Goal: Transaction & Acquisition: Book appointment/travel/reservation

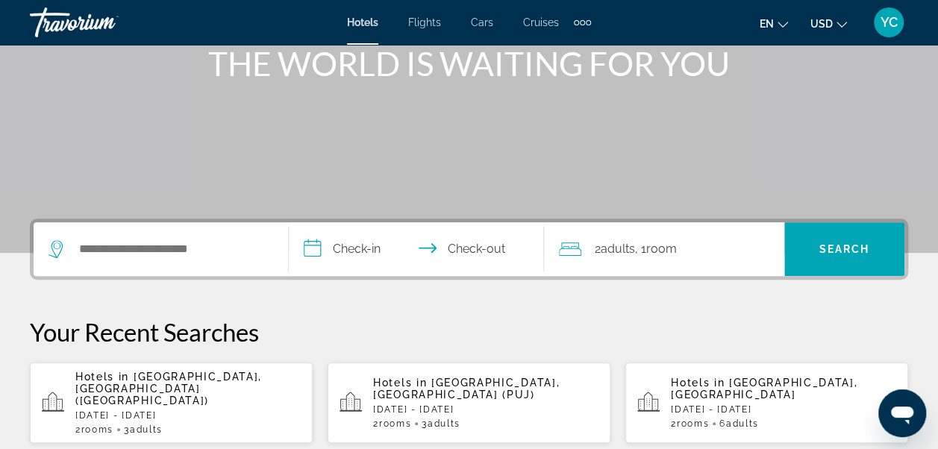
scroll to position [209, 0]
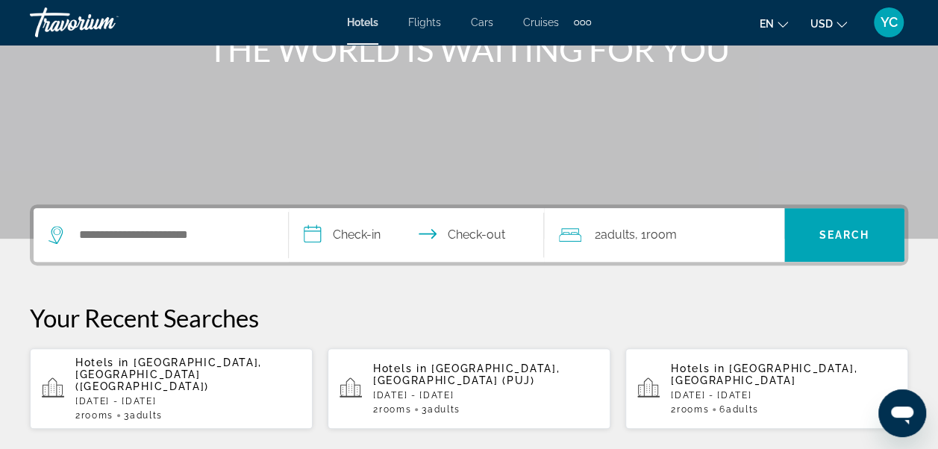
click at [139, 396] on p "[DATE] - [DATE]" at bounding box center [187, 401] width 225 height 10
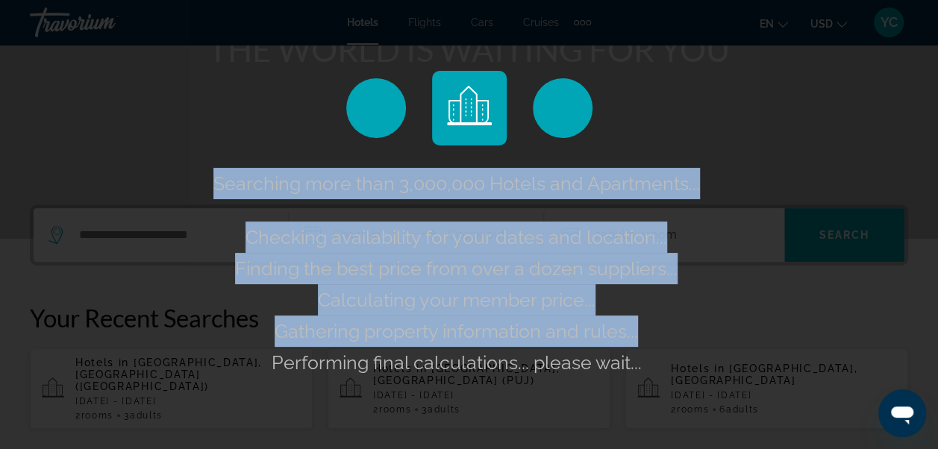
drag, startPoint x: 139, startPoint y: 385, endPoint x: 542, endPoint y: 139, distance: 472.2
click at [542, 139] on div "Searching more than 3,000,000 Hotels and Apartments... Checking availability fo…" at bounding box center [469, 224] width 938 height 449
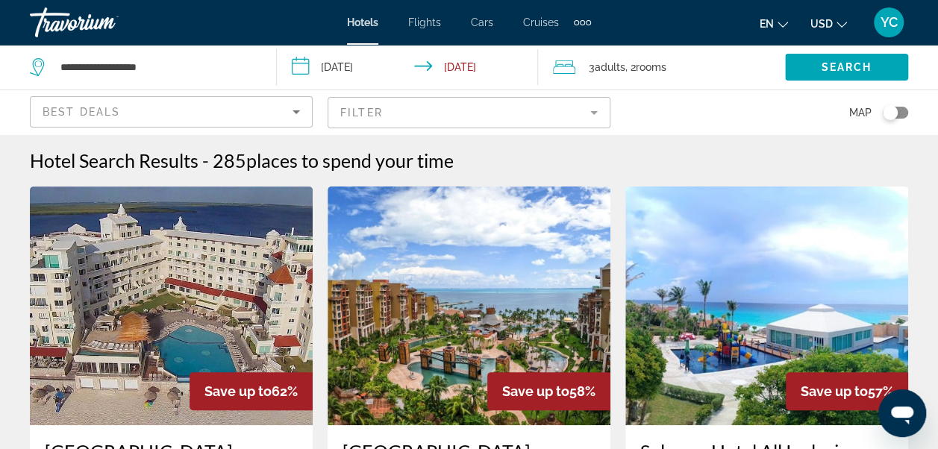
click at [454, 61] on input "**********" at bounding box center [411, 69] width 268 height 49
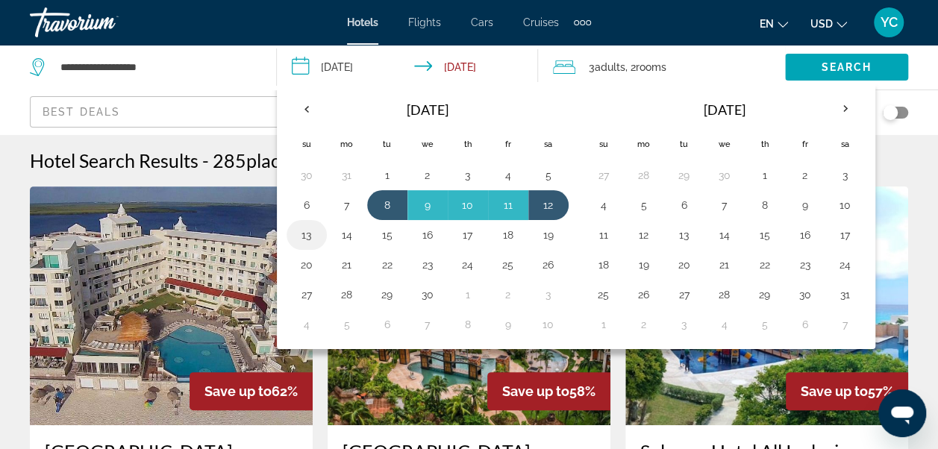
click at [307, 233] on button "13" at bounding box center [307, 235] width 24 height 21
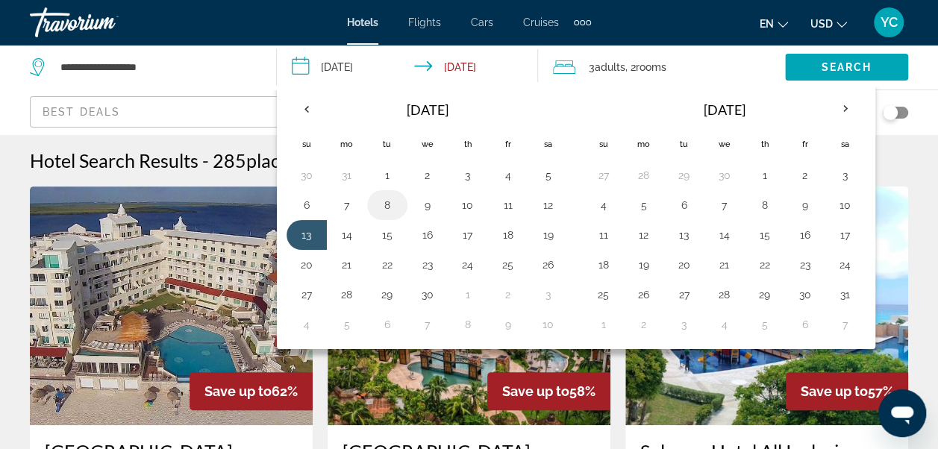
click at [389, 199] on button "8" at bounding box center [387, 205] width 24 height 21
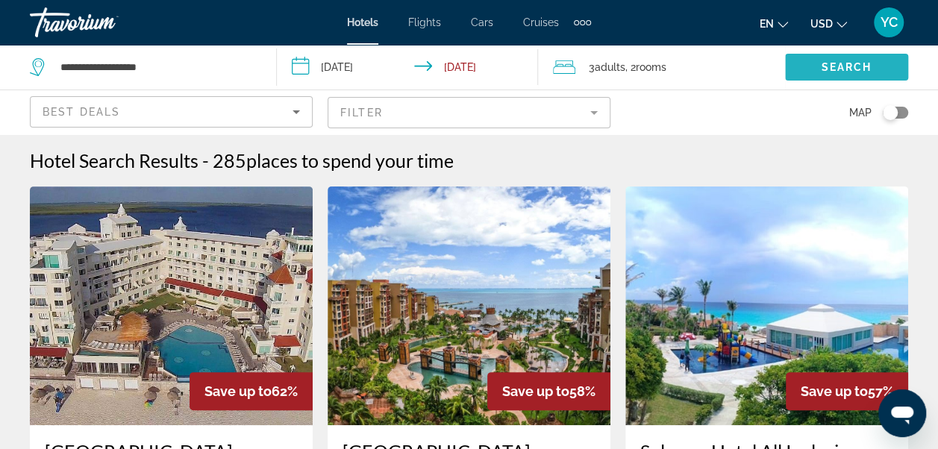
click at [845, 67] on span "Search" at bounding box center [846, 67] width 51 height 12
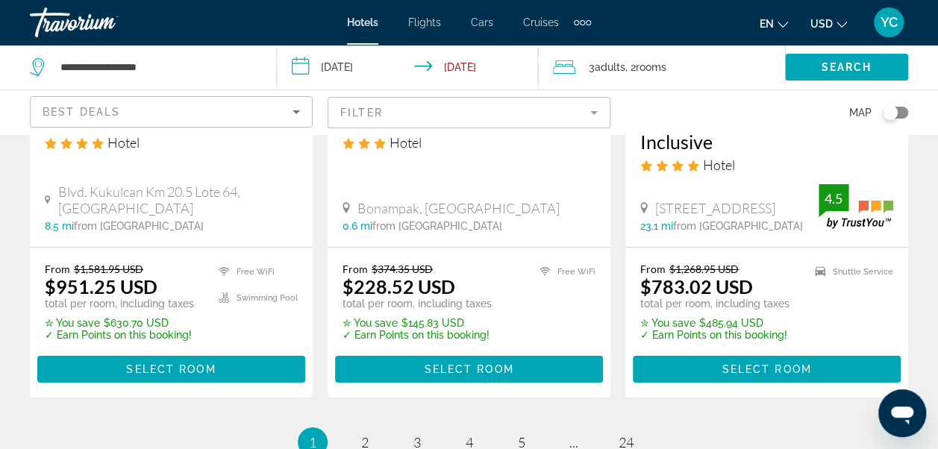
scroll to position [2317, 0]
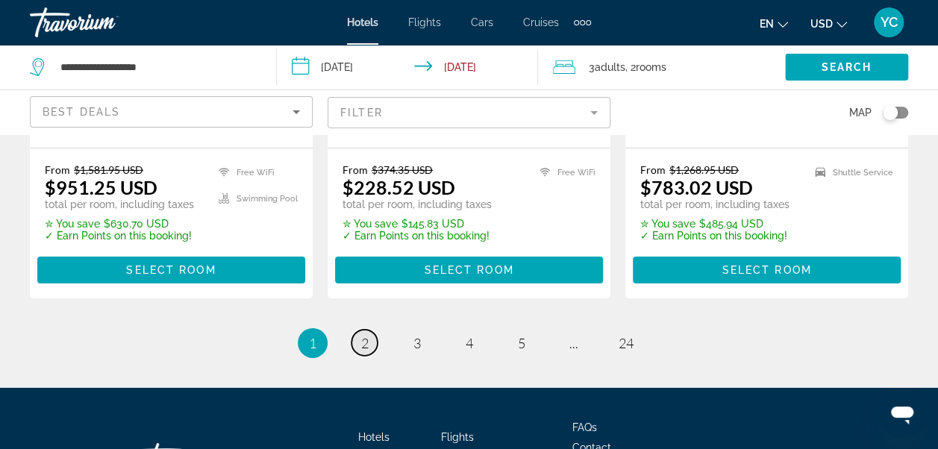
click at [367, 335] on span "2" at bounding box center [364, 343] width 7 height 16
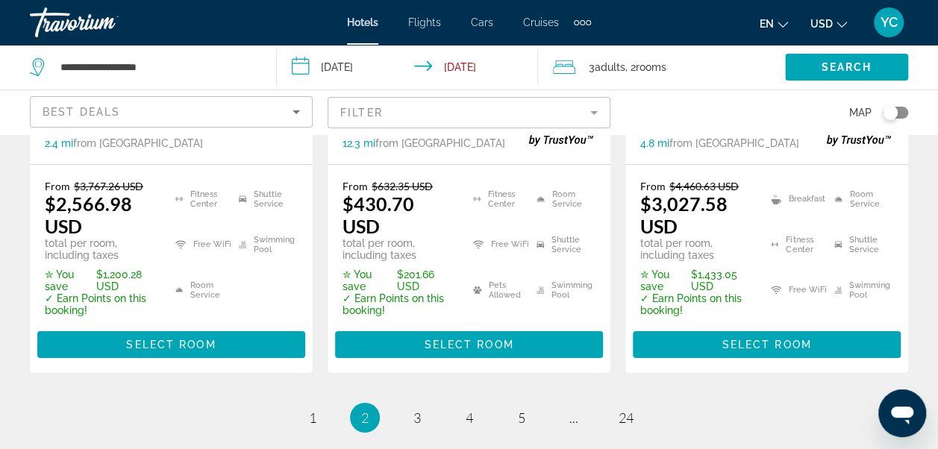
scroll to position [2446, 0]
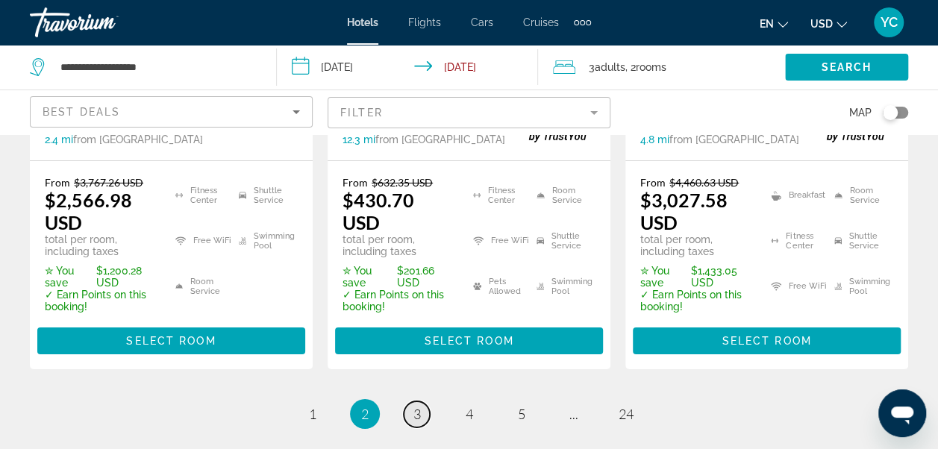
click at [416, 406] on span "3" at bounding box center [416, 414] width 7 height 16
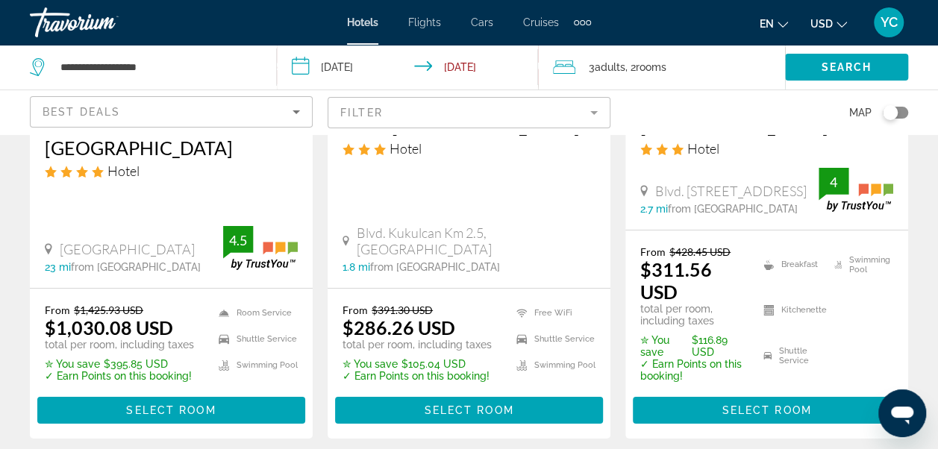
scroll to position [2307, 0]
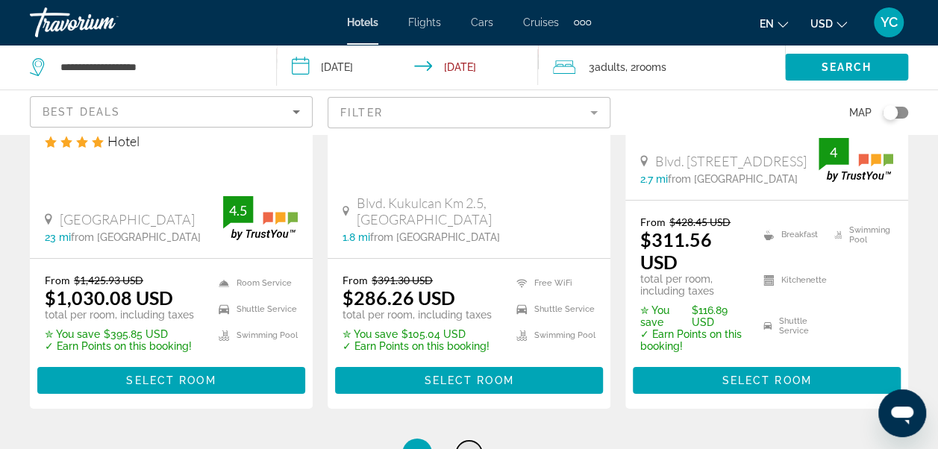
click at [469, 445] on span "4" at bounding box center [469, 453] width 7 height 16
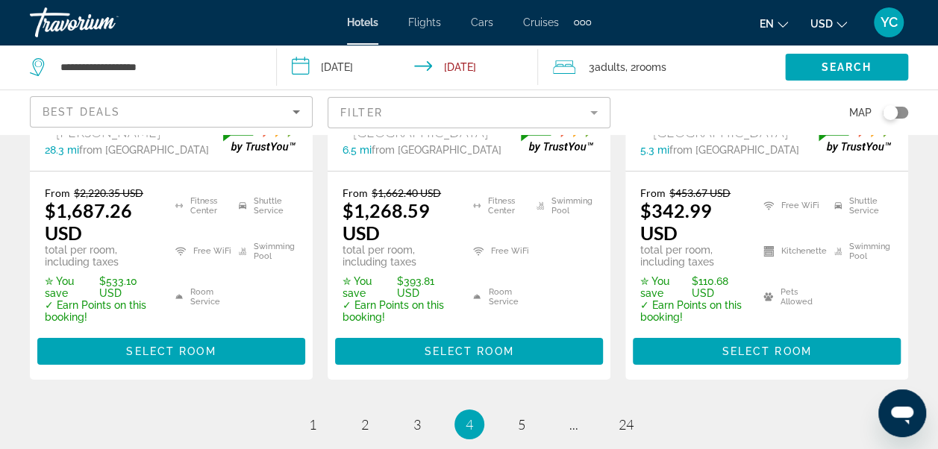
scroll to position [2437, 0]
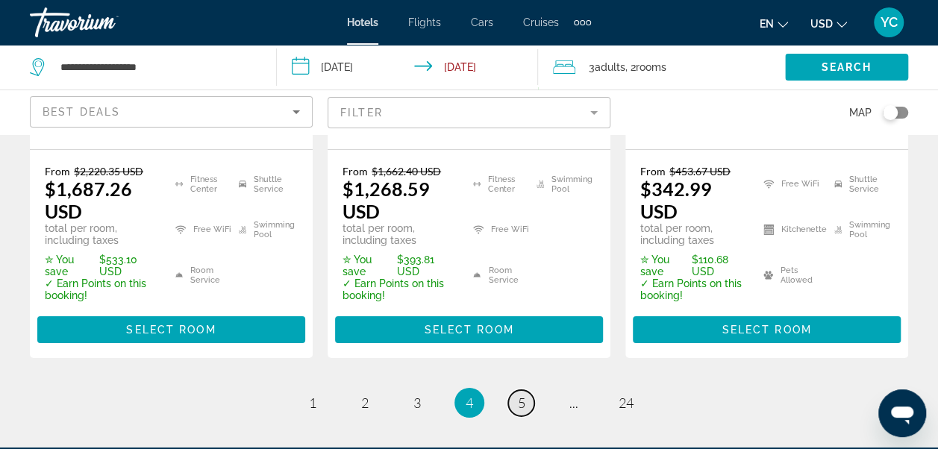
click at [519, 395] on span "5" at bounding box center [521, 403] width 7 height 16
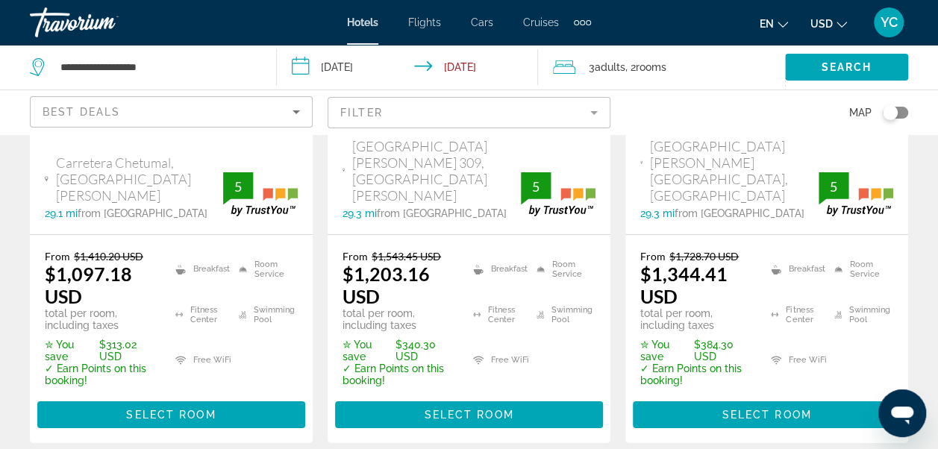
scroll to position [2387, 0]
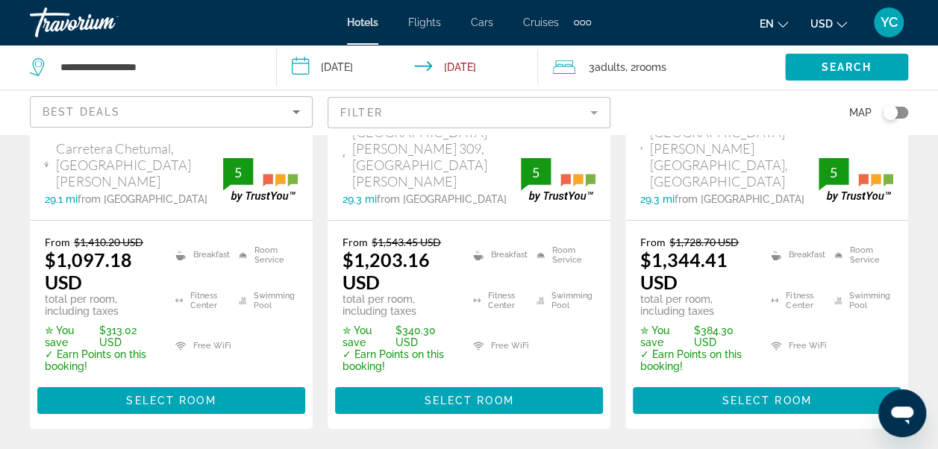
drag, startPoint x: 940, startPoint y: 437, endPoint x: 3, endPoint y: 28, distance: 1022.4
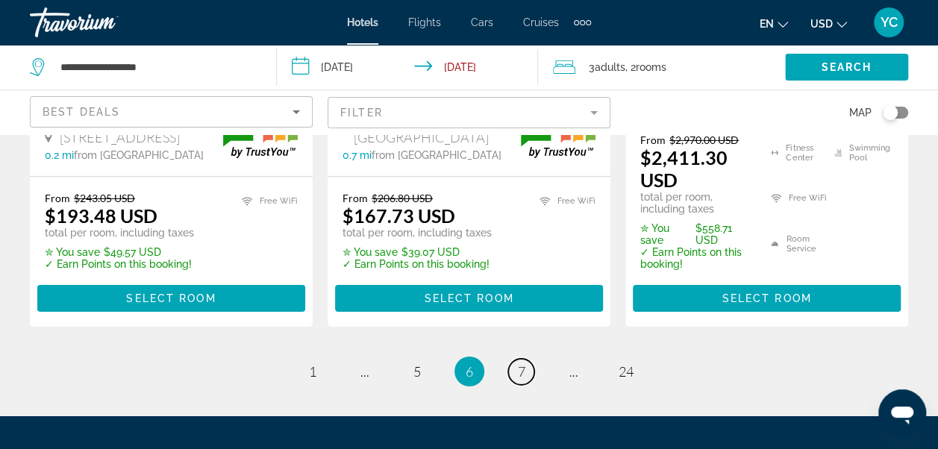
scroll to position [2426, 0]
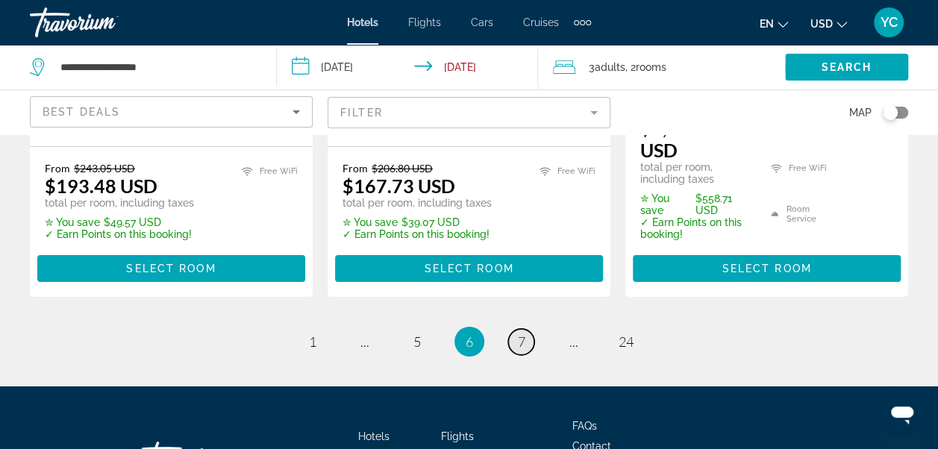
click at [525, 329] on link "page 7" at bounding box center [521, 342] width 26 height 26
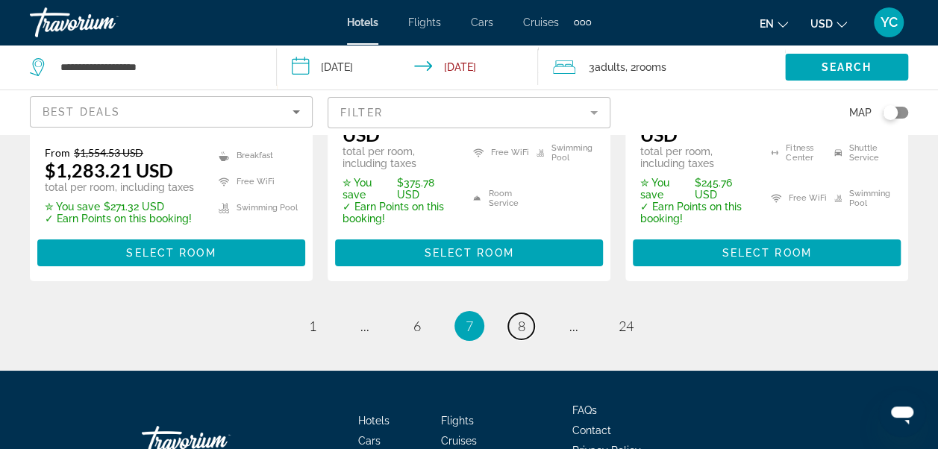
scroll to position [2629, 0]
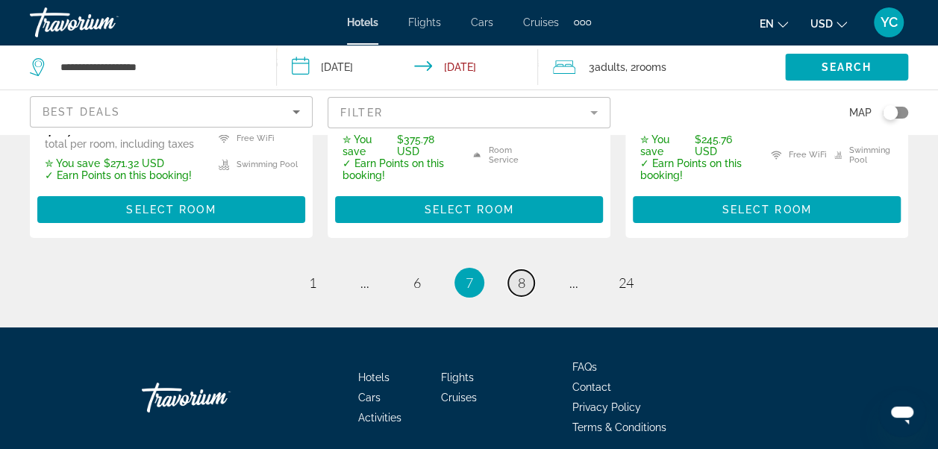
click at [526, 270] on link "page 8" at bounding box center [521, 283] width 26 height 26
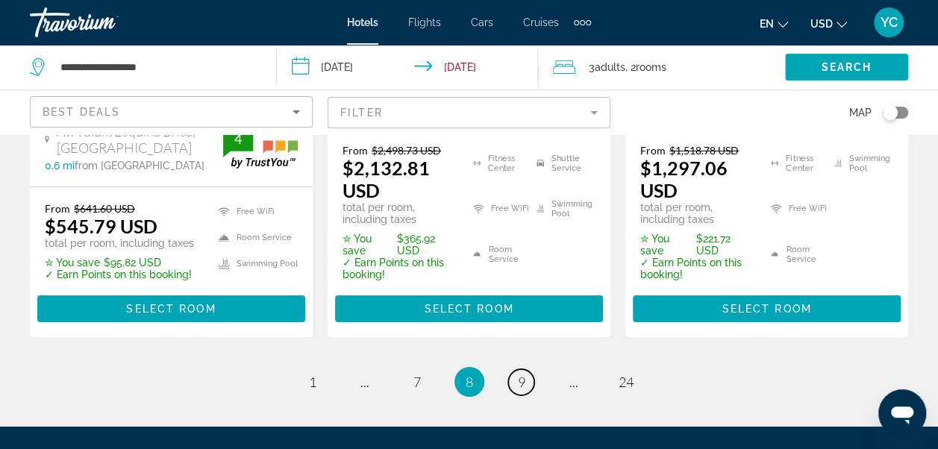
scroll to position [2476, 0]
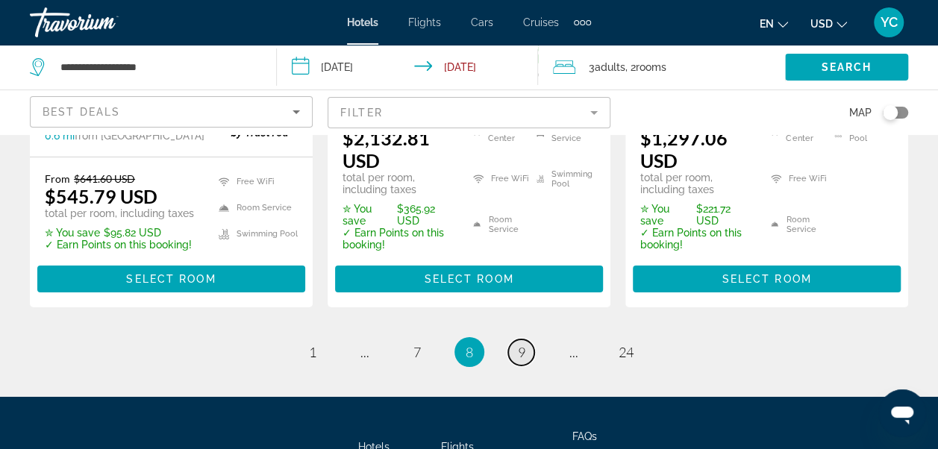
click at [526, 339] on link "page 9" at bounding box center [521, 352] width 26 height 26
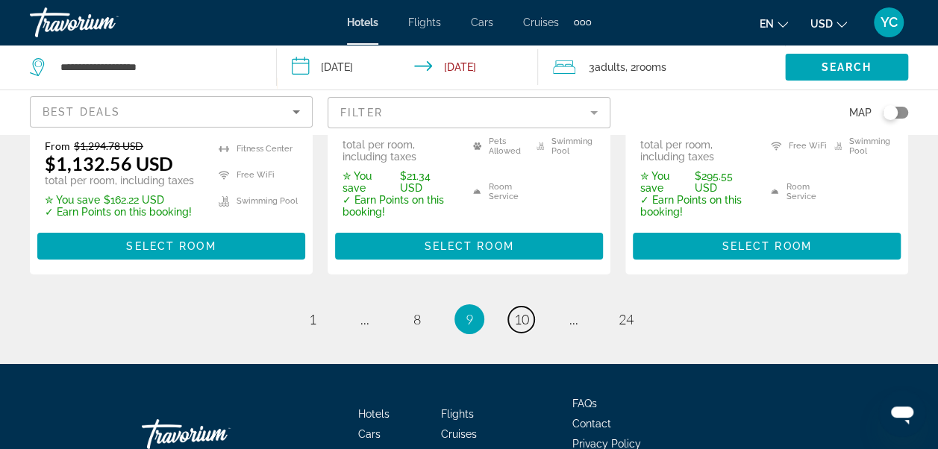
scroll to position [2446, 0]
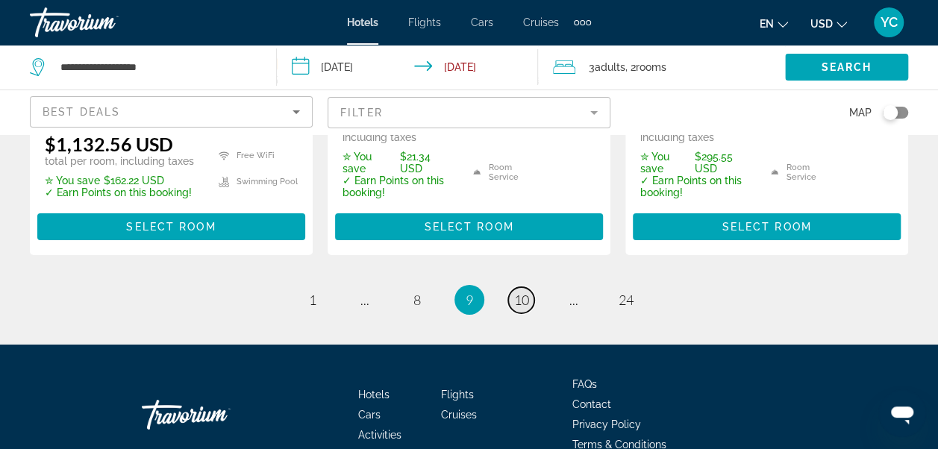
click at [525, 292] on span "10" at bounding box center [521, 300] width 15 height 16
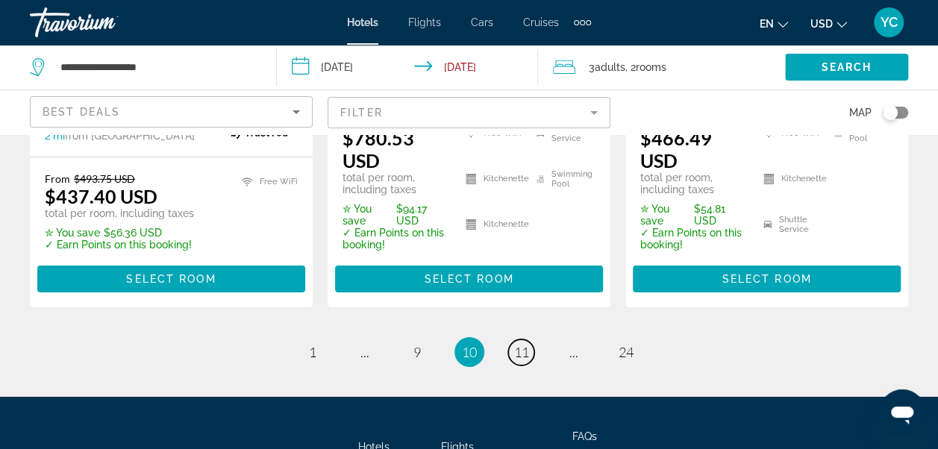
scroll to position [2455, 0]
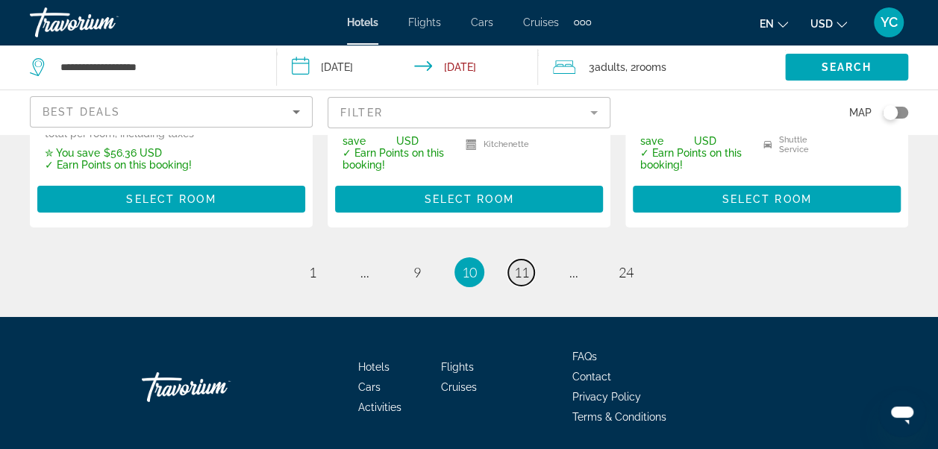
click at [522, 272] on span "11" at bounding box center [521, 272] width 15 height 16
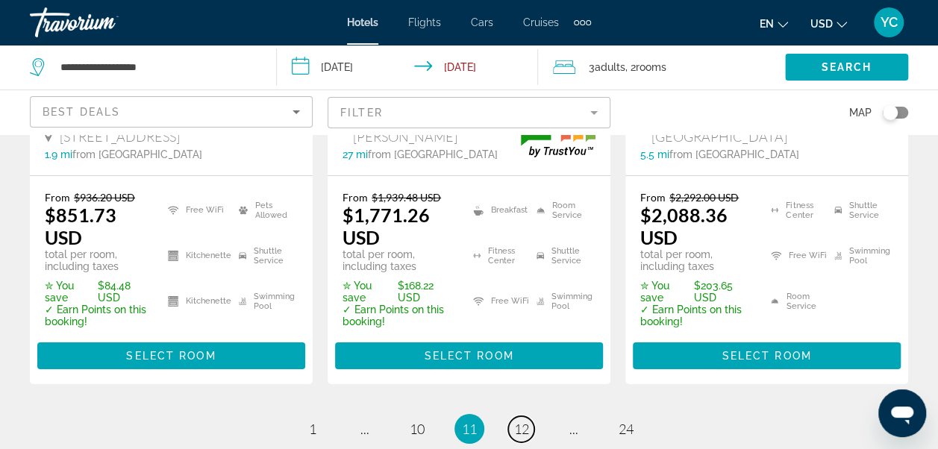
scroll to position [2416, 0]
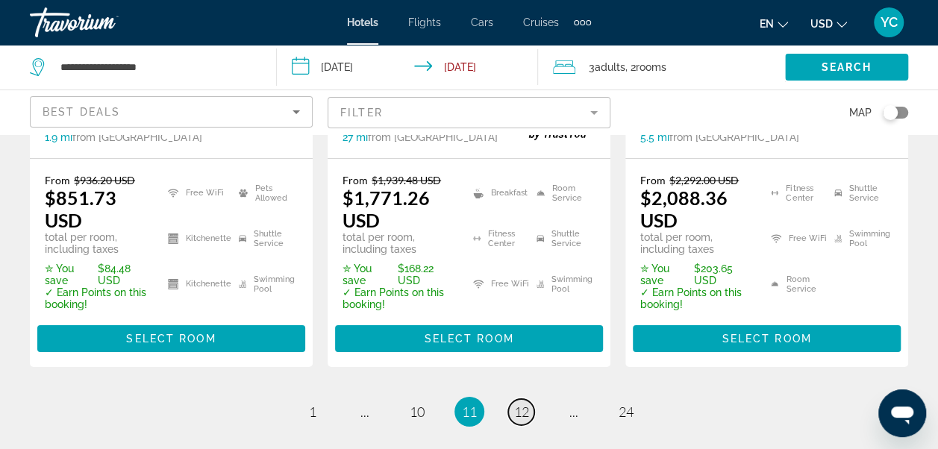
click at [524, 404] on span "12" at bounding box center [521, 412] width 15 height 16
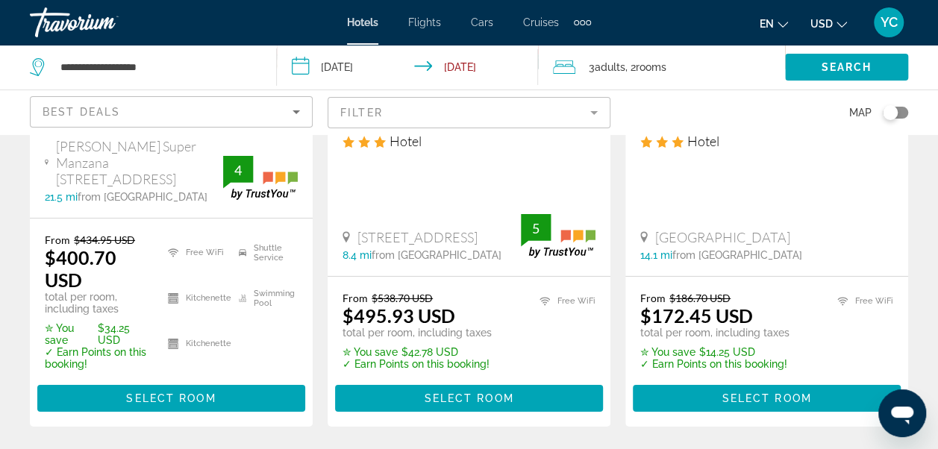
scroll to position [2326, 0]
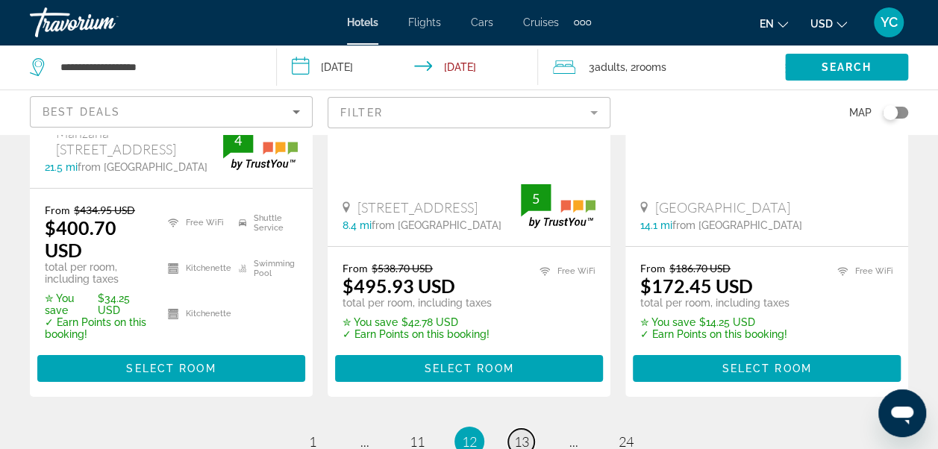
click at [525, 433] on span "13" at bounding box center [521, 441] width 15 height 16
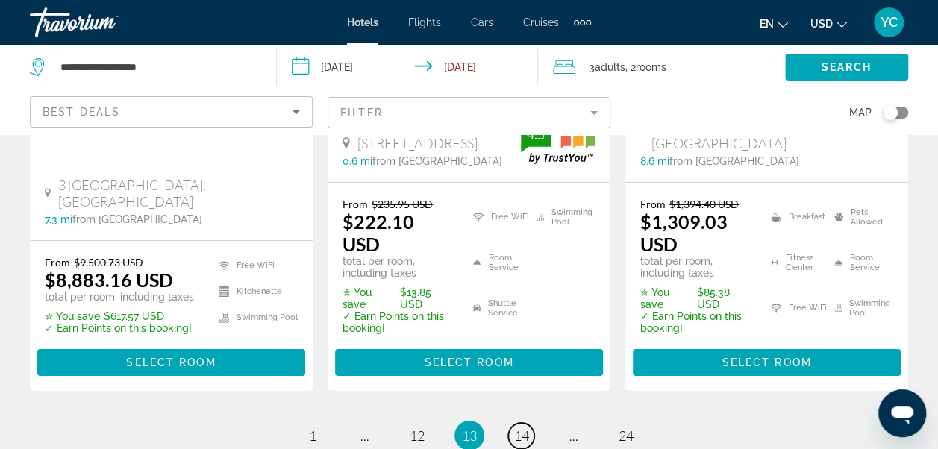
scroll to position [2337, 0]
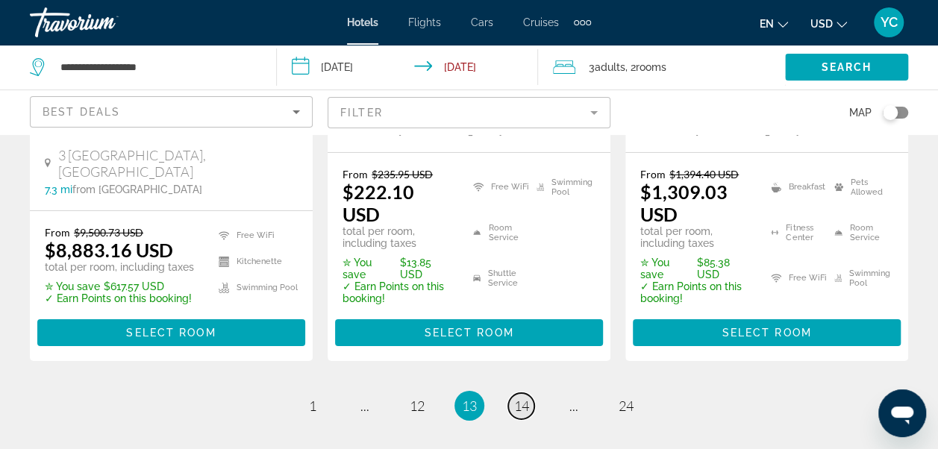
click at [519, 398] on span "14" at bounding box center [521, 406] width 15 height 16
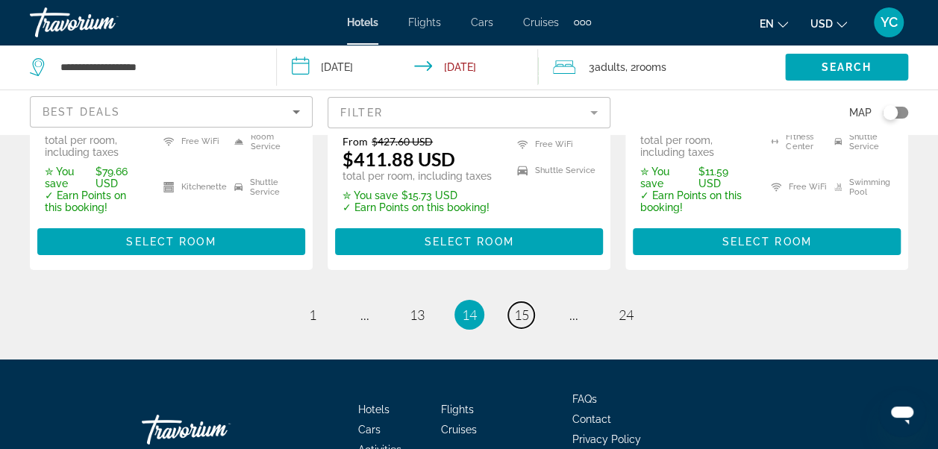
scroll to position [2512, 0]
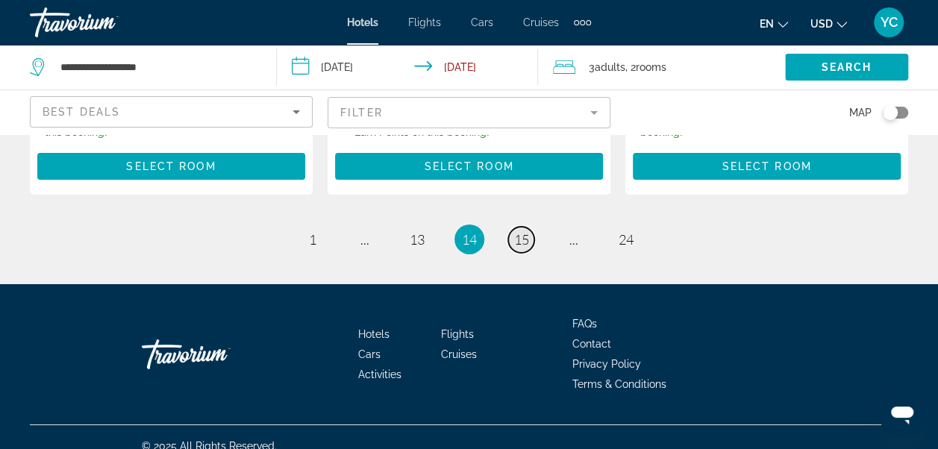
click at [522, 231] on span "15" at bounding box center [521, 239] width 15 height 16
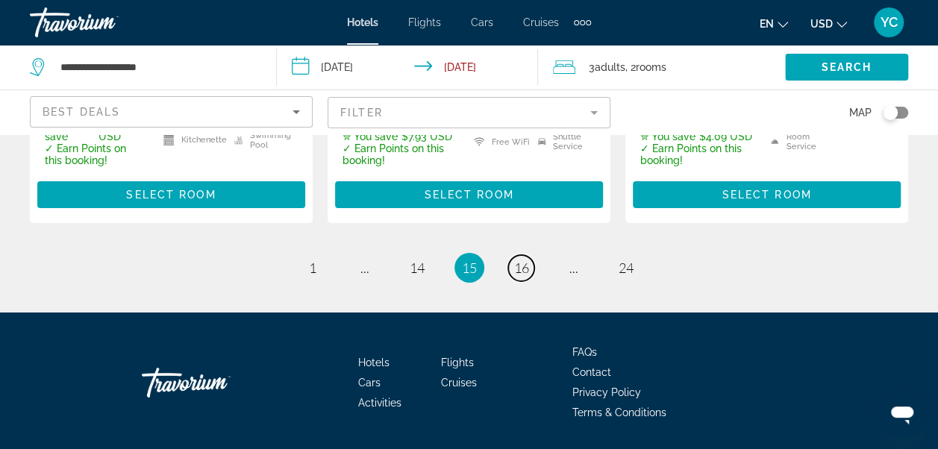
scroll to position [2438, 0]
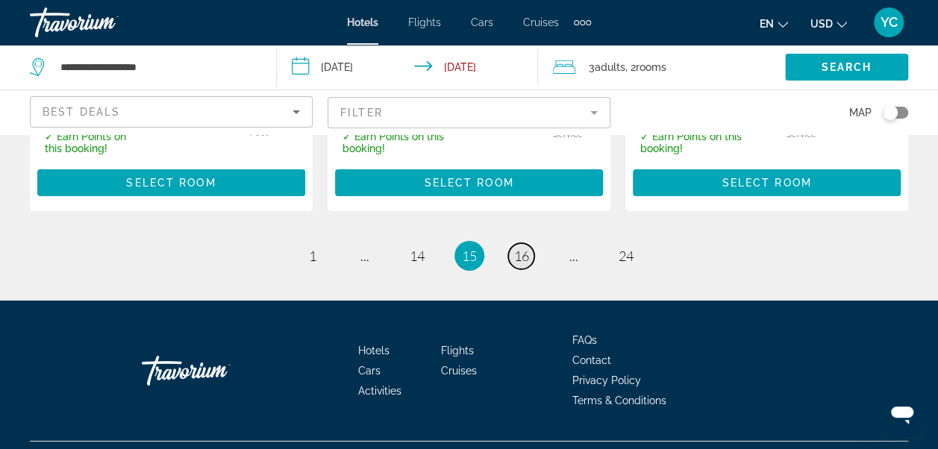
click at [527, 248] on span "16" at bounding box center [521, 256] width 15 height 16
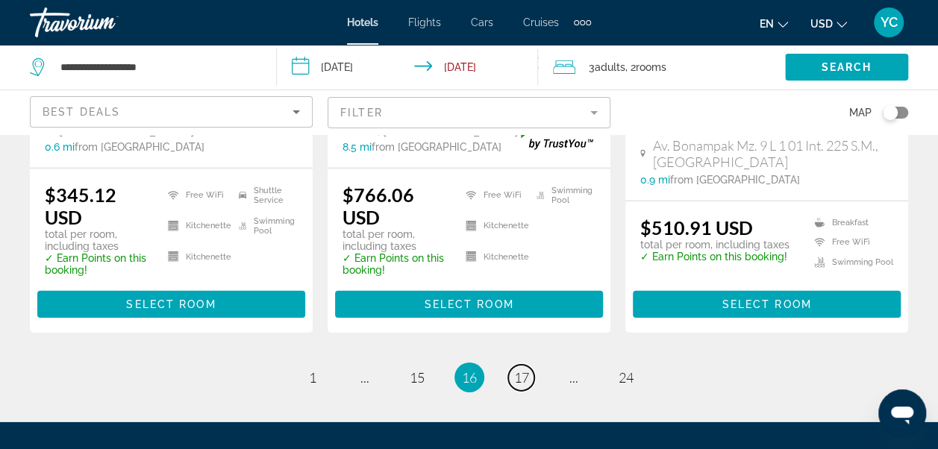
scroll to position [2250, 0]
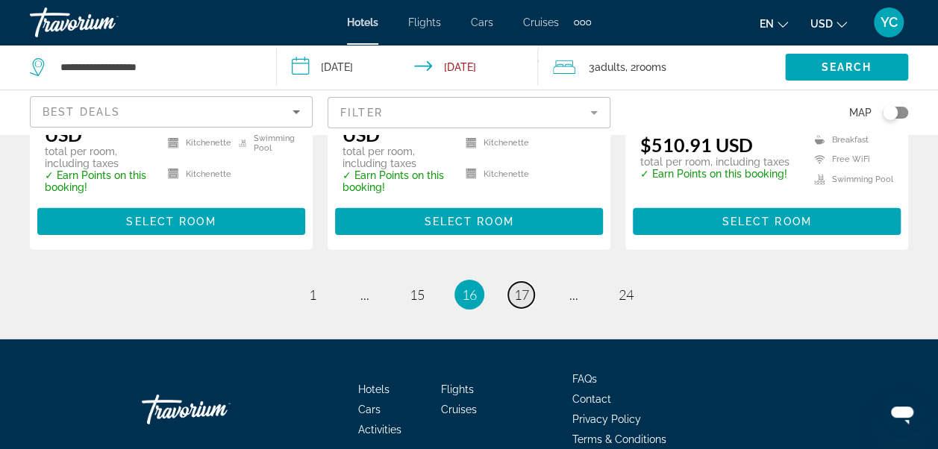
click at [523, 287] on span "17" at bounding box center [521, 295] width 15 height 16
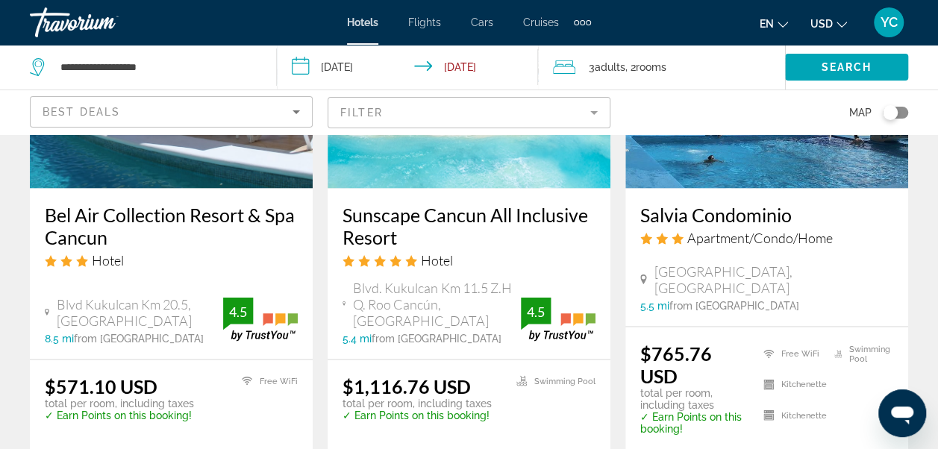
scroll to position [1402, 0]
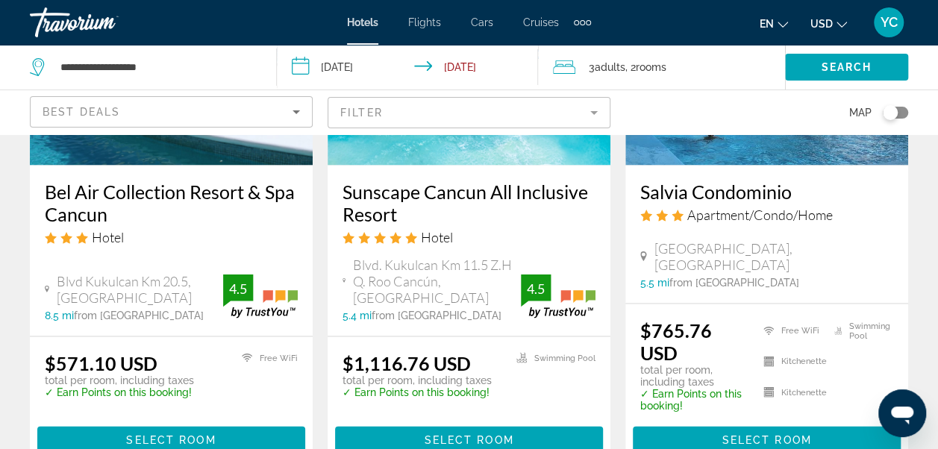
click at [304, 71] on input "**********" at bounding box center [411, 69] width 268 height 49
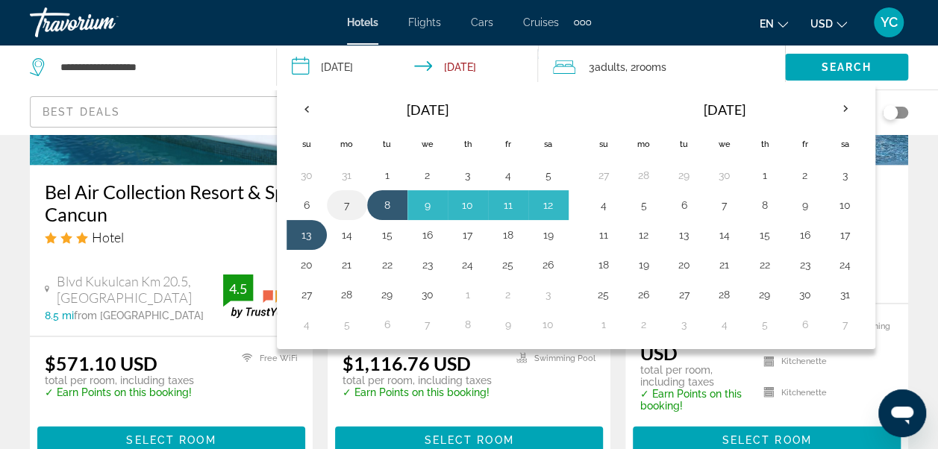
click at [350, 204] on button "7" at bounding box center [347, 205] width 24 height 21
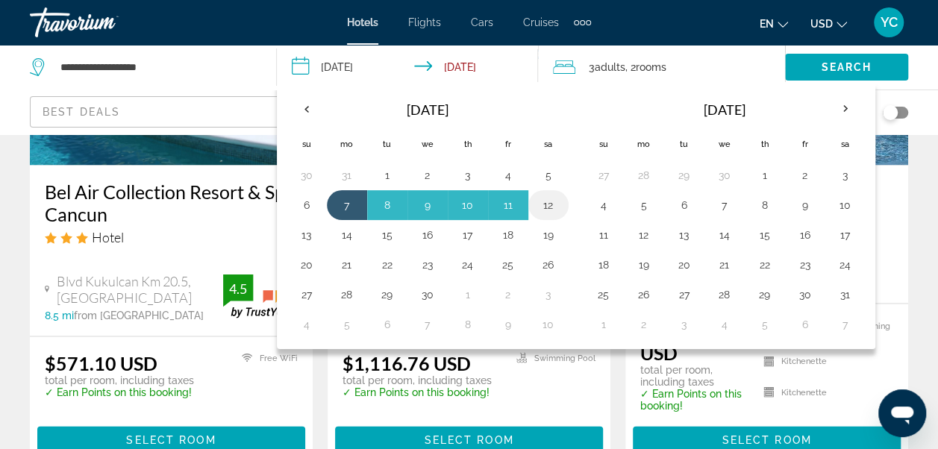
click at [549, 204] on button "12" at bounding box center [548, 205] width 24 height 21
type input "**********"
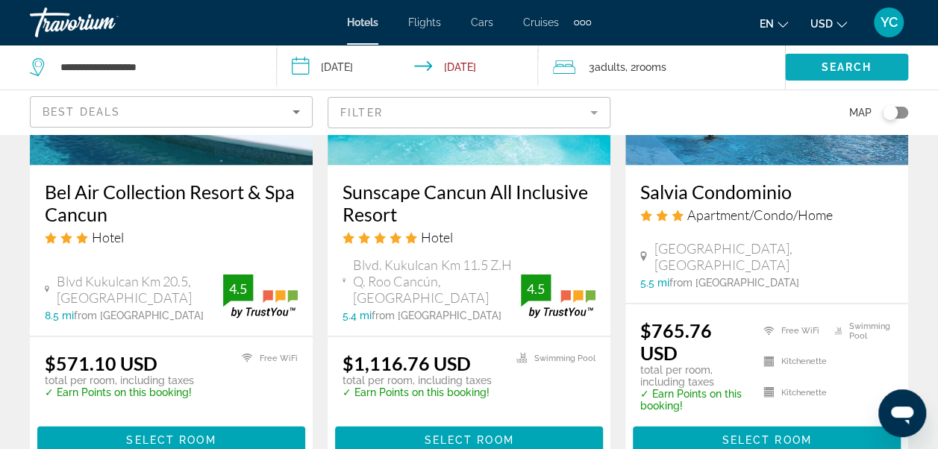
click at [848, 68] on span "Search" at bounding box center [846, 67] width 51 height 12
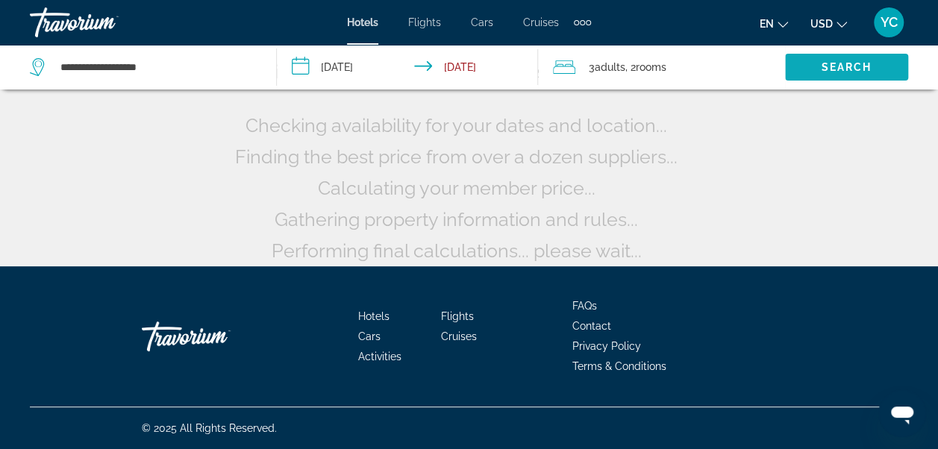
scroll to position [152, 0]
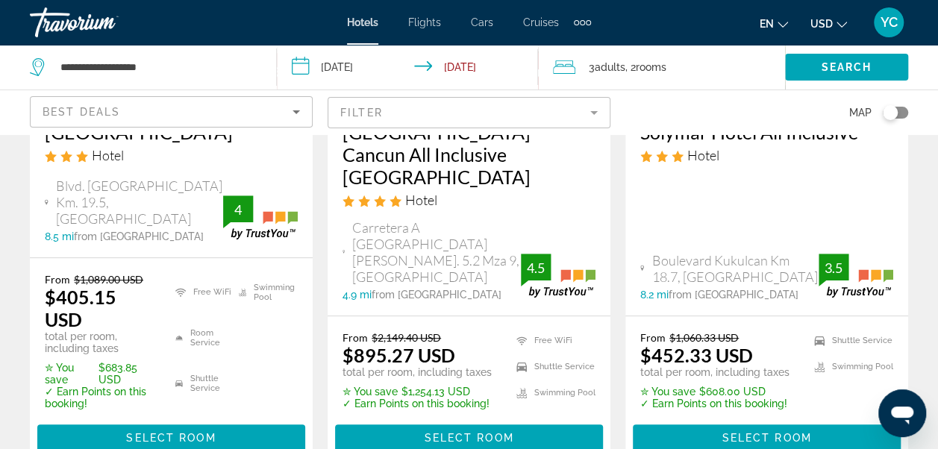
scroll to position [338, 0]
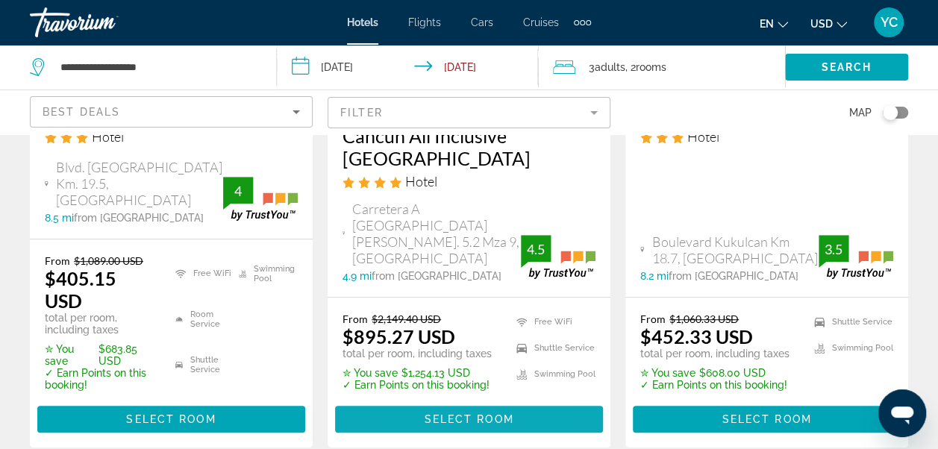
click at [586, 401] on span "Main content" at bounding box center [469, 419] width 268 height 36
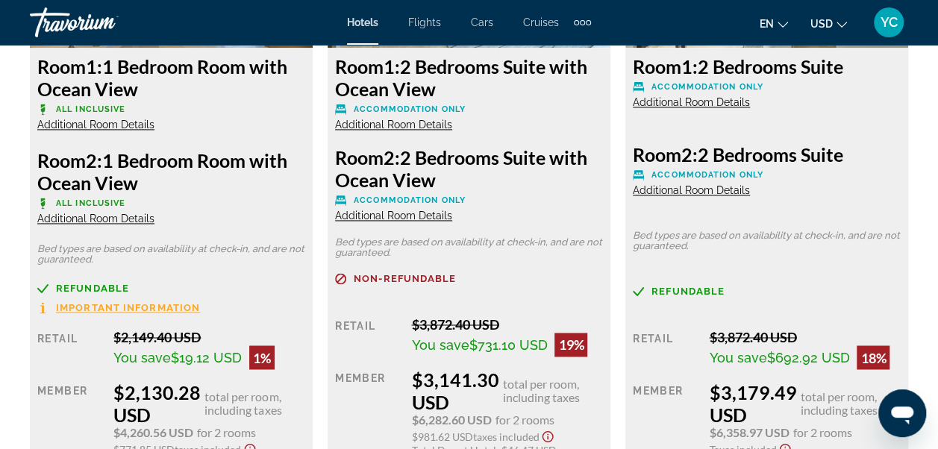
scroll to position [3888, 0]
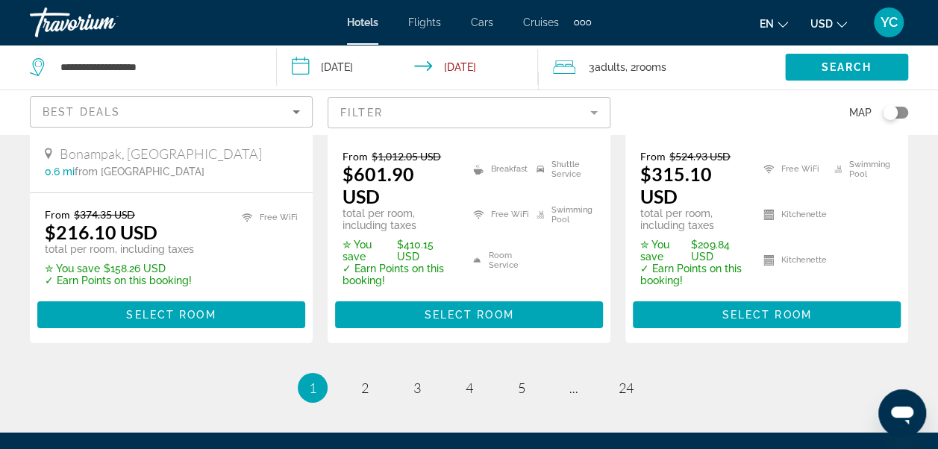
scroll to position [2337, 0]
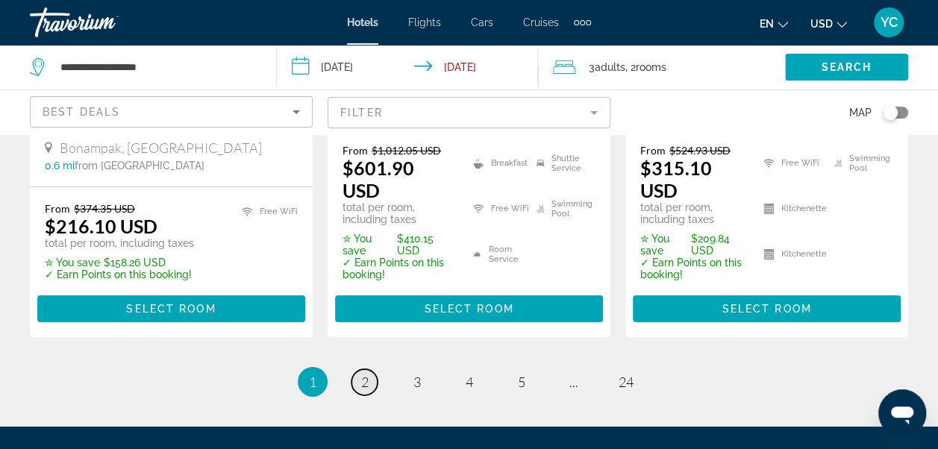
click at [364, 374] on span "2" at bounding box center [364, 382] width 7 height 16
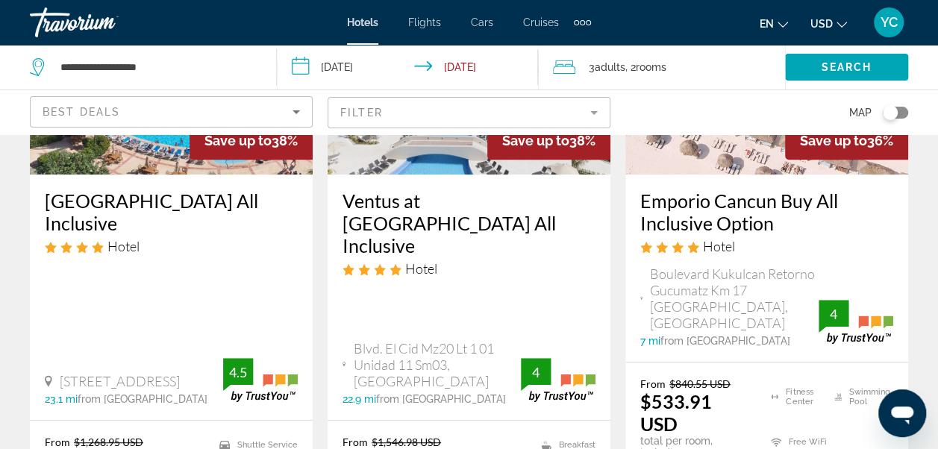
scroll to position [269, 0]
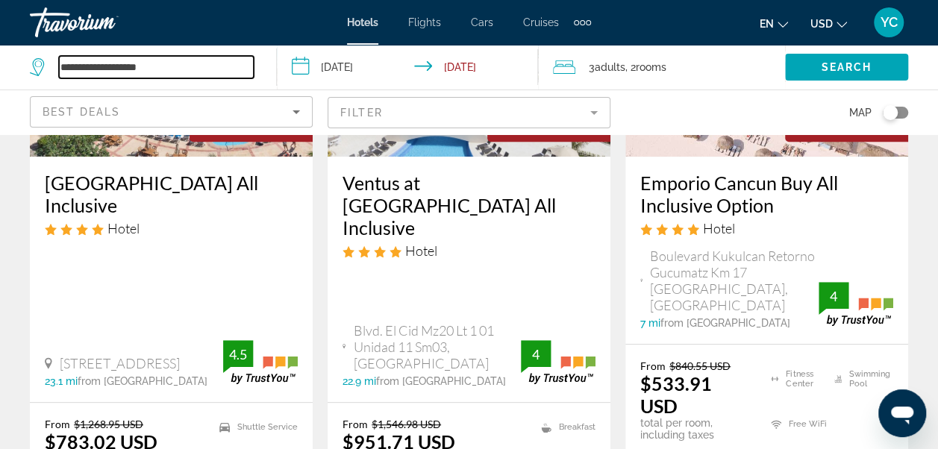
click at [178, 72] on input "**********" at bounding box center [156, 67] width 195 height 22
type input "*"
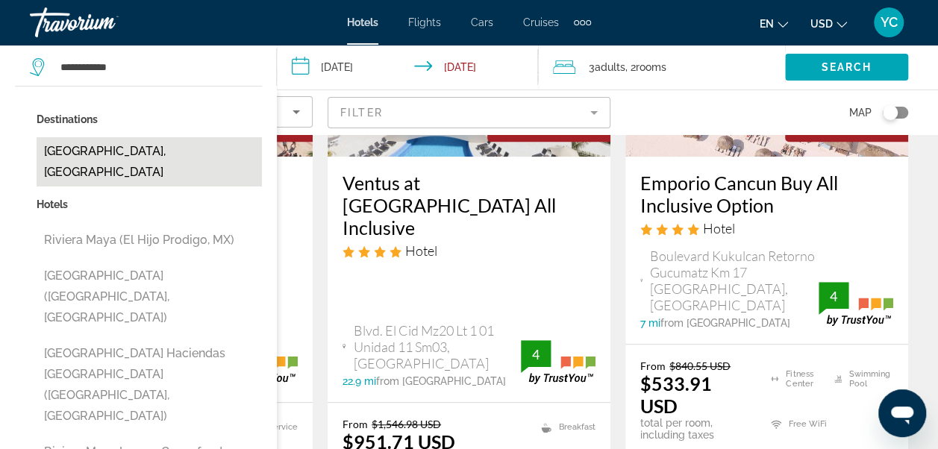
click at [112, 154] on button "[GEOGRAPHIC_DATA], [GEOGRAPHIC_DATA]" at bounding box center [149, 161] width 225 height 49
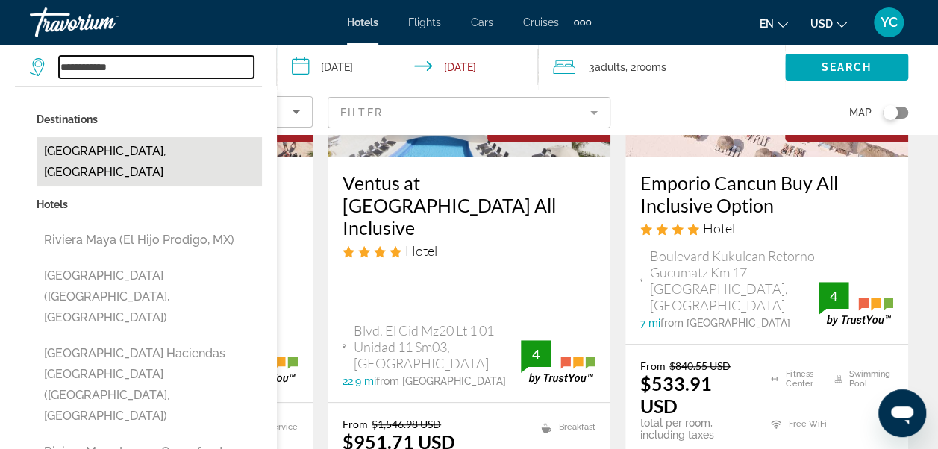
type input "**********"
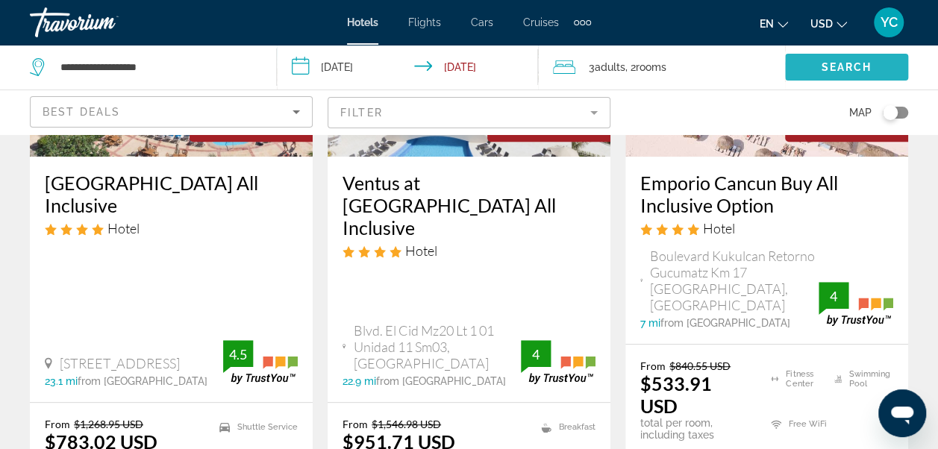
click at [875, 61] on span "Search widget" at bounding box center [846, 67] width 123 height 36
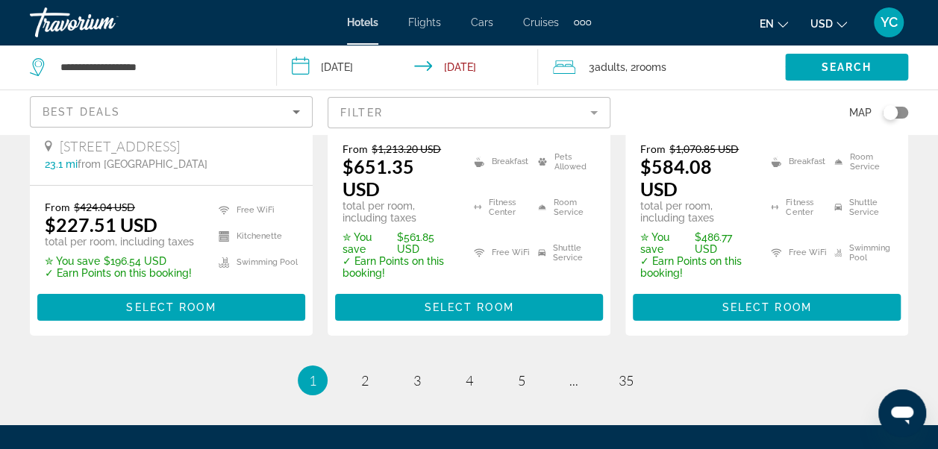
scroll to position [2416, 0]
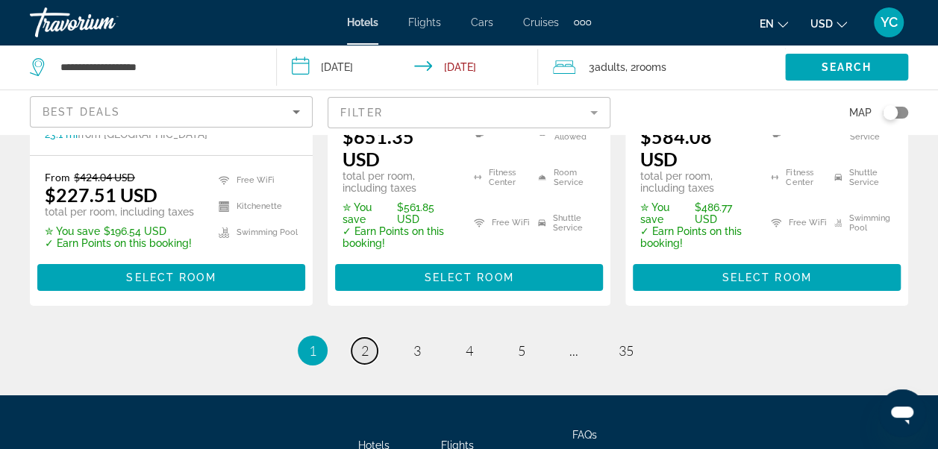
click at [372, 338] on link "page 2" at bounding box center [364, 351] width 26 height 26
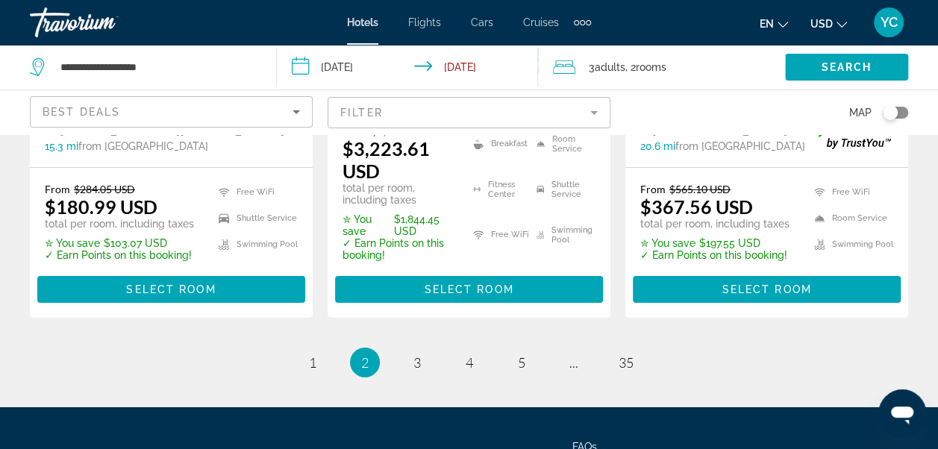
scroll to position [2407, 0]
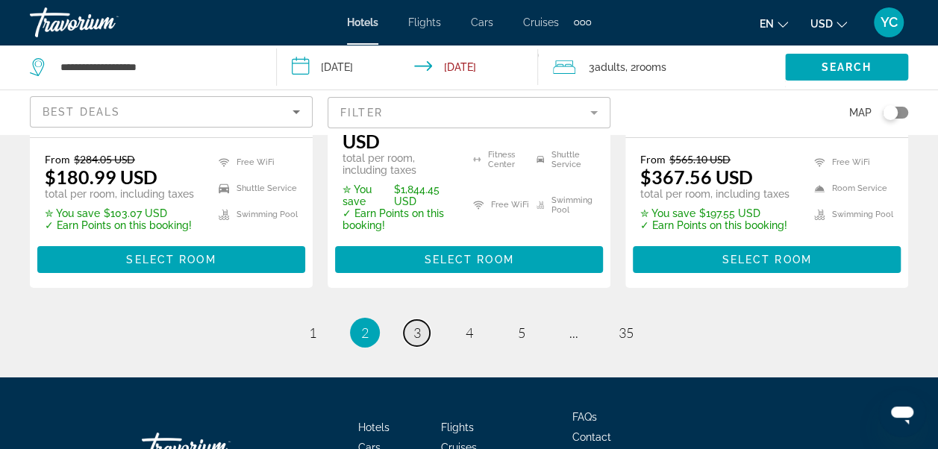
click at [415, 325] on span "3" at bounding box center [416, 333] width 7 height 16
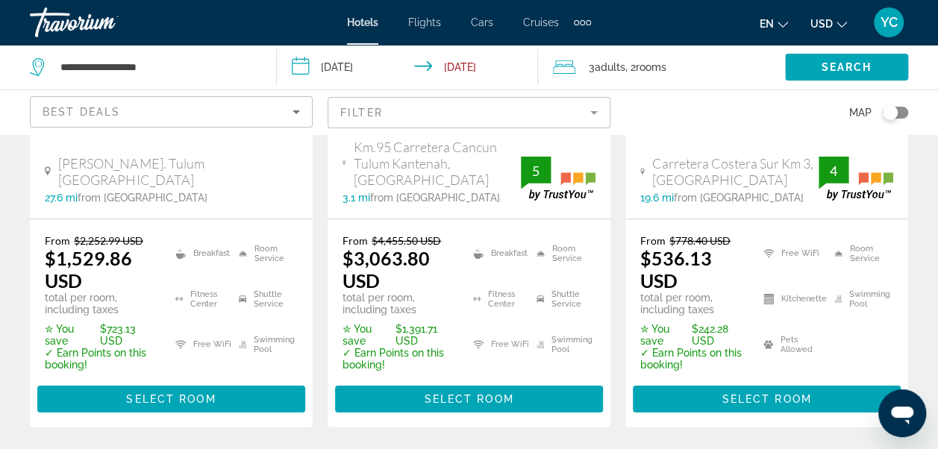
scroll to position [2297, 0]
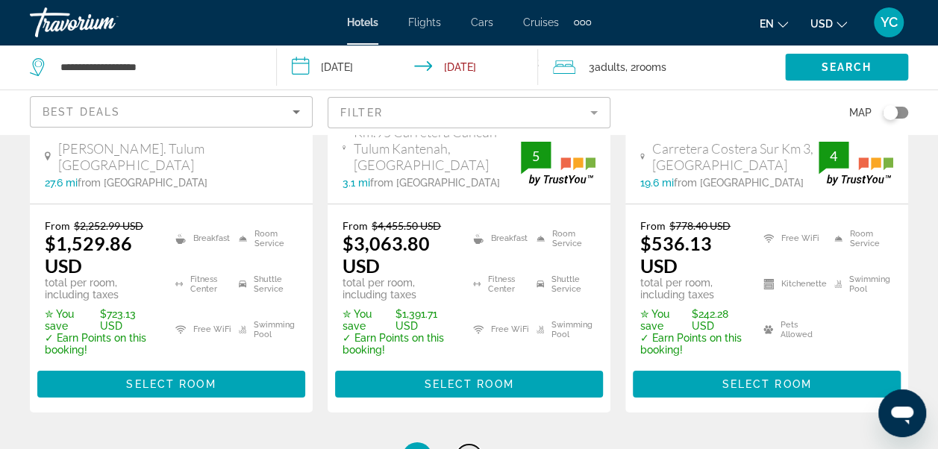
click at [466, 448] on span "4" at bounding box center [469, 457] width 7 height 16
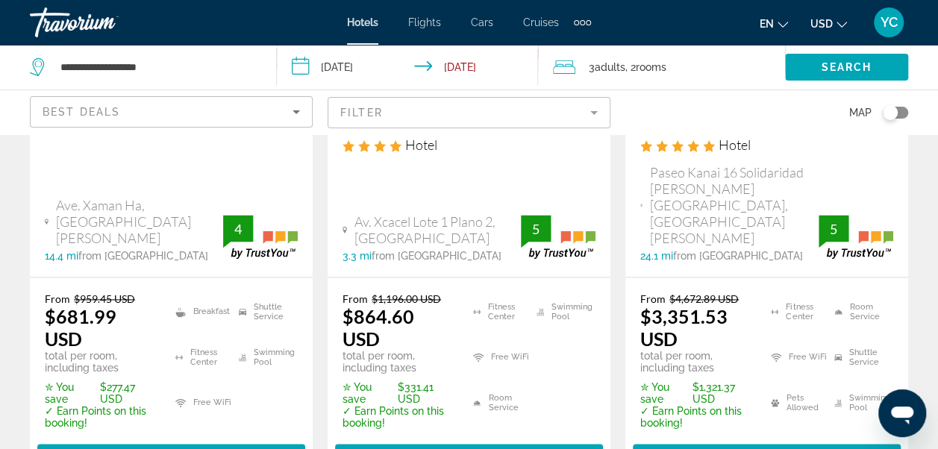
scroll to position [974, 0]
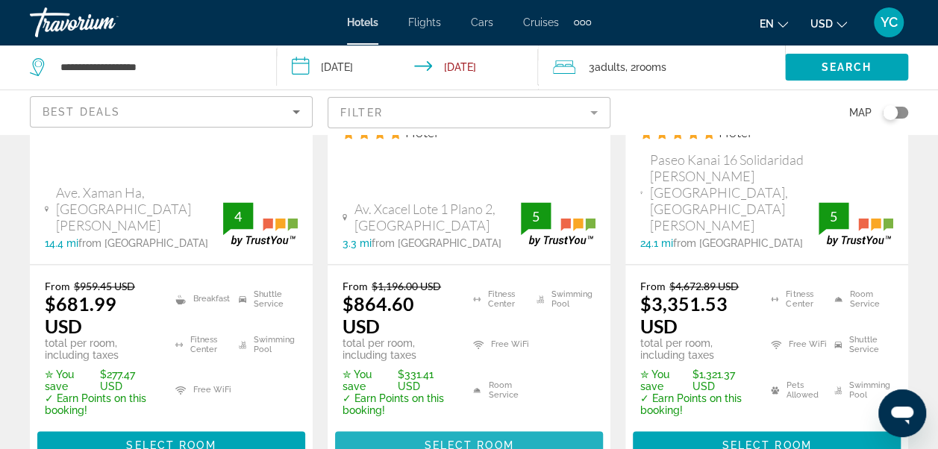
click at [589, 427] on span "Main content" at bounding box center [469, 445] width 268 height 36
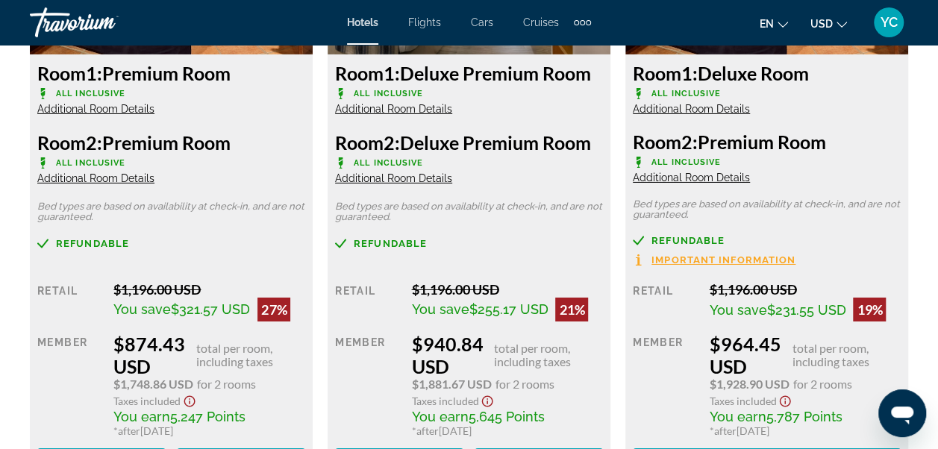
scroll to position [2476, 0]
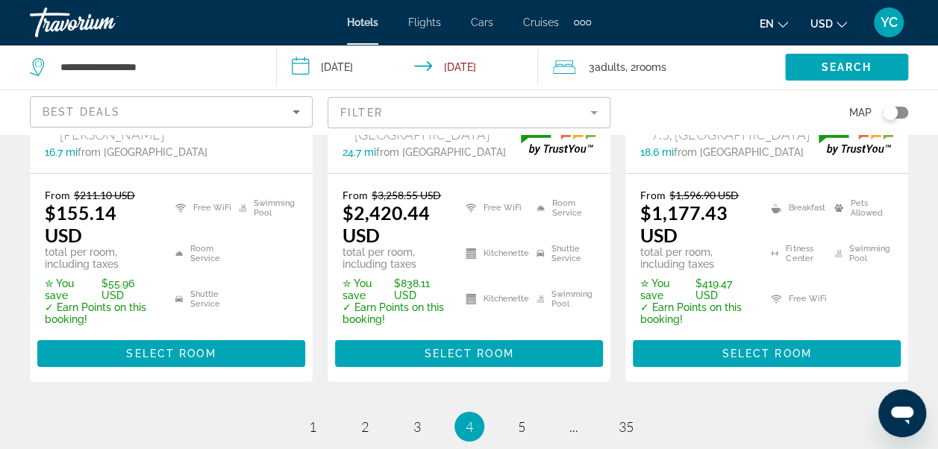
scroll to position [2405, 0]
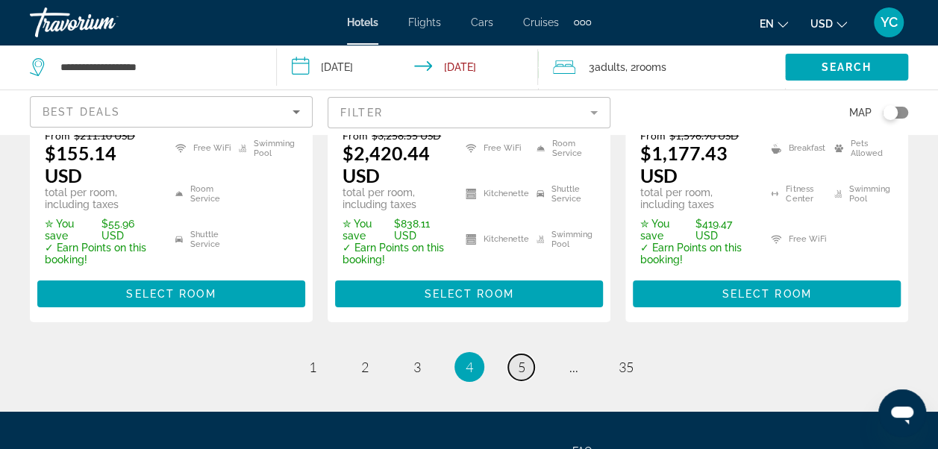
click at [525, 354] on link "page 5" at bounding box center [521, 367] width 26 height 26
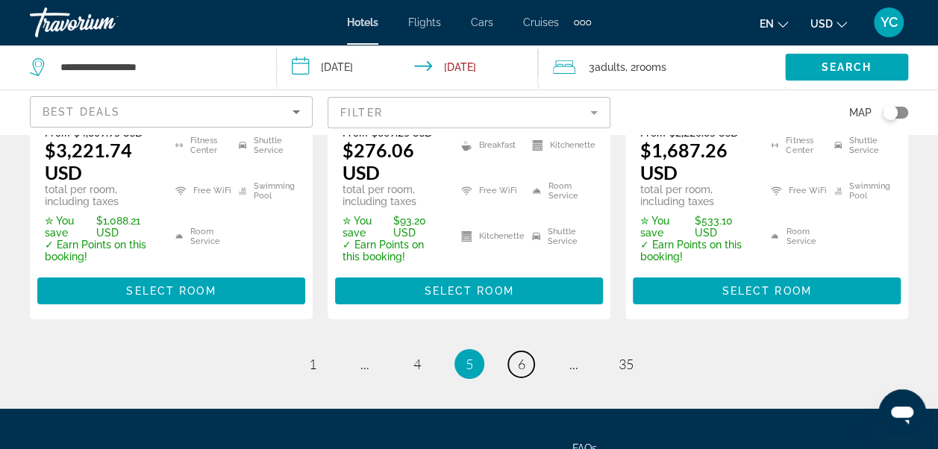
scroll to position [2517, 0]
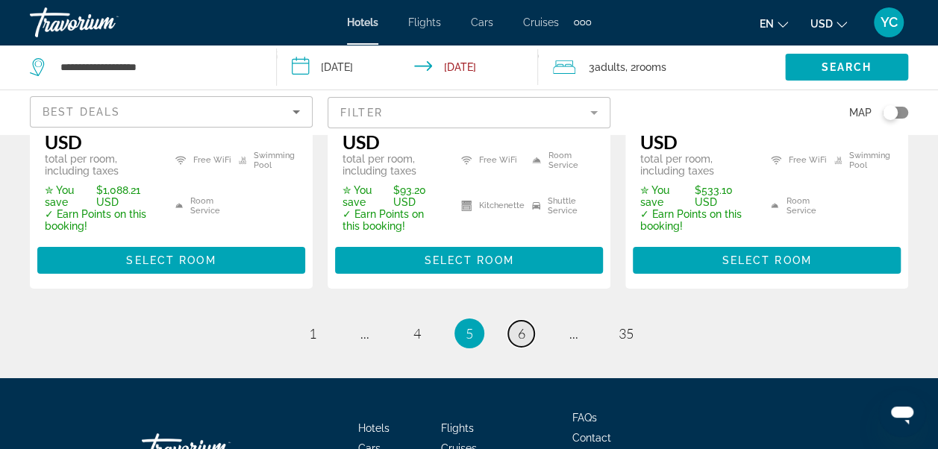
click at [525, 325] on span "6" at bounding box center [521, 333] width 7 height 16
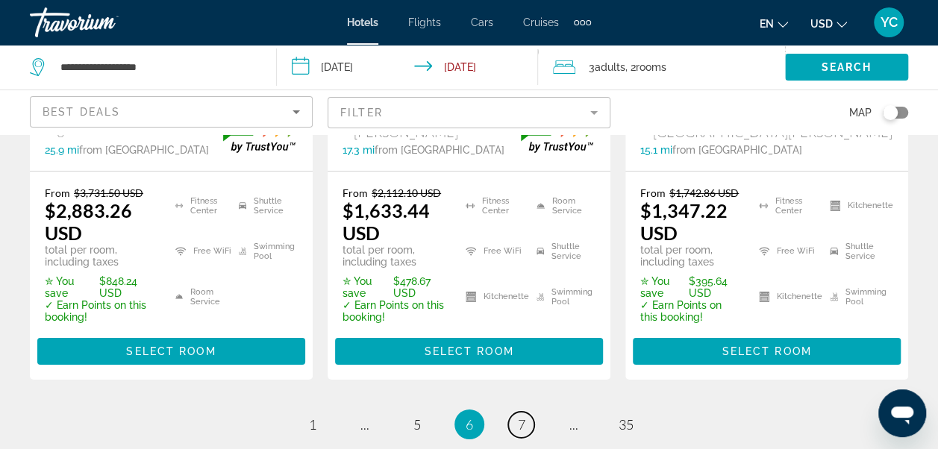
scroll to position [2496, 0]
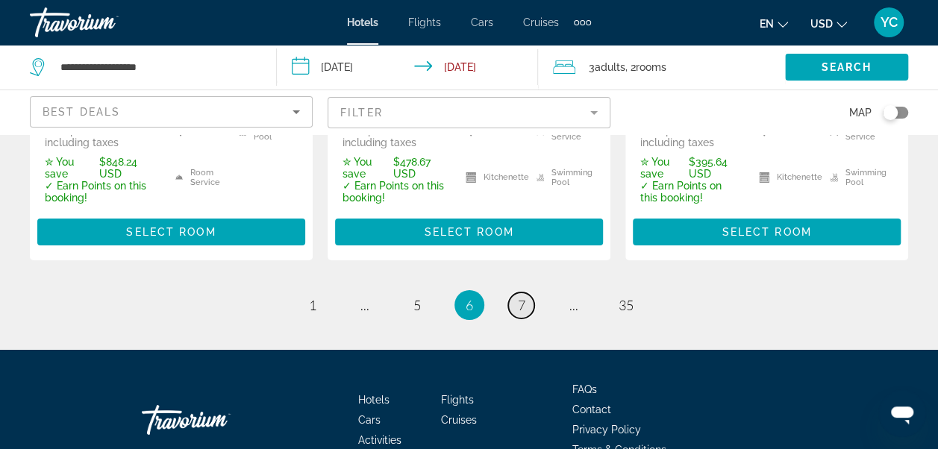
click at [520, 297] on span "7" at bounding box center [521, 305] width 7 height 16
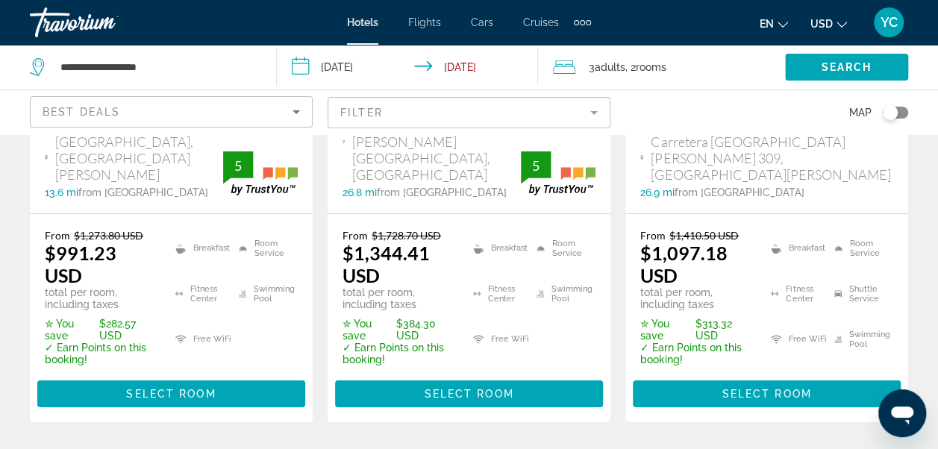
scroll to position [2396, 0]
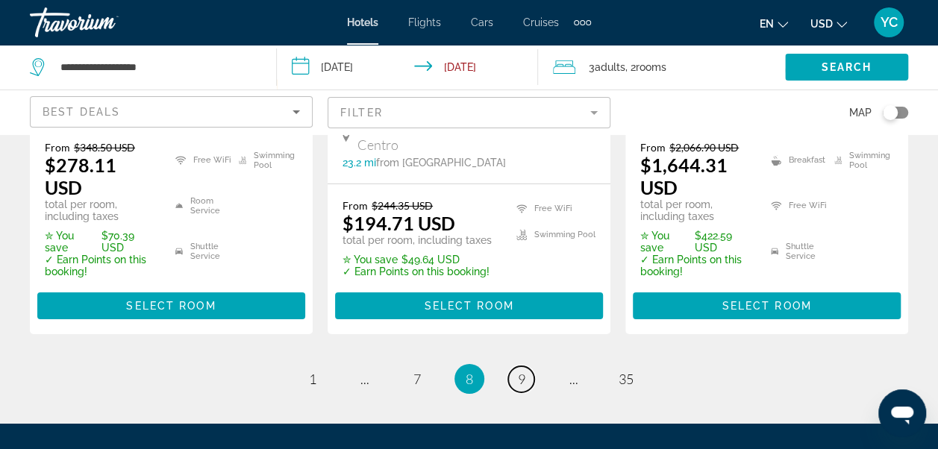
scroll to position [2473, 0]
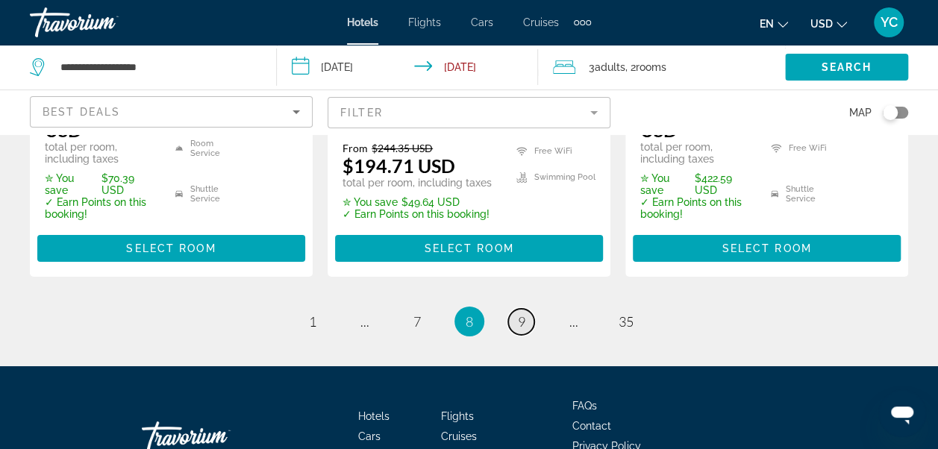
click at [522, 313] on span "9" at bounding box center [521, 321] width 7 height 16
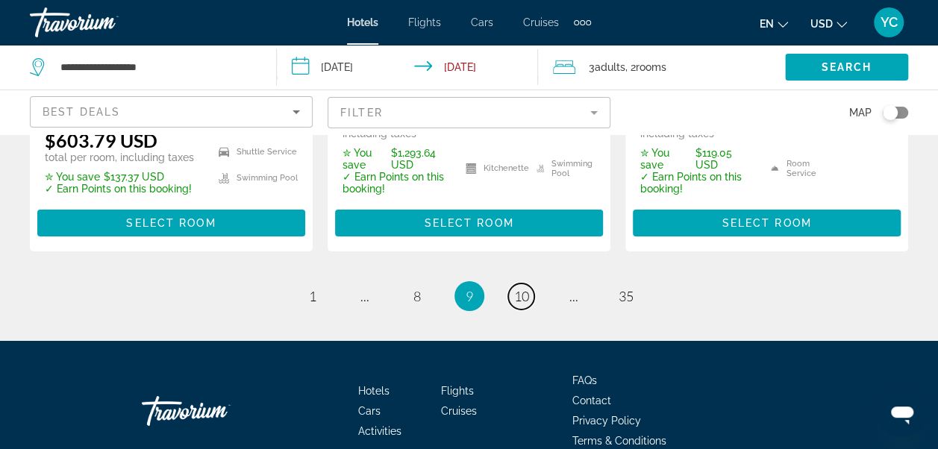
scroll to position [2496, 0]
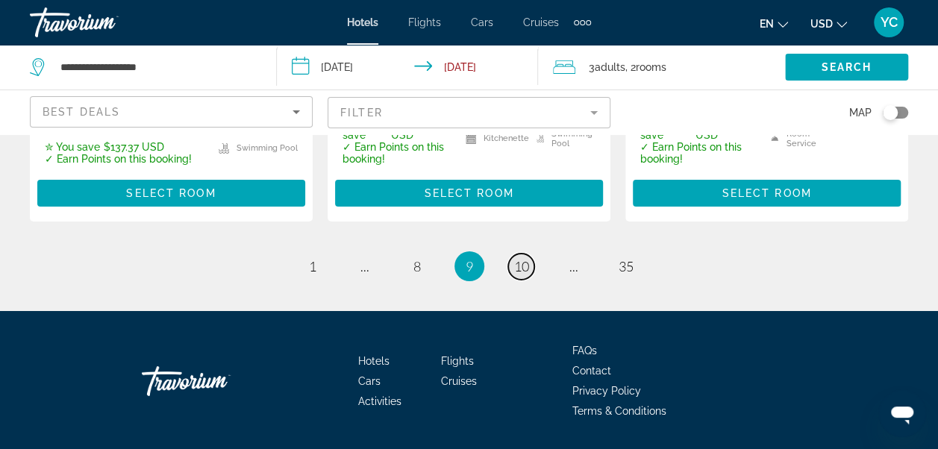
click at [525, 258] on span "10" at bounding box center [521, 266] width 15 height 16
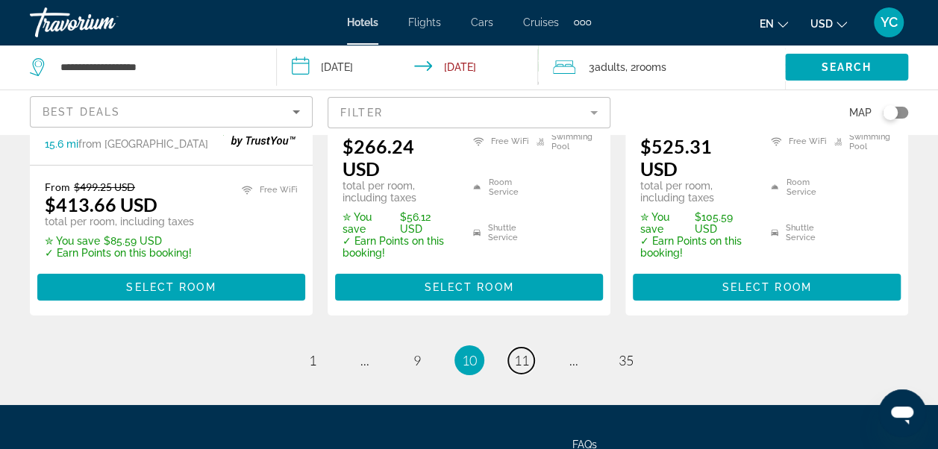
scroll to position [2526, 0]
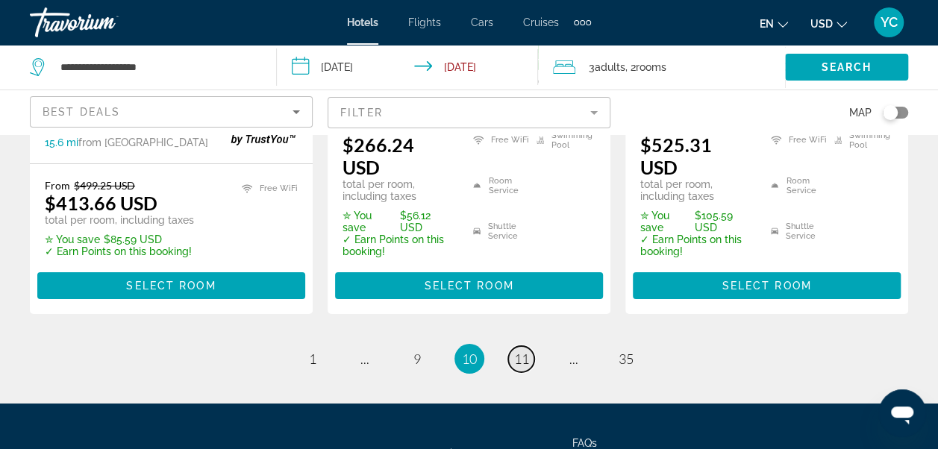
click at [522, 351] on span "11" at bounding box center [521, 359] width 15 height 16
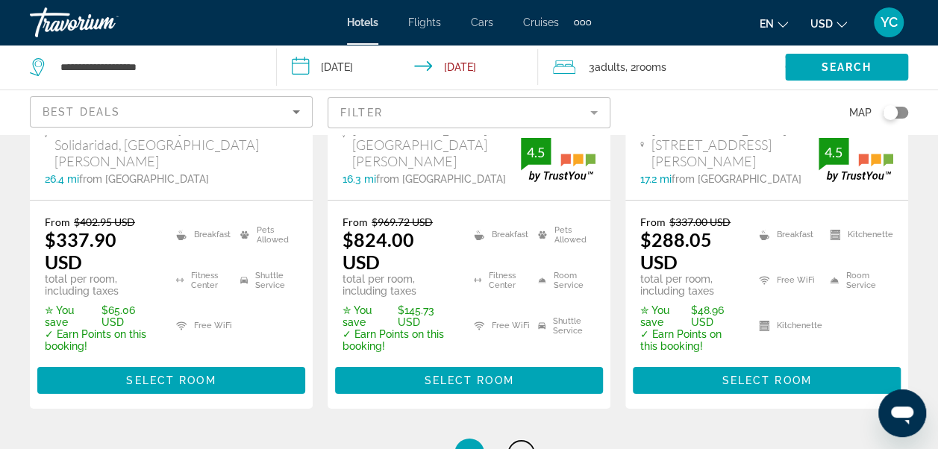
scroll to position [2326, 0]
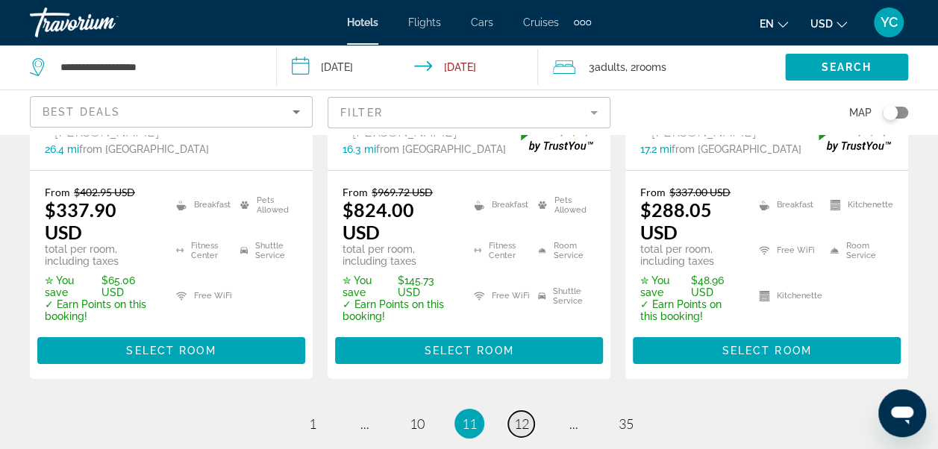
click at [522, 416] on span "12" at bounding box center [521, 424] width 15 height 16
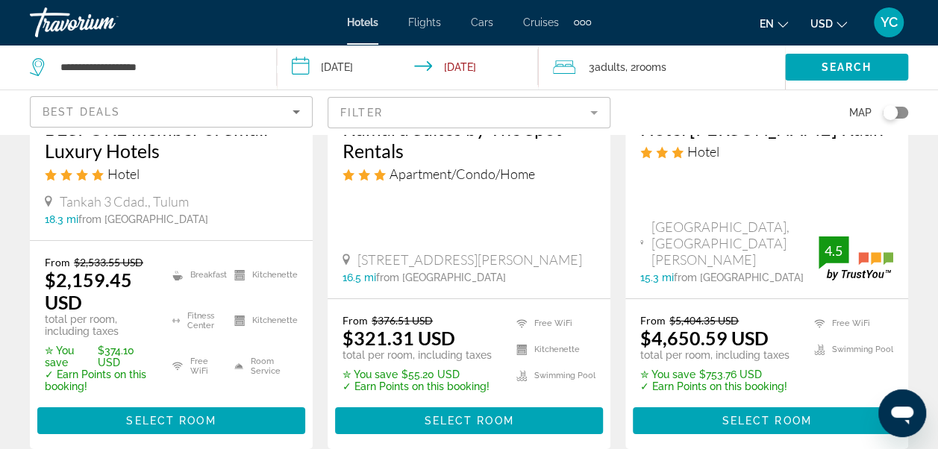
scroll to position [2405, 0]
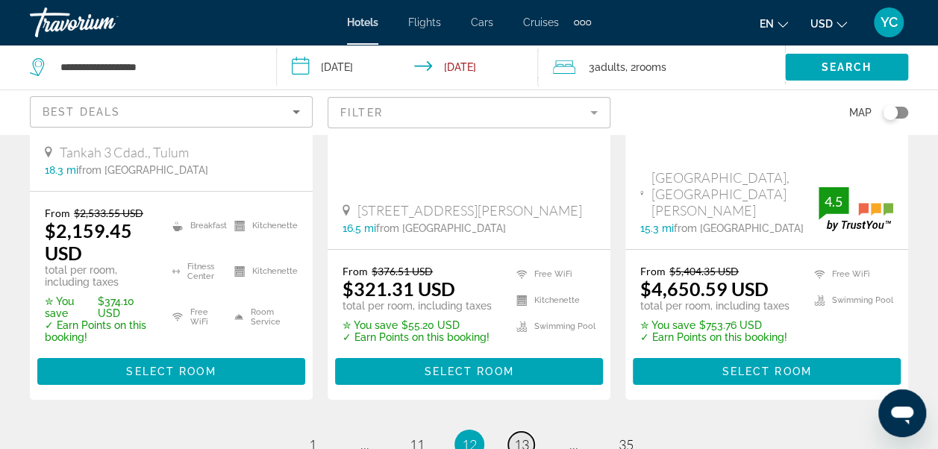
click at [523, 436] on span "13" at bounding box center [521, 444] width 15 height 16
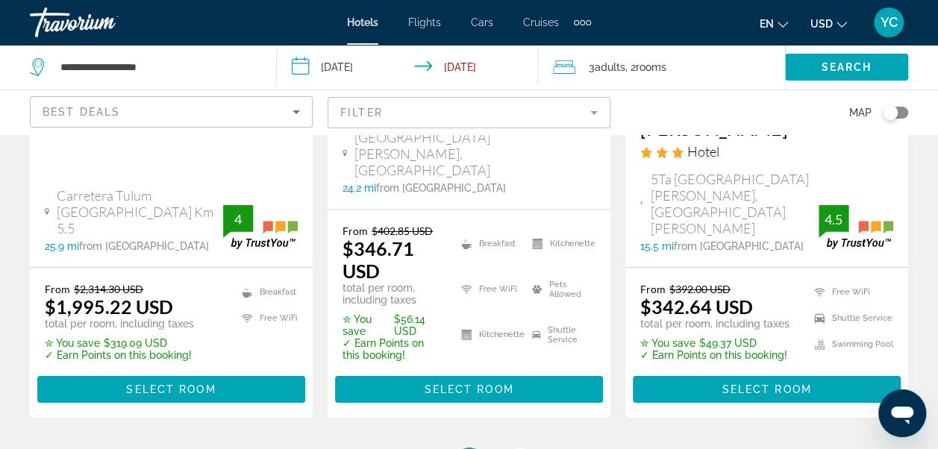
scroll to position [2416, 0]
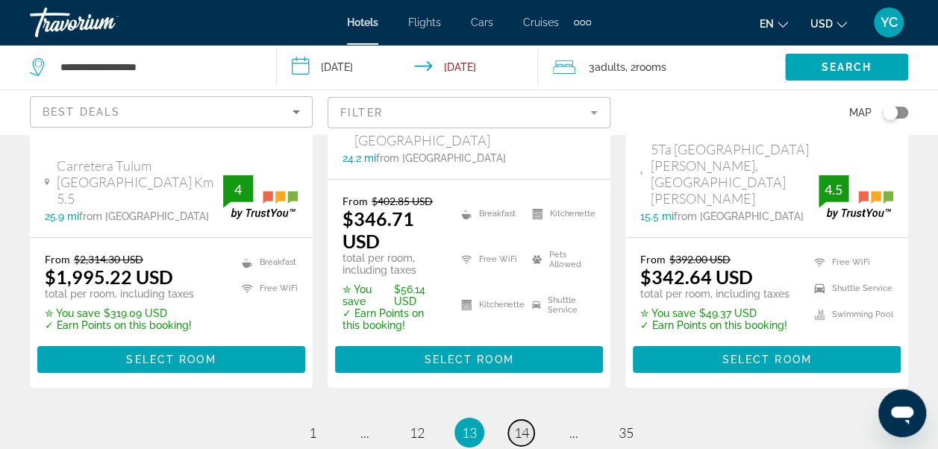
click at [523, 425] on span "14" at bounding box center [521, 433] width 15 height 16
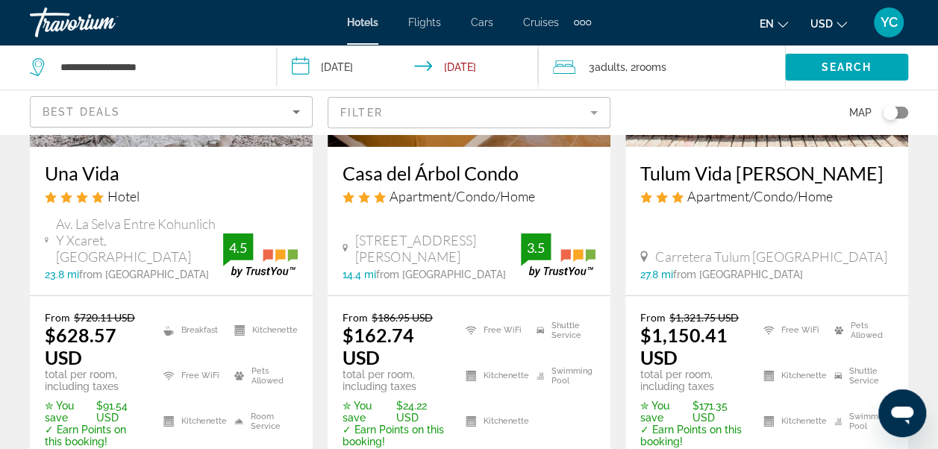
scroll to position [2396, 0]
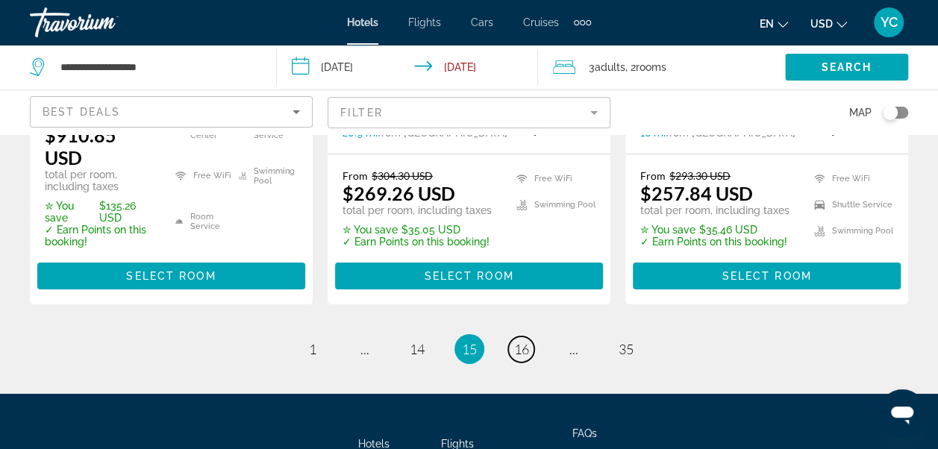
scroll to position [2348, 0]
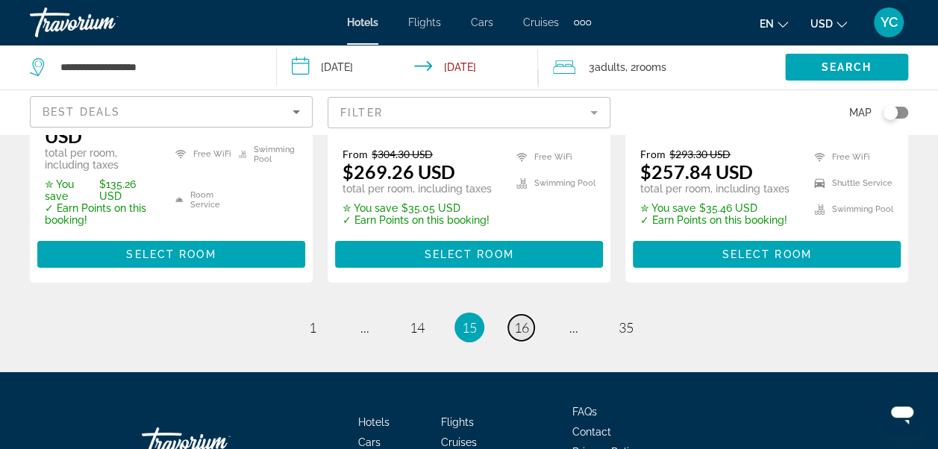
click at [523, 319] on span "16" at bounding box center [521, 327] width 15 height 16
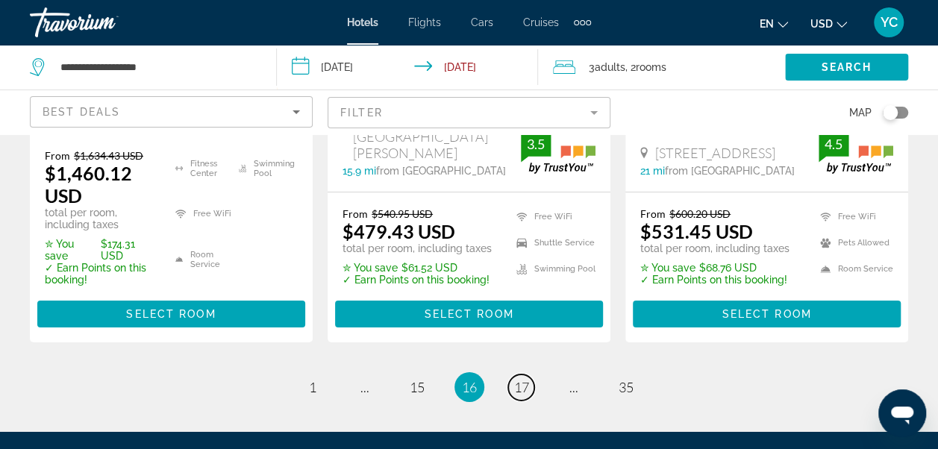
scroll to position [2347, 0]
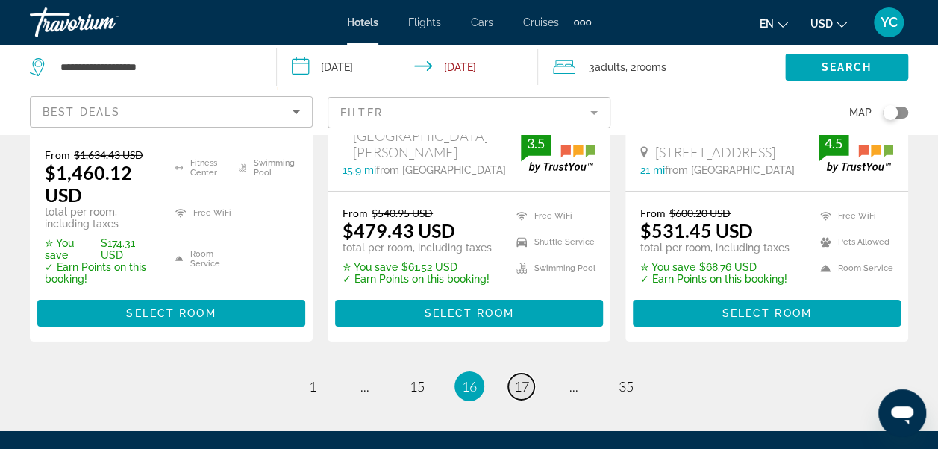
click at [519, 378] on span "17" at bounding box center [521, 386] width 15 height 16
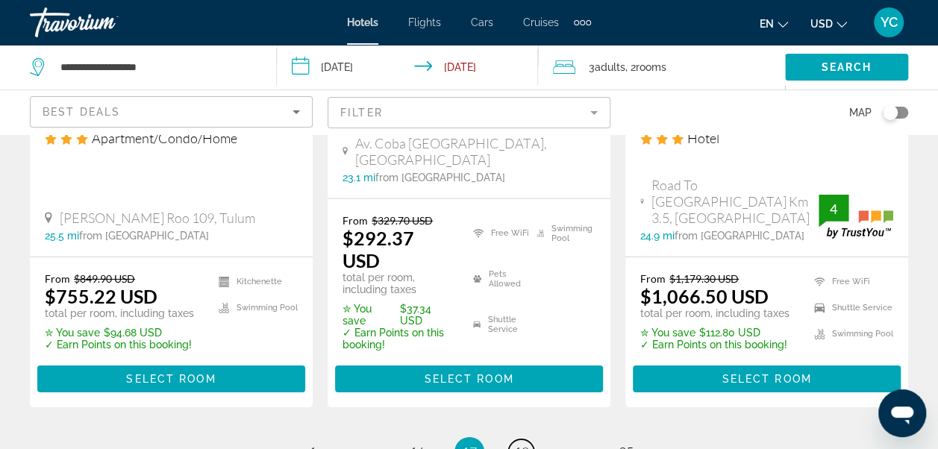
scroll to position [2288, 0]
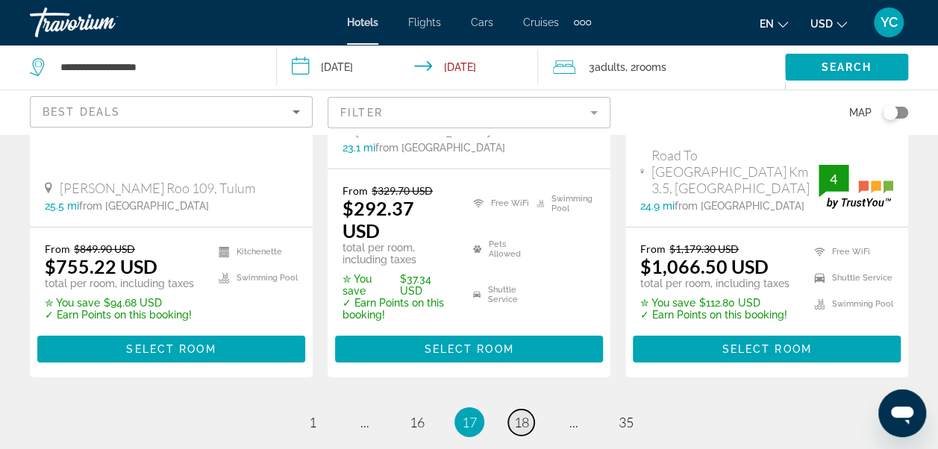
click at [519, 414] on span "18" at bounding box center [521, 422] width 15 height 16
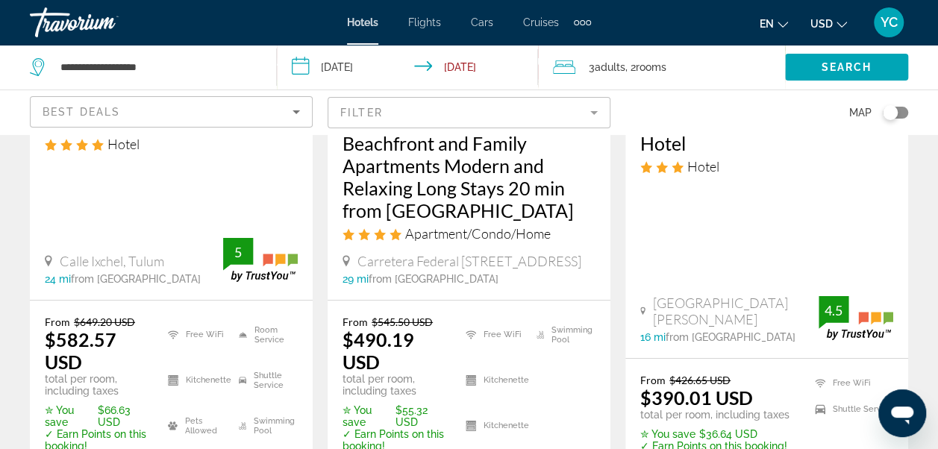
scroll to position [2296, 0]
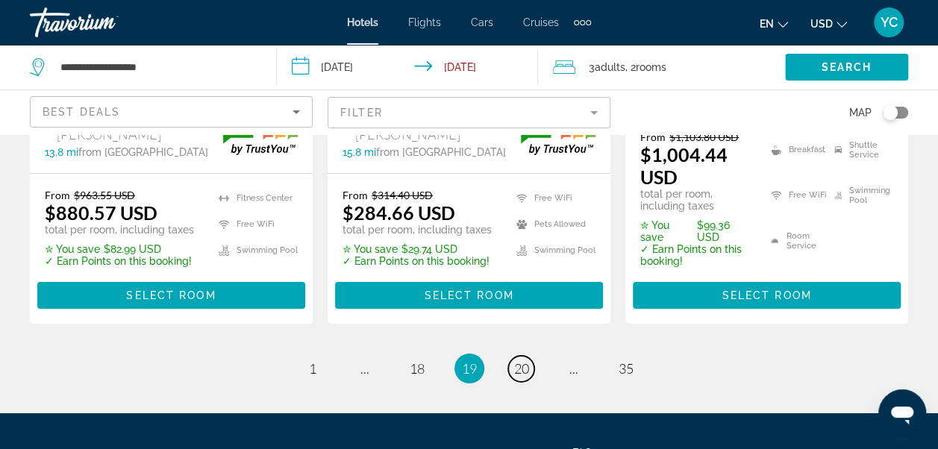
scroll to position [2475, 0]
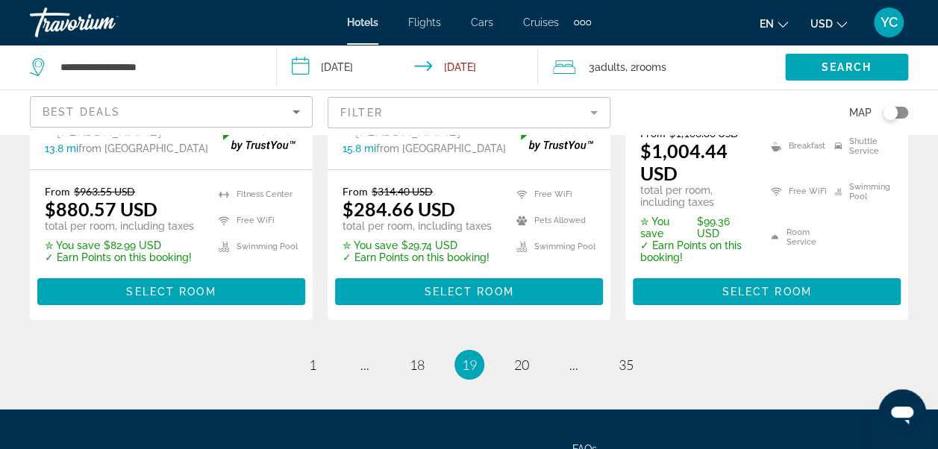
click at [608, 69] on span "Adults" at bounding box center [610, 67] width 31 height 12
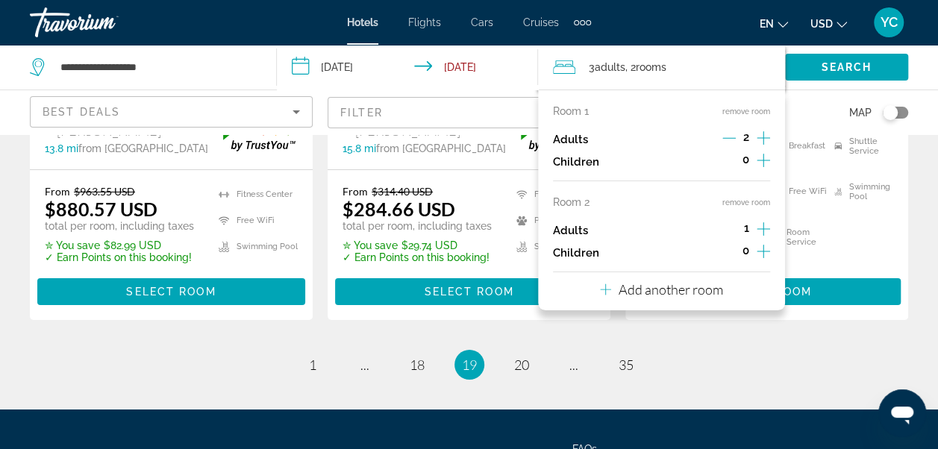
click at [764, 230] on icon "Increment adults" at bounding box center [763, 229] width 13 height 18
click at [604, 291] on icon "Travelers: 4 adults, 0 children" at bounding box center [605, 290] width 11 height 18
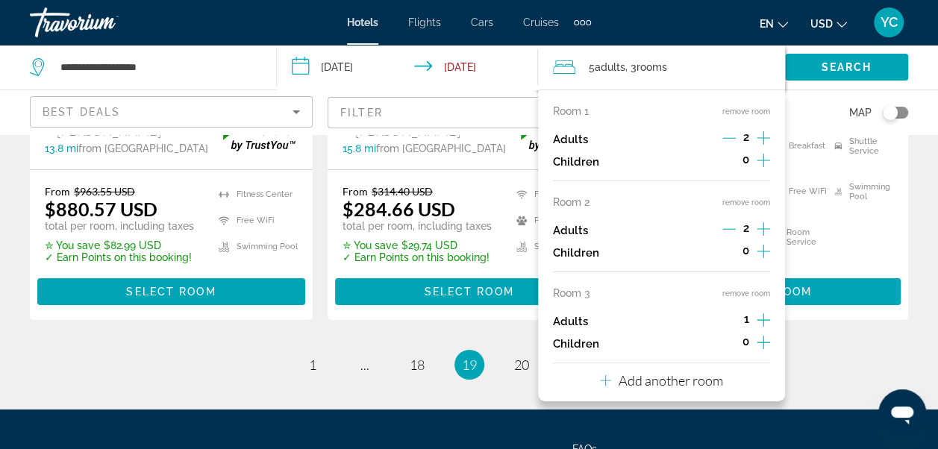
click at [757, 322] on icon "Increment adults" at bounding box center [763, 320] width 13 height 18
click at [604, 381] on icon "Travelers: 7 adults, 0 children" at bounding box center [605, 381] width 11 height 18
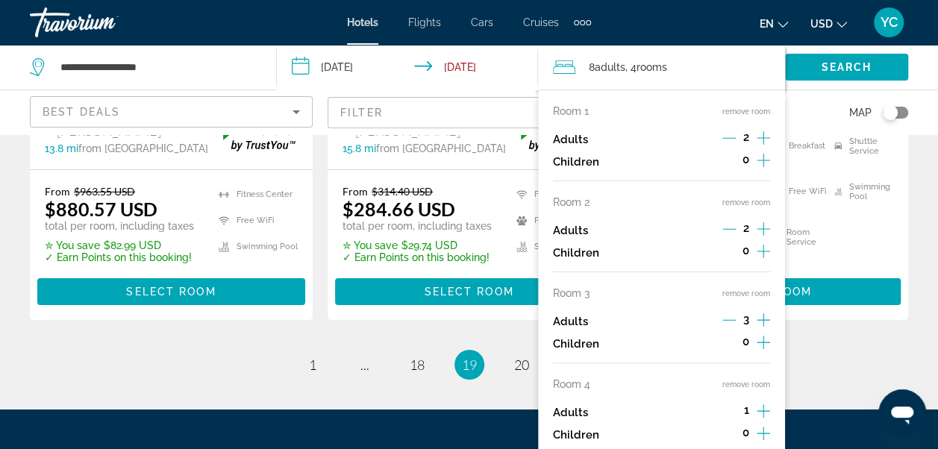
click at [757, 410] on icon "Increment adults" at bounding box center [763, 410] width 13 height 13
click at [838, 79] on span "Search widget" at bounding box center [846, 67] width 123 height 36
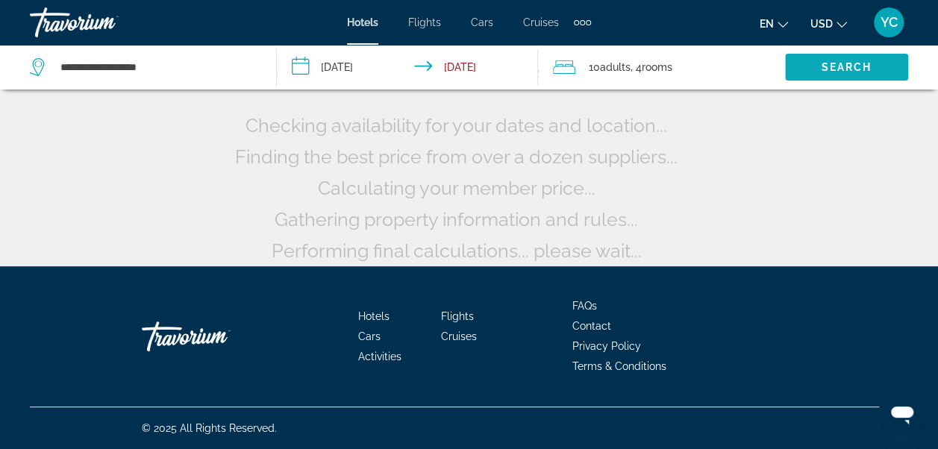
scroll to position [152, 0]
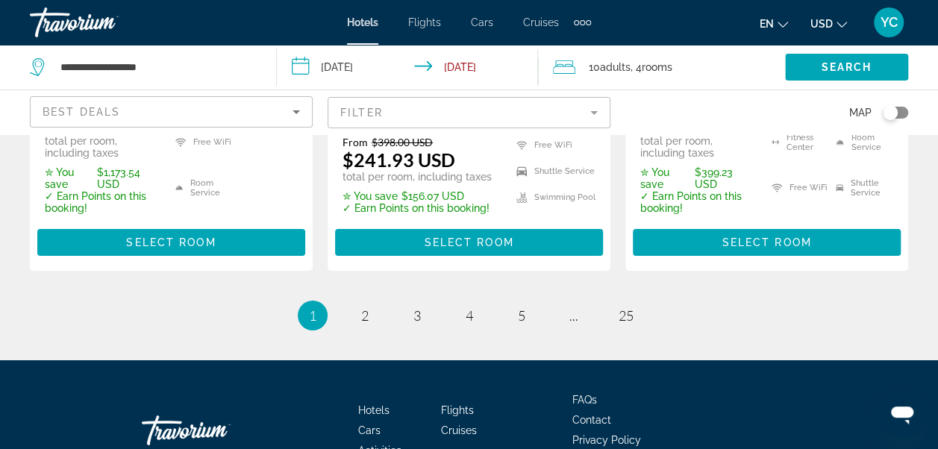
scroll to position [2508, 0]
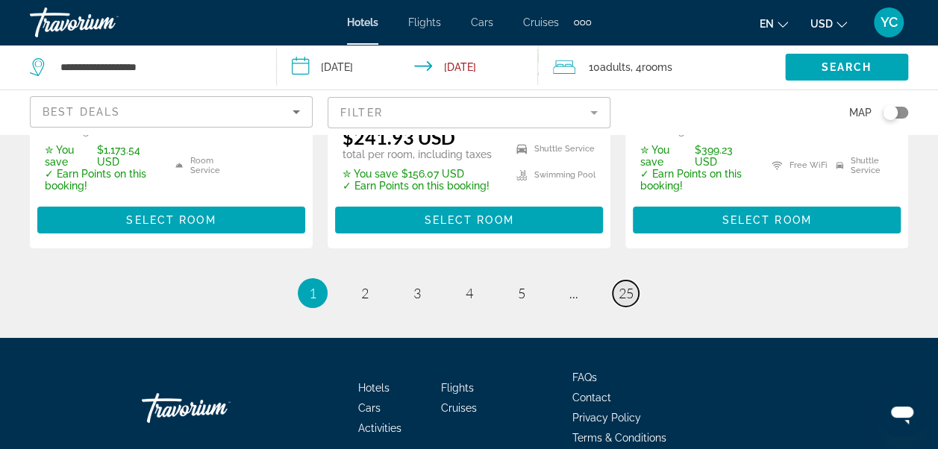
click at [624, 285] on span "25" at bounding box center [626, 293] width 15 height 16
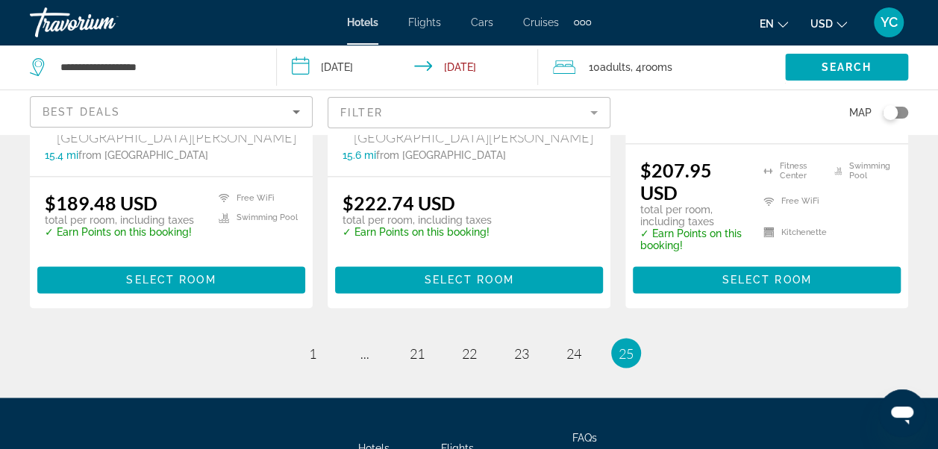
scroll to position [1094, 0]
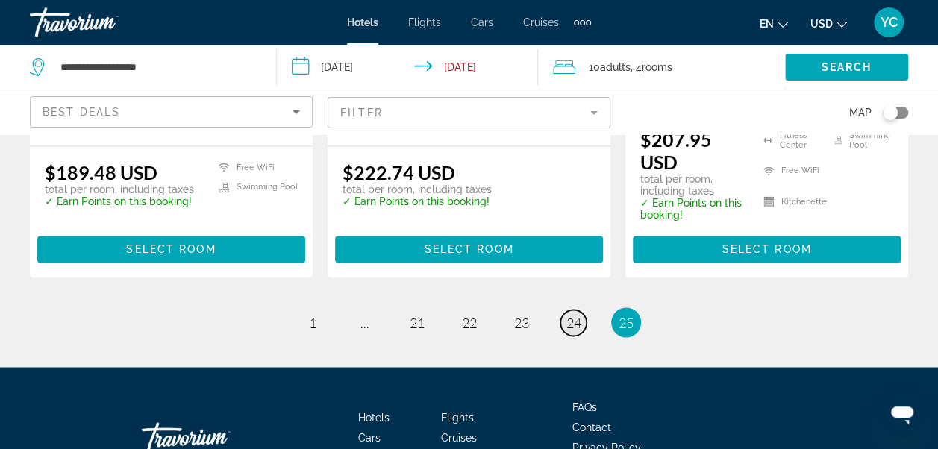
click at [569, 314] on span "24" at bounding box center [573, 322] width 15 height 16
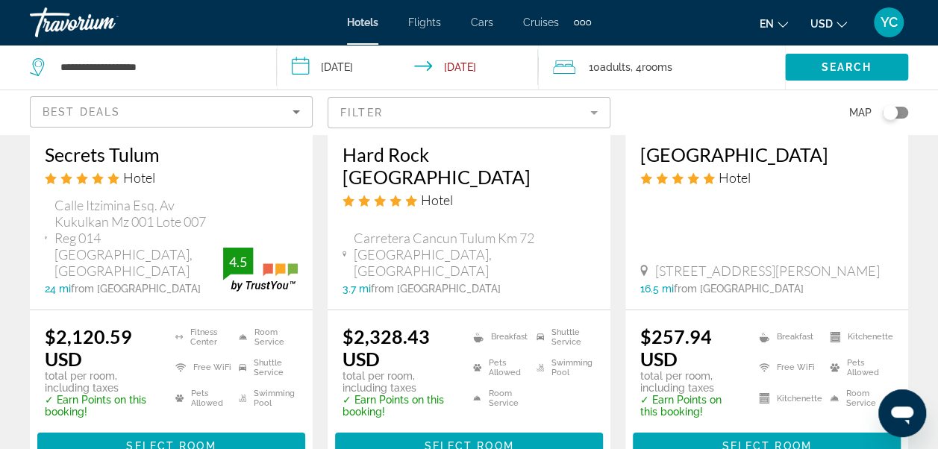
scroll to position [2286, 0]
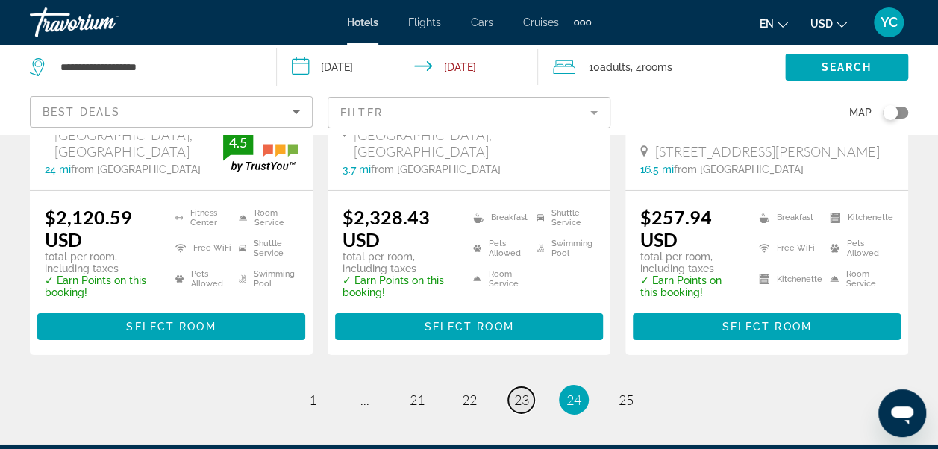
click at [522, 392] on span "23" at bounding box center [521, 400] width 15 height 16
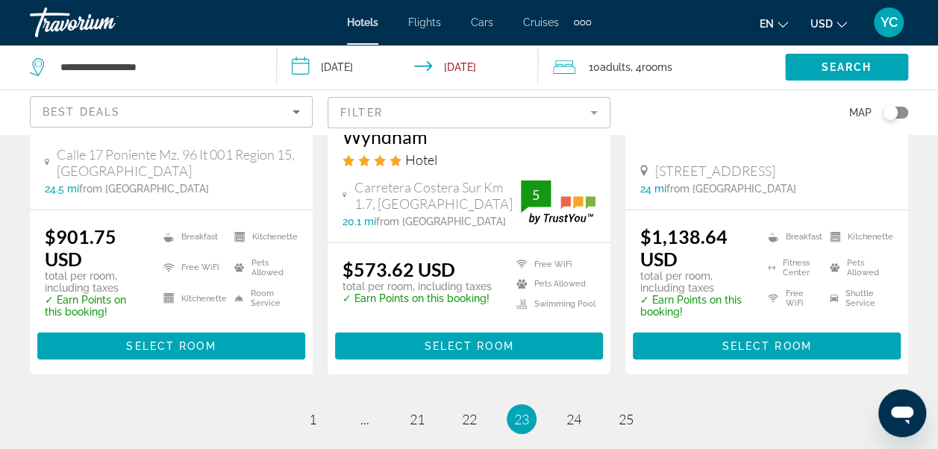
scroll to position [2147, 0]
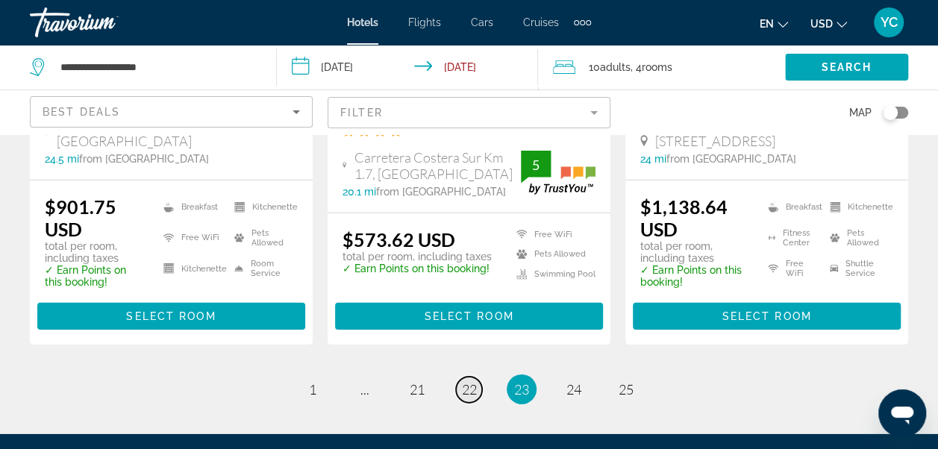
click at [466, 377] on link "page 22" at bounding box center [469, 390] width 26 height 26
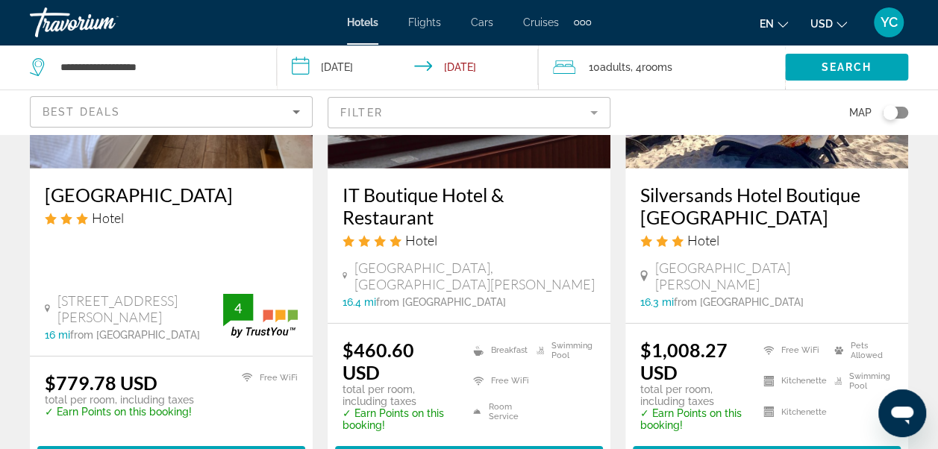
scroll to position [2352, 0]
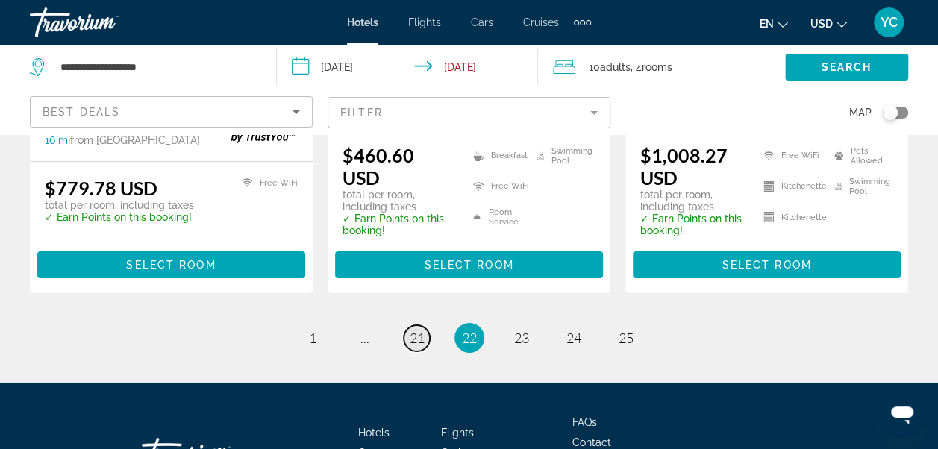
click at [413, 330] on span "21" at bounding box center [417, 338] width 15 height 16
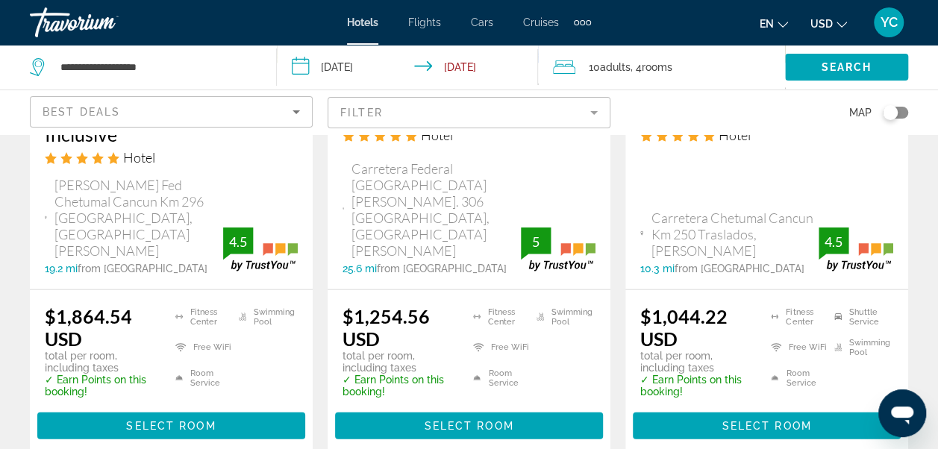
scroll to position [1611, 0]
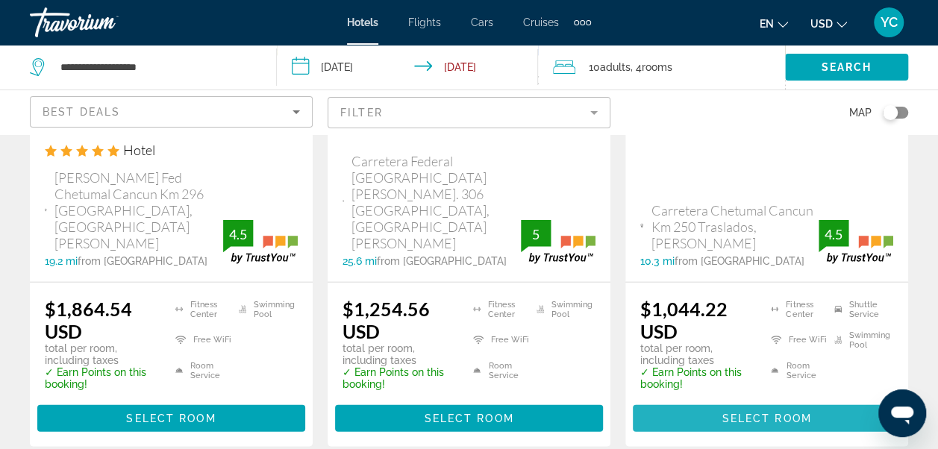
click at [770, 413] on span "Select Room" at bounding box center [766, 419] width 90 height 12
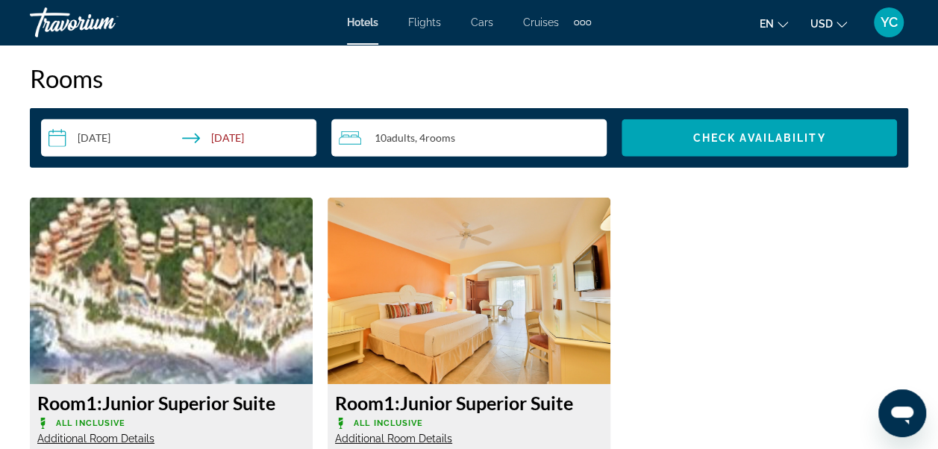
scroll to position [2147, 0]
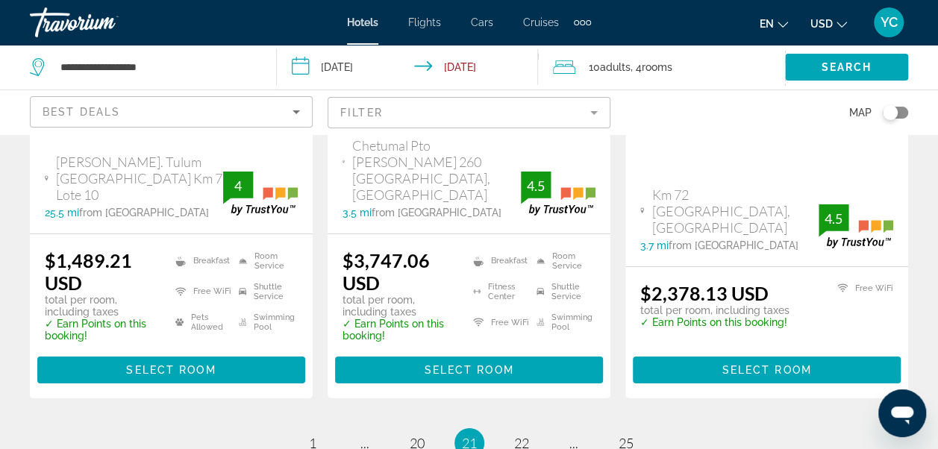
scroll to position [2298, 0]
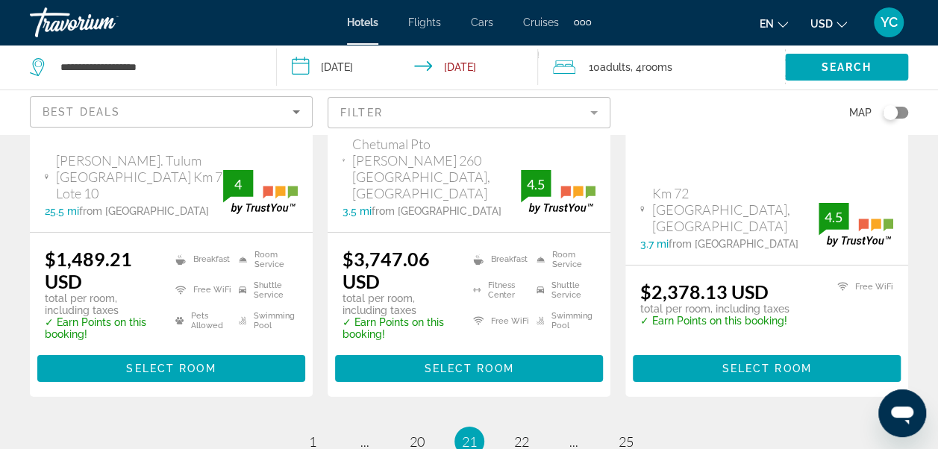
click at [466, 433] on span "21" at bounding box center [469, 441] width 15 height 16
click at [413, 433] on span "20" at bounding box center [417, 441] width 15 height 16
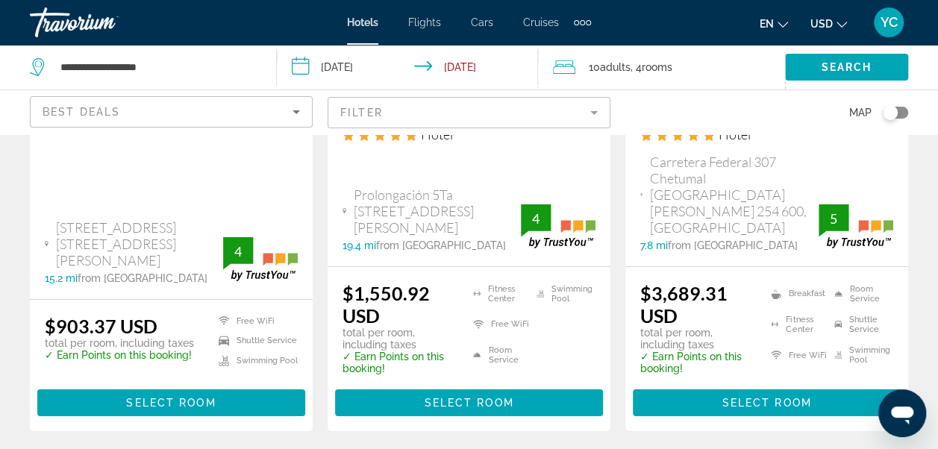
scroll to position [2238, 0]
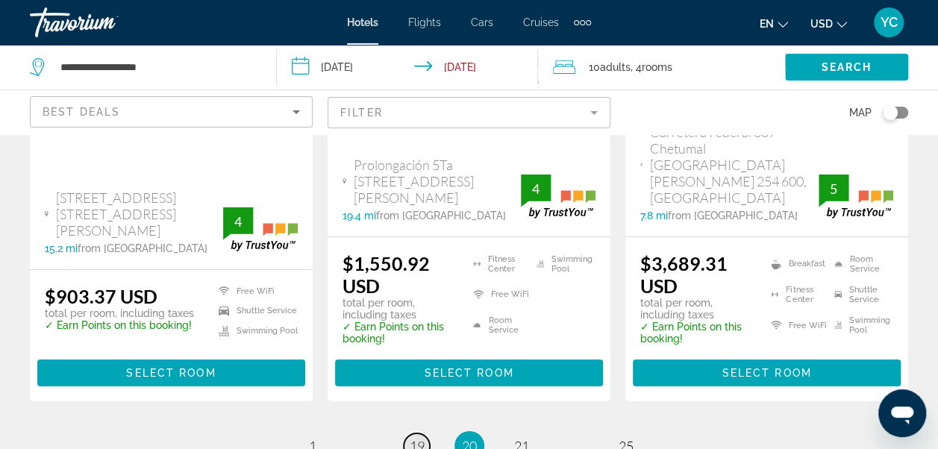
click at [416, 438] on span "19" at bounding box center [417, 446] width 15 height 16
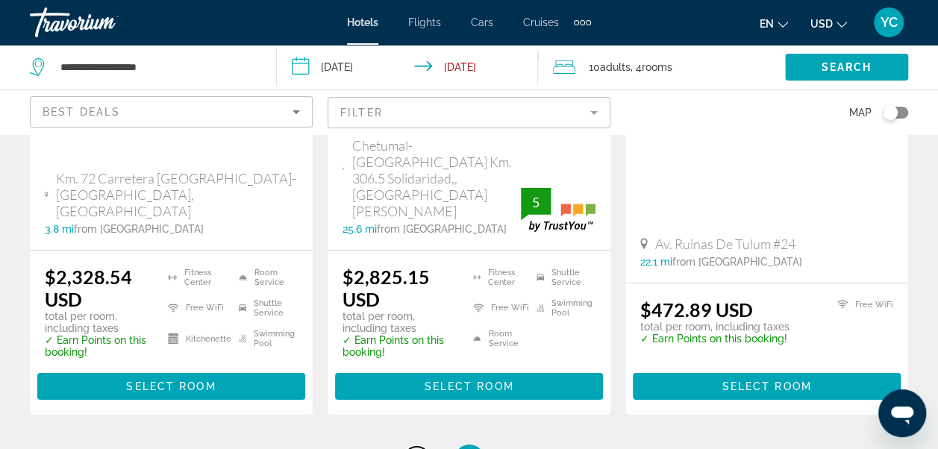
scroll to position [2288, 0]
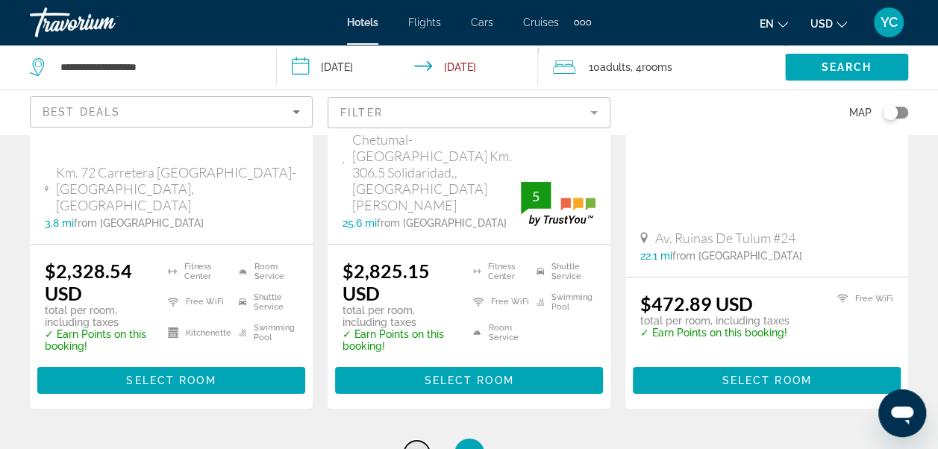
click at [416, 445] on span "18" at bounding box center [417, 453] width 15 height 16
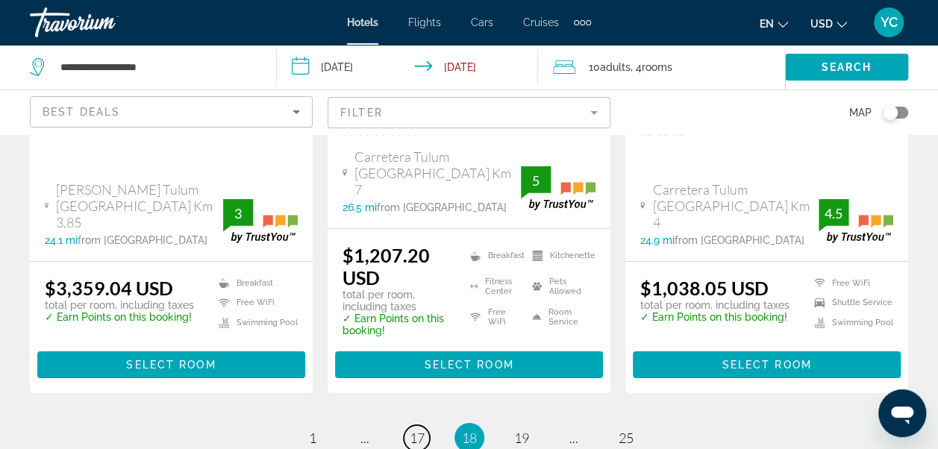
scroll to position [2288, 0]
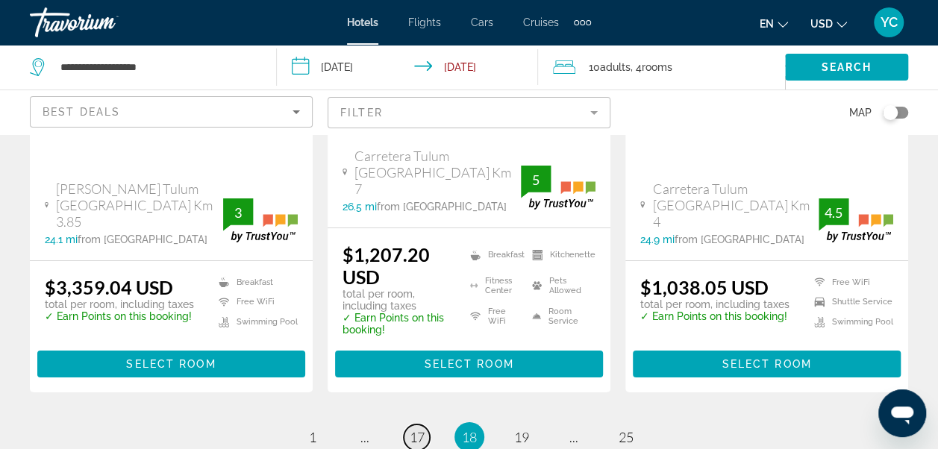
click at [417, 429] on span "17" at bounding box center [417, 437] width 15 height 16
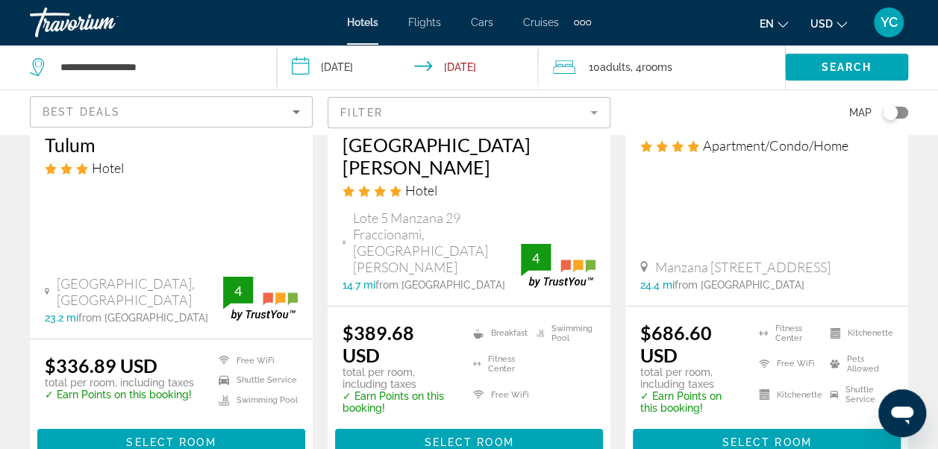
scroll to position [2188, 0]
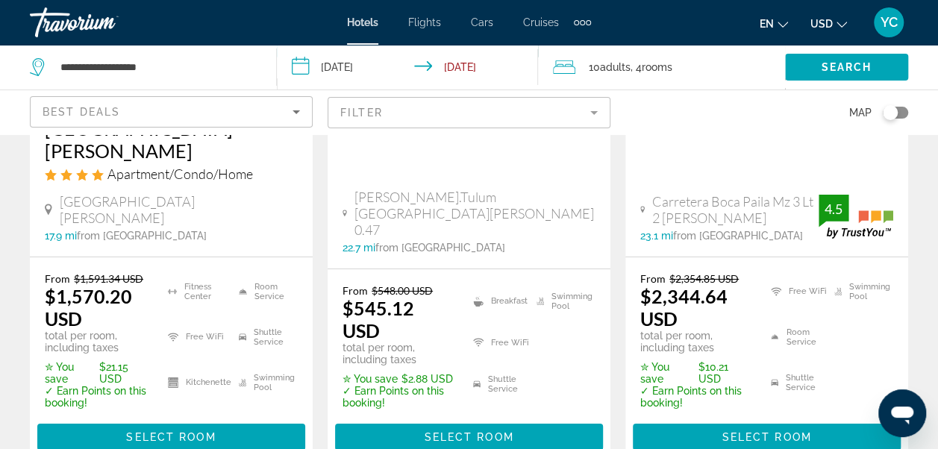
scroll to position [2327, 0]
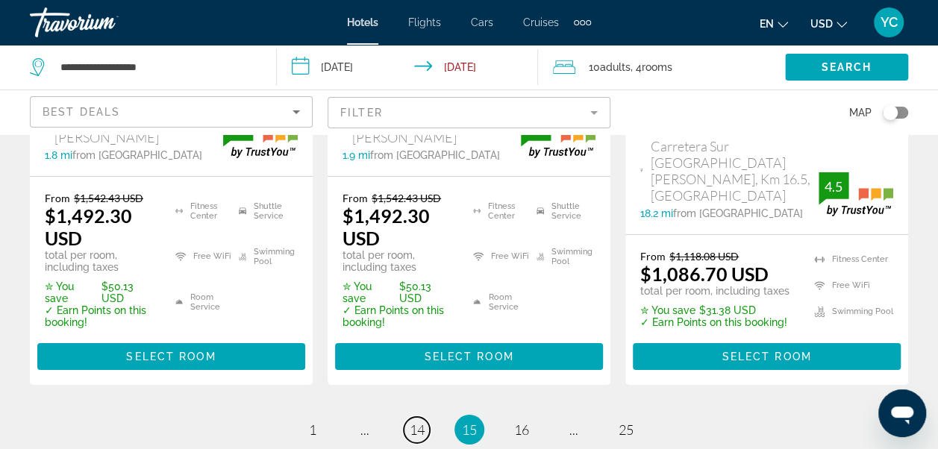
scroll to position [2467, 0]
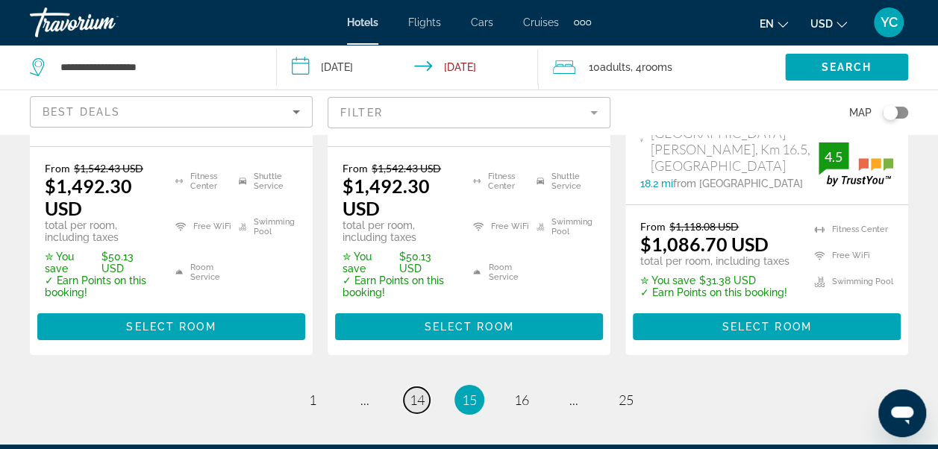
click at [414, 392] on span "14" at bounding box center [417, 400] width 15 height 16
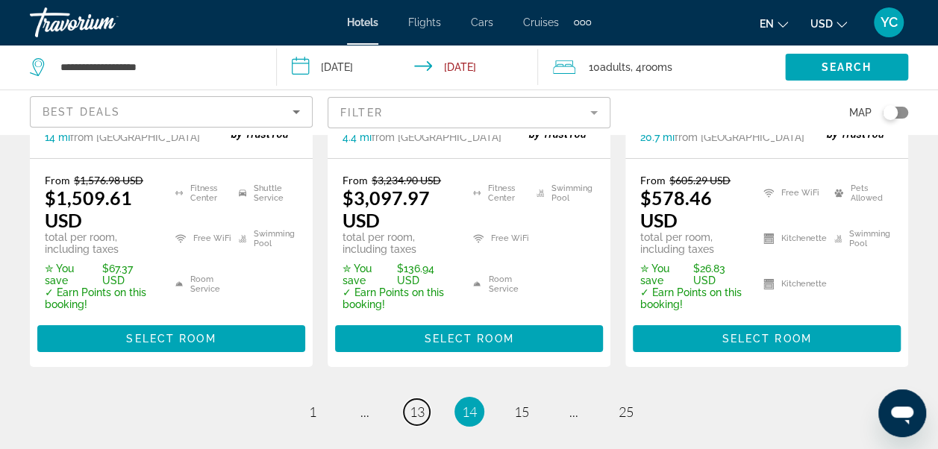
scroll to position [2478, 0]
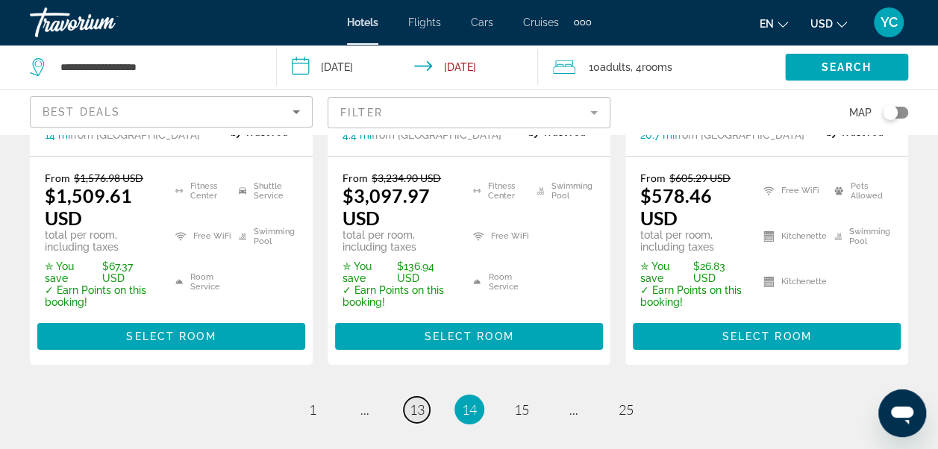
click at [416, 401] on span "13" at bounding box center [417, 409] width 15 height 16
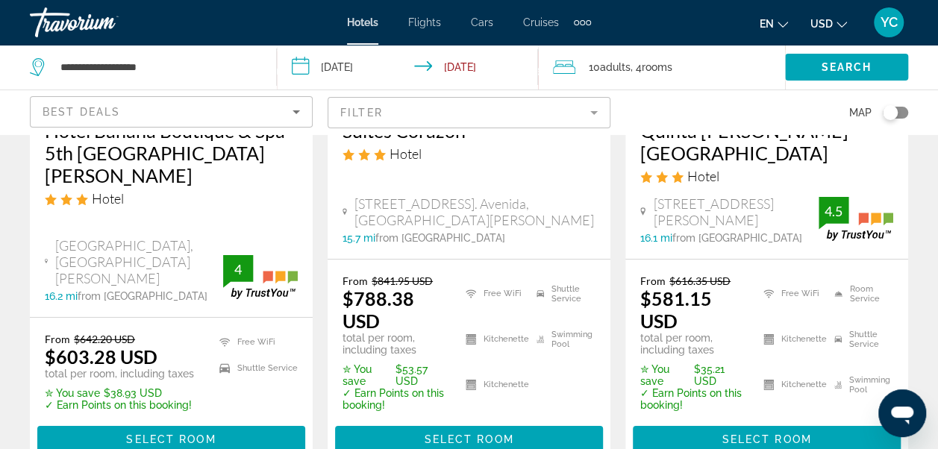
scroll to position [2407, 0]
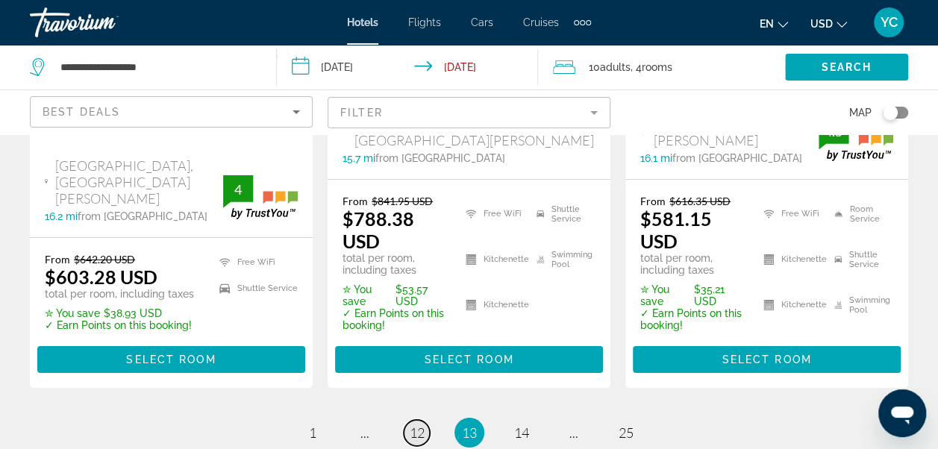
click at [416, 425] on span "12" at bounding box center [417, 433] width 15 height 16
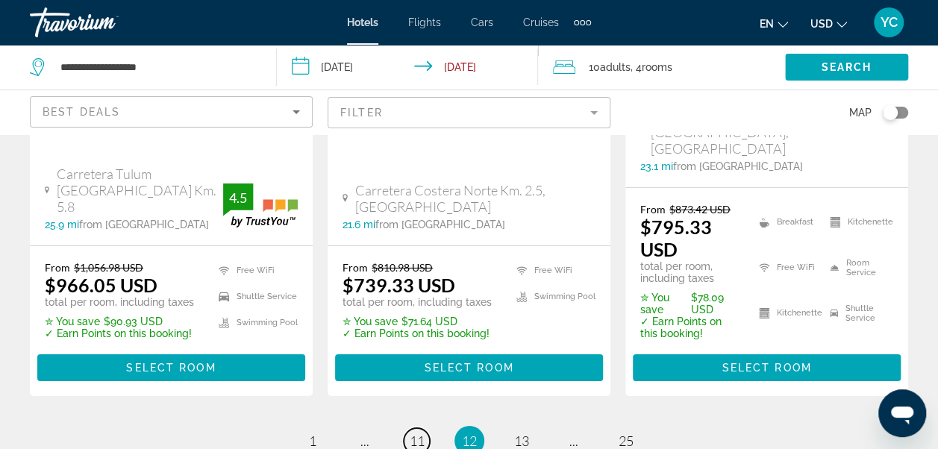
scroll to position [2337, 0]
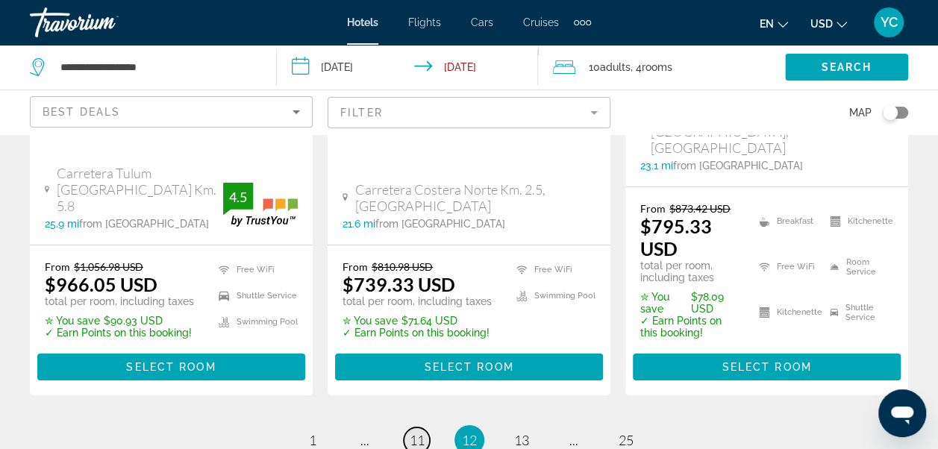
click at [415, 432] on span "11" at bounding box center [417, 440] width 15 height 16
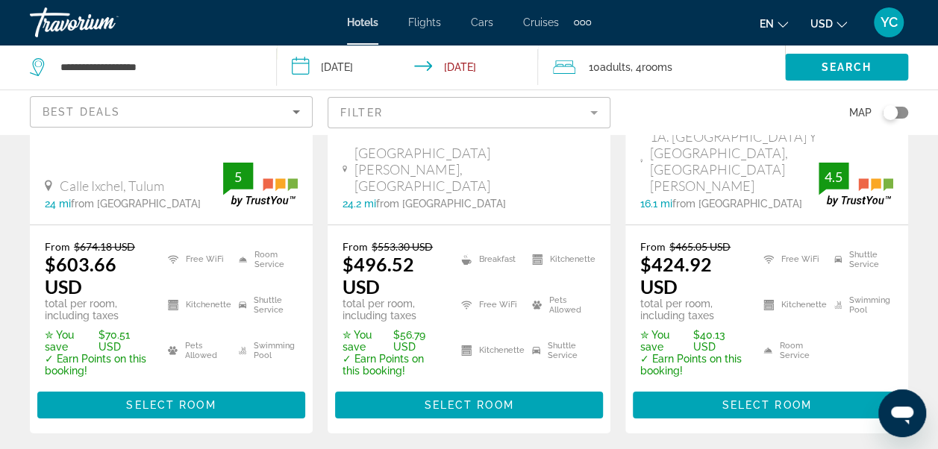
scroll to position [2367, 0]
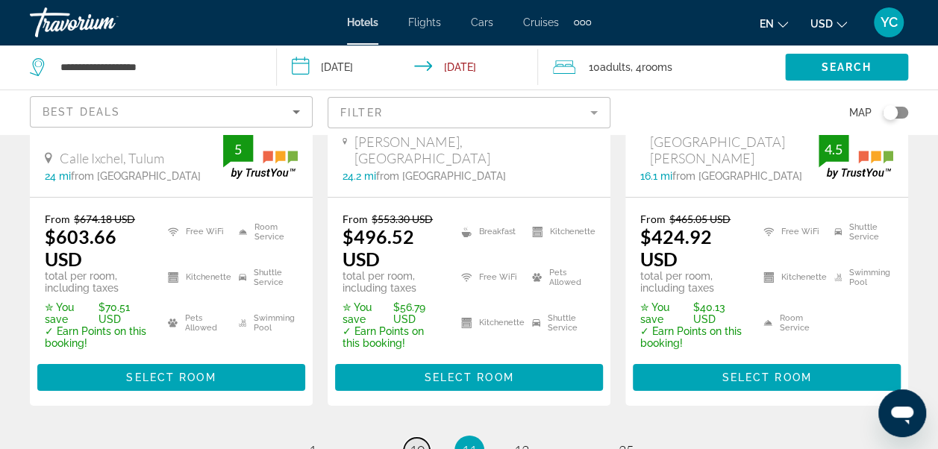
click at [415, 442] on span "10" at bounding box center [417, 450] width 15 height 16
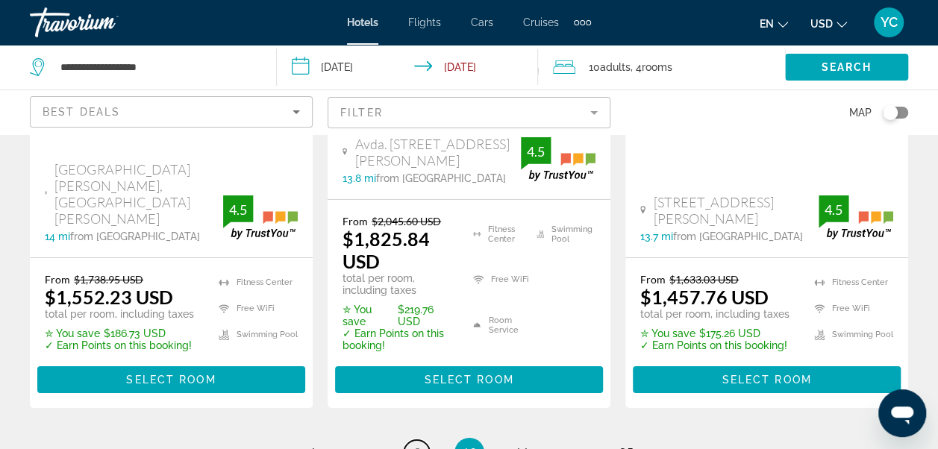
scroll to position [2472, 0]
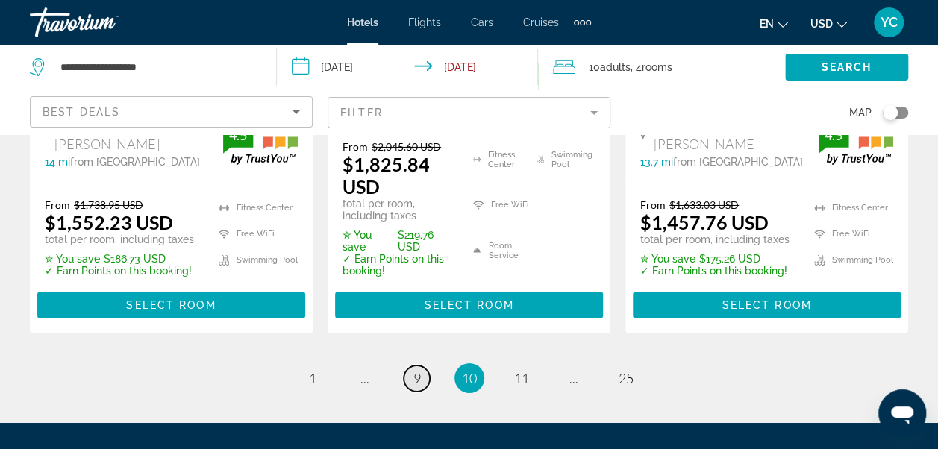
click at [415, 370] on span "9" at bounding box center [416, 378] width 7 height 16
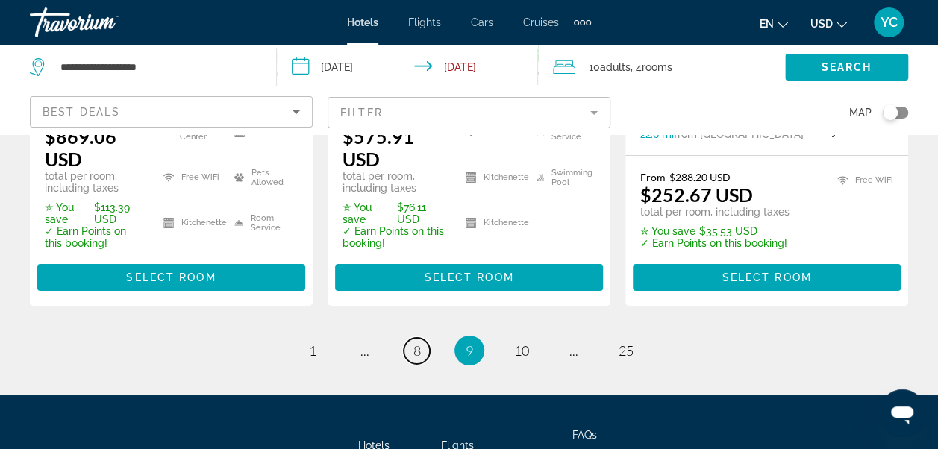
scroll to position [2516, 0]
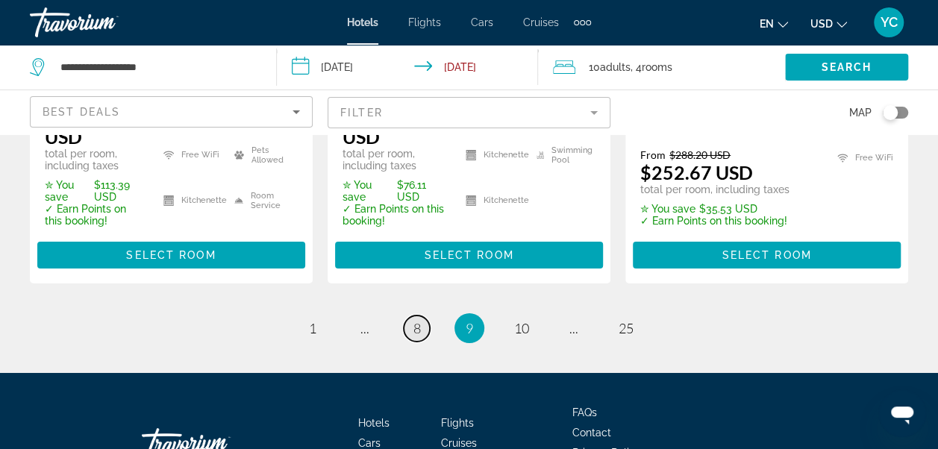
click at [417, 320] on span "8" at bounding box center [416, 328] width 7 height 16
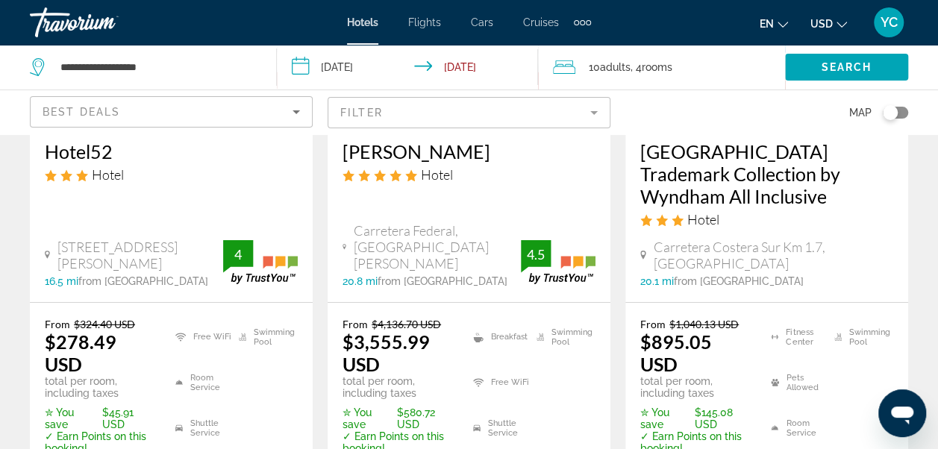
scroll to position [2405, 0]
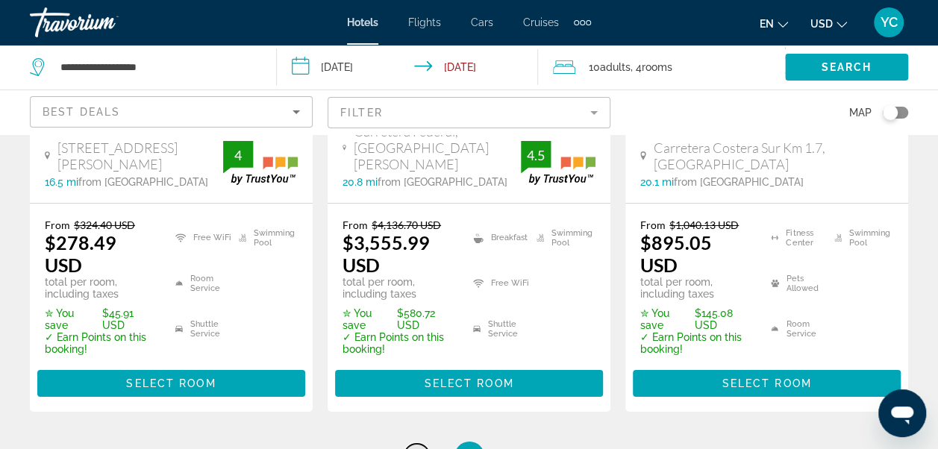
click at [418, 448] on span "7" at bounding box center [416, 456] width 7 height 16
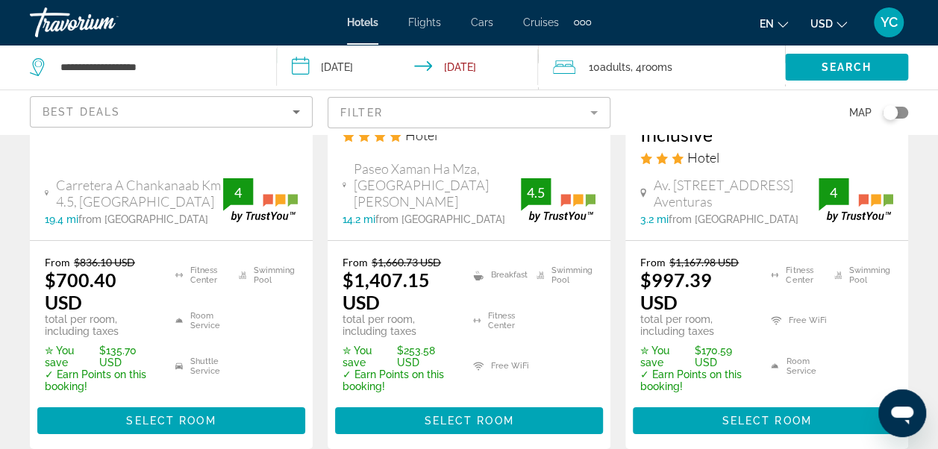
scroll to position [2396, 0]
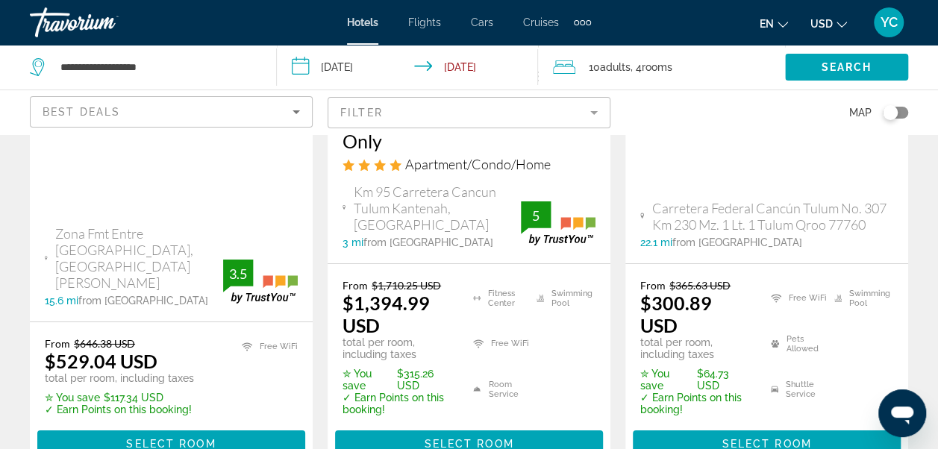
scroll to position [2476, 0]
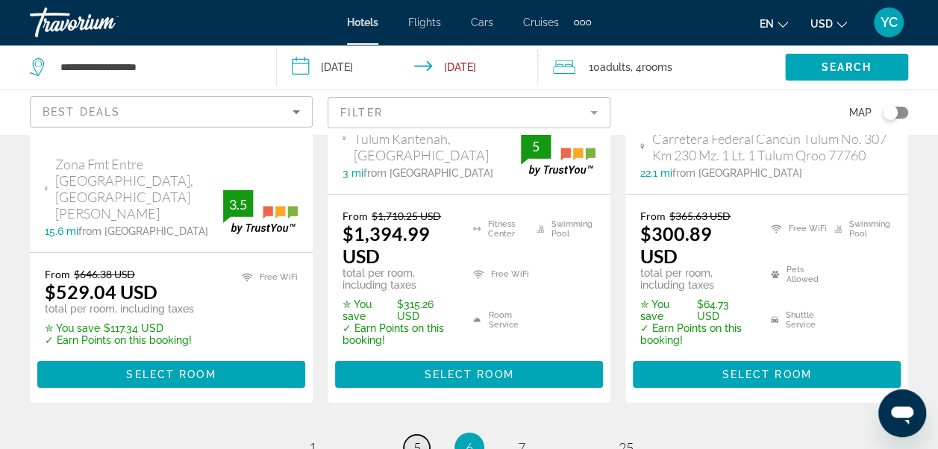
click at [417, 439] on span "5" at bounding box center [416, 447] width 7 height 16
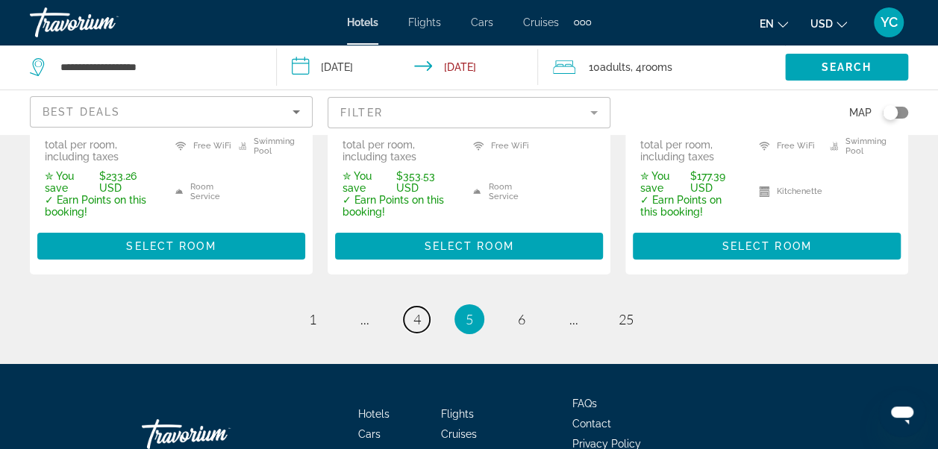
scroll to position [2456, 0]
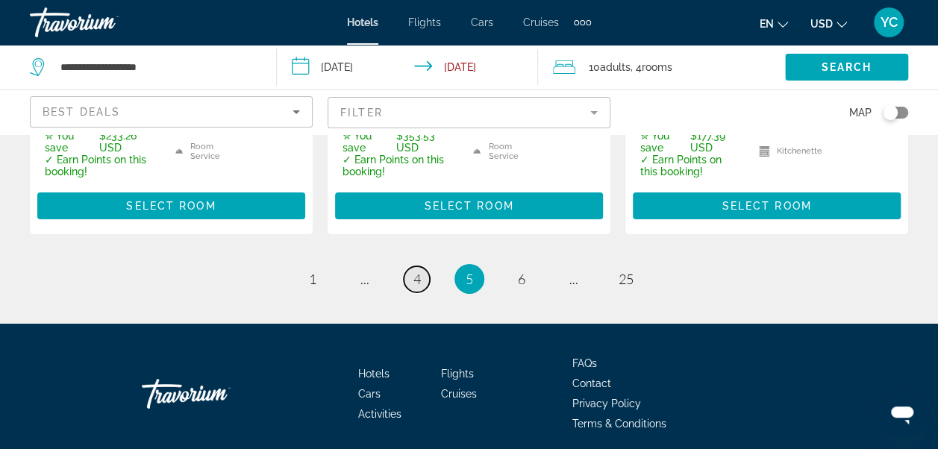
click at [415, 271] on span "4" at bounding box center [416, 279] width 7 height 16
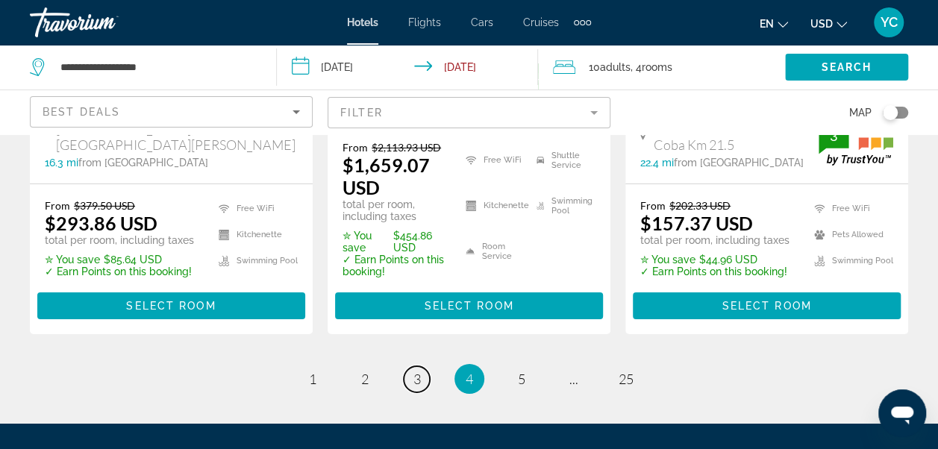
scroll to position [2500, 0]
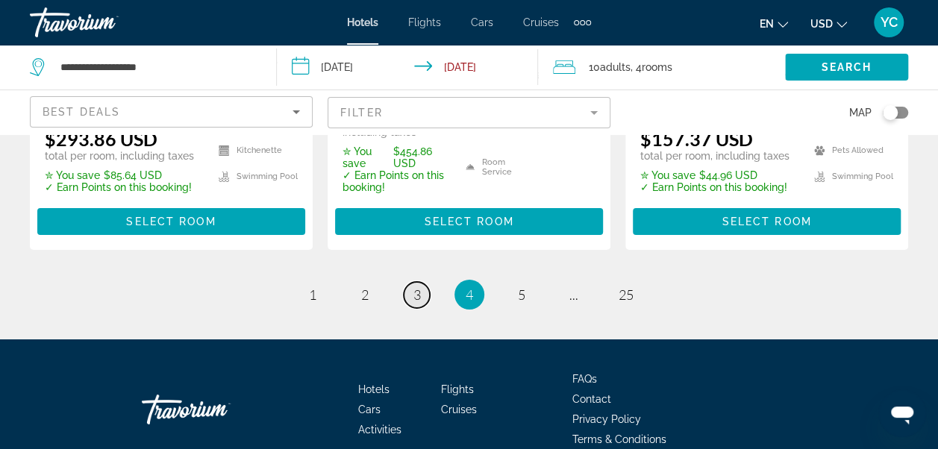
click at [420, 287] on span "3" at bounding box center [416, 295] width 7 height 16
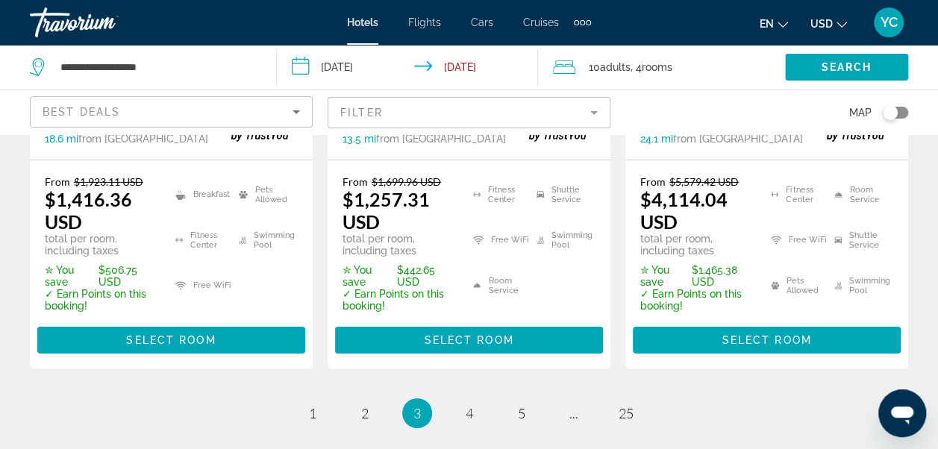
scroll to position [2426, 0]
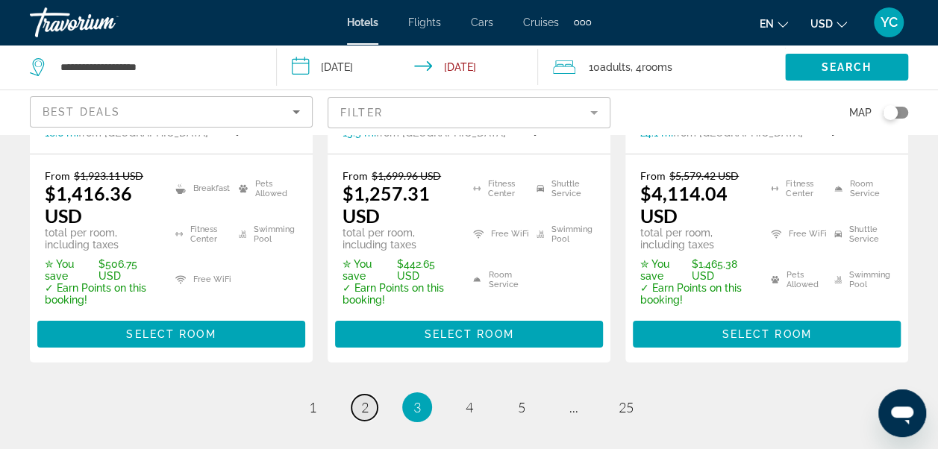
click at [366, 399] on span "2" at bounding box center [364, 407] width 7 height 16
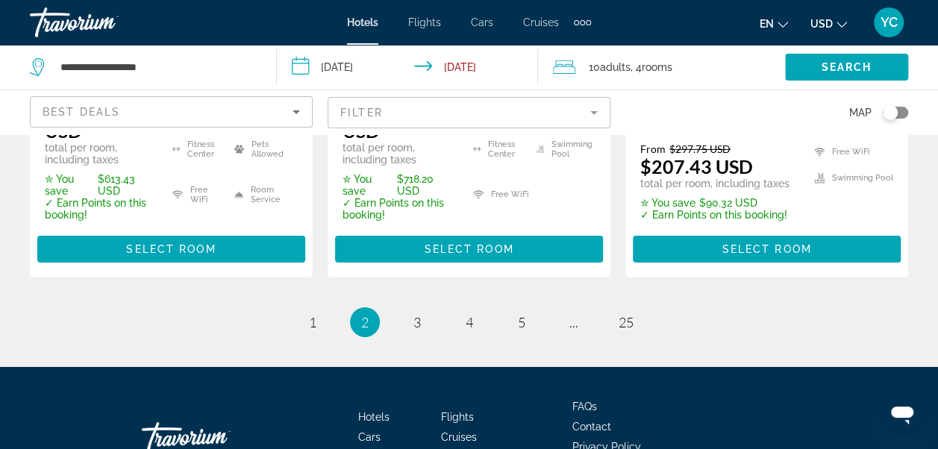
scroll to position [2396, 0]
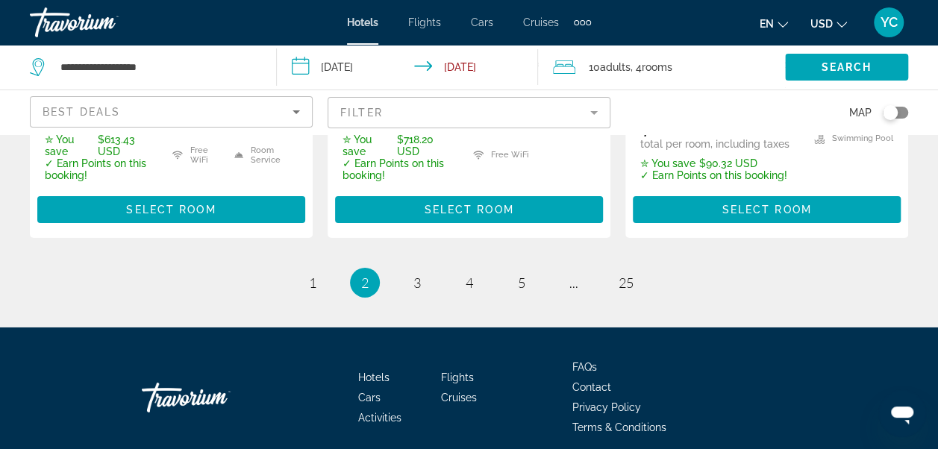
click at [743, 75] on div "10 Adult Adults , 4 Room rooms" at bounding box center [669, 67] width 232 height 21
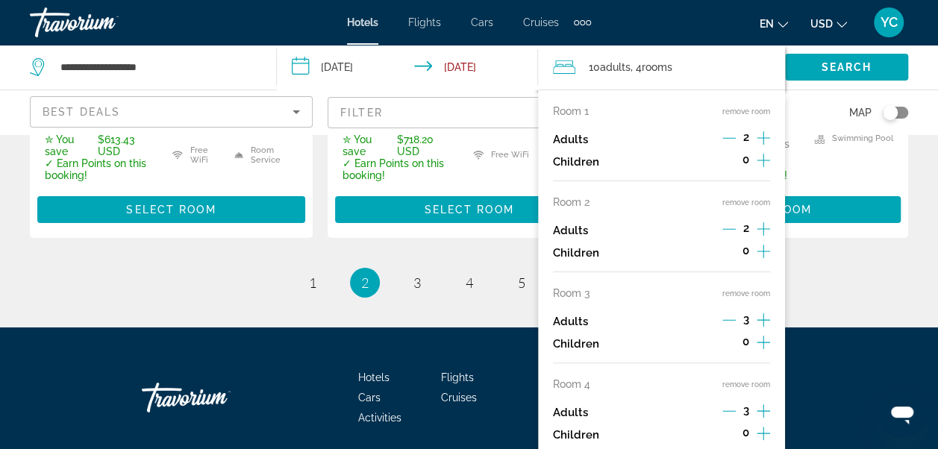
click at [727, 231] on icon "Decrement adults" at bounding box center [728, 228] width 13 height 13
click at [760, 295] on button "remove room" at bounding box center [746, 294] width 48 height 10
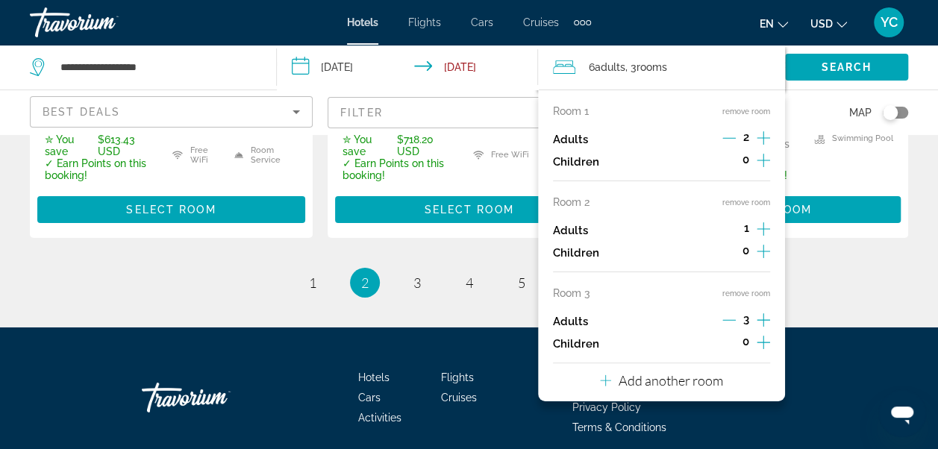
click at [760, 295] on button "remove room" at bounding box center [746, 294] width 48 height 10
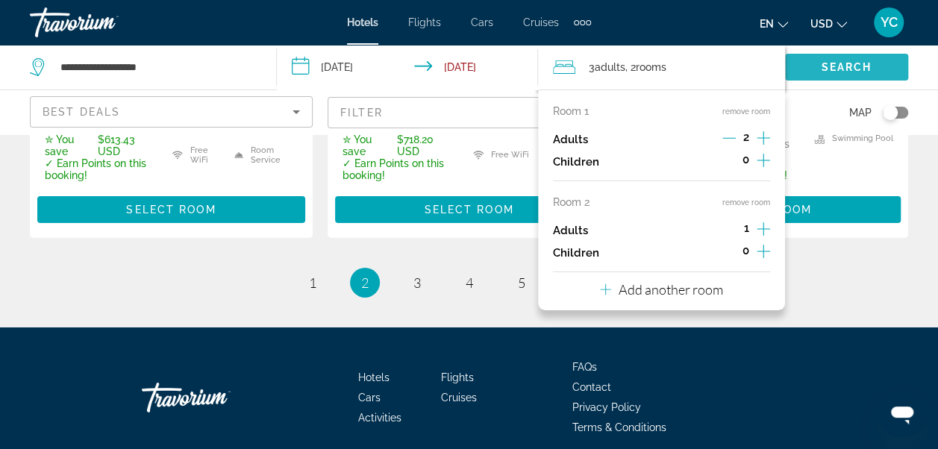
click at [851, 66] on span "Search" at bounding box center [846, 67] width 51 height 12
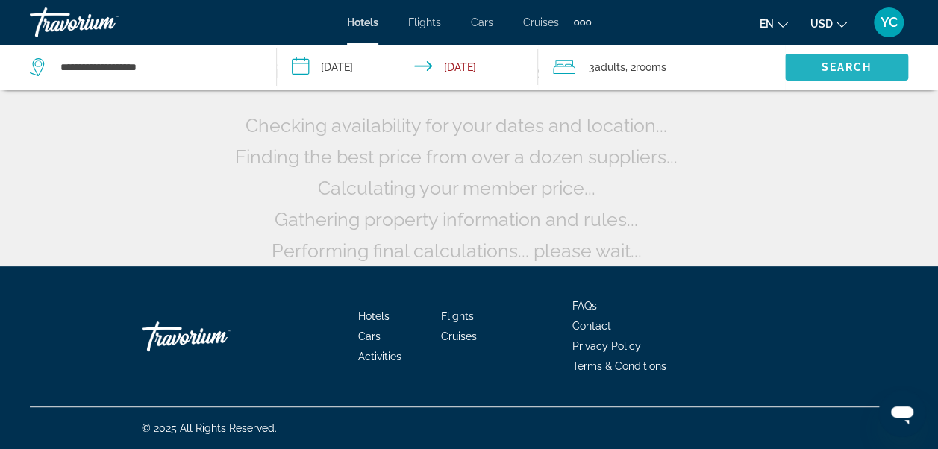
scroll to position [152, 0]
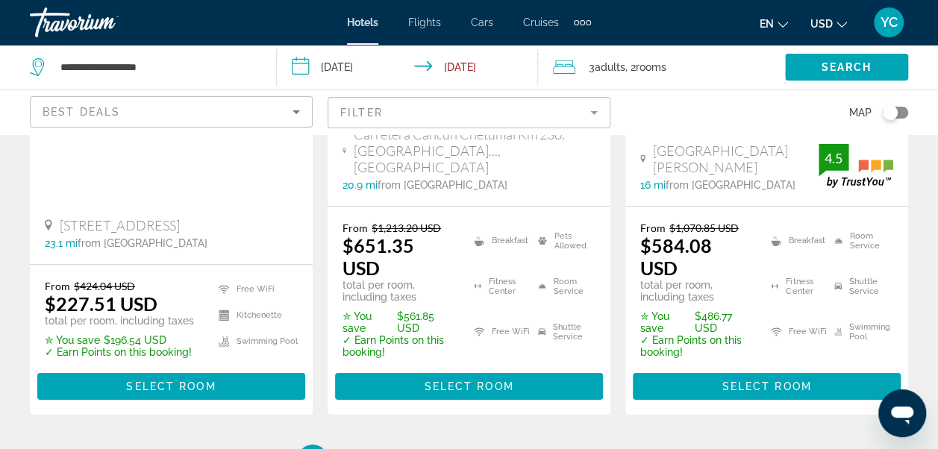
scroll to position [2367, 0]
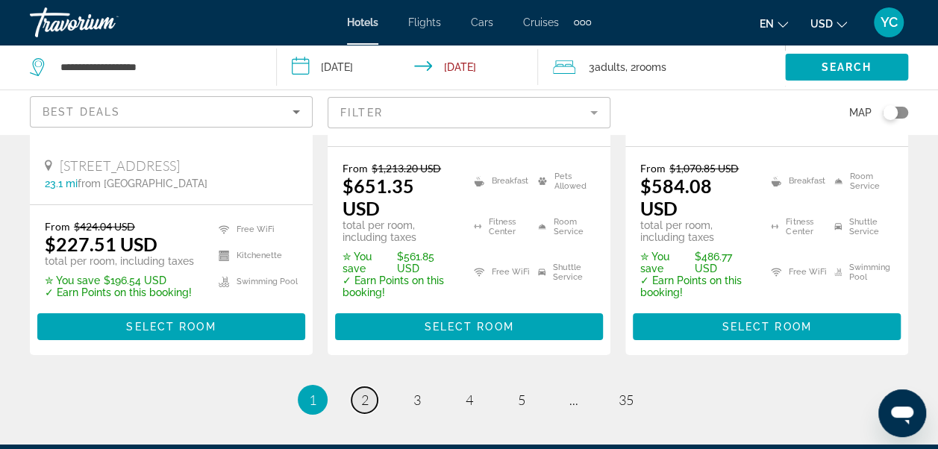
click at [369, 387] on link "page 2" at bounding box center [364, 400] width 26 height 26
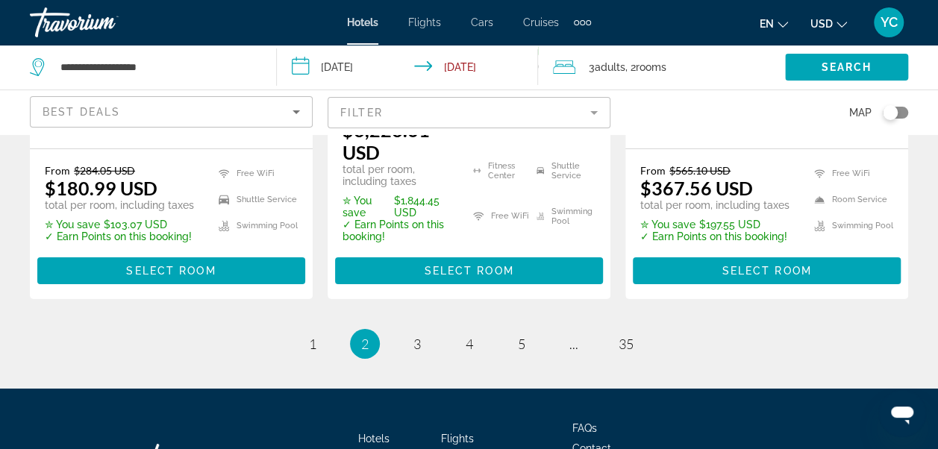
scroll to position [2473, 0]
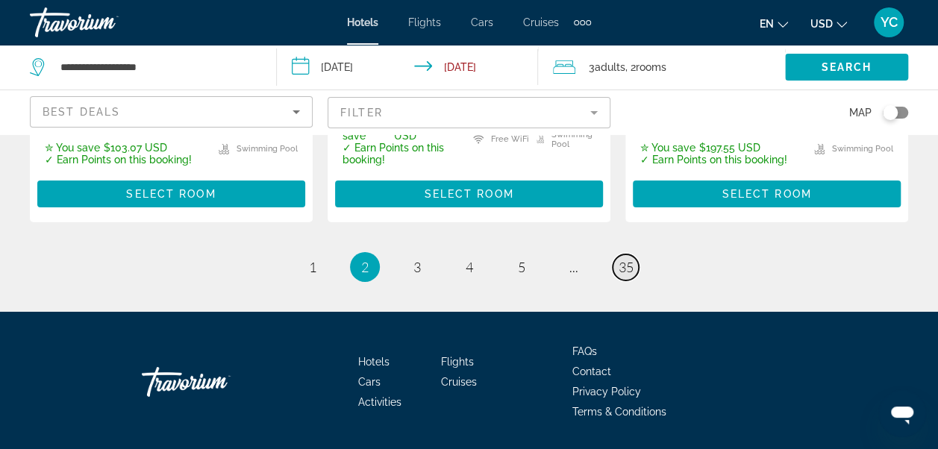
click at [622, 259] on span "35" at bounding box center [626, 267] width 15 height 16
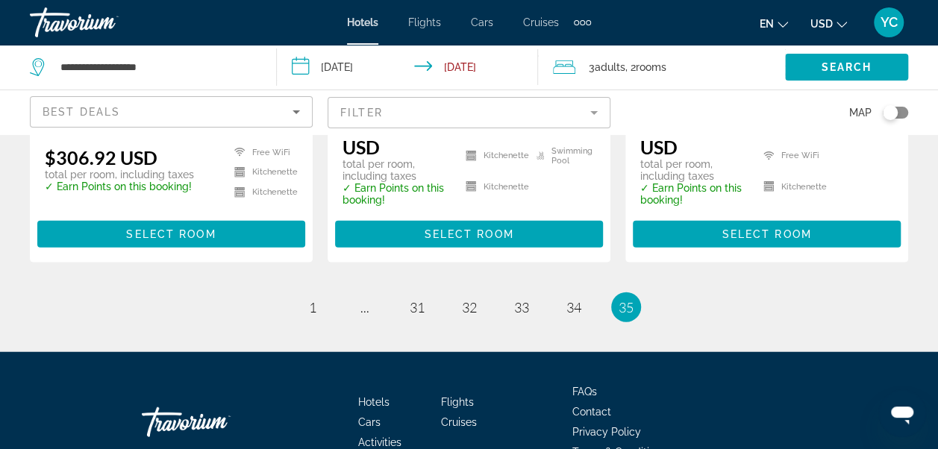
scroll to position [1749, 0]
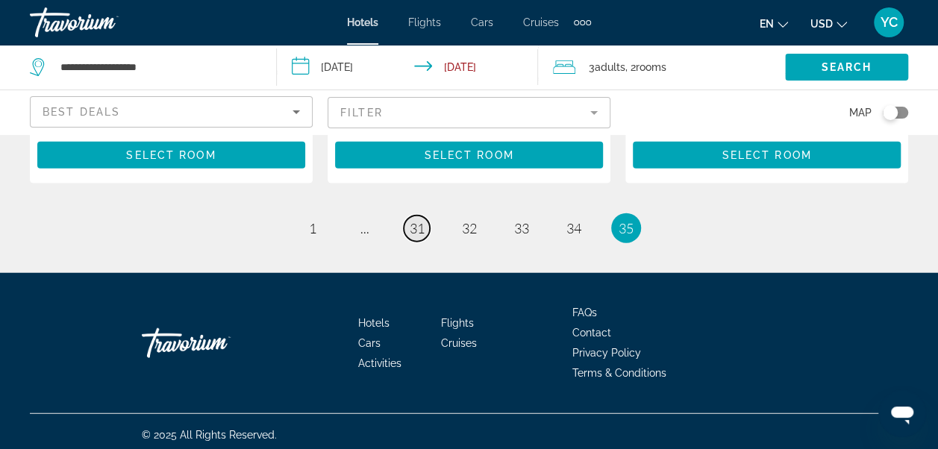
click at [419, 220] on span "31" at bounding box center [417, 228] width 15 height 16
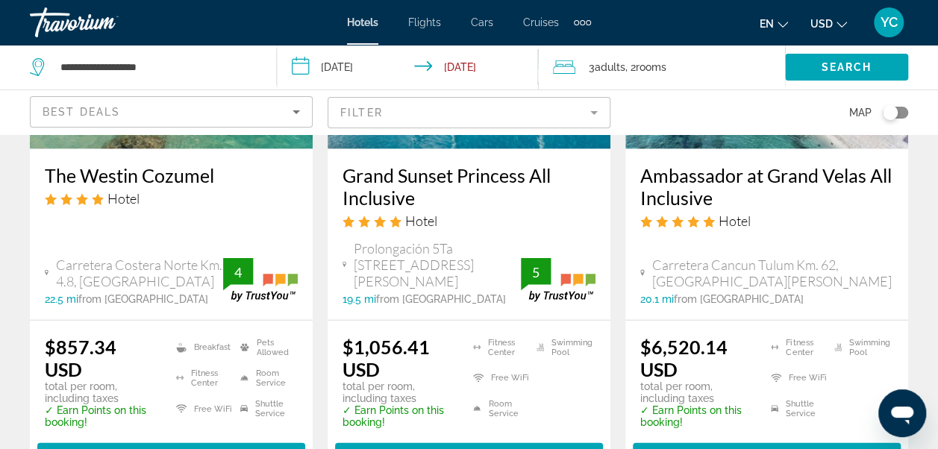
scroll to position [1581, 0]
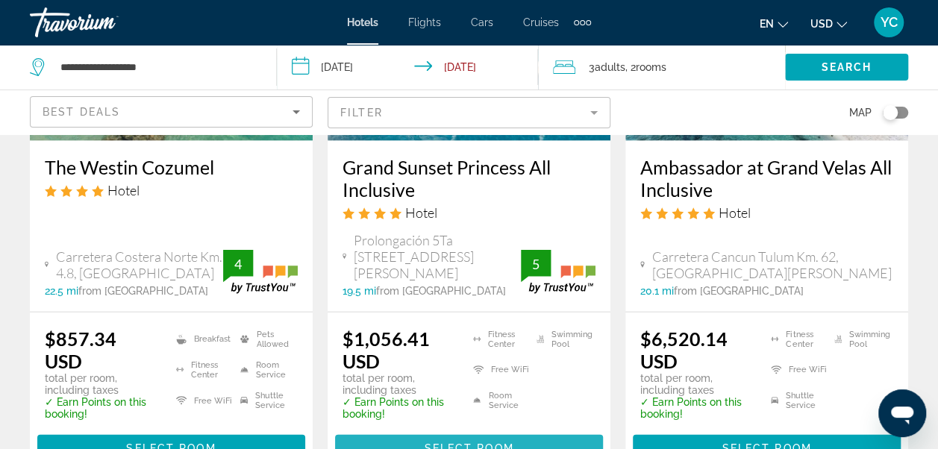
click at [553, 431] on span "Main content" at bounding box center [469, 449] width 268 height 36
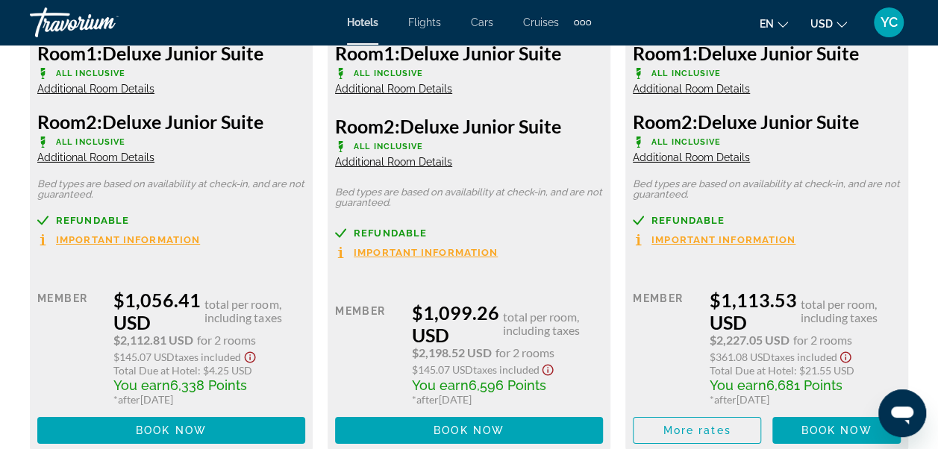
scroll to position [2535, 0]
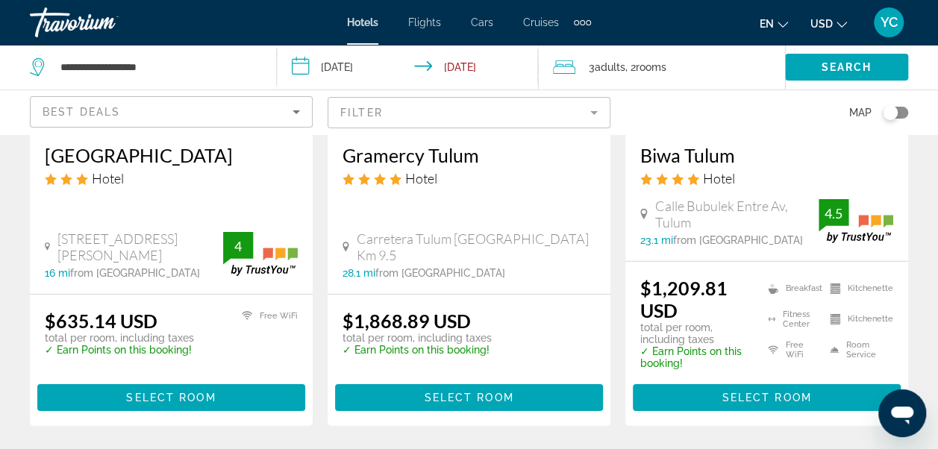
scroll to position [2247, 0]
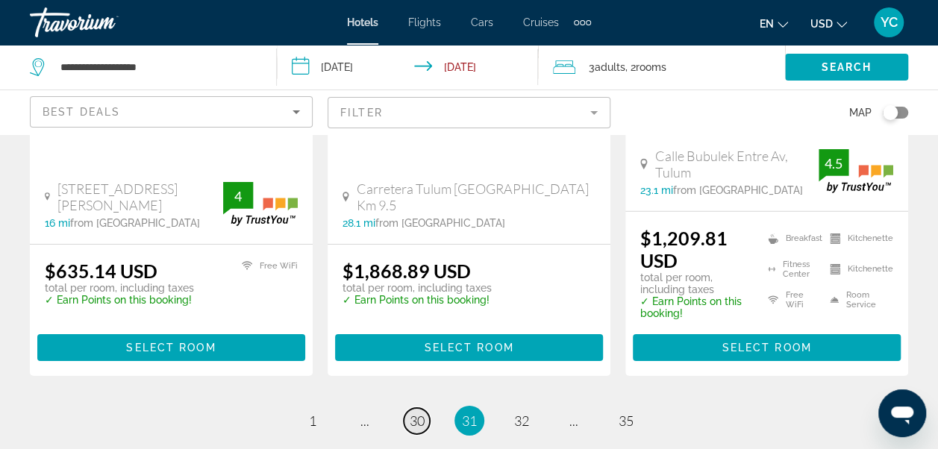
click at [416, 413] on span "30" at bounding box center [417, 421] width 15 height 16
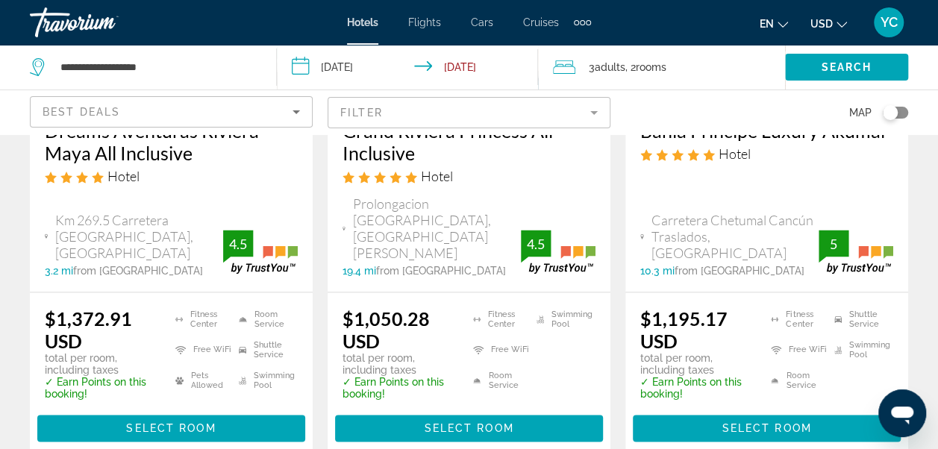
scroll to position [965, 0]
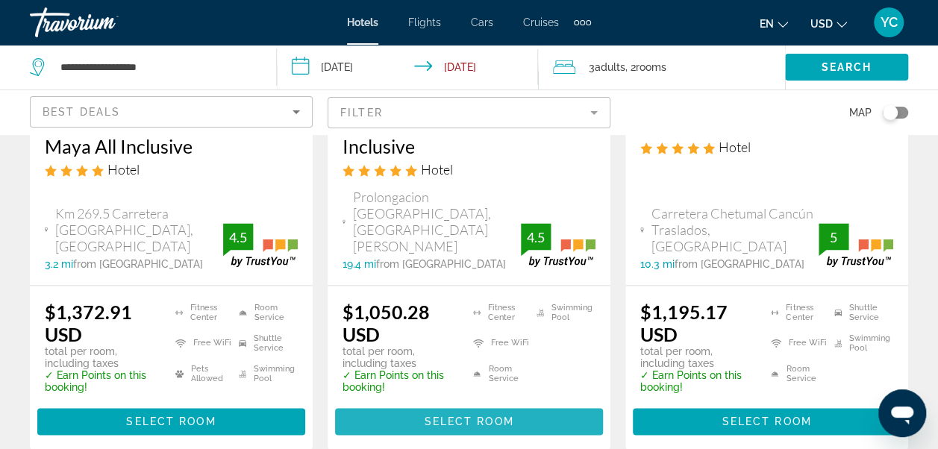
click at [573, 404] on span "Main content" at bounding box center [469, 422] width 268 height 36
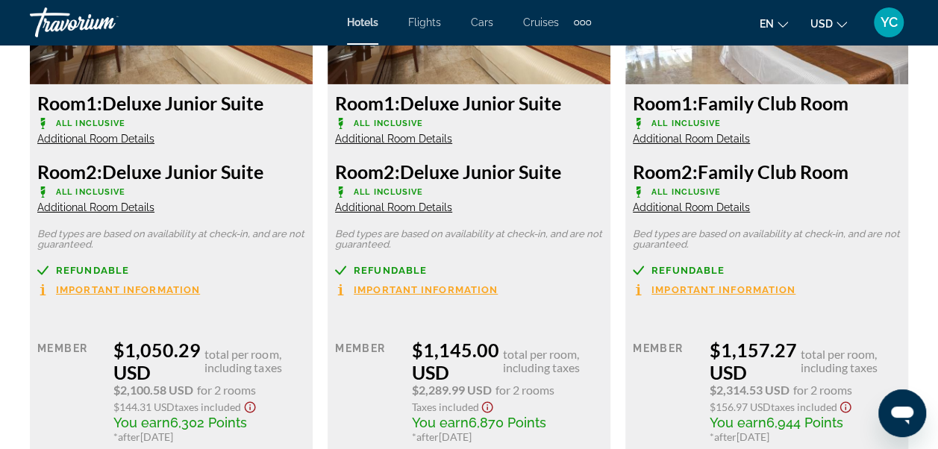
scroll to position [2505, 0]
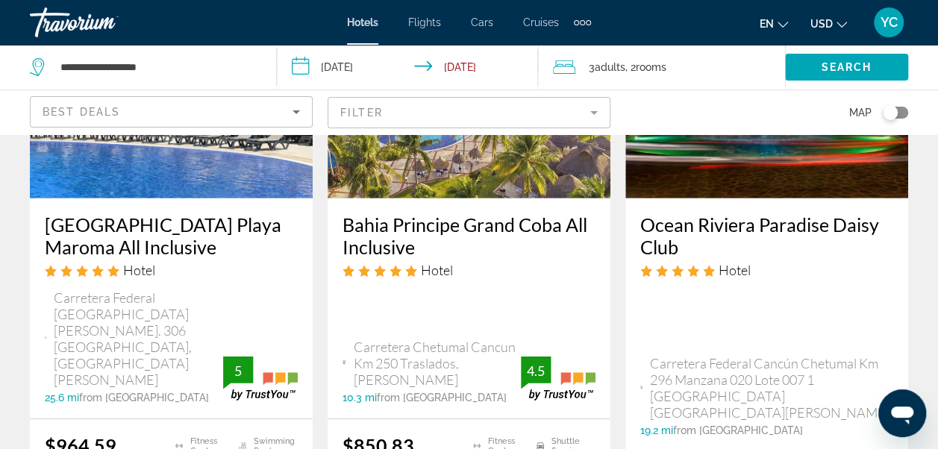
scroll to position [2147, 0]
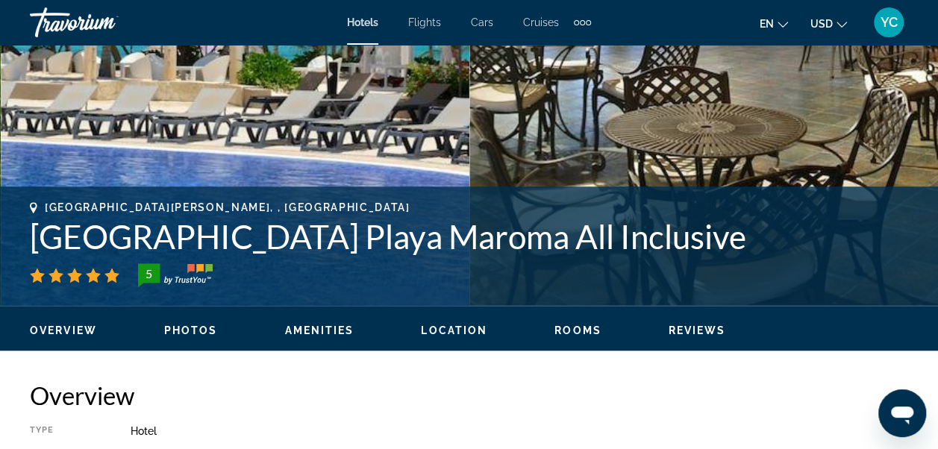
scroll to position [418, 0]
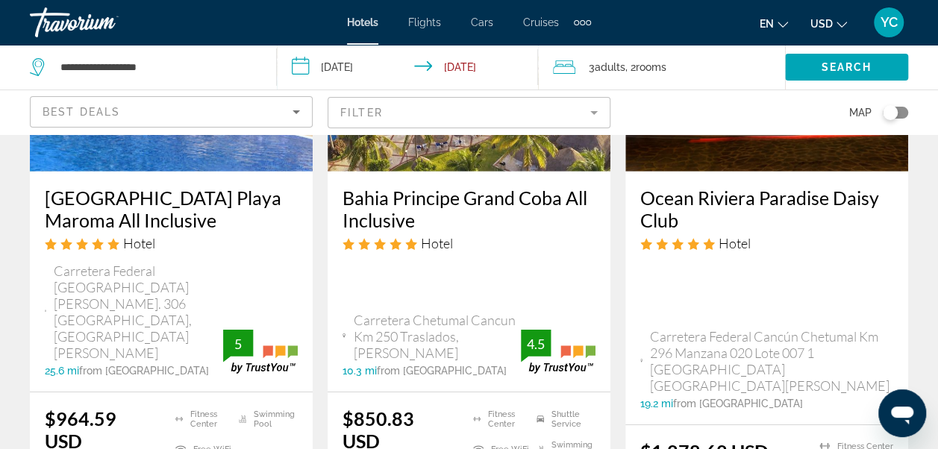
scroll to position [2177, 0]
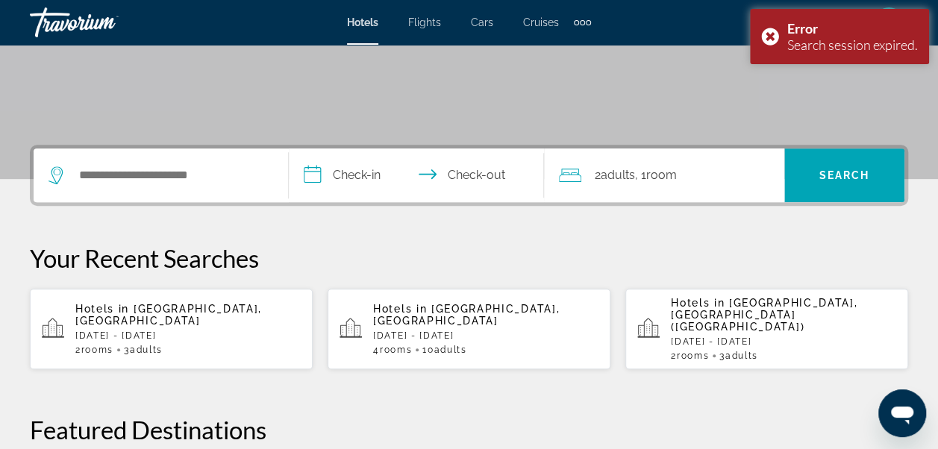
scroll to position [278, 0]
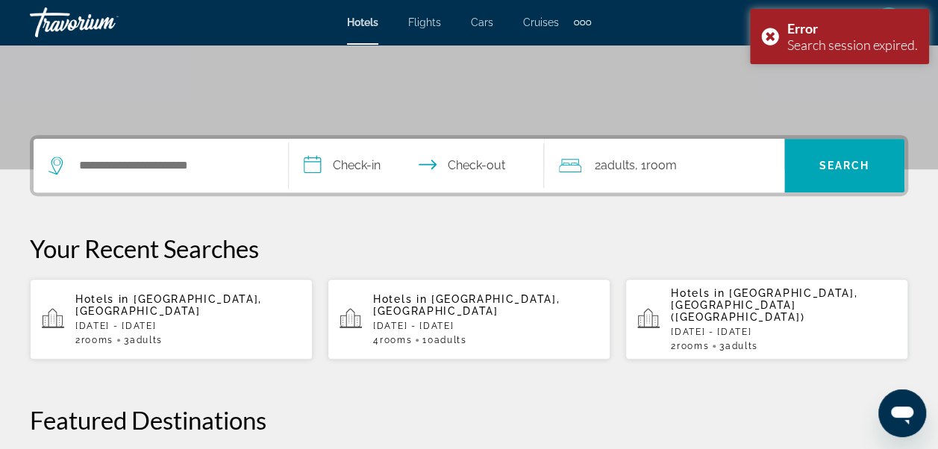
click at [257, 335] on div "2 Room rooms 3 Adult Adults" at bounding box center [187, 340] width 225 height 10
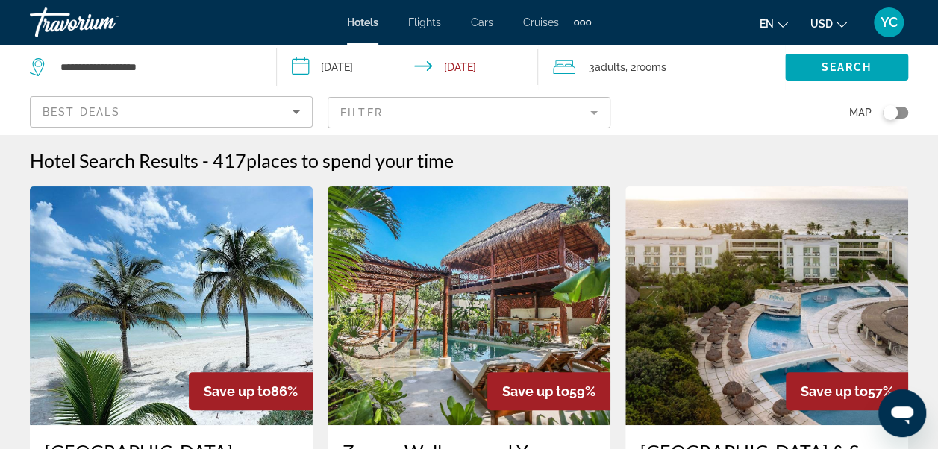
click at [848, 385] on span "Save up to" at bounding box center [834, 391] width 67 height 16
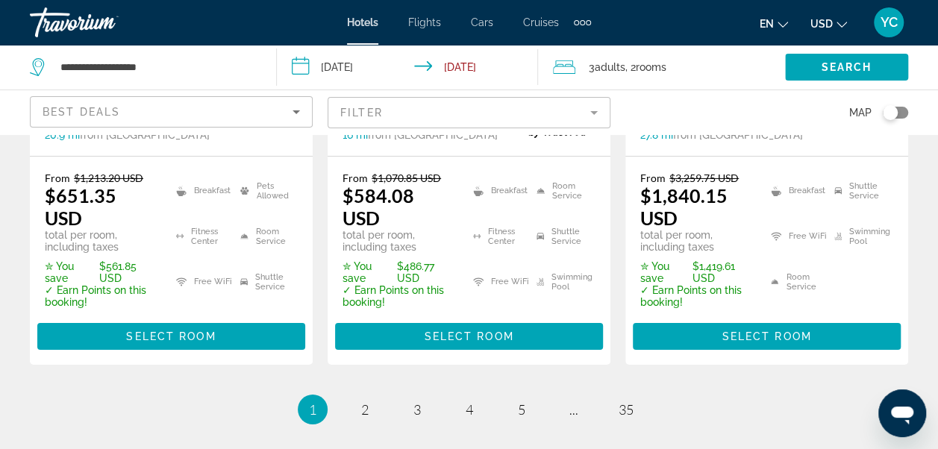
scroll to position [2367, 0]
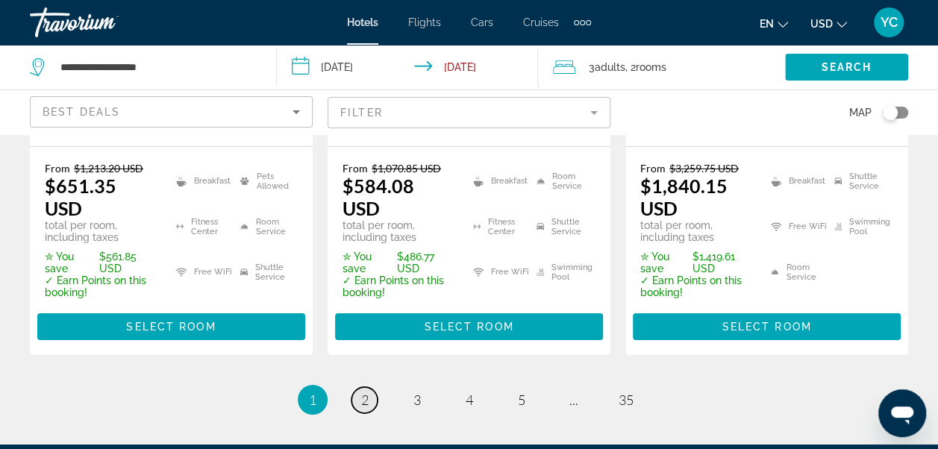
click at [364, 392] on span "2" at bounding box center [364, 400] width 7 height 16
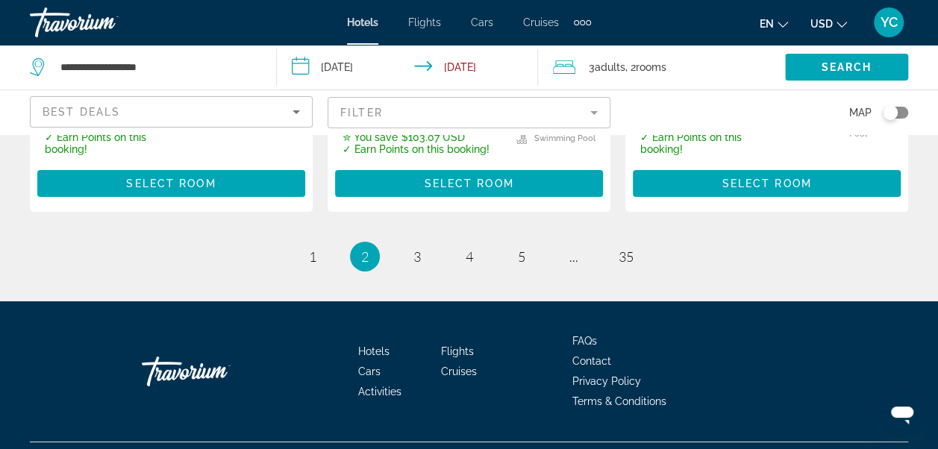
scroll to position [2485, 0]
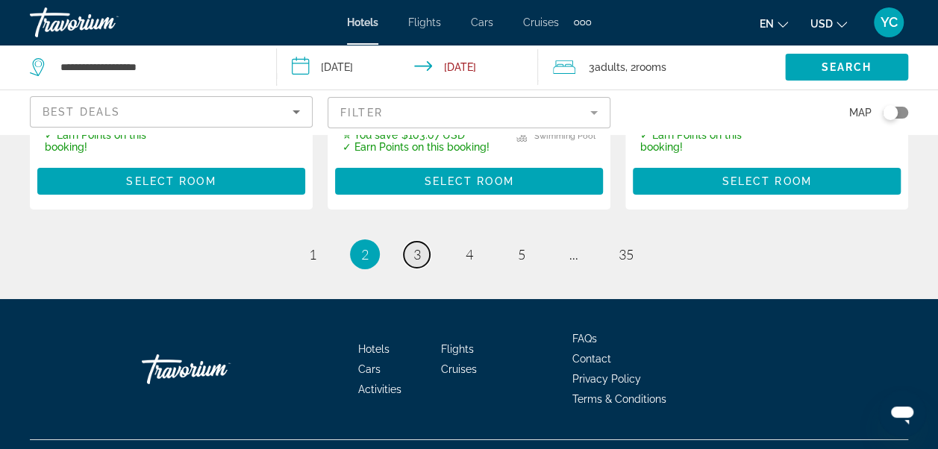
click at [413, 246] on span "3" at bounding box center [416, 254] width 7 height 16
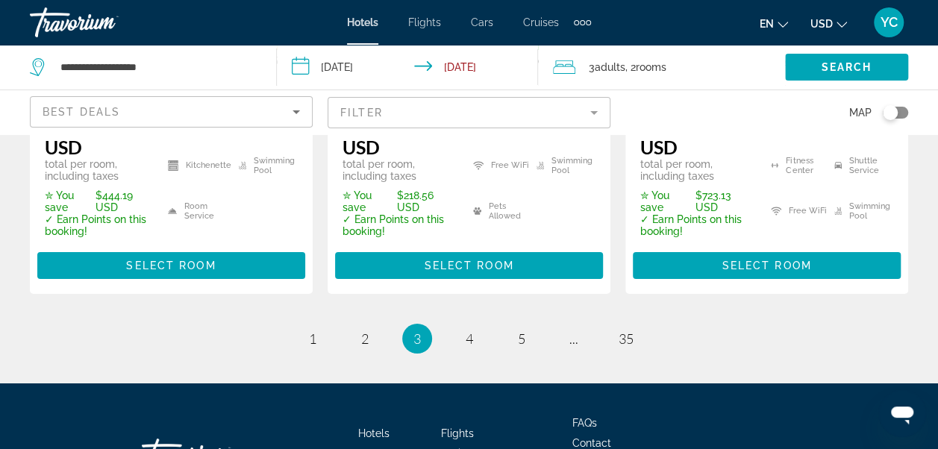
scroll to position [2469, 0]
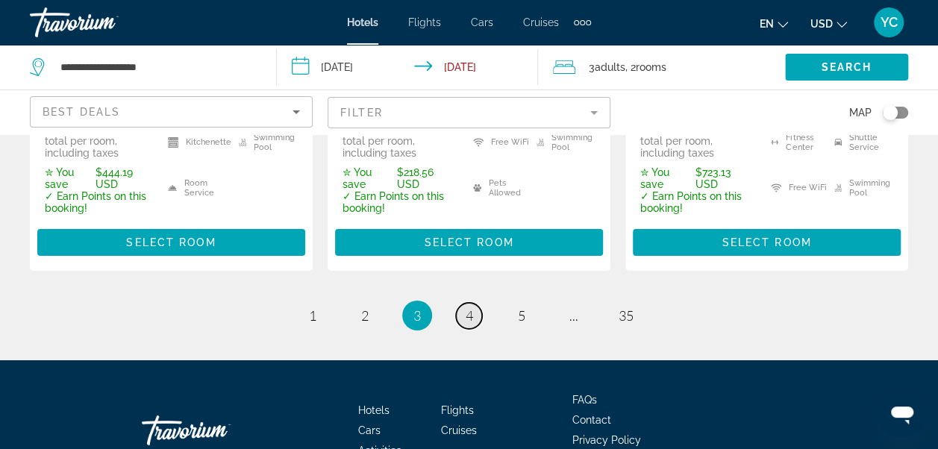
click at [470, 307] on span "4" at bounding box center [469, 315] width 7 height 16
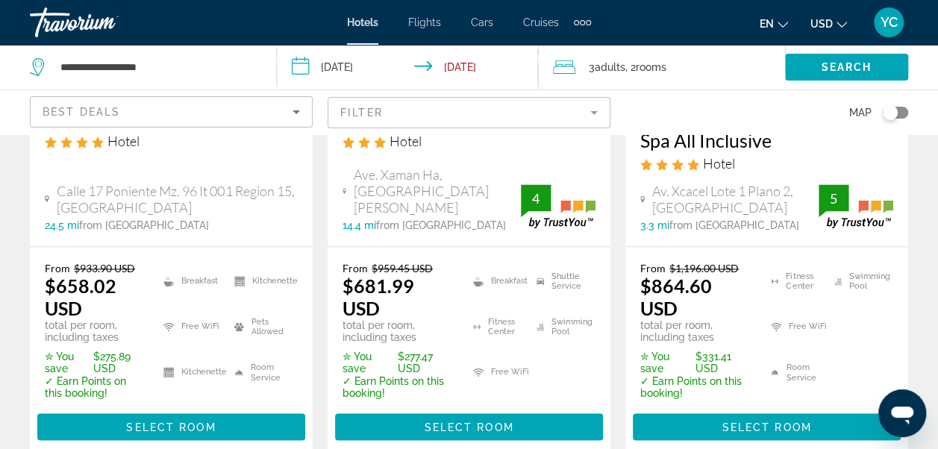
scroll to position [1045, 0]
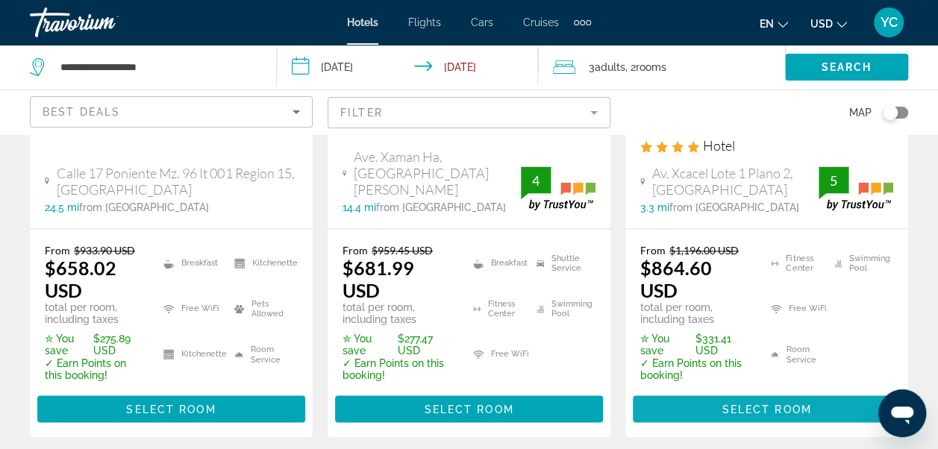
click at [801, 391] on span "Main content" at bounding box center [767, 409] width 268 height 36
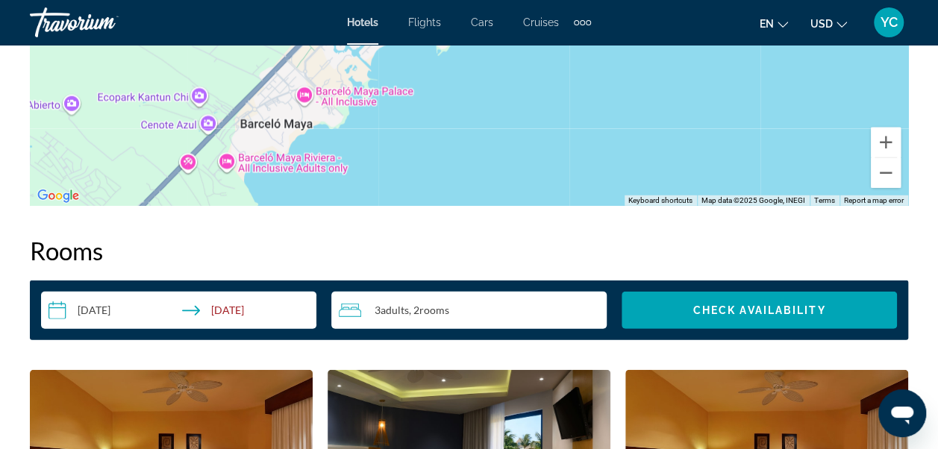
scroll to position [1829, 0]
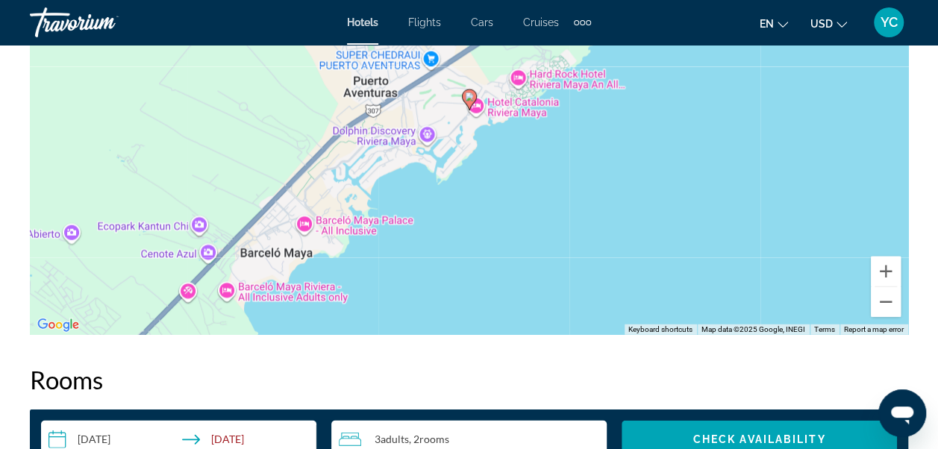
click at [110, 184] on div "To activate drag with keyboard, press Alt + Enter. Once in keyboard drag state,…" at bounding box center [469, 111] width 878 height 448
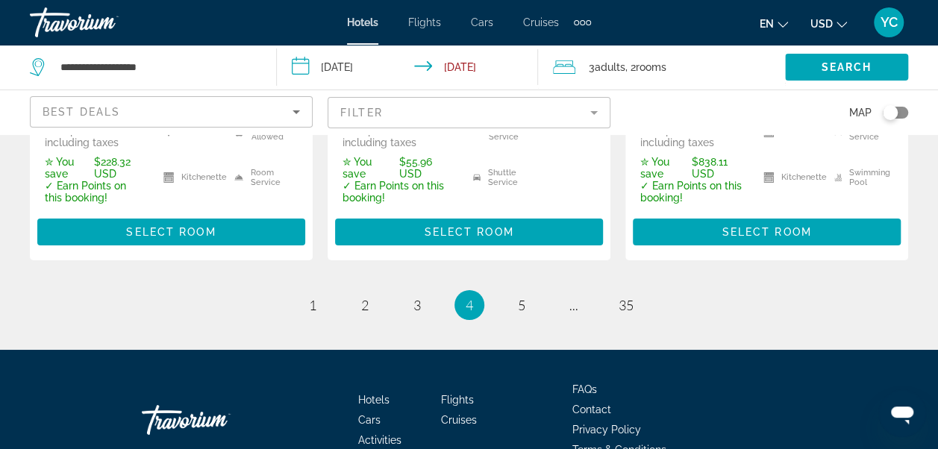
scroll to position [2544, 0]
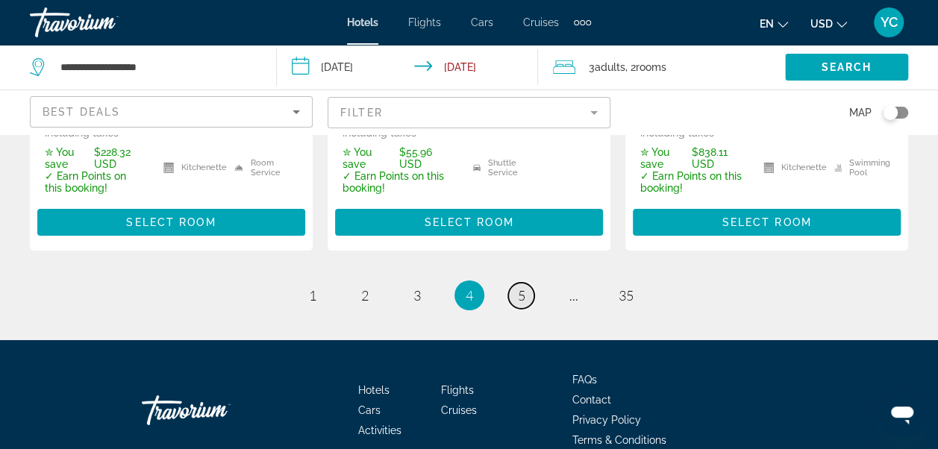
click at [518, 287] on span "5" at bounding box center [521, 295] width 7 height 16
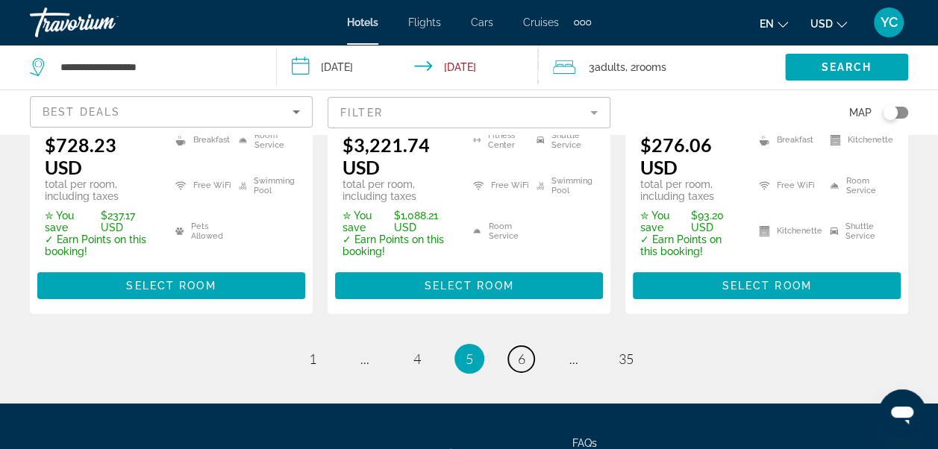
scroll to position [2517, 0]
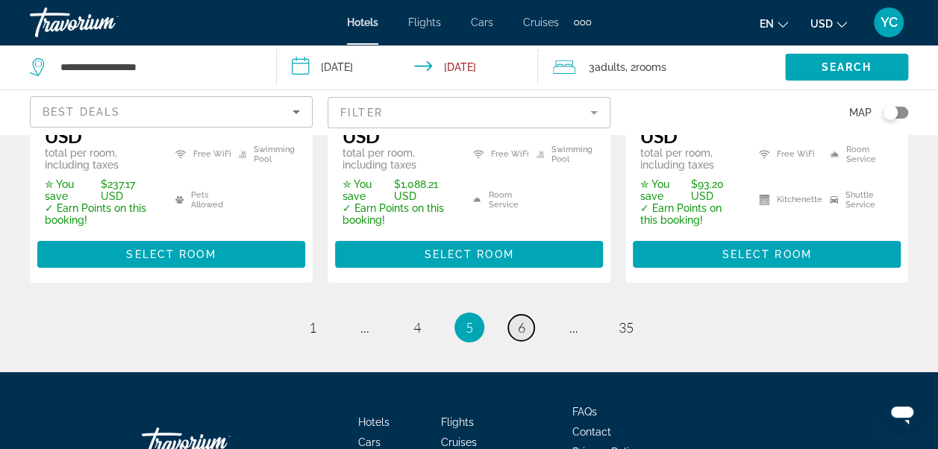
click at [518, 319] on span "6" at bounding box center [521, 327] width 7 height 16
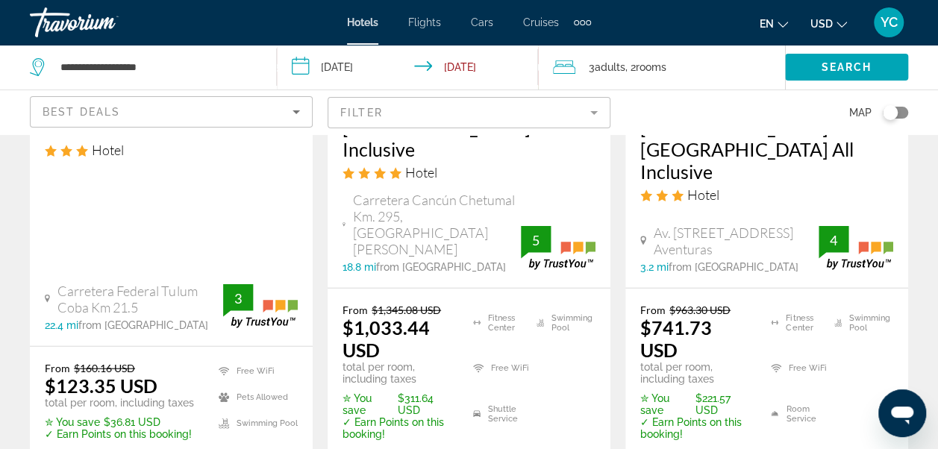
scroll to position [1680, 0]
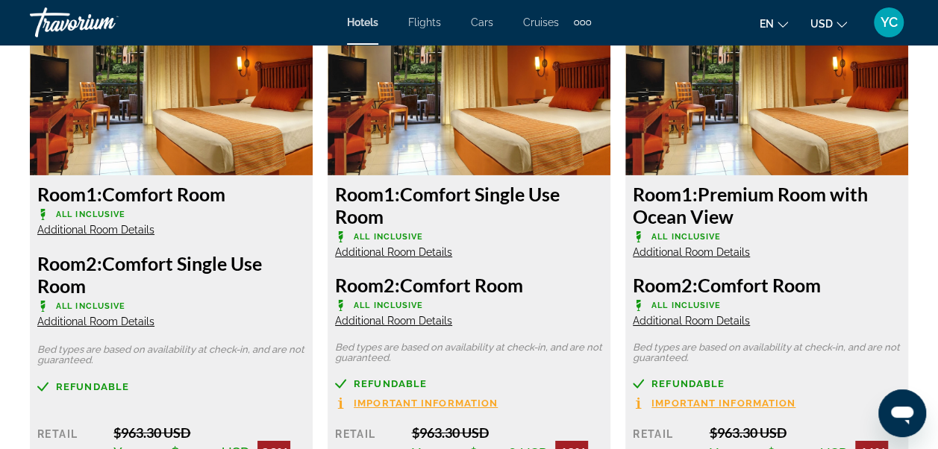
scroll to position [2346, 0]
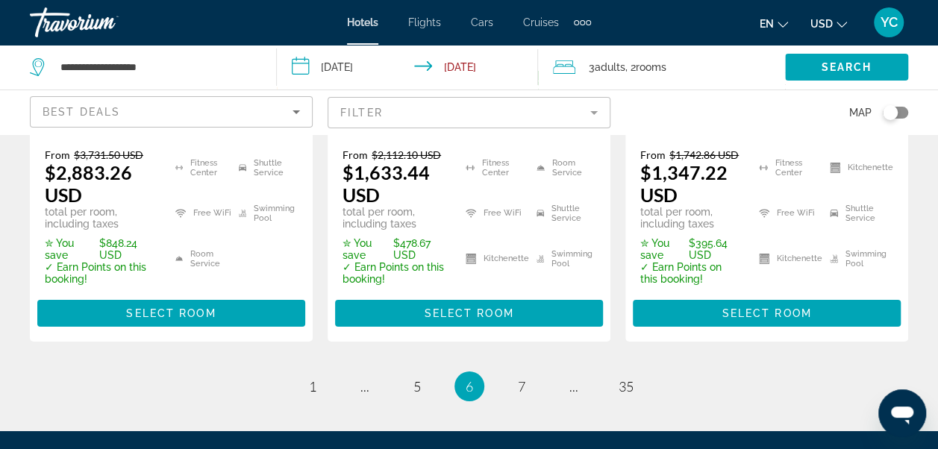
scroll to position [2516, 0]
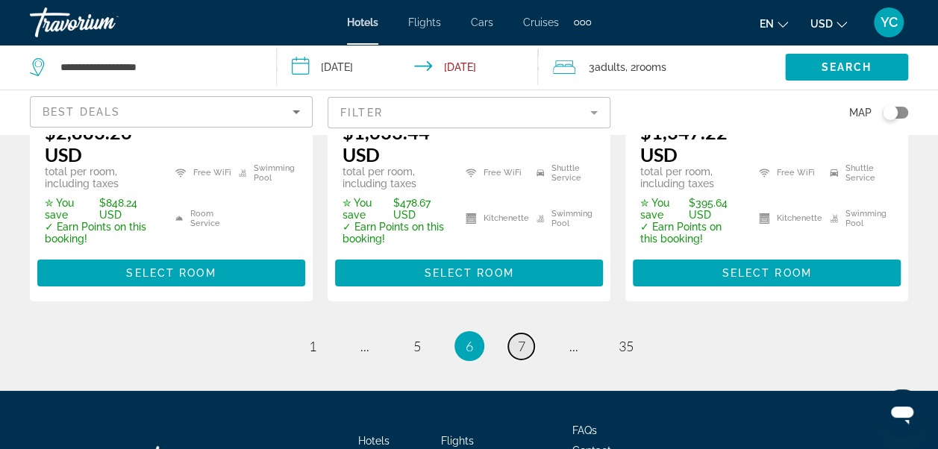
click at [516, 334] on link "page 7" at bounding box center [521, 347] width 26 height 26
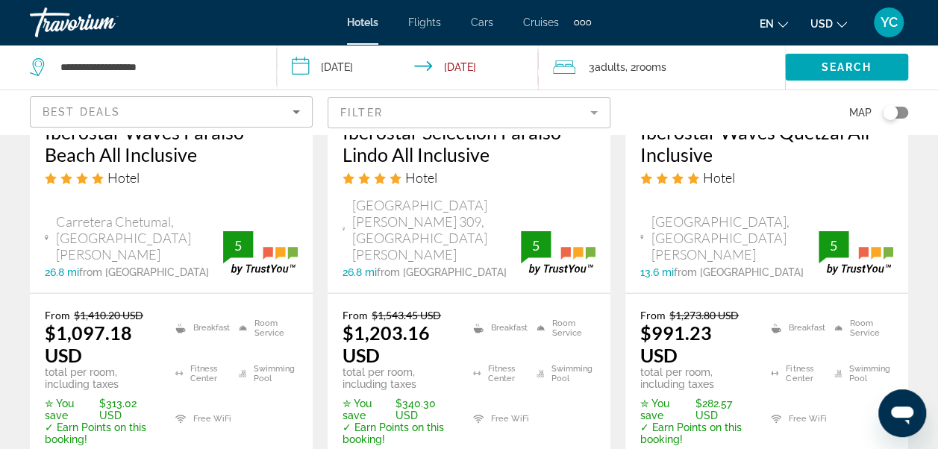
scroll to position [1601, 0]
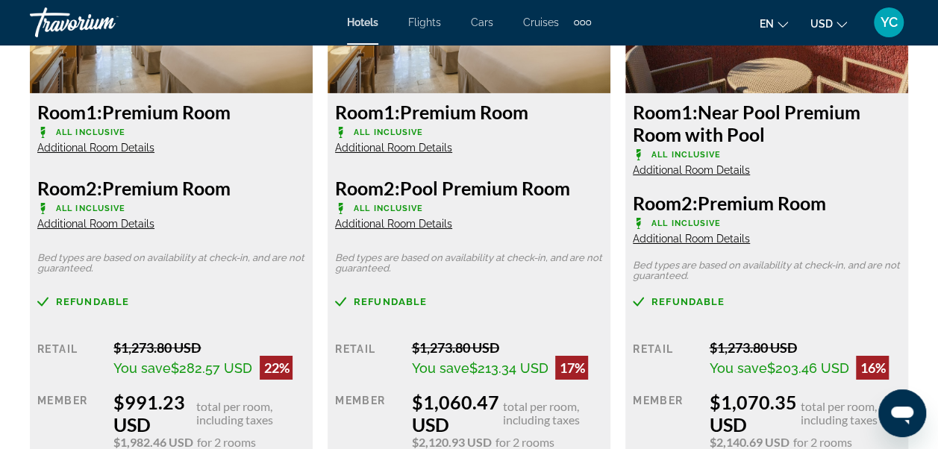
scroll to position [2496, 0]
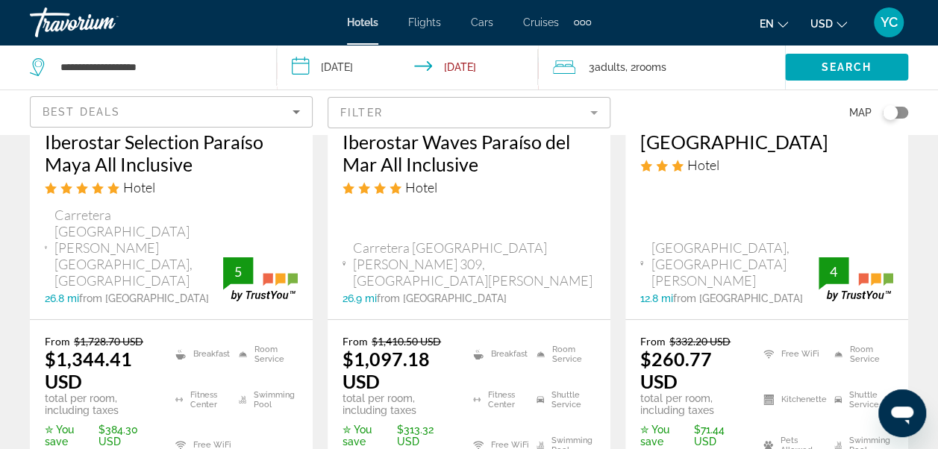
scroll to position [2258, 0]
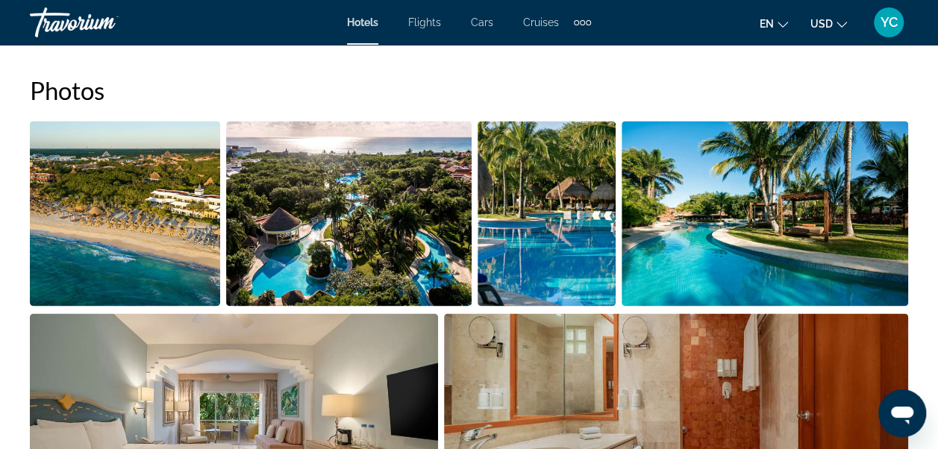
scroll to position [975, 0]
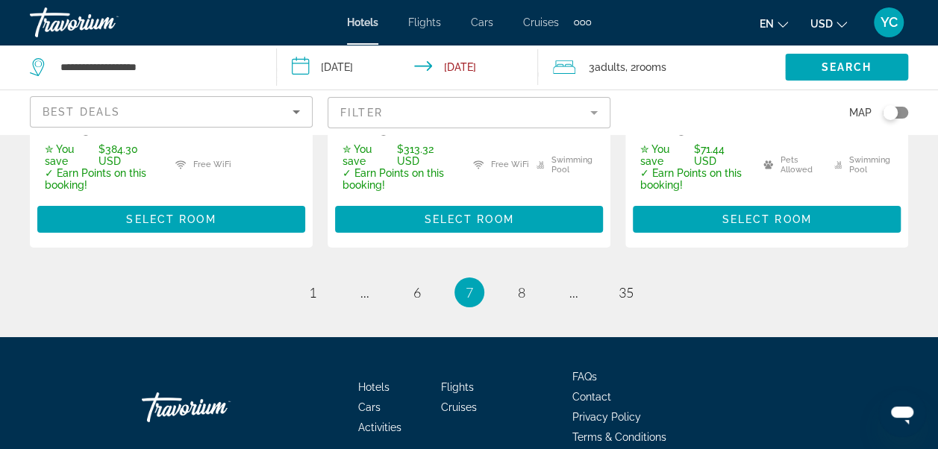
scroll to position [2552, 0]
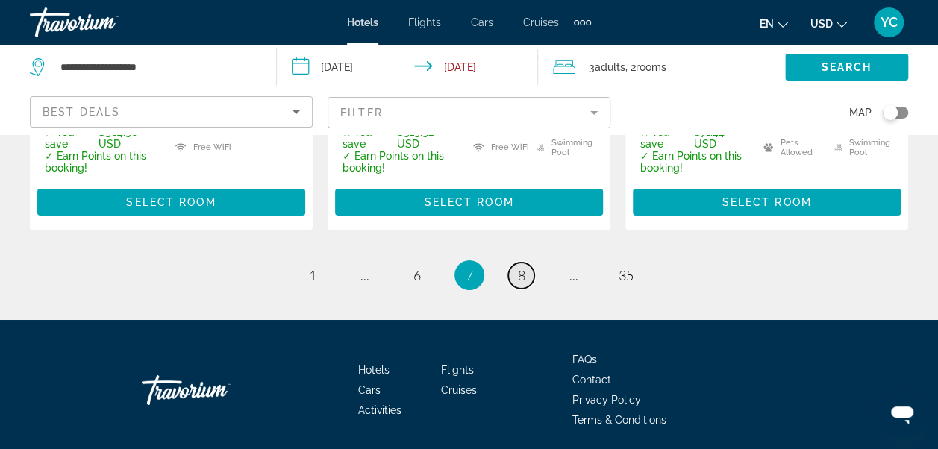
click at [521, 267] on span "8" at bounding box center [521, 275] width 7 height 16
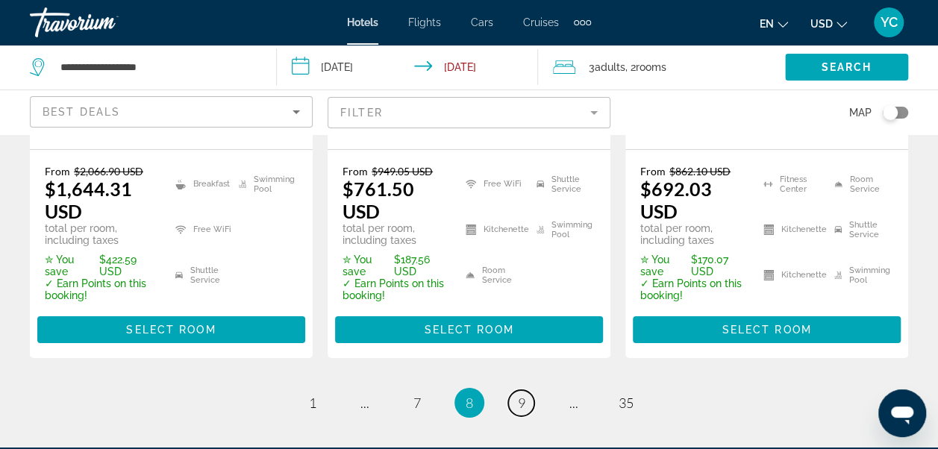
scroll to position [2425, 0]
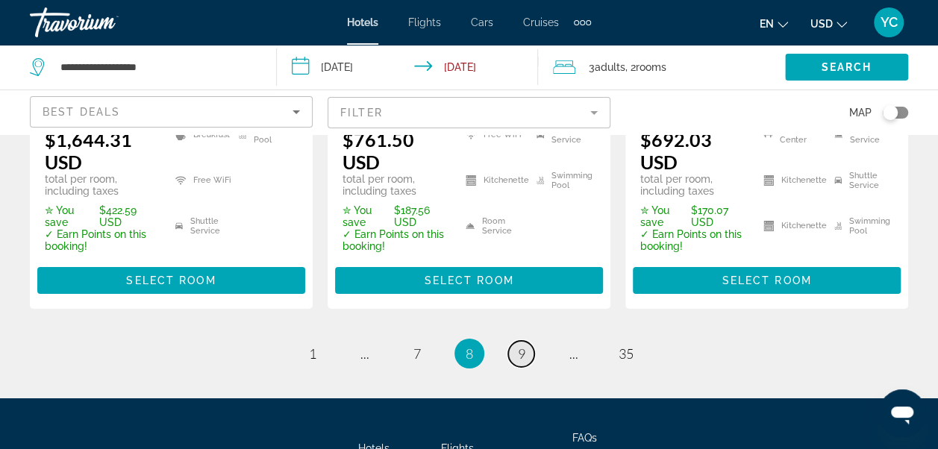
click at [522, 345] on span "9" at bounding box center [521, 353] width 7 height 16
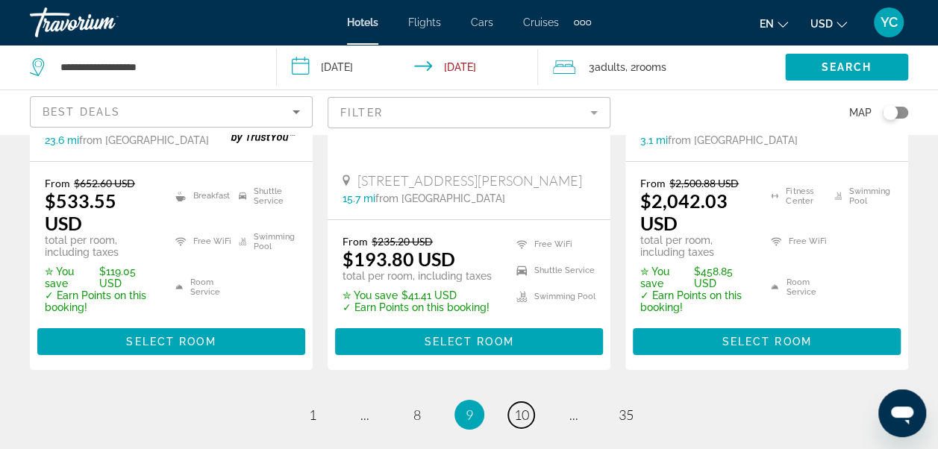
scroll to position [2406, 0]
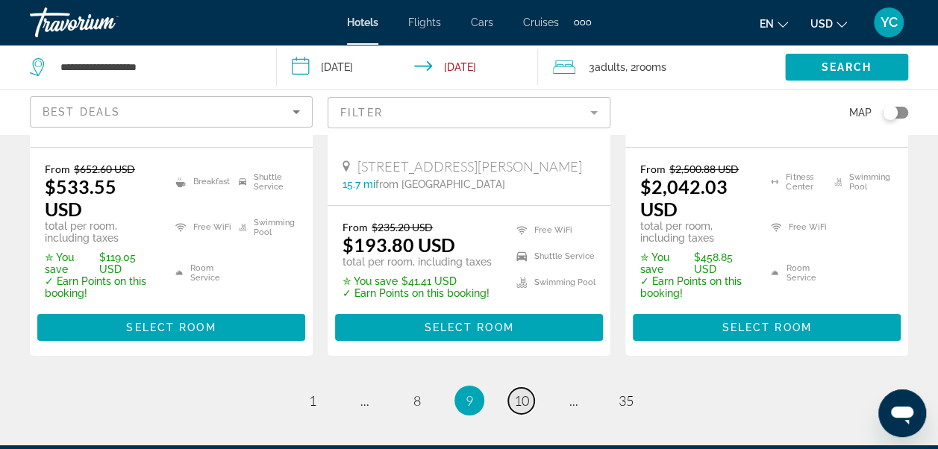
click at [528, 392] on span "10" at bounding box center [521, 400] width 15 height 16
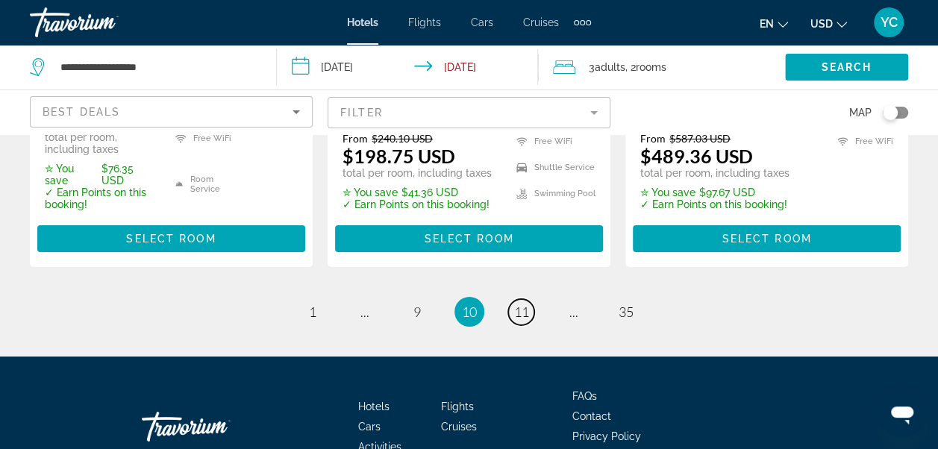
scroll to position [2512, 0]
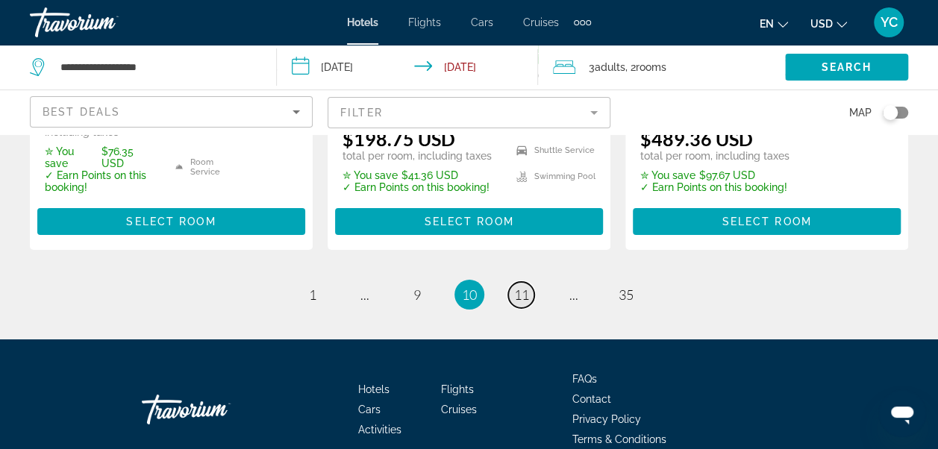
click at [522, 287] on span "11" at bounding box center [521, 295] width 15 height 16
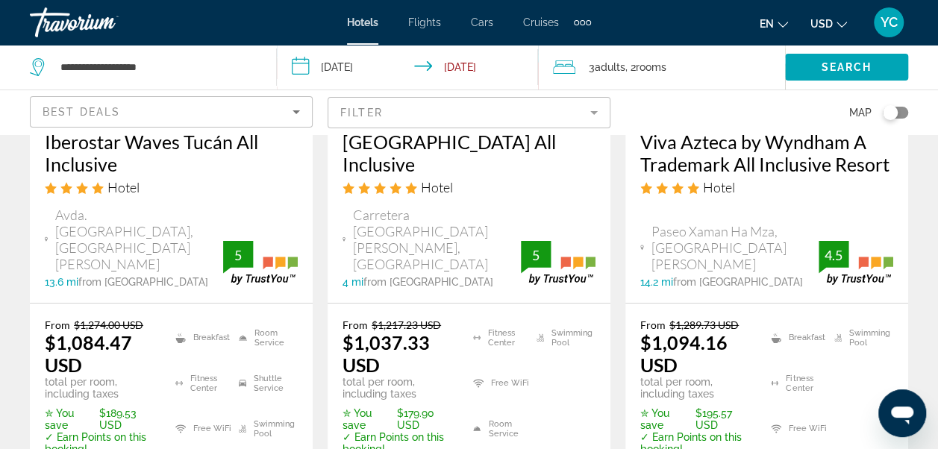
scroll to position [2227, 0]
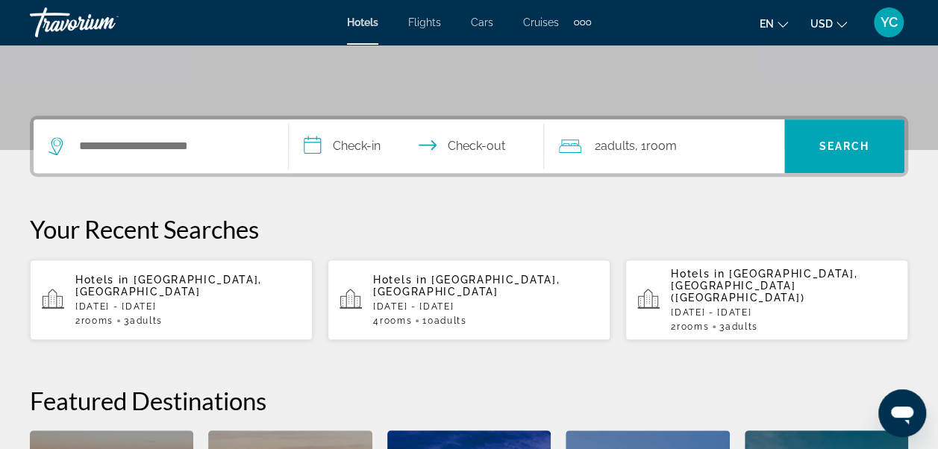
scroll to position [308, 0]
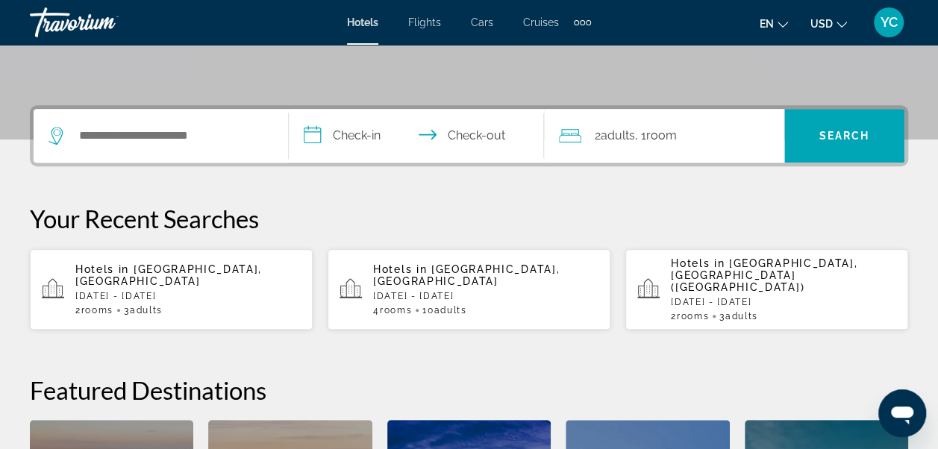
click at [198, 268] on span "[GEOGRAPHIC_DATA], [GEOGRAPHIC_DATA]" at bounding box center [168, 275] width 187 height 24
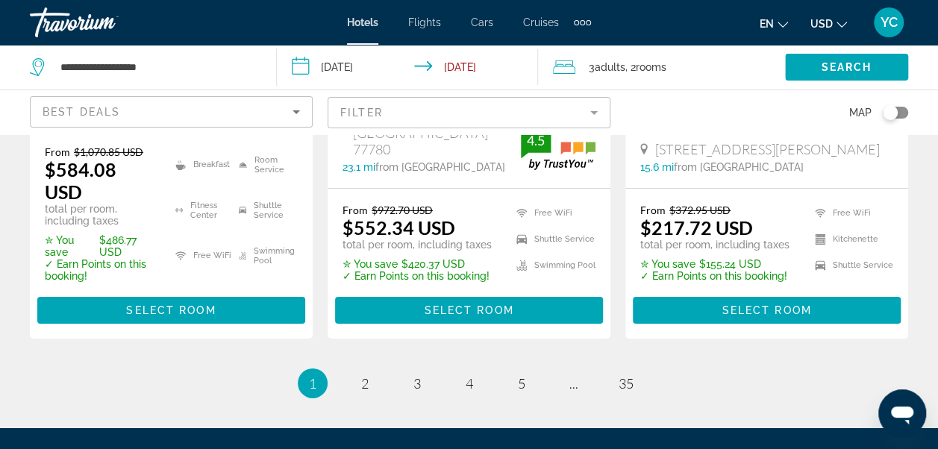
scroll to position [2411, 0]
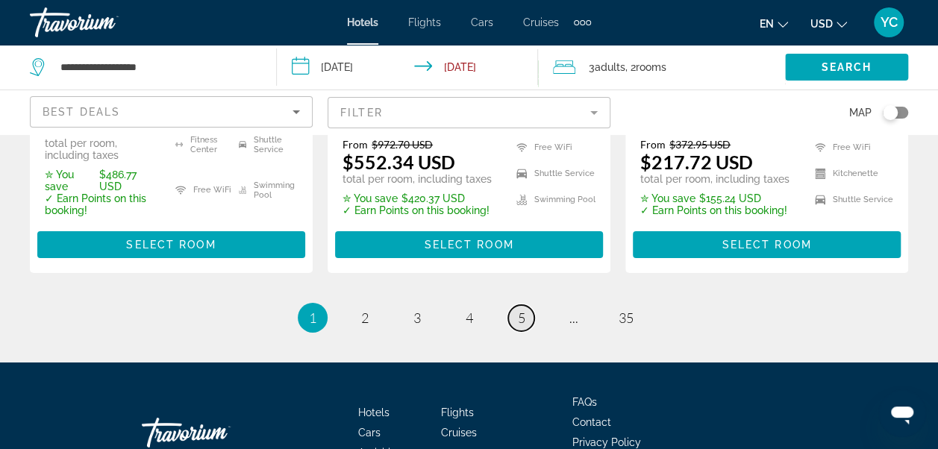
click at [523, 310] on span "5" at bounding box center [521, 318] width 7 height 16
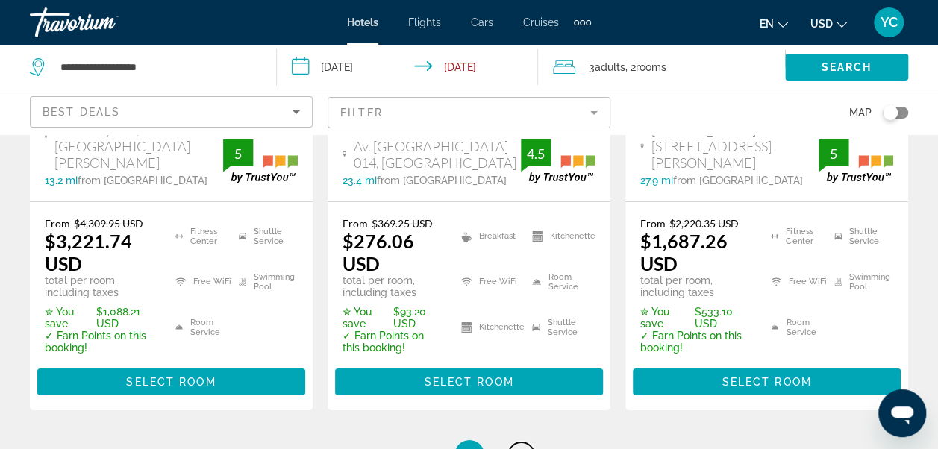
scroll to position [2517, 0]
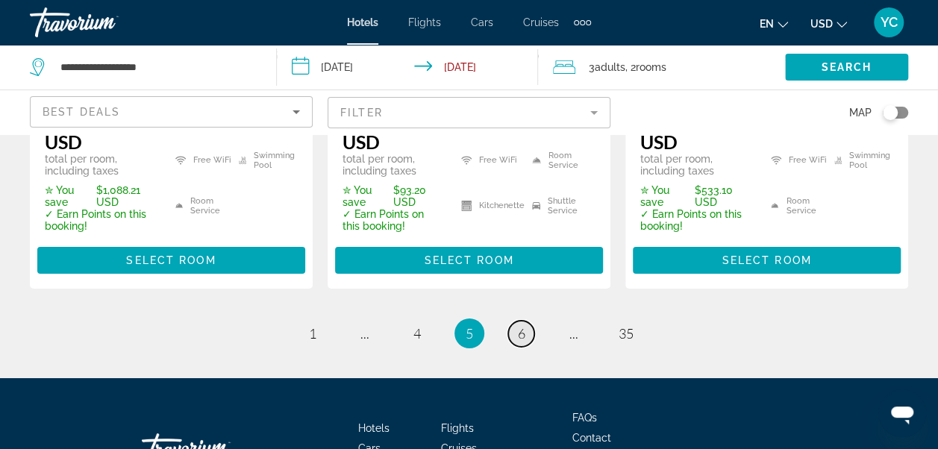
click at [519, 325] on span "6" at bounding box center [521, 333] width 7 height 16
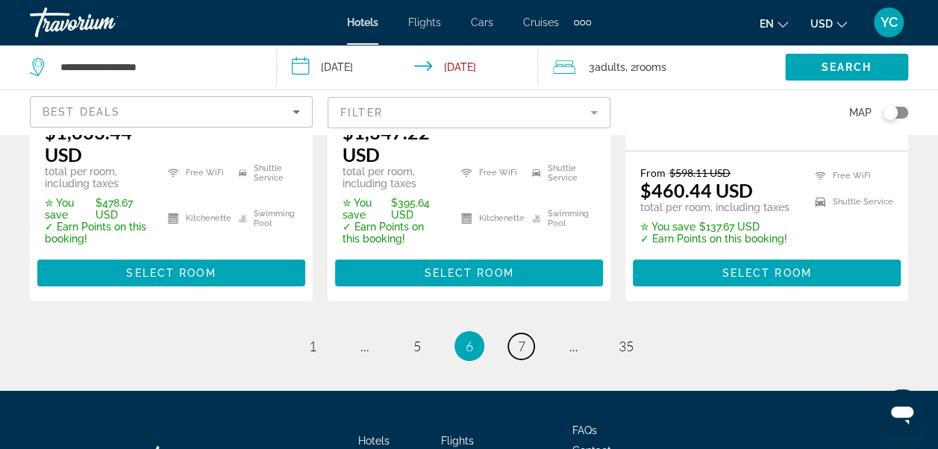
scroll to position [2524, 0]
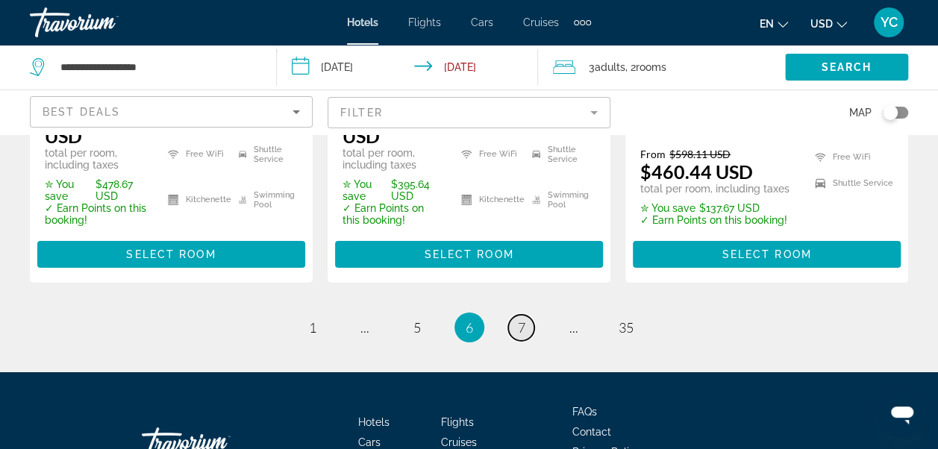
click at [520, 319] on span "7" at bounding box center [521, 327] width 7 height 16
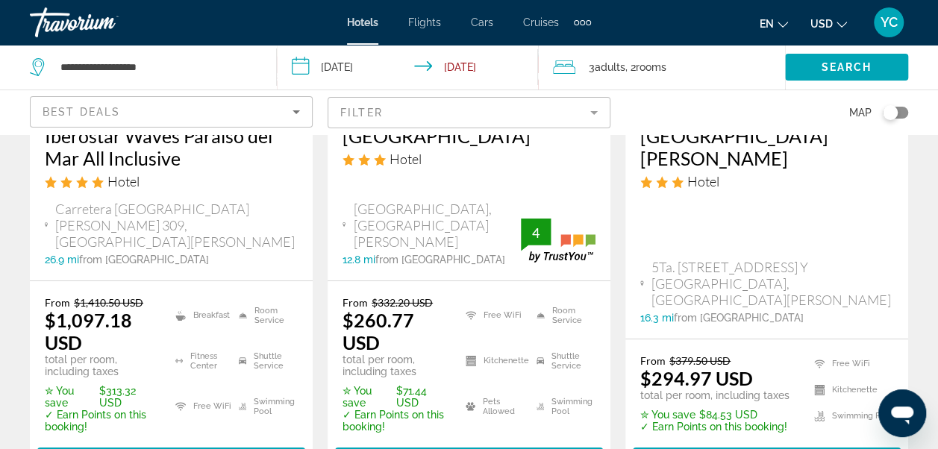
scroll to position [2347, 0]
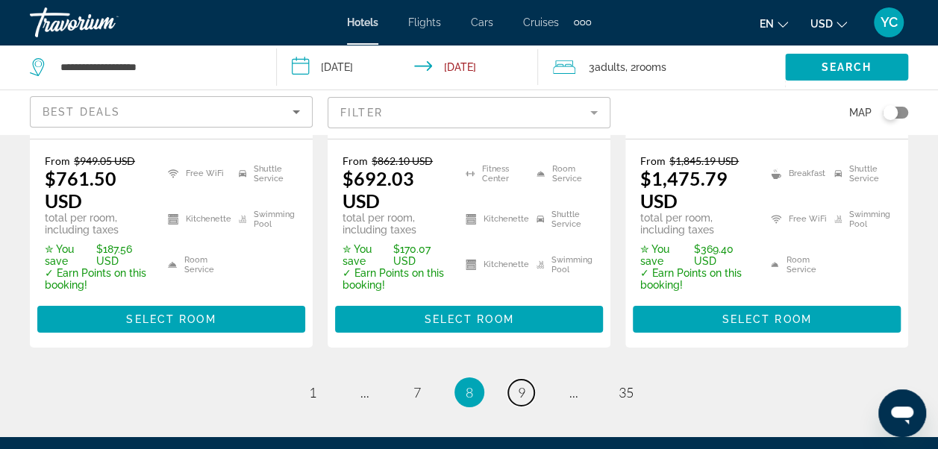
scroll to position [2446, 0]
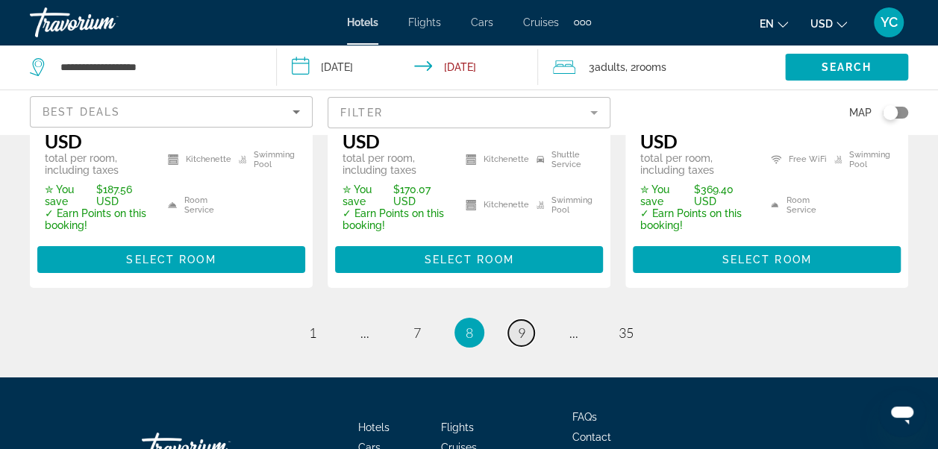
click at [523, 325] on span "9" at bounding box center [521, 333] width 7 height 16
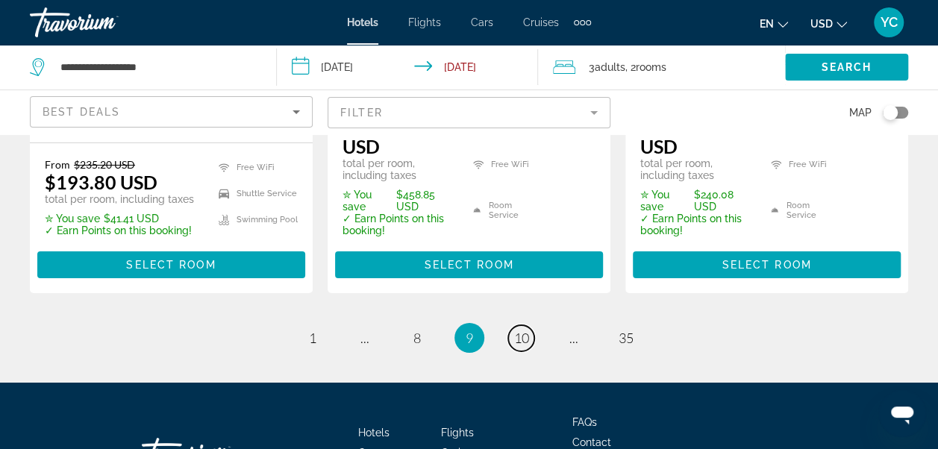
scroll to position [2496, 0]
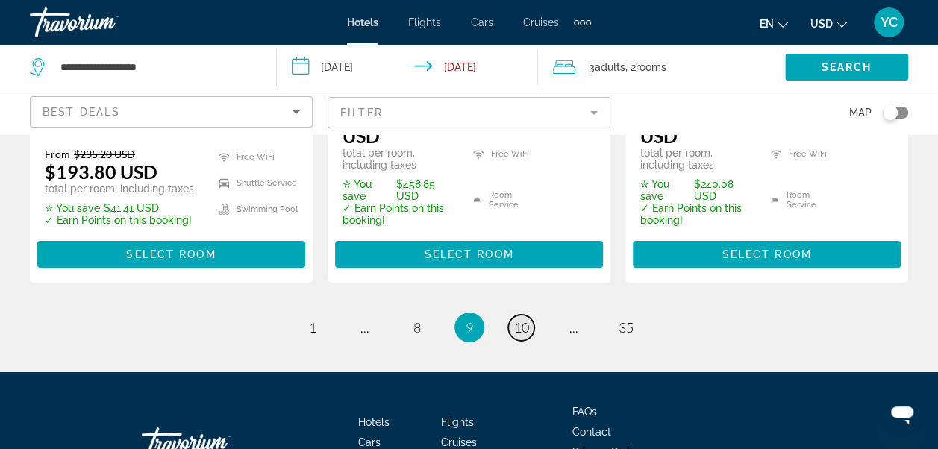
click at [519, 319] on span "10" at bounding box center [521, 327] width 15 height 16
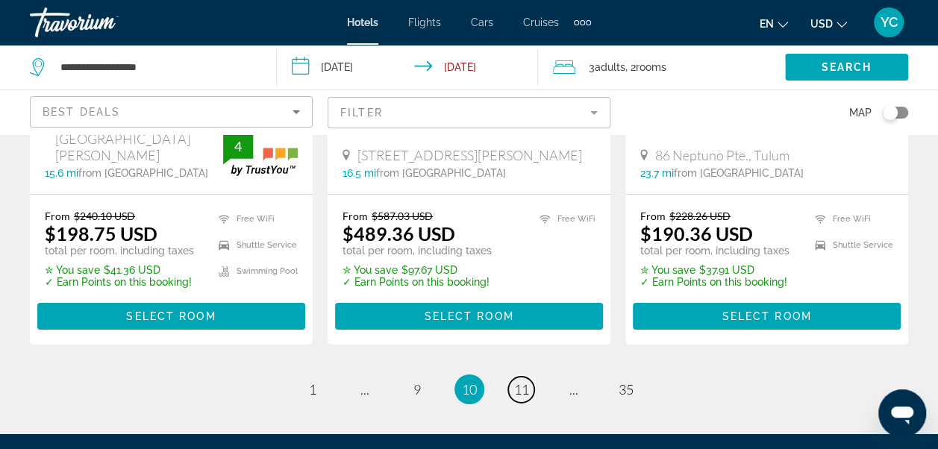
scroll to position [2426, 0]
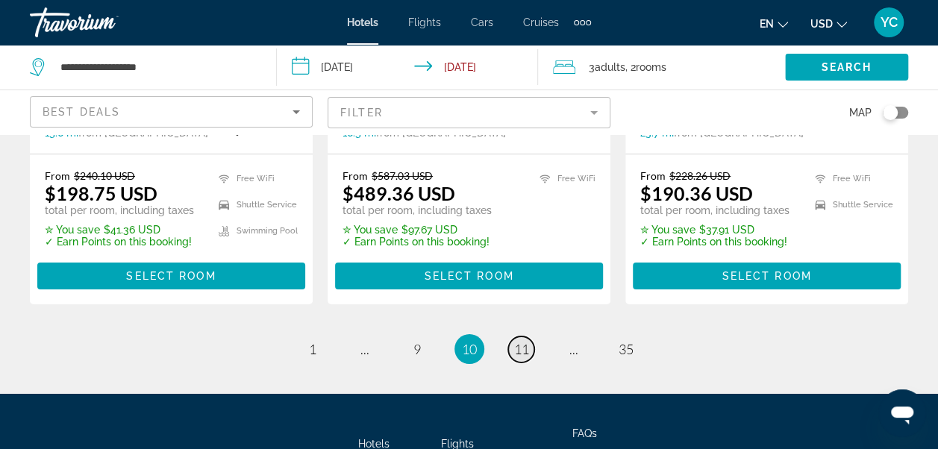
click at [515, 341] on span "11" at bounding box center [521, 349] width 15 height 16
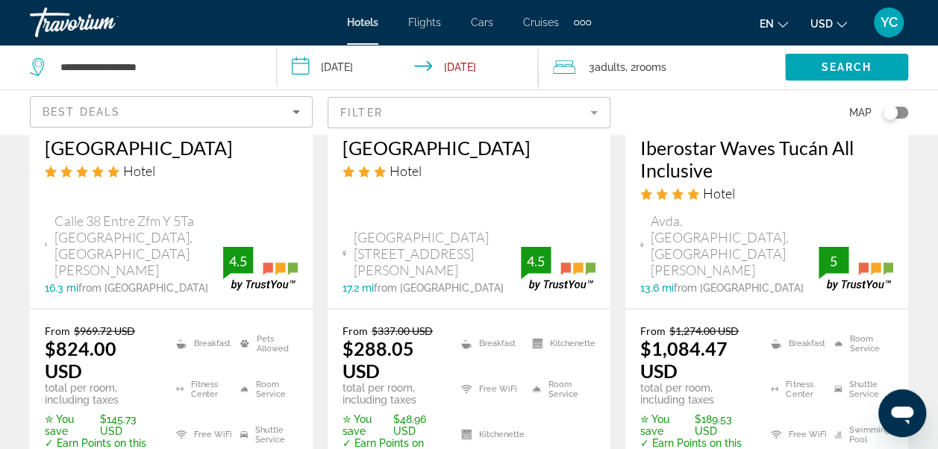
scroll to position [1590, 0]
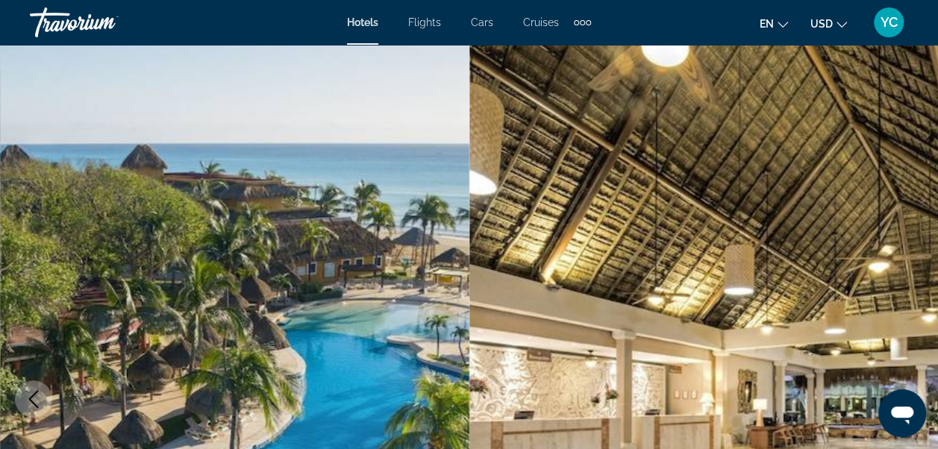
click at [866, 443] on img "Main content" at bounding box center [703, 399] width 469 height 709
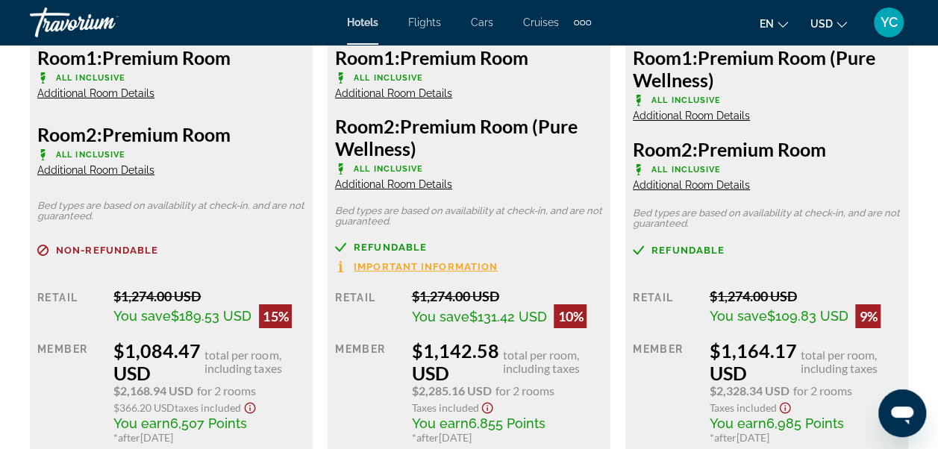
scroll to position [2535, 0]
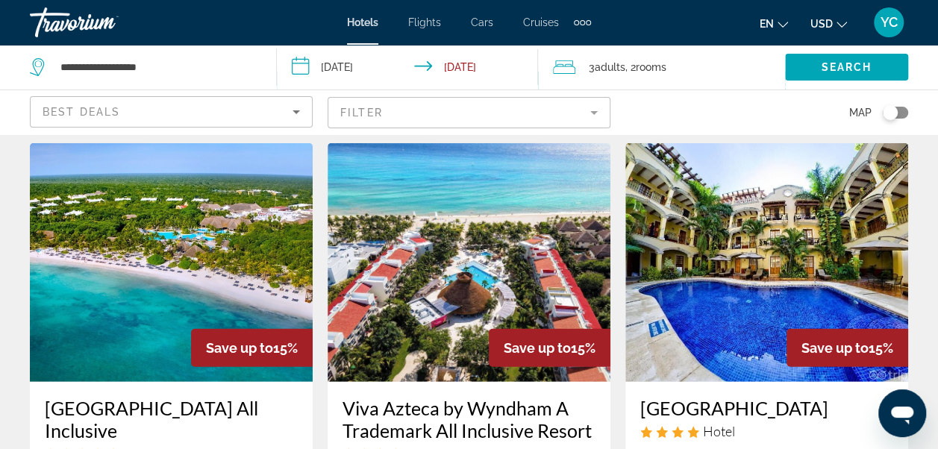
scroll to position [1988, 0]
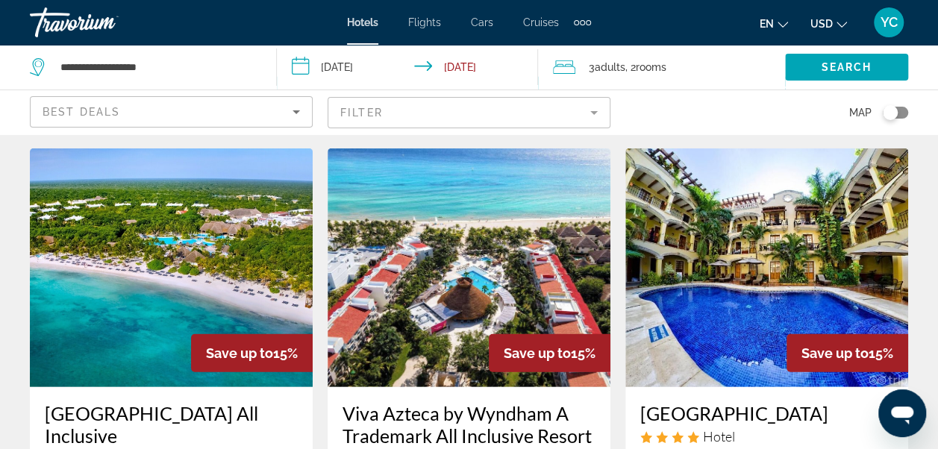
click at [187, 181] on img "Main content" at bounding box center [171, 267] width 283 height 239
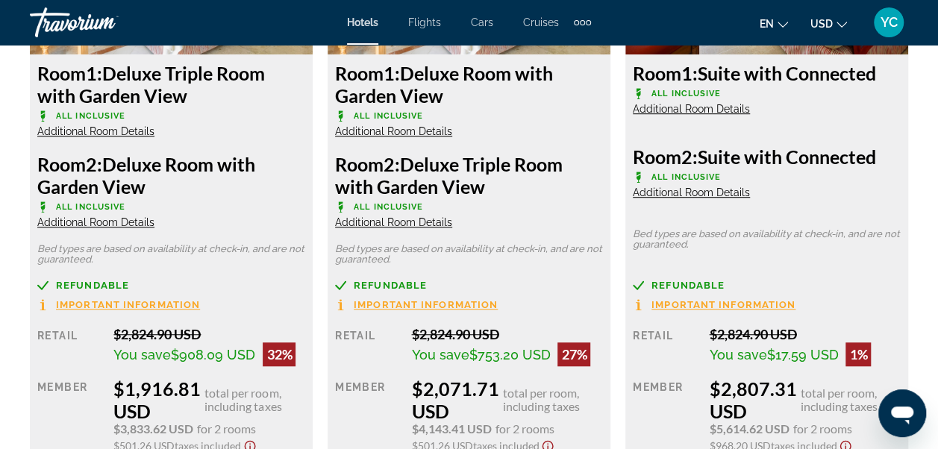
scroll to position [3211, 0]
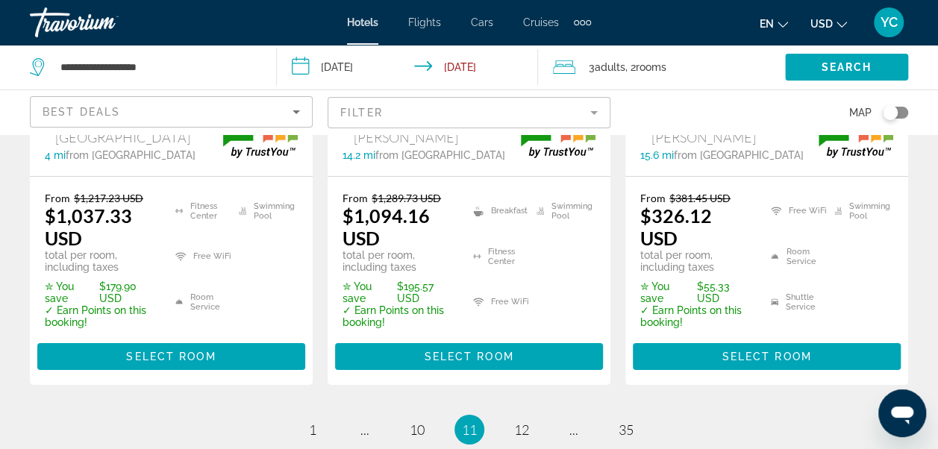
scroll to position [2426, 0]
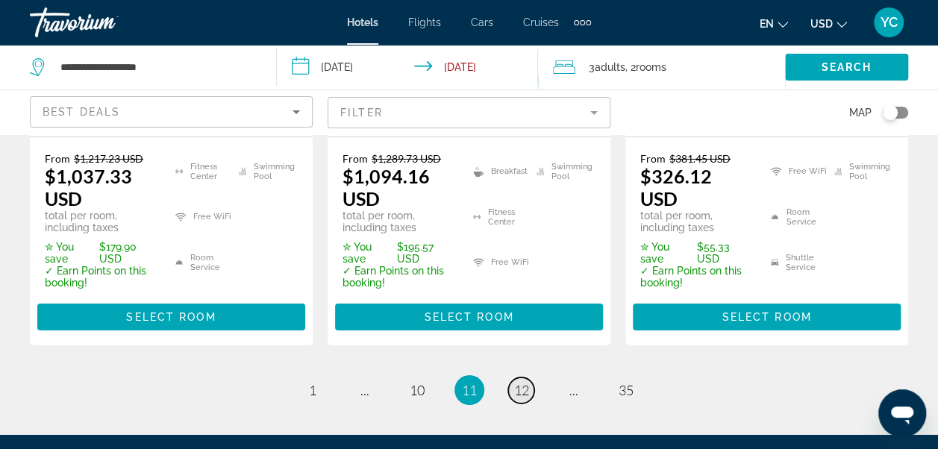
click at [521, 382] on span "12" at bounding box center [521, 390] width 15 height 16
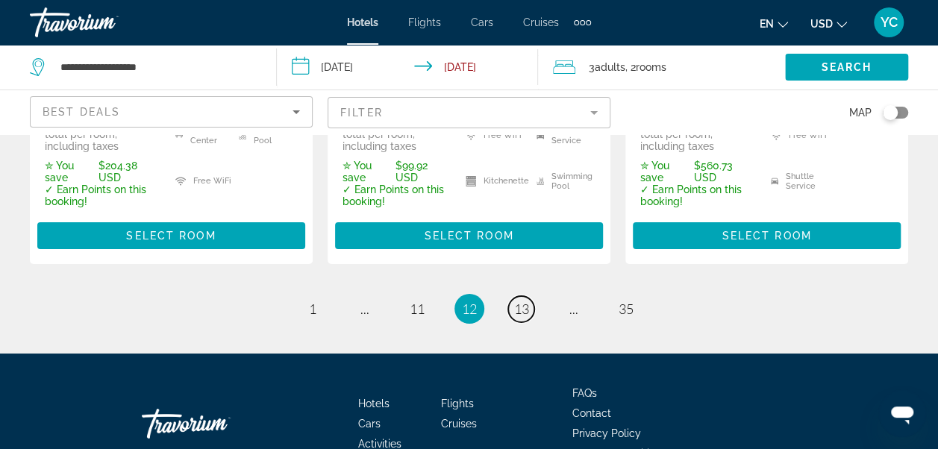
scroll to position [2552, 0]
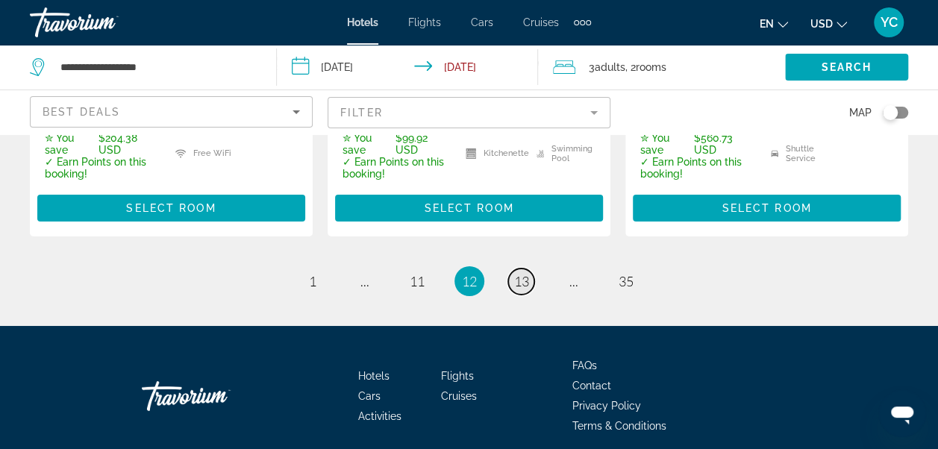
click at [528, 273] on span "13" at bounding box center [521, 281] width 15 height 16
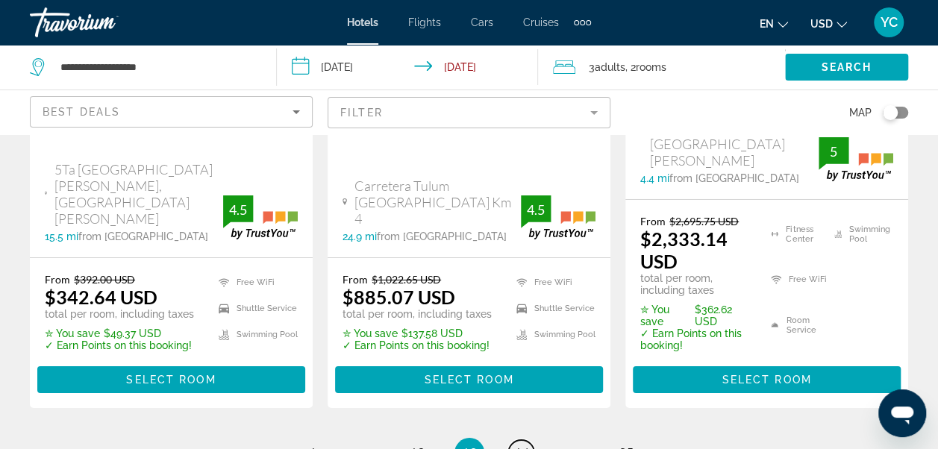
scroll to position [2557, 0]
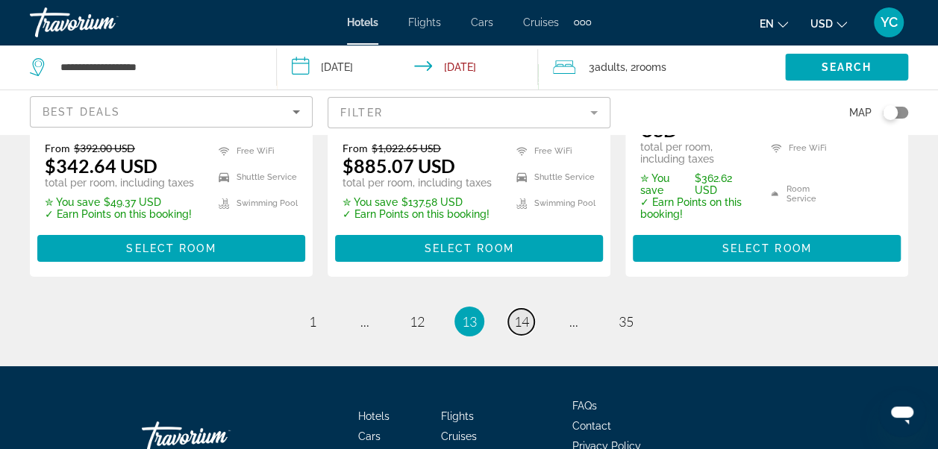
click at [523, 313] on span "14" at bounding box center [521, 321] width 15 height 16
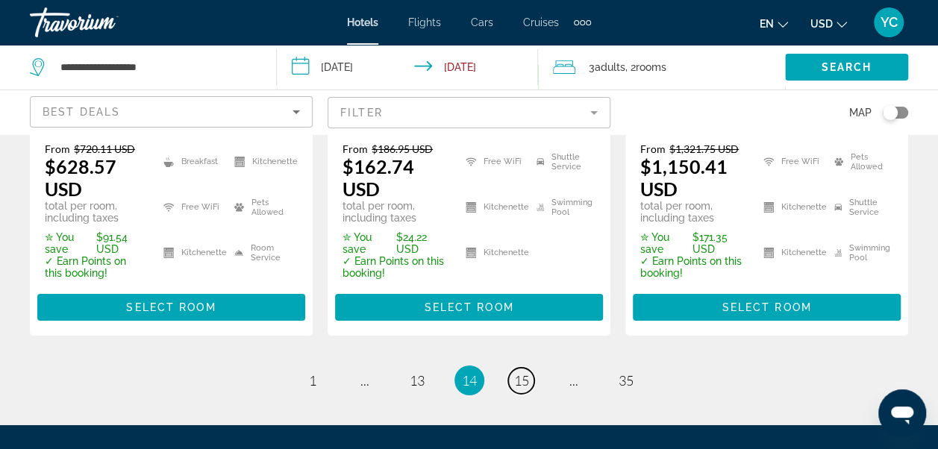
scroll to position [2490, 0]
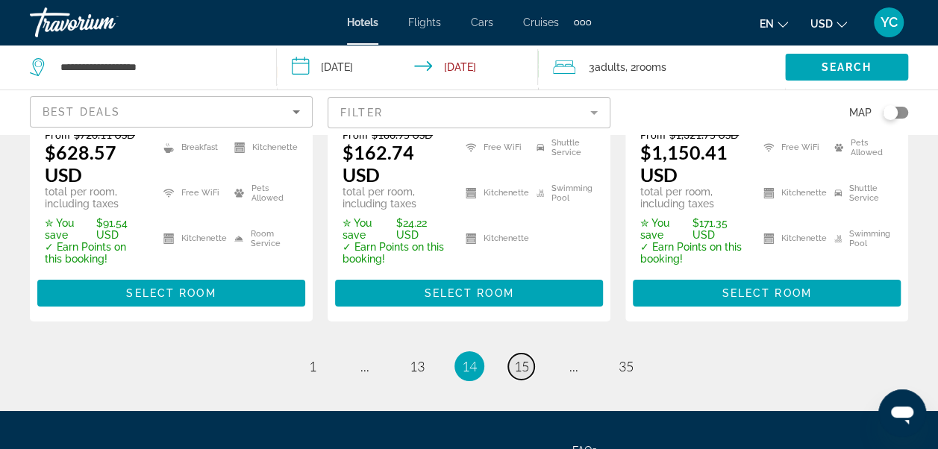
click at [516, 358] on span "15" at bounding box center [521, 366] width 15 height 16
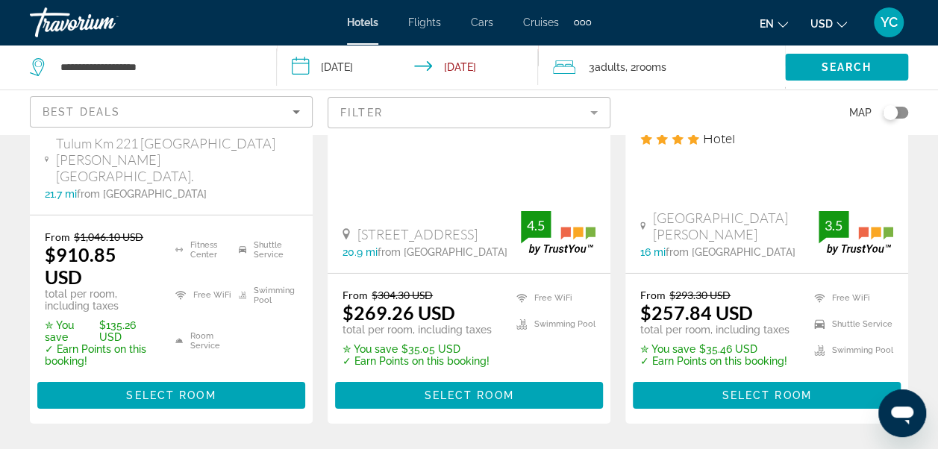
scroll to position [2247, 0]
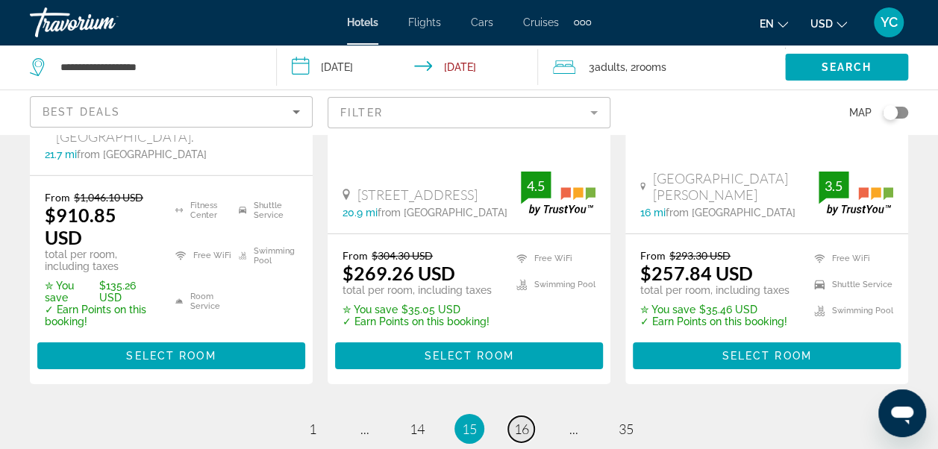
click at [521, 421] on span "16" at bounding box center [521, 429] width 15 height 16
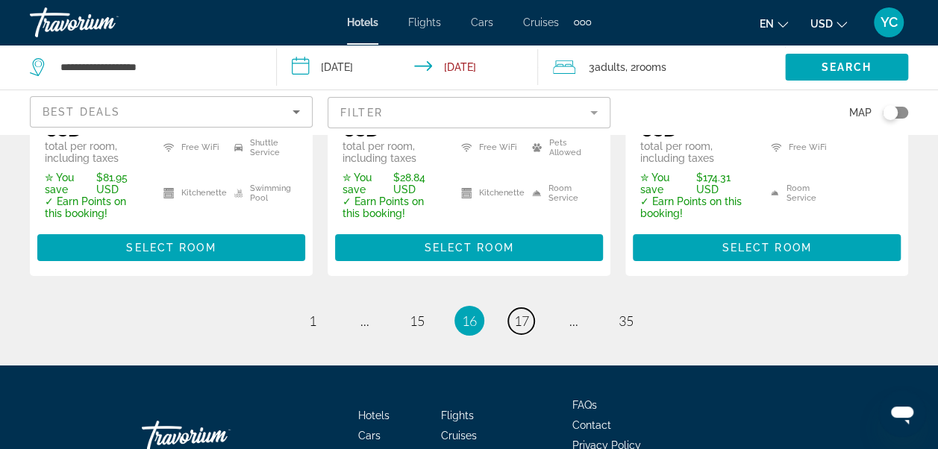
scroll to position [2496, 0]
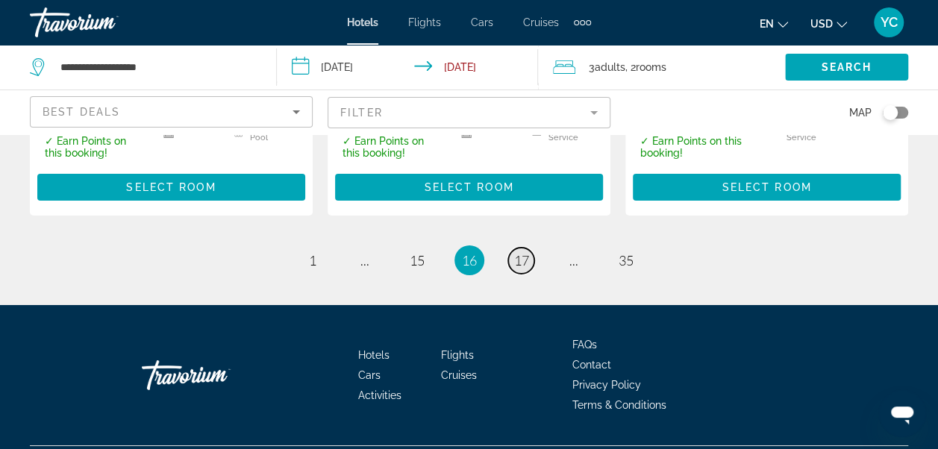
click at [527, 252] on span "17" at bounding box center [521, 260] width 15 height 16
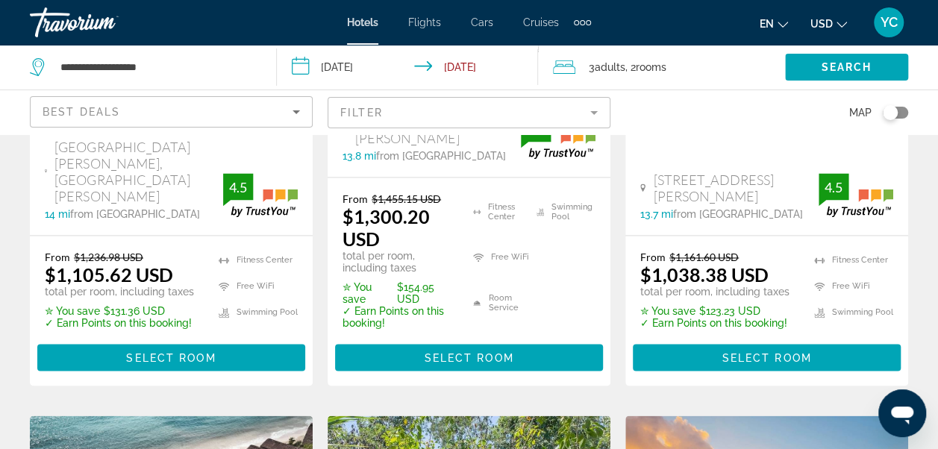
scroll to position [1133, 0]
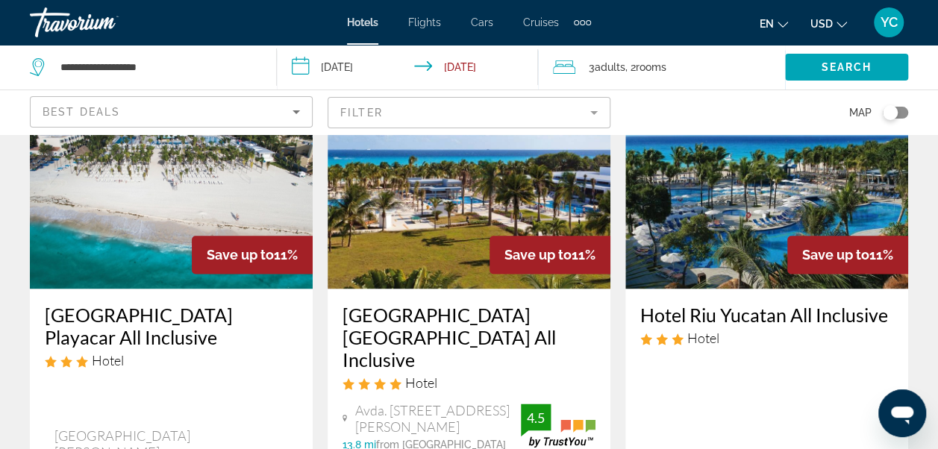
scroll to position [855, 0]
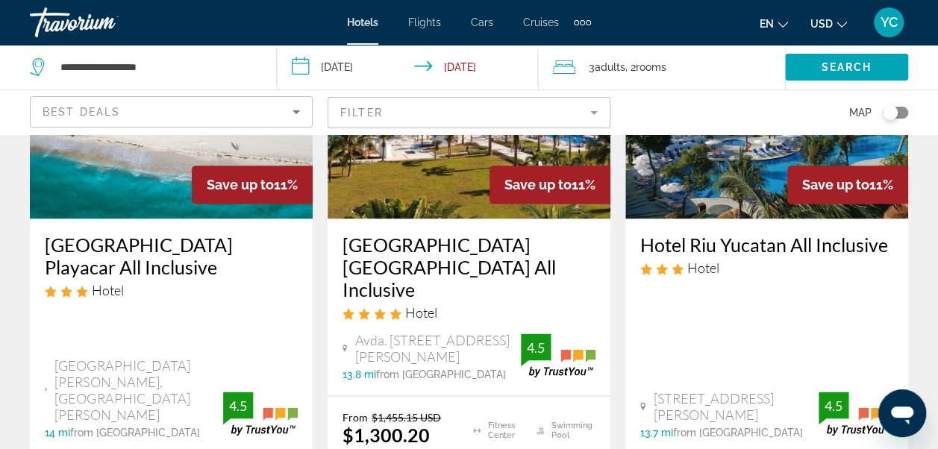
click at [724, 199] on img "Main content" at bounding box center [766, 99] width 283 height 239
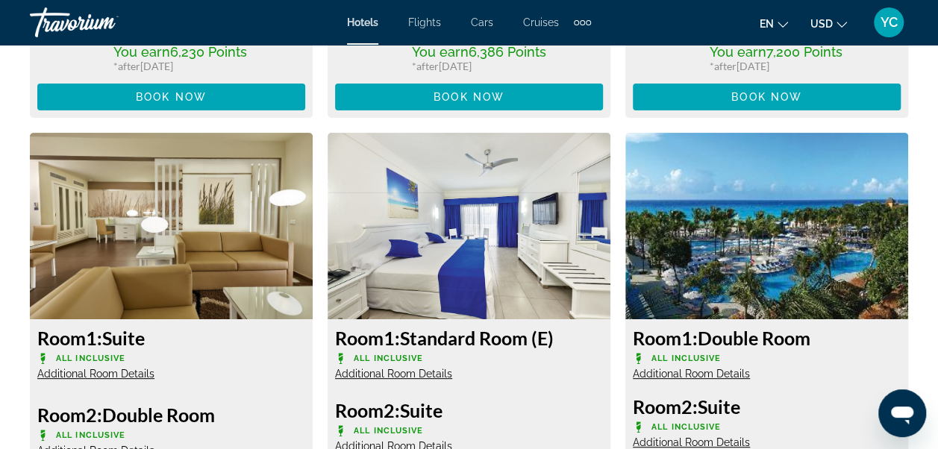
scroll to position [2853, 0]
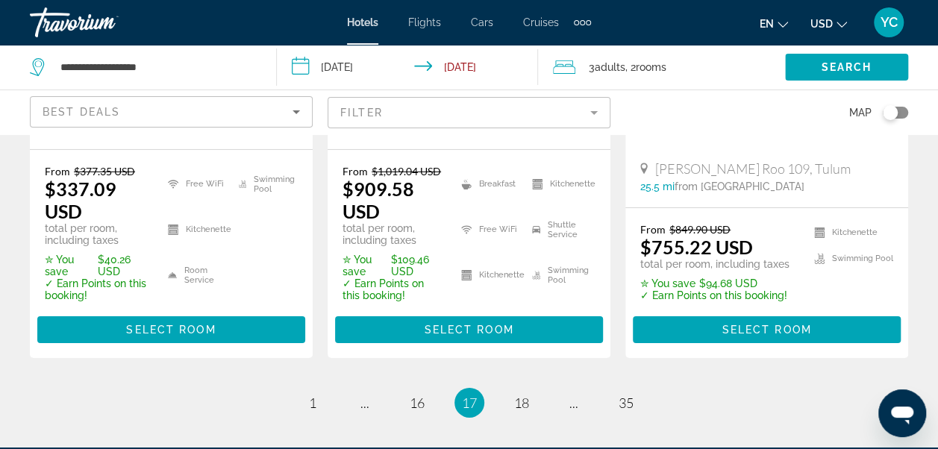
scroll to position [2414, 0]
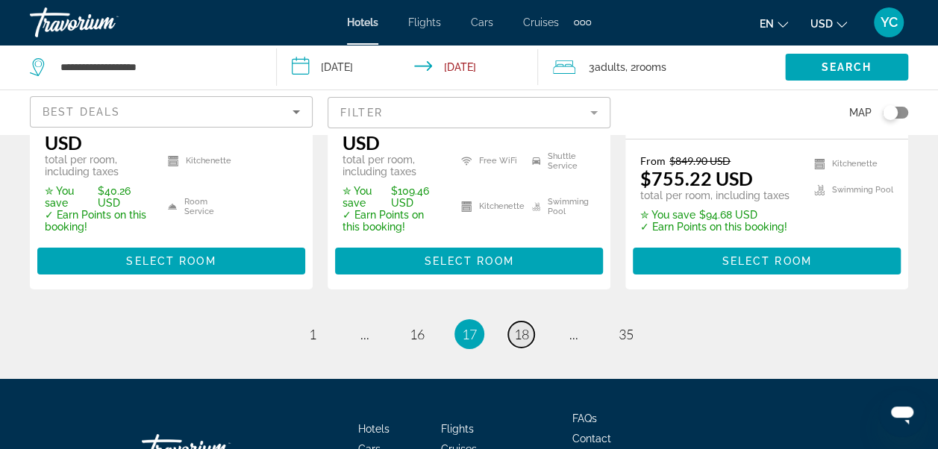
click at [524, 326] on span "18" at bounding box center [521, 334] width 15 height 16
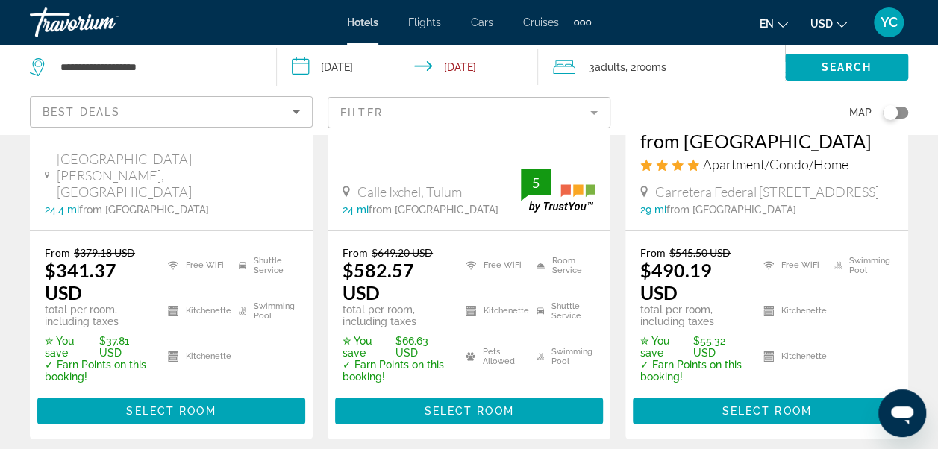
scroll to position [2396, 0]
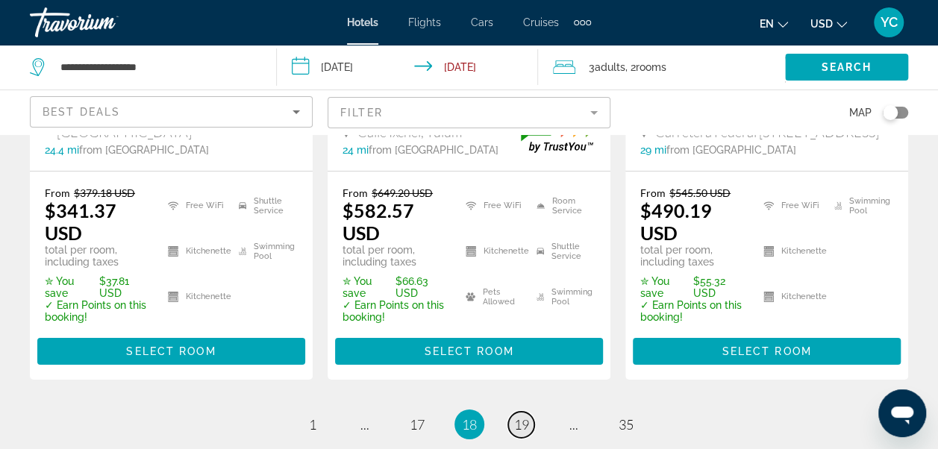
click at [525, 416] on span "19" at bounding box center [521, 424] width 15 height 16
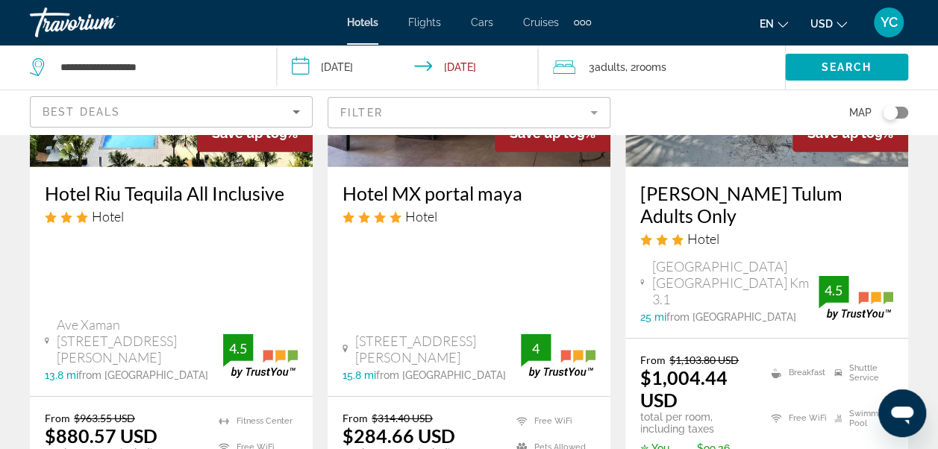
scroll to position [2267, 0]
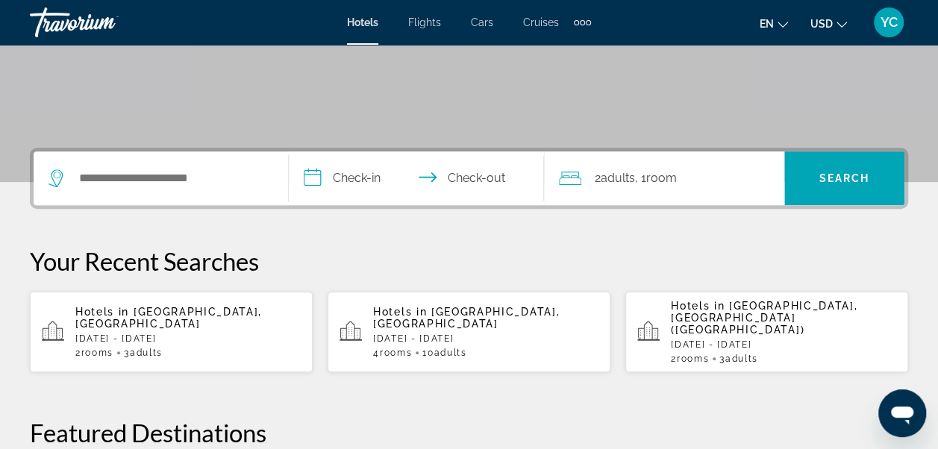
scroll to position [269, 0]
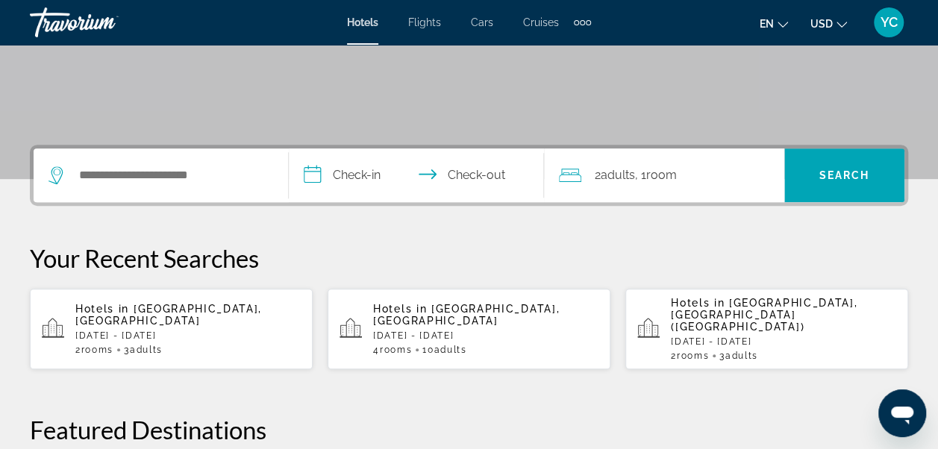
click at [324, 183] on input "**********" at bounding box center [419, 177] width 261 height 58
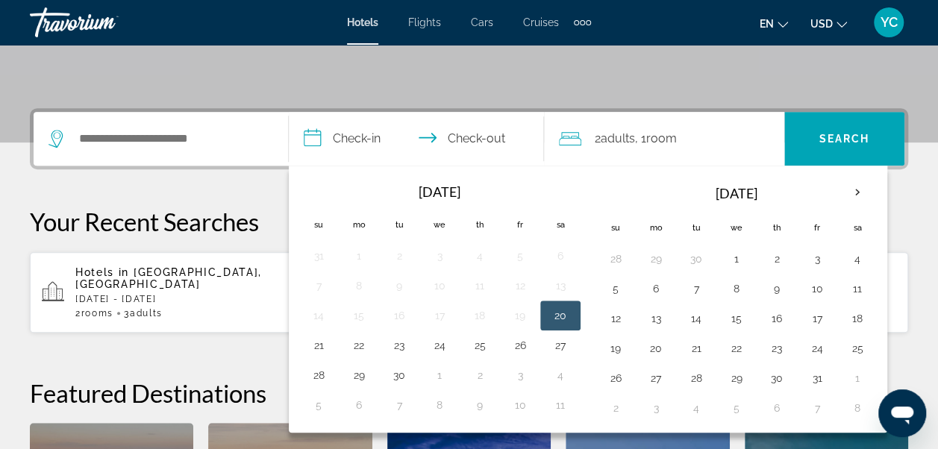
scroll to position [364, 0]
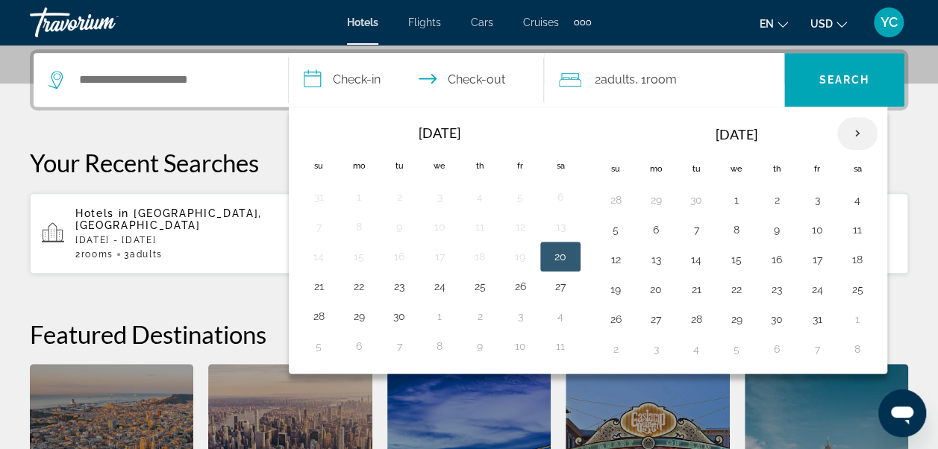
click at [849, 130] on th "Next month" at bounding box center [857, 133] width 40 height 33
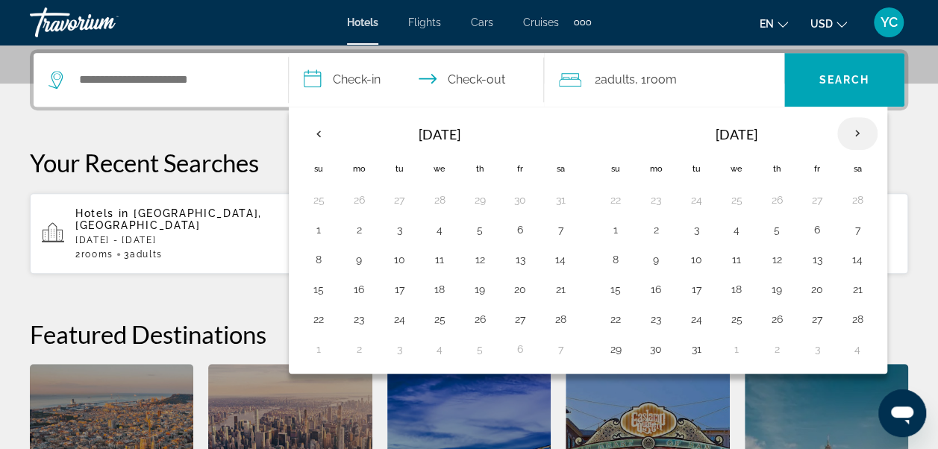
click at [849, 130] on th "Next month" at bounding box center [857, 133] width 40 height 33
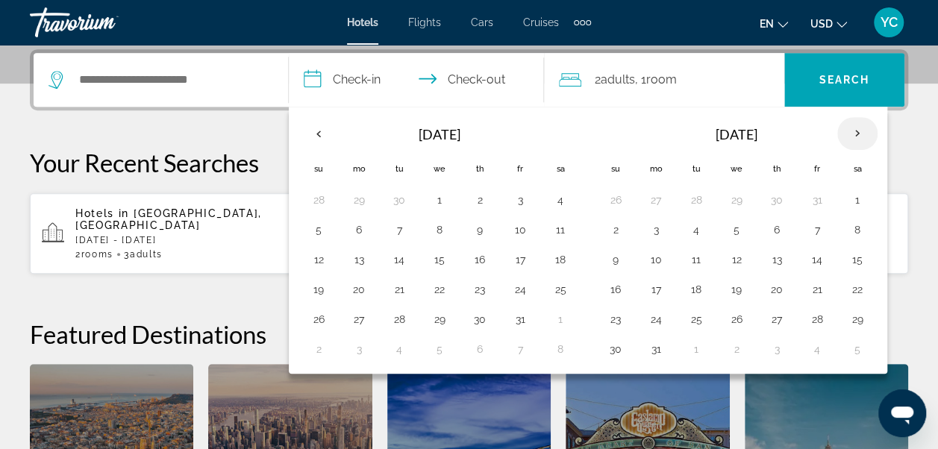
click at [849, 130] on th "Next month" at bounding box center [857, 133] width 40 height 33
click at [731, 234] on button "9" at bounding box center [736, 229] width 24 height 21
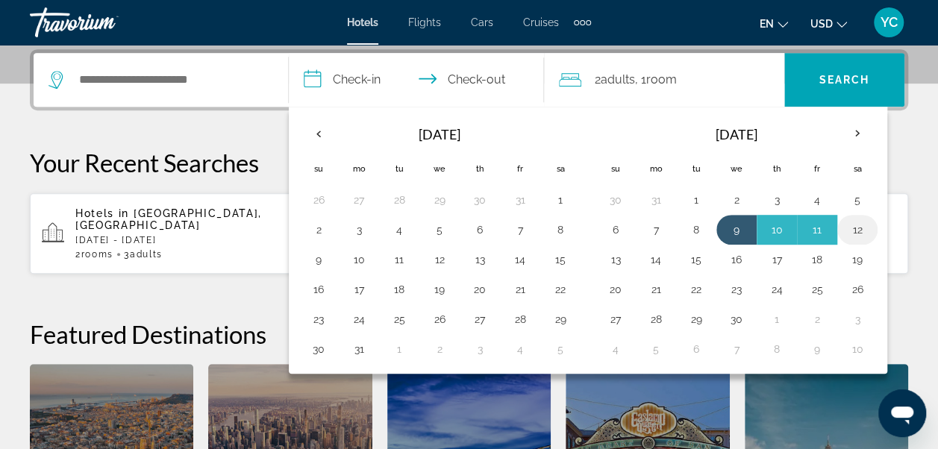
click at [854, 228] on button "12" at bounding box center [857, 229] width 24 height 21
type input "**********"
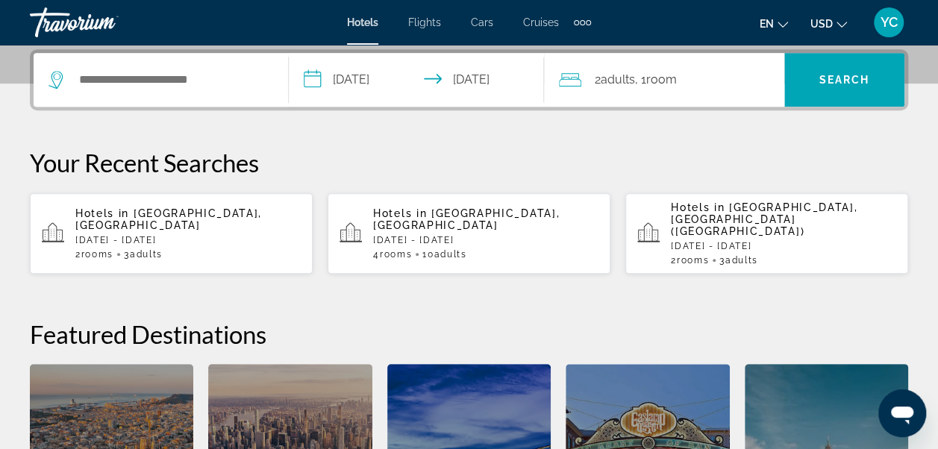
click at [621, 86] on span "2 Adult Adults" at bounding box center [615, 79] width 40 height 21
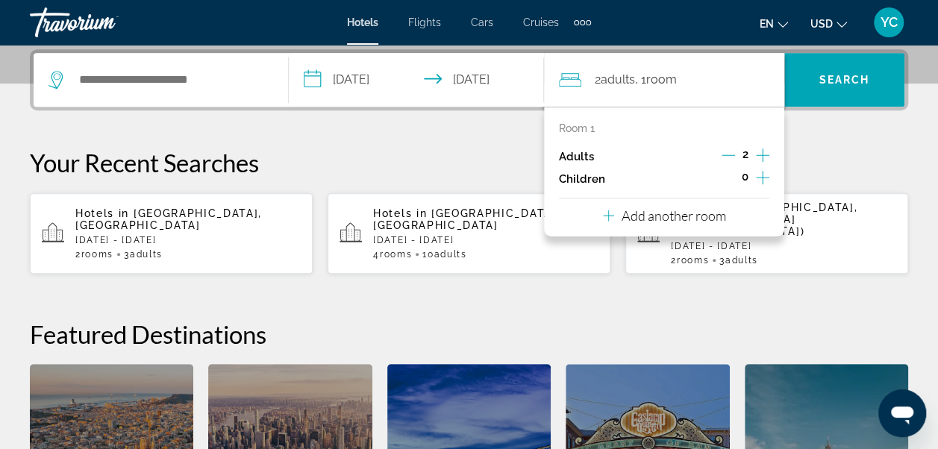
click at [761, 155] on icon "Increment adults" at bounding box center [762, 155] width 13 height 18
click at [611, 219] on icon "Travelers: 3 adults, 0 children" at bounding box center [608, 216] width 11 height 18
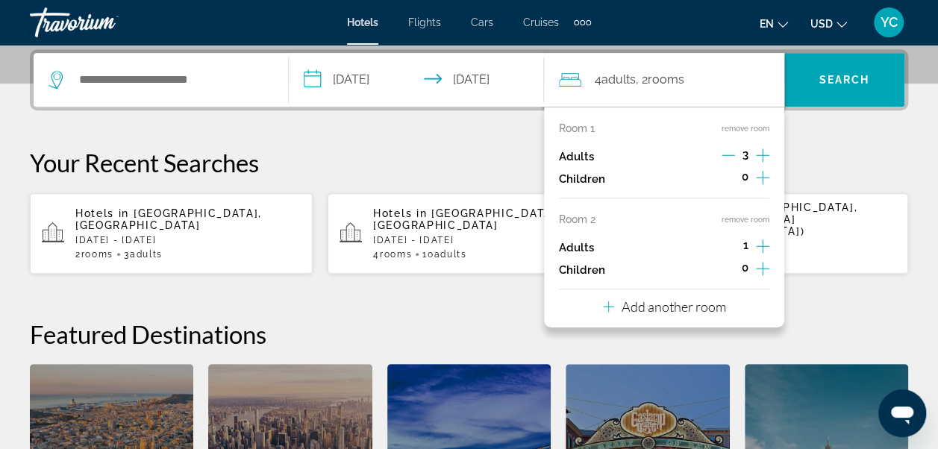
click at [765, 247] on icon "Increment adults" at bounding box center [762, 246] width 13 height 18
click at [765, 248] on icon "Increment adults" at bounding box center [762, 246] width 13 height 18
click at [846, 76] on span "Search" at bounding box center [844, 80] width 51 height 12
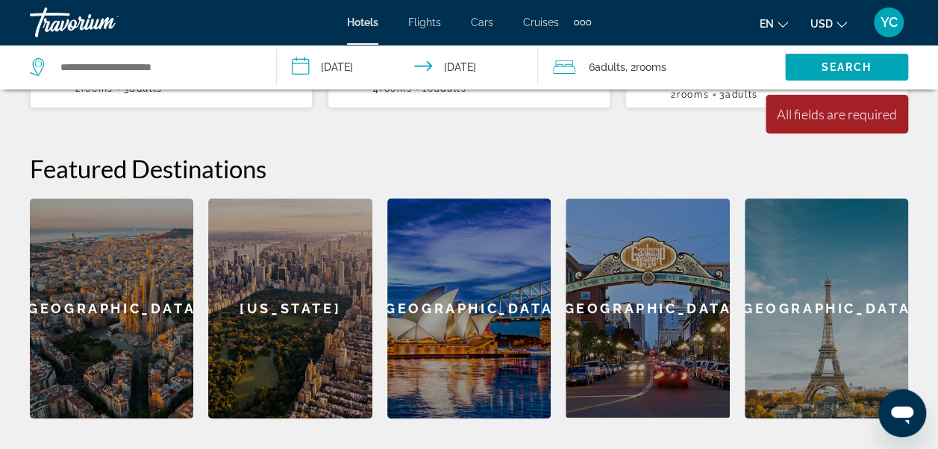
scroll to position [543, 0]
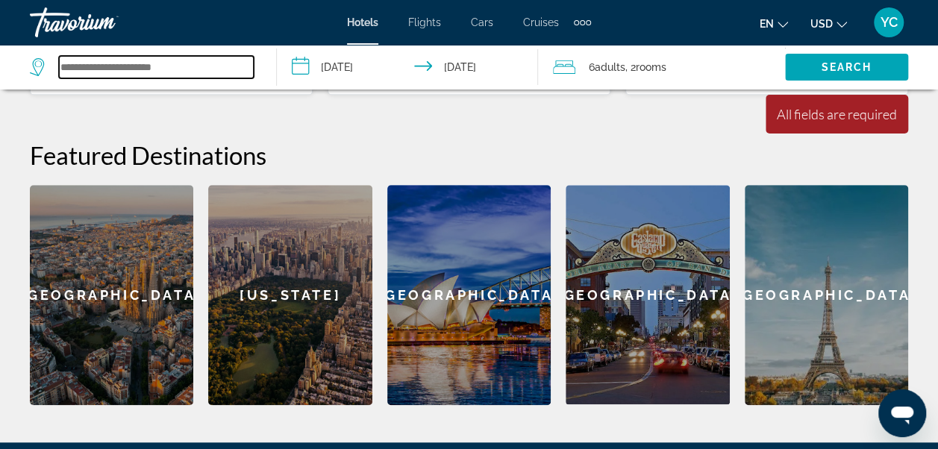
click at [148, 56] on input "Search widget" at bounding box center [156, 67] width 195 height 22
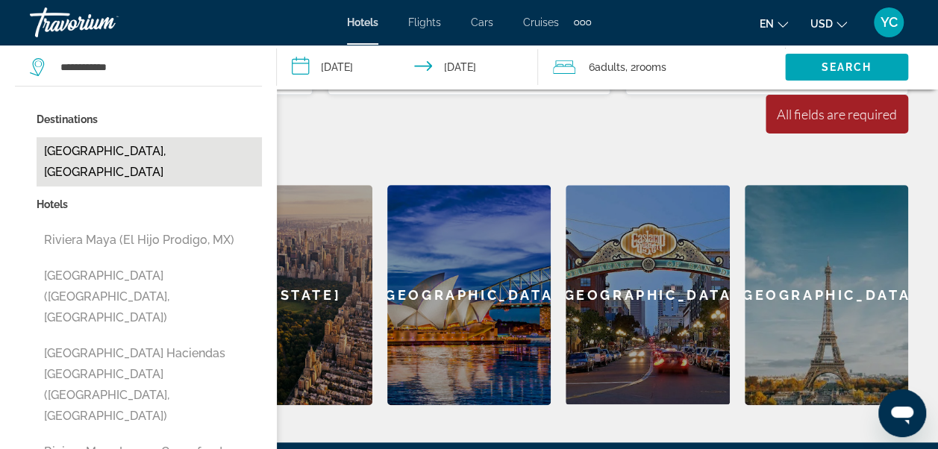
click at [102, 159] on button "[GEOGRAPHIC_DATA], [GEOGRAPHIC_DATA]" at bounding box center [149, 161] width 225 height 49
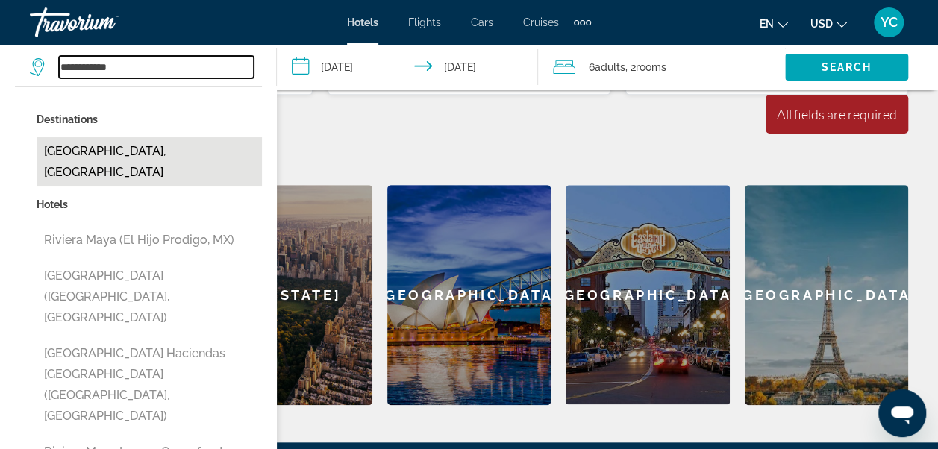
type input "**********"
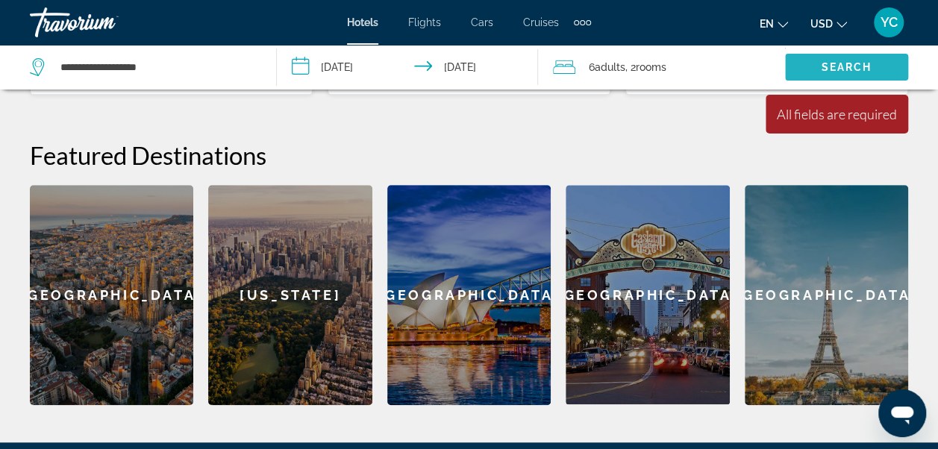
click at [851, 67] on span "Search" at bounding box center [846, 67] width 51 height 12
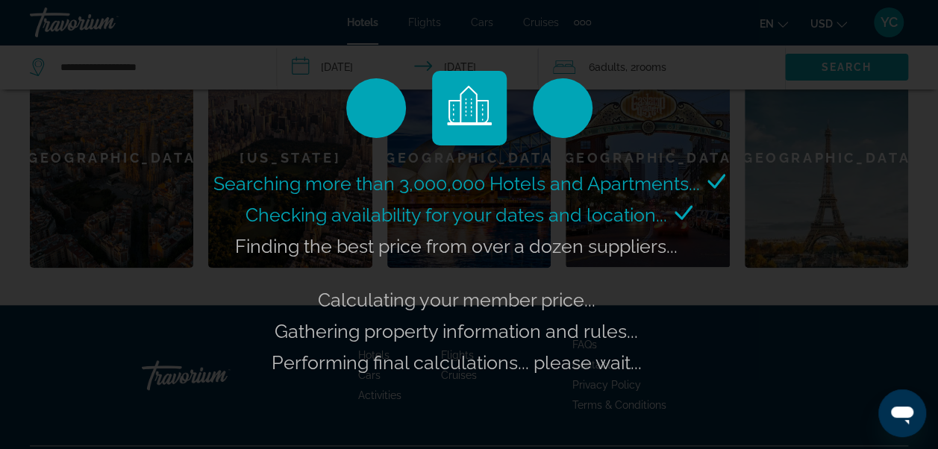
scroll to position [694, 0]
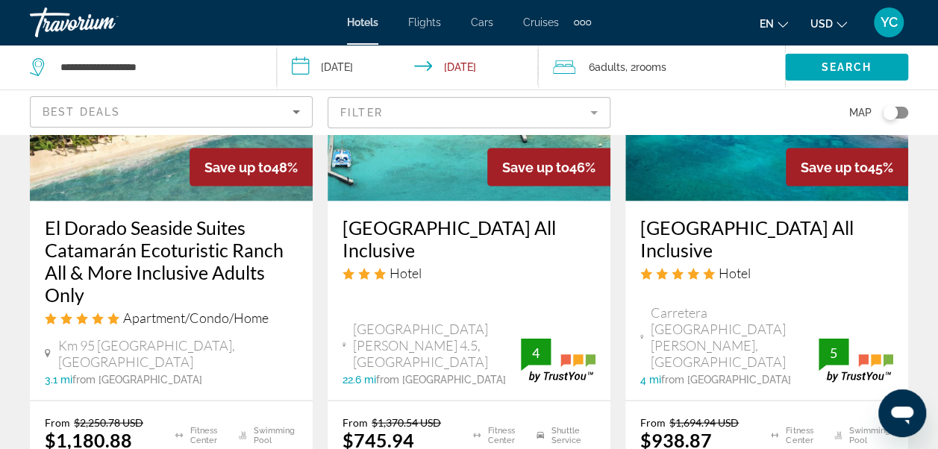
scroll to position [1512, 0]
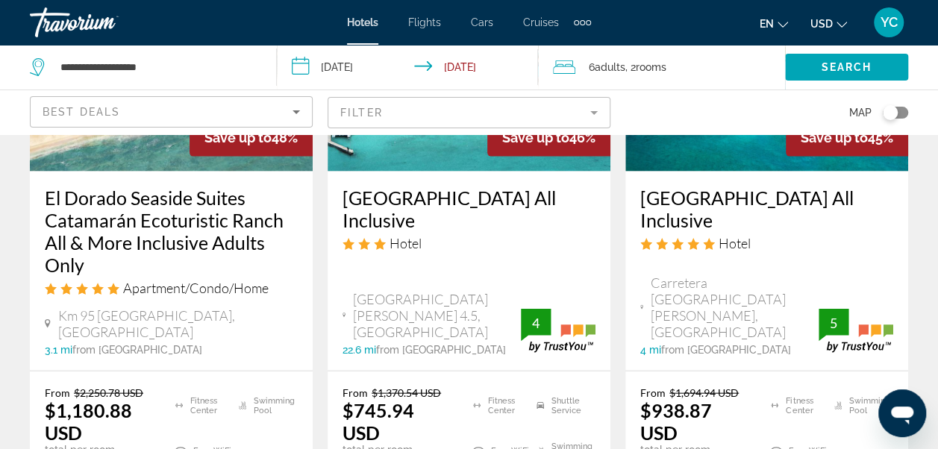
click at [609, 66] on span "Adults" at bounding box center [610, 67] width 31 height 12
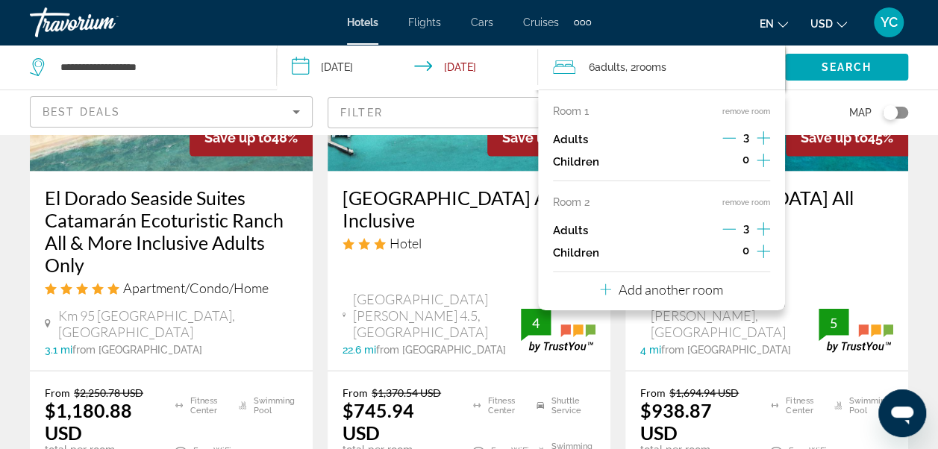
click at [760, 230] on icon "Increment adults" at bounding box center [763, 229] width 13 height 18
click at [809, 75] on span "Search widget" at bounding box center [846, 67] width 123 height 36
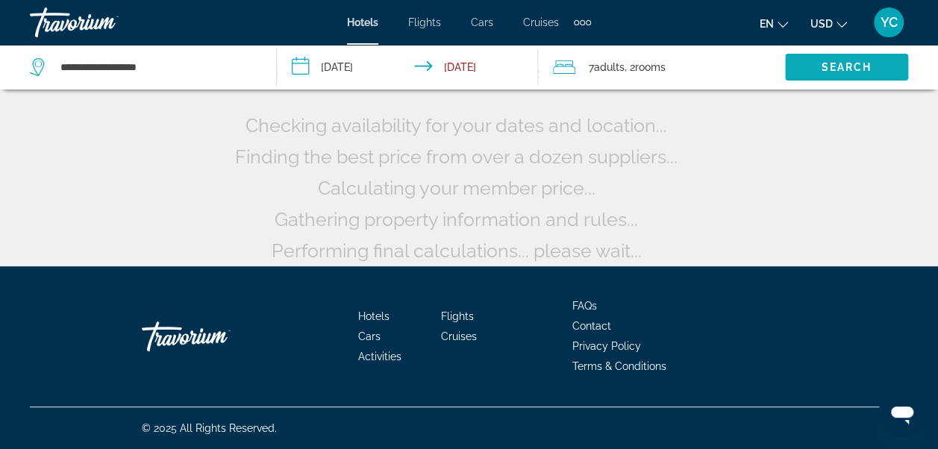
scroll to position [152, 0]
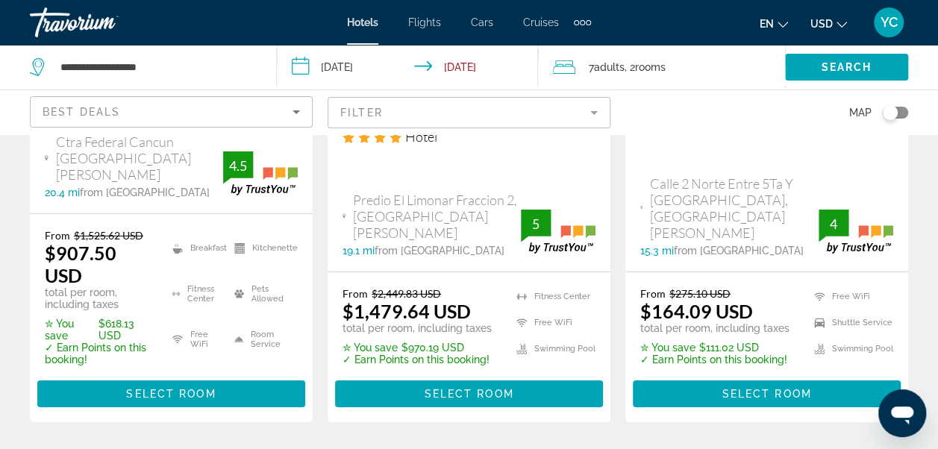
scroll to position [2446, 0]
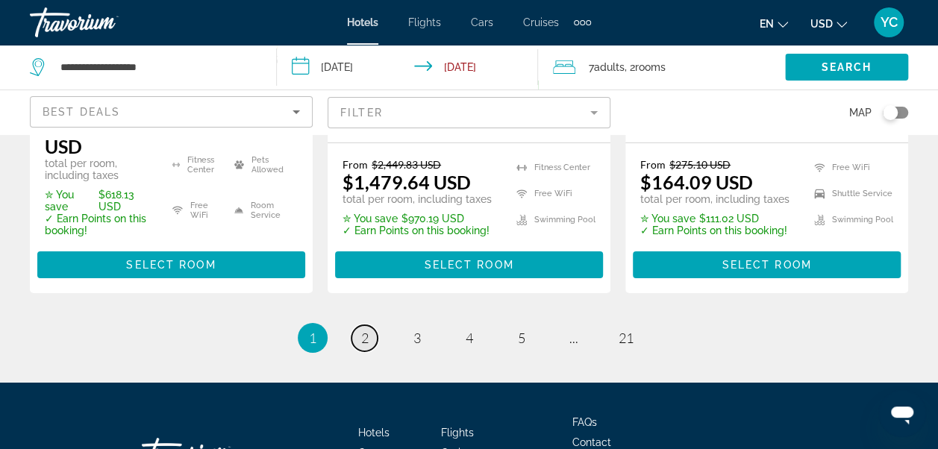
click at [364, 330] on span "2" at bounding box center [364, 338] width 7 height 16
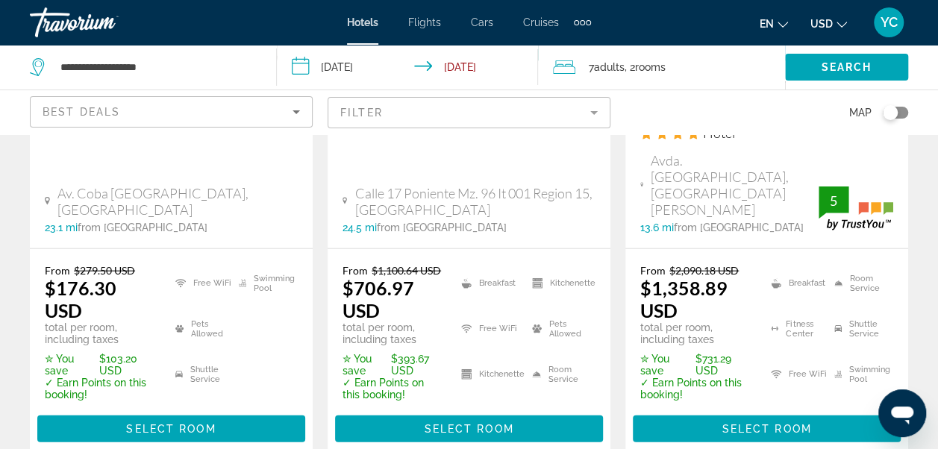
scroll to position [1601, 0]
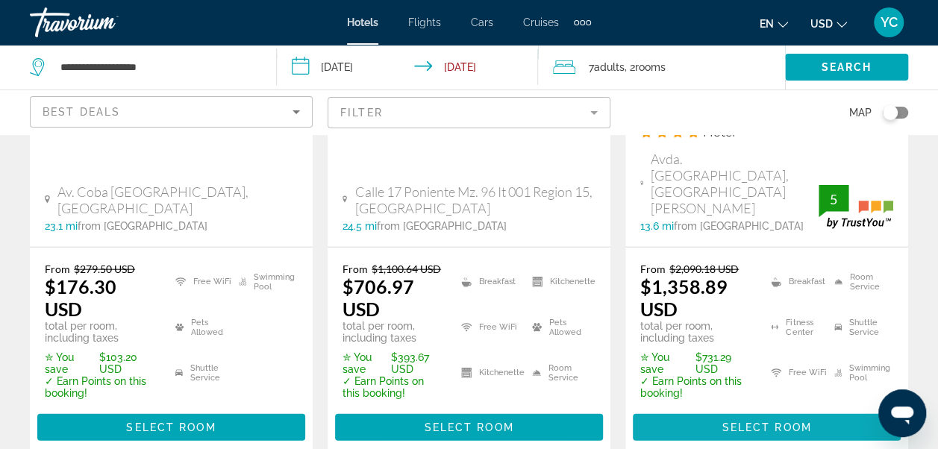
click at [713, 410] on span "Main content" at bounding box center [767, 428] width 268 height 36
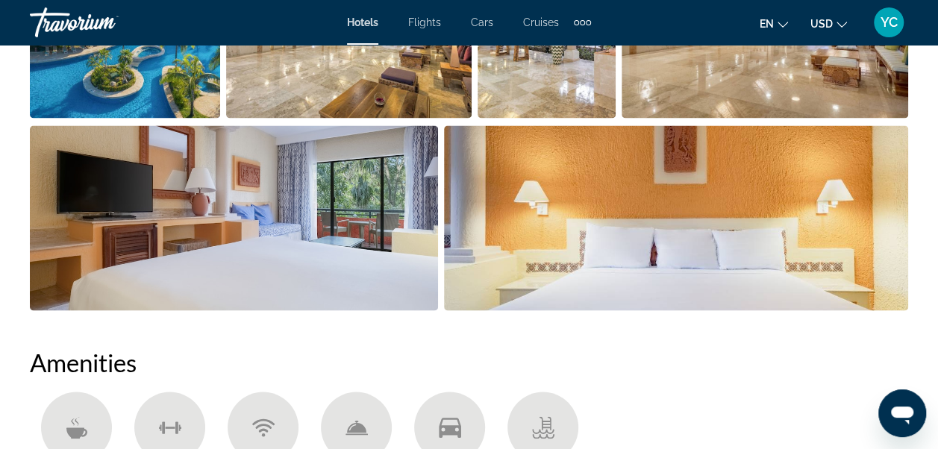
scroll to position [1222, 0]
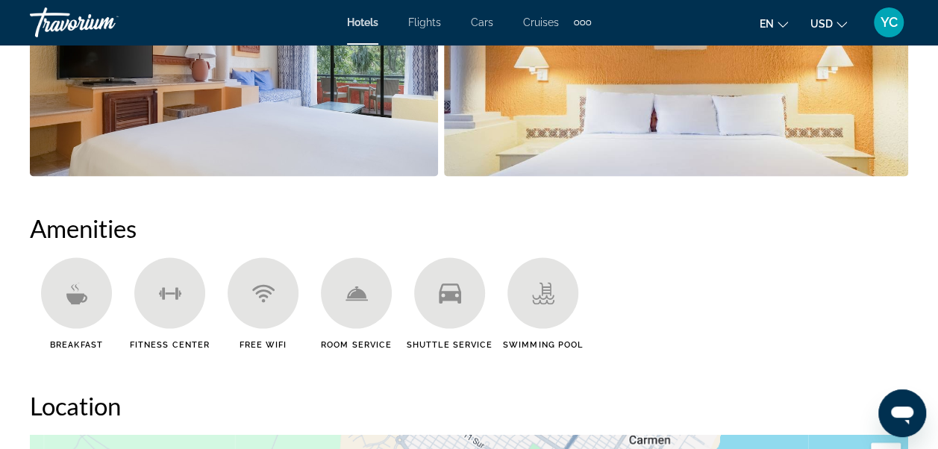
scroll to position [933, 0]
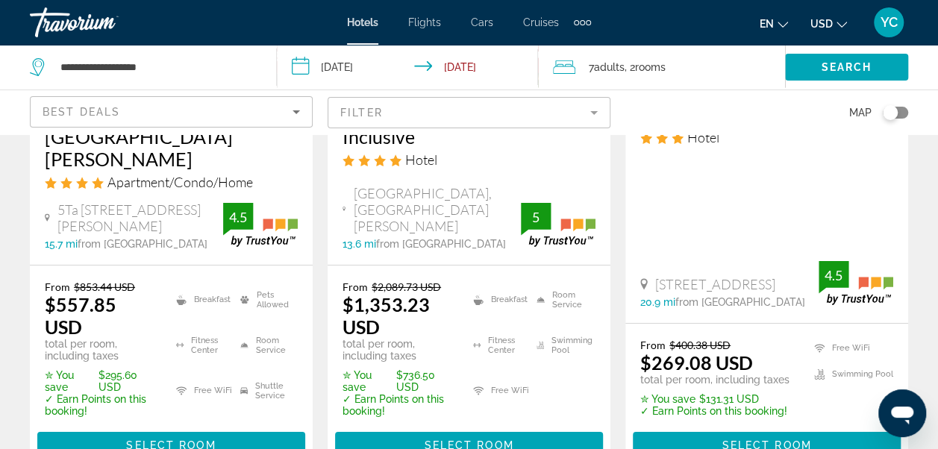
scroll to position [2256, 0]
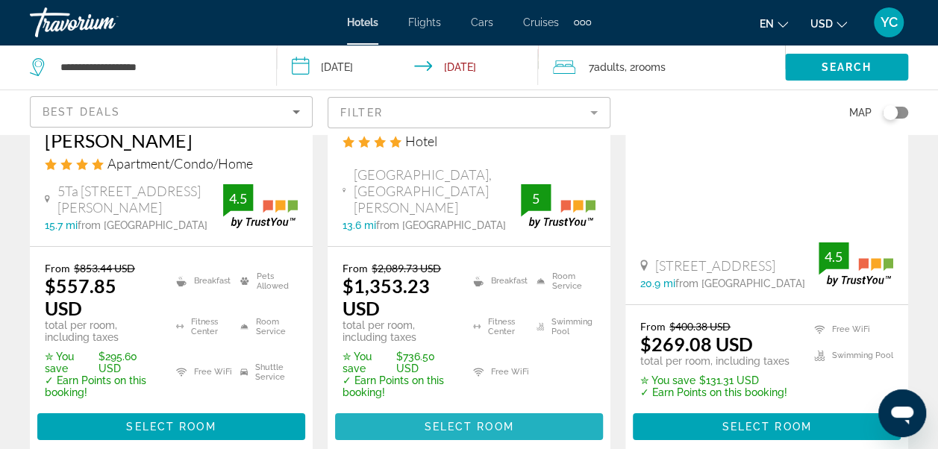
click at [504, 421] on span "Select Room" at bounding box center [469, 427] width 90 height 12
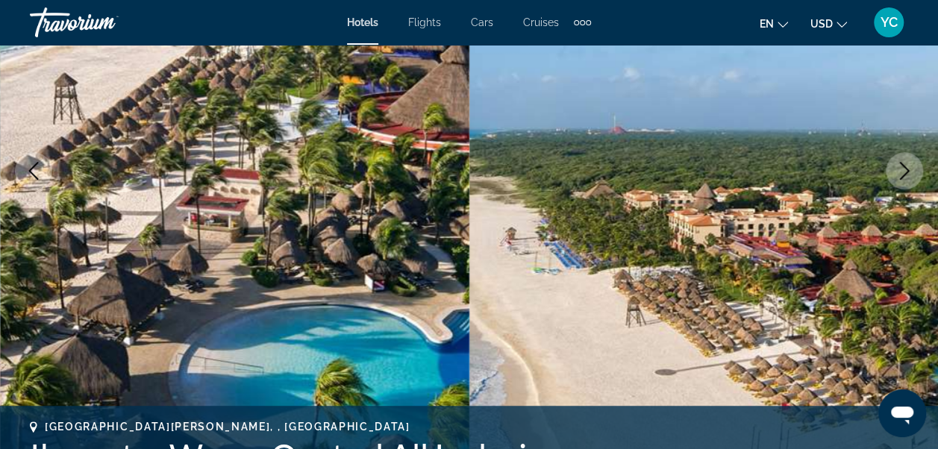
scroll to position [110, 0]
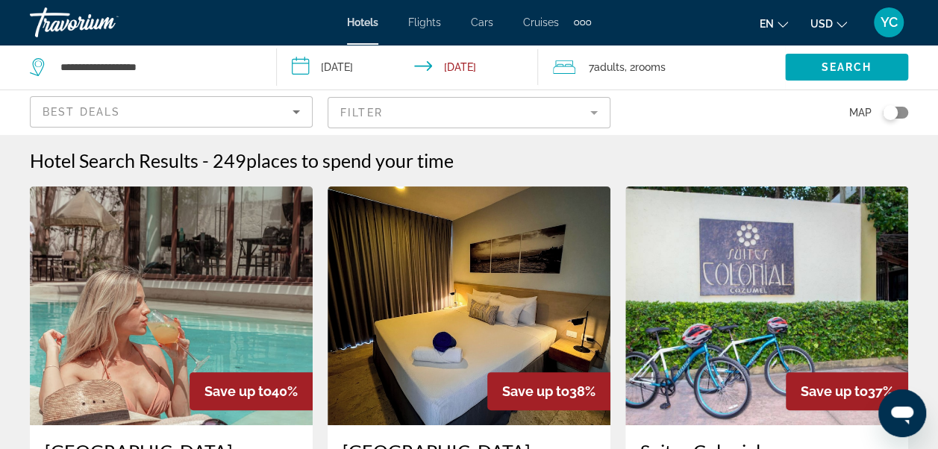
click at [641, 69] on span "rooms" at bounding box center [650, 67] width 31 height 12
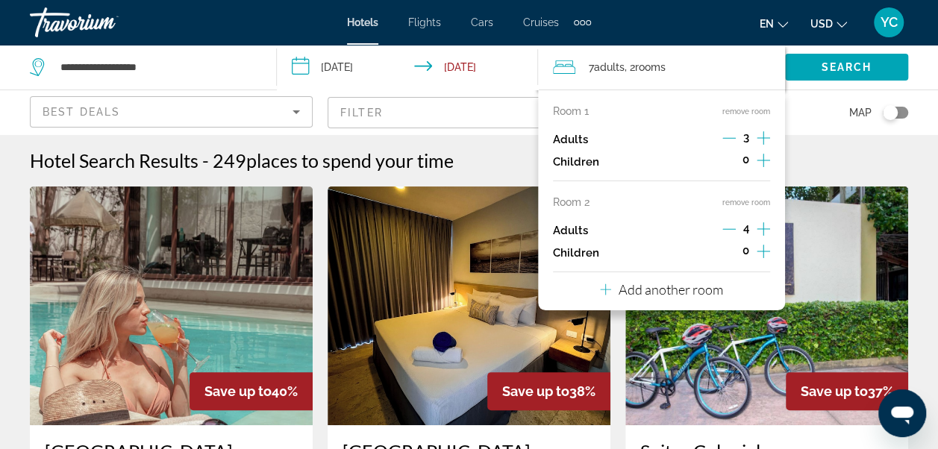
click at [727, 139] on icon "Decrement adults" at bounding box center [728, 137] width 13 height 13
click at [728, 229] on icon "Decrement adults" at bounding box center [728, 228] width 13 height 13
click at [720, 289] on p "Add another room" at bounding box center [671, 289] width 104 height 16
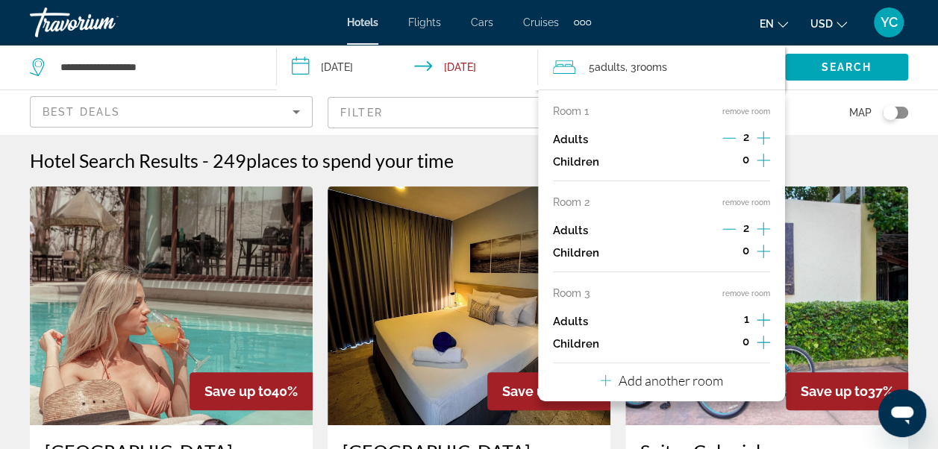
click at [764, 318] on icon "Increment adults" at bounding box center [763, 320] width 13 height 18
click at [762, 136] on icon "Increment adults" at bounding box center [763, 138] width 13 height 18
click at [821, 61] on span "Search" at bounding box center [846, 67] width 51 height 12
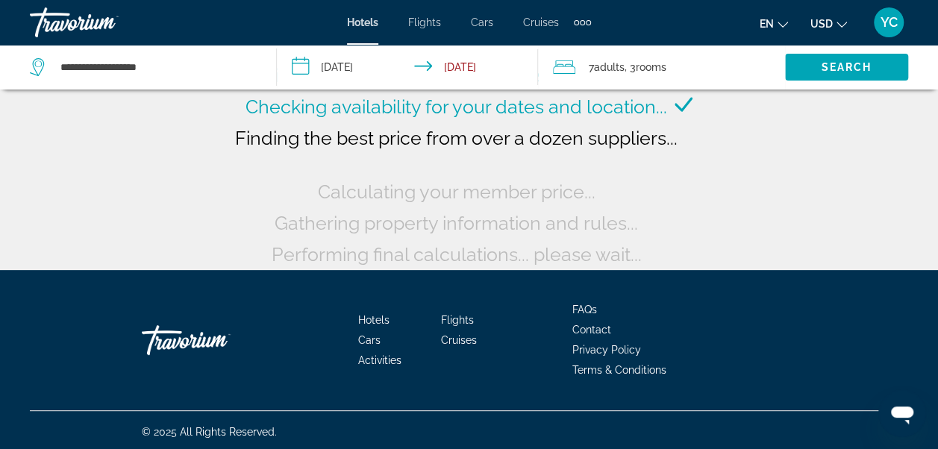
scroll to position [152, 0]
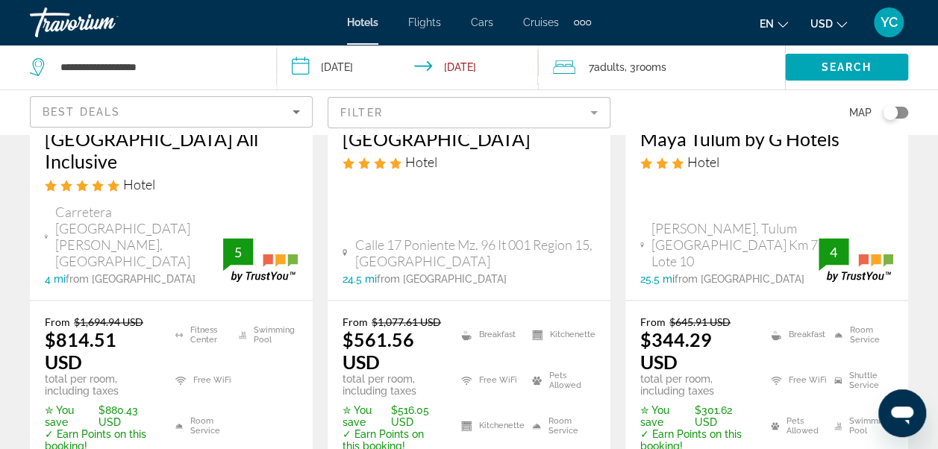
scroll to position [985, 0]
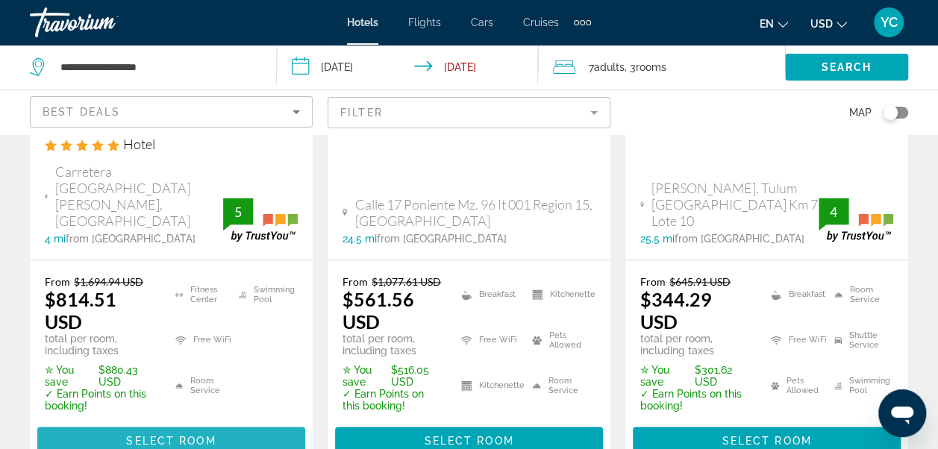
click at [255, 422] on span "Main content" at bounding box center [171, 440] width 268 height 36
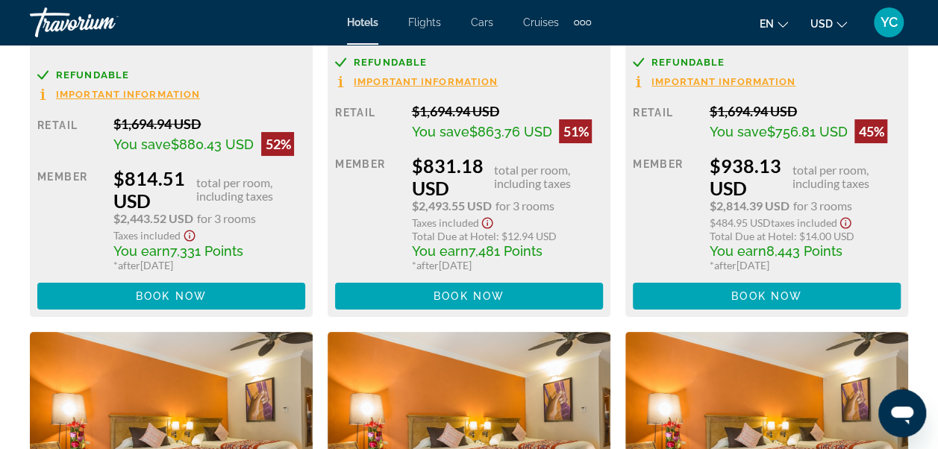
scroll to position [2853, 0]
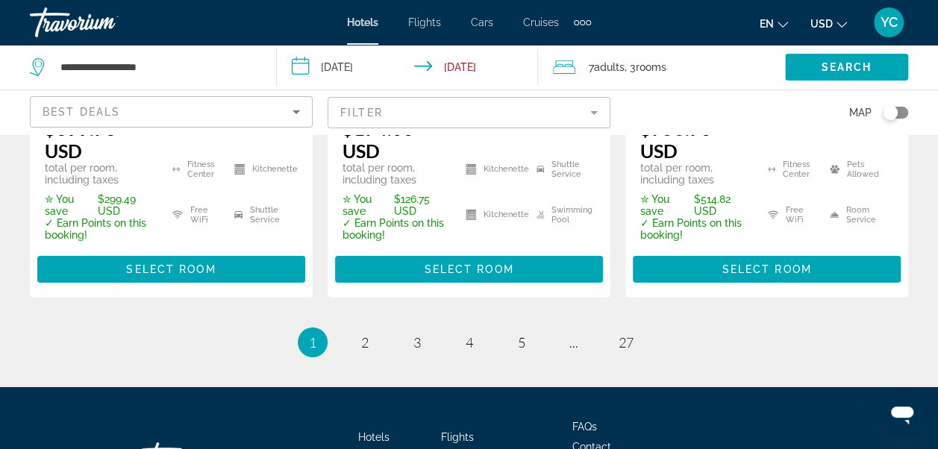
scroll to position [2452, 0]
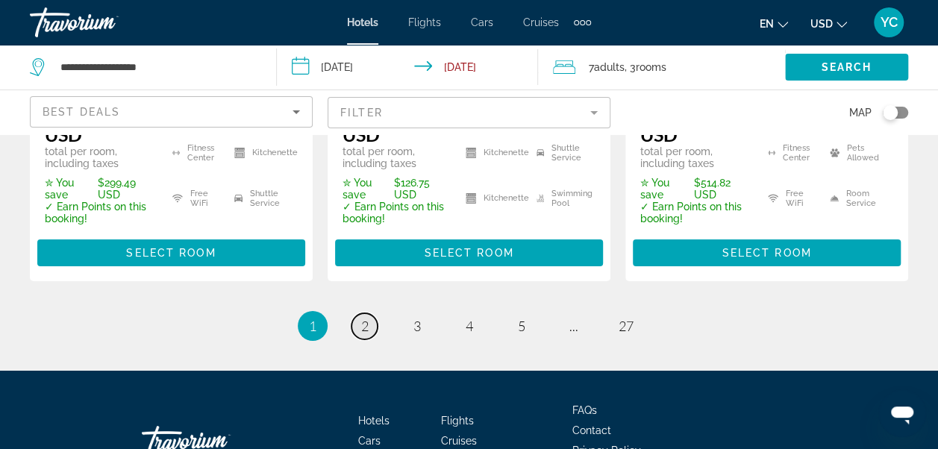
click at [369, 313] on link "page 2" at bounding box center [364, 326] width 26 height 26
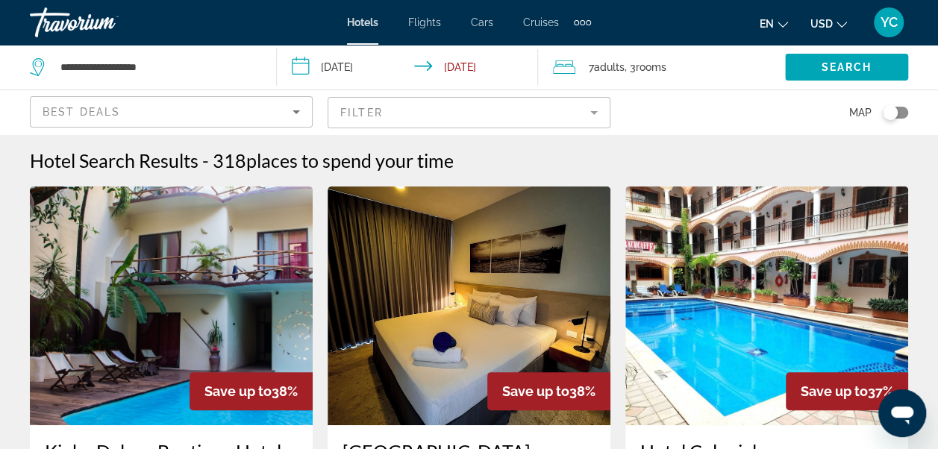
click at [369, 226] on img "Main content" at bounding box center [469, 306] width 283 height 239
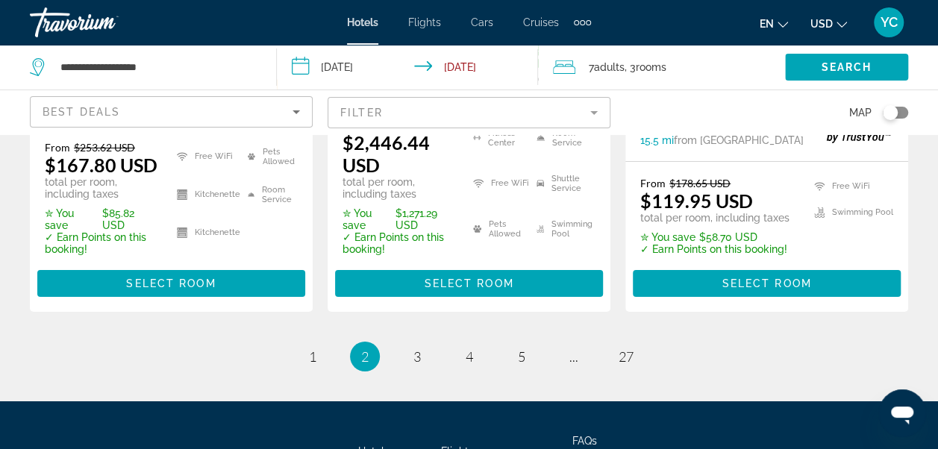
scroll to position [2478, 0]
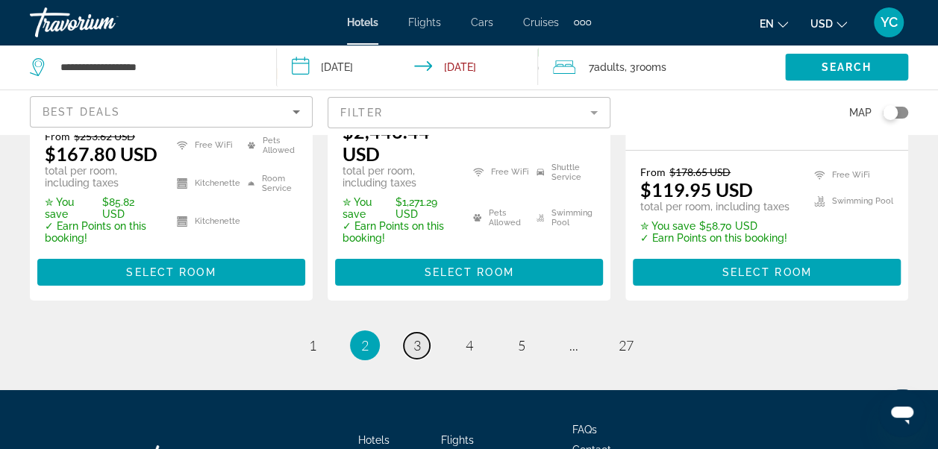
click at [416, 337] on span "3" at bounding box center [416, 345] width 7 height 16
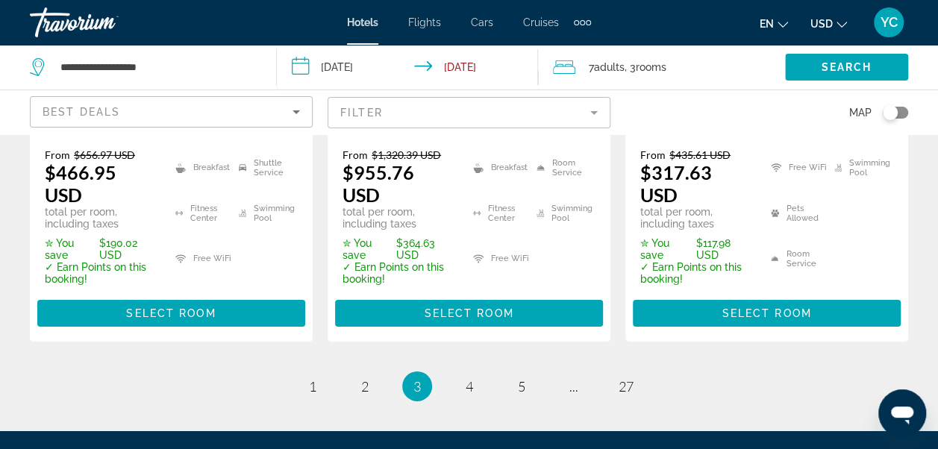
scroll to position [2446, 0]
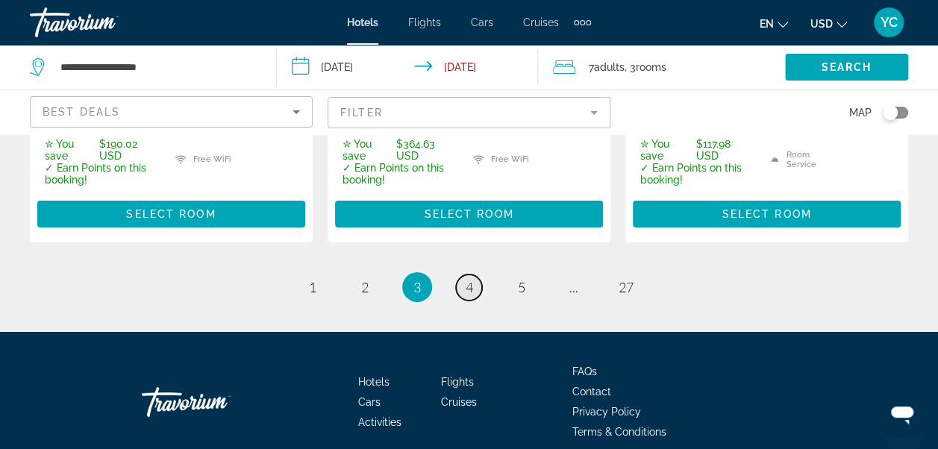
click at [470, 279] on span "4" at bounding box center [469, 287] width 7 height 16
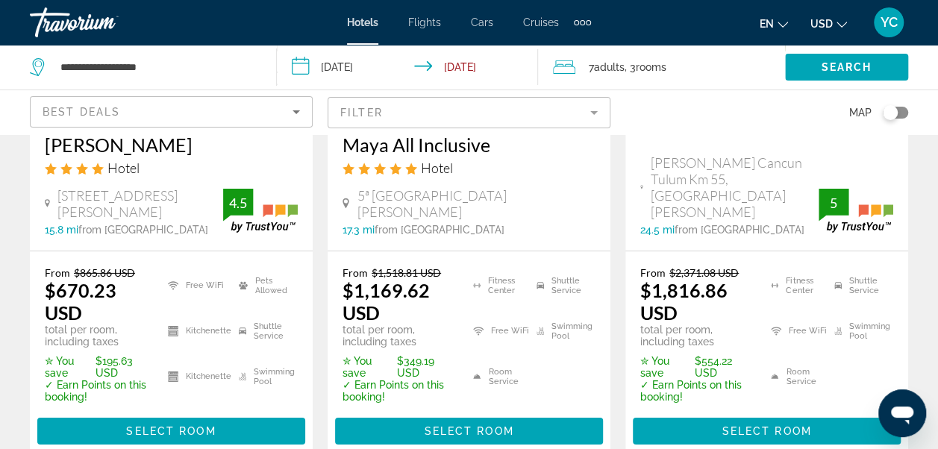
scroll to position [2396, 0]
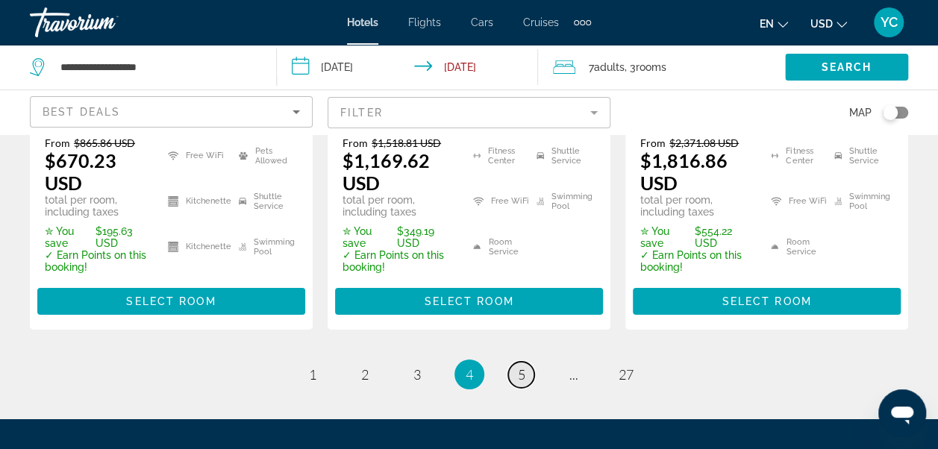
click at [521, 366] on span "5" at bounding box center [521, 374] width 7 height 16
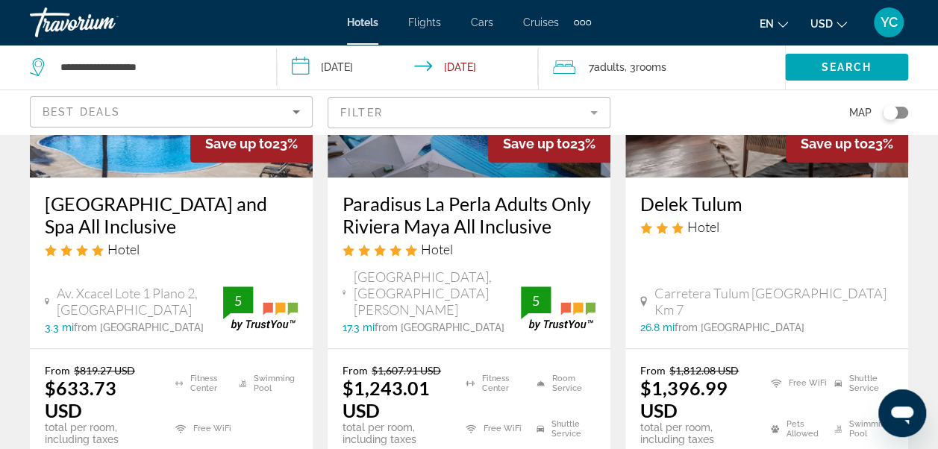
scroll to position [269, 0]
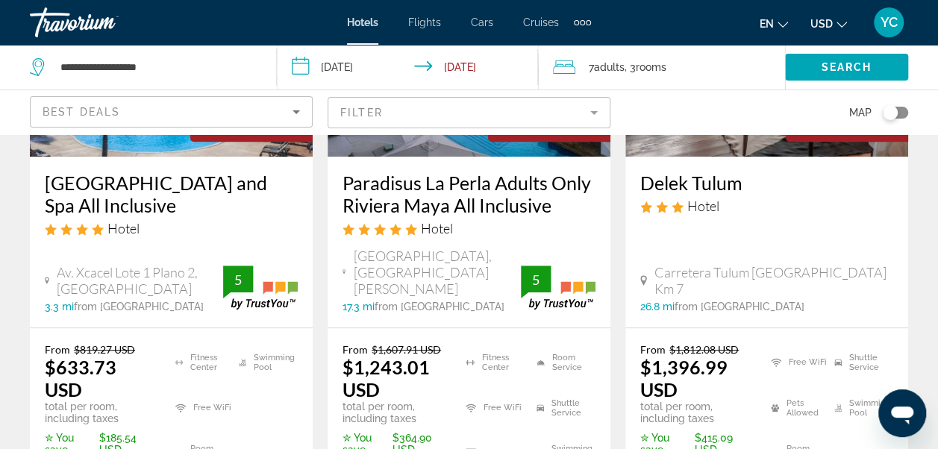
click at [534, 152] on img "Main content" at bounding box center [469, 37] width 283 height 239
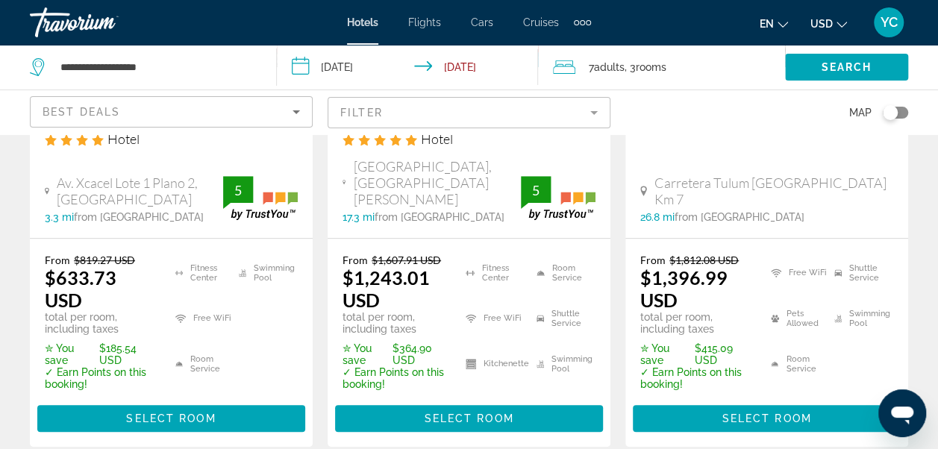
scroll to position [378, 0]
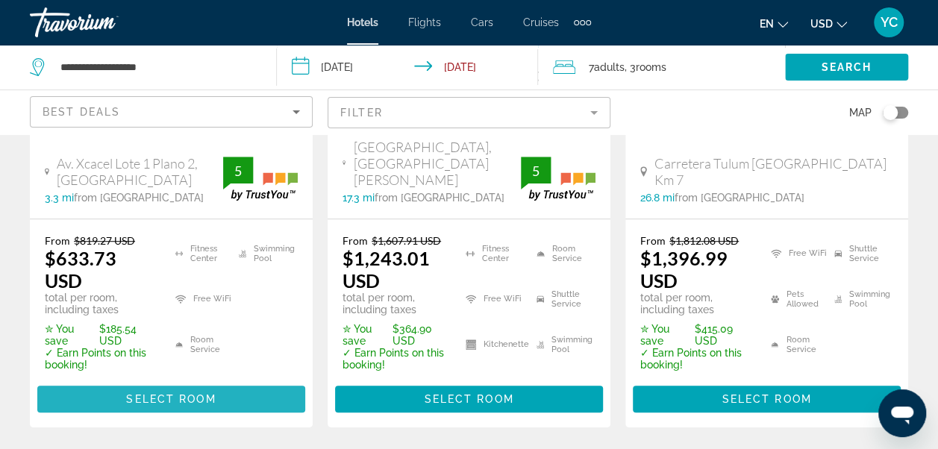
click at [175, 393] on span "Select Room" at bounding box center [171, 399] width 90 height 12
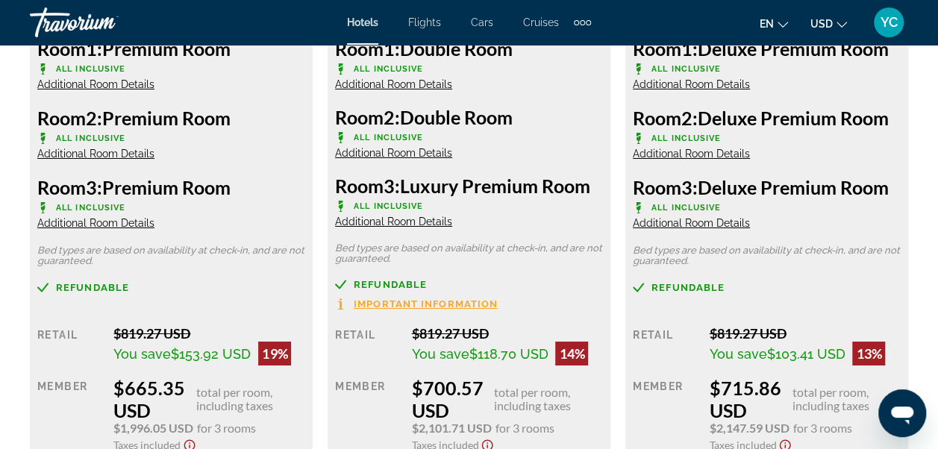
scroll to position [2514, 0]
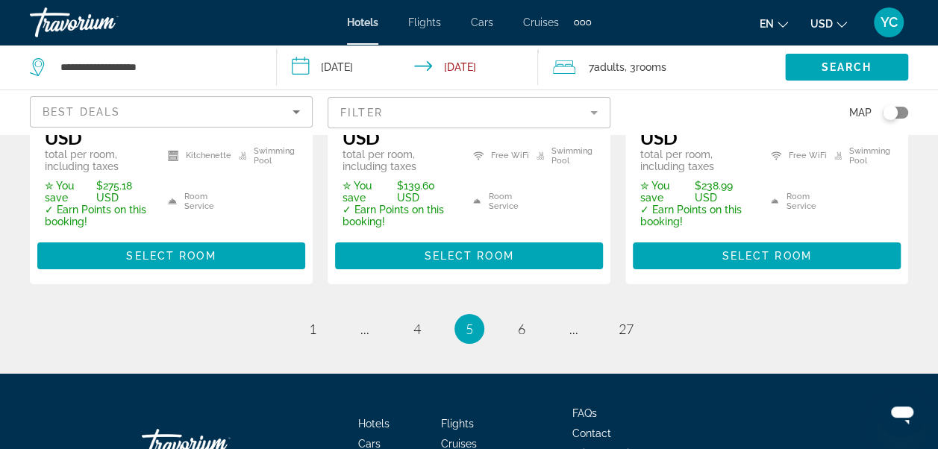
scroll to position [2505, 0]
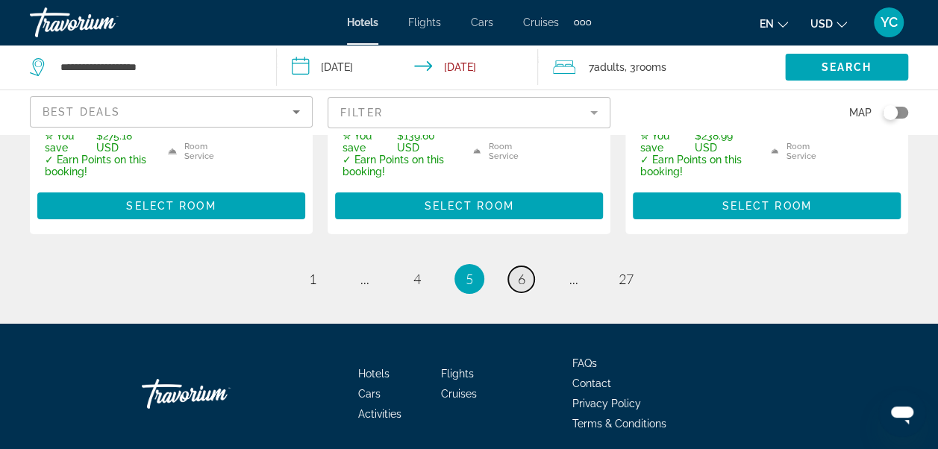
click at [525, 266] on link "page 6" at bounding box center [521, 279] width 26 height 26
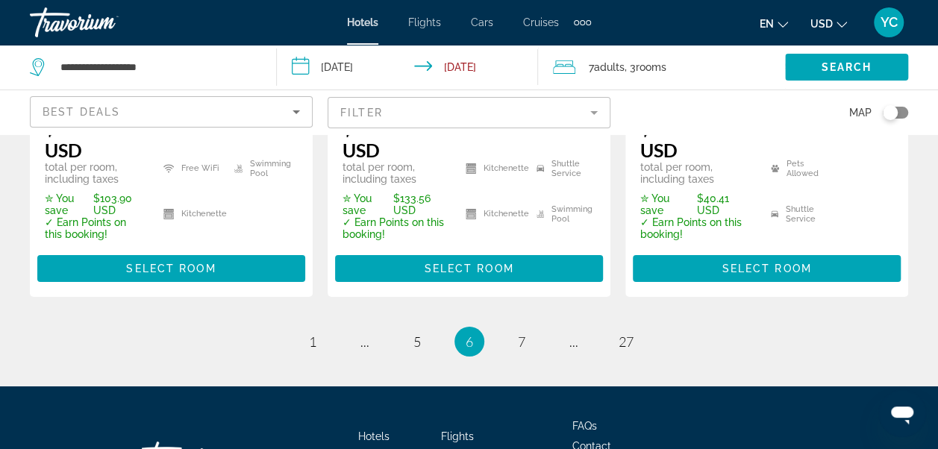
scroll to position [2505, 0]
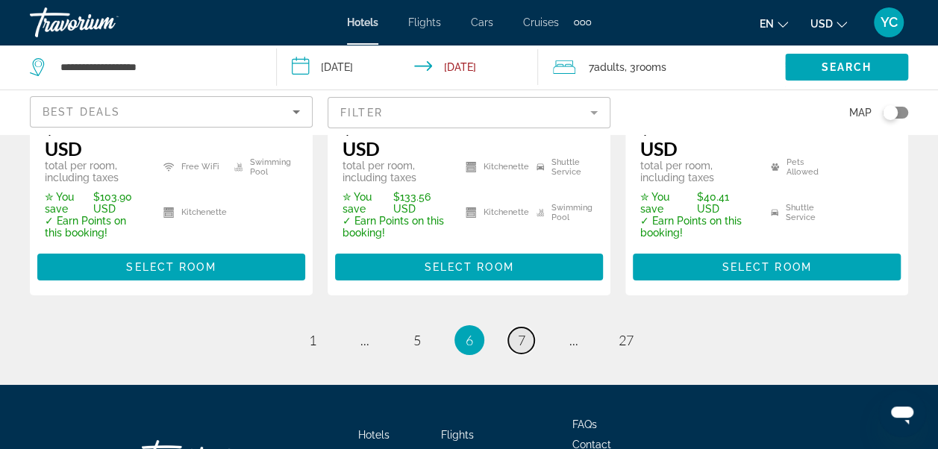
click at [519, 332] on span "7" at bounding box center [521, 340] width 7 height 16
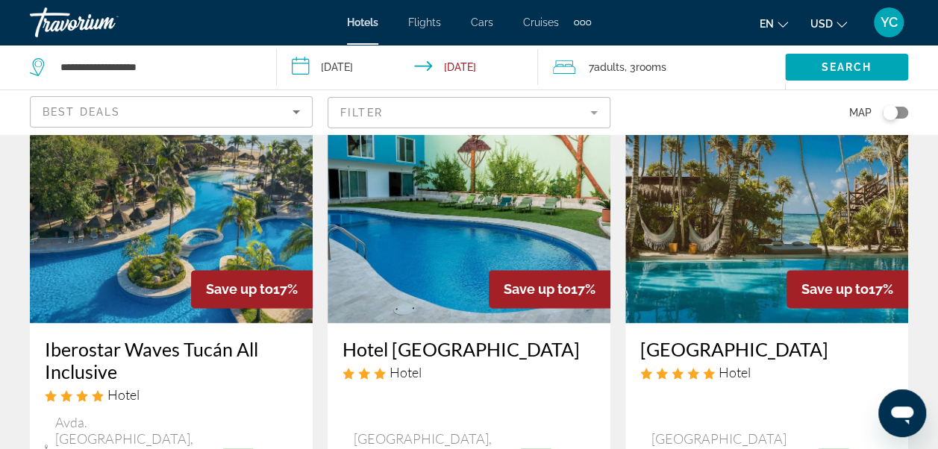
scroll to position [855, 0]
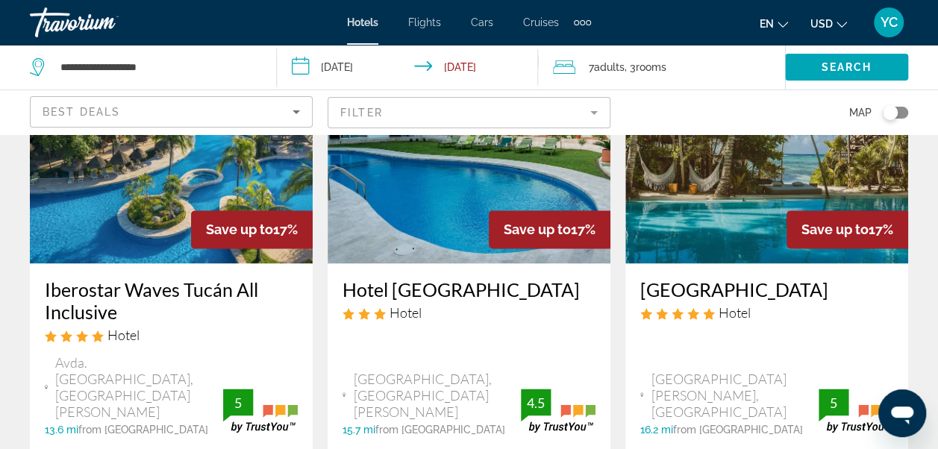
click at [145, 185] on img "Main content" at bounding box center [171, 144] width 283 height 239
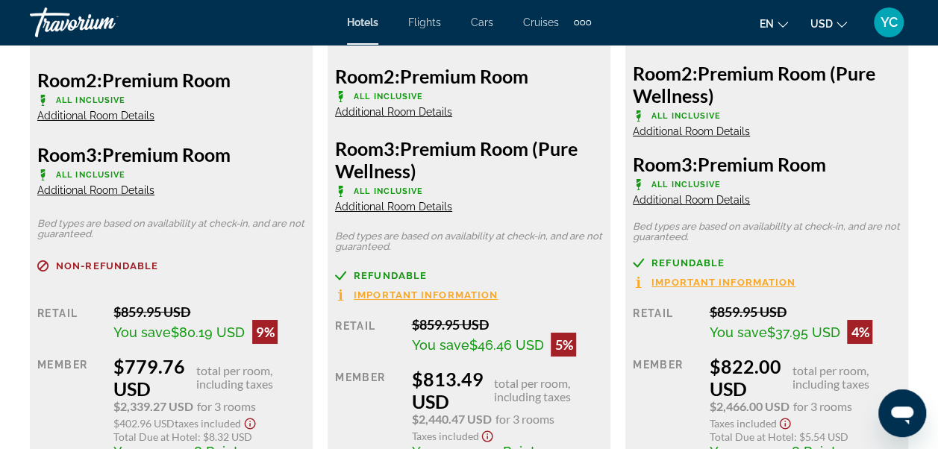
scroll to position [2604, 0]
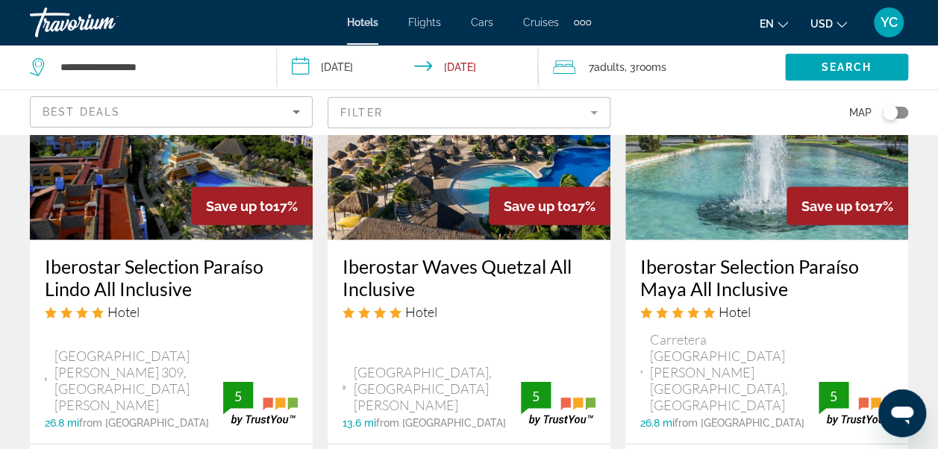
scroll to position [1571, 0]
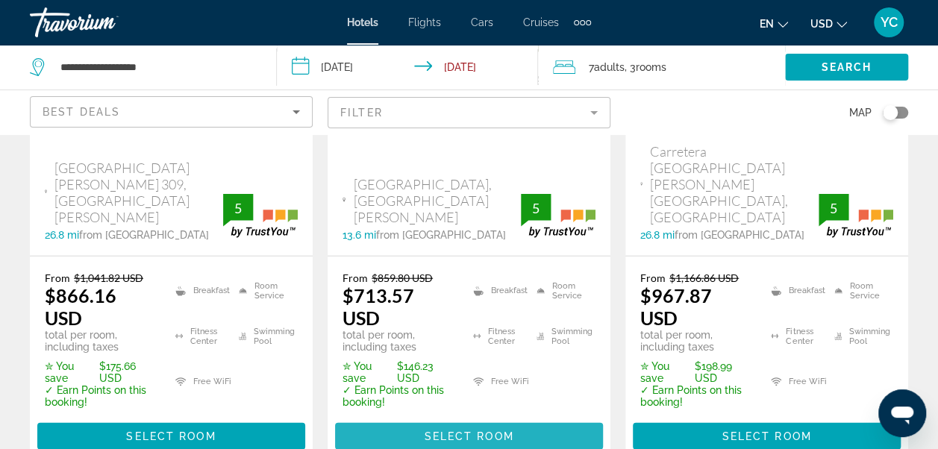
click at [446, 431] on span "Select Room" at bounding box center [469, 437] width 90 height 12
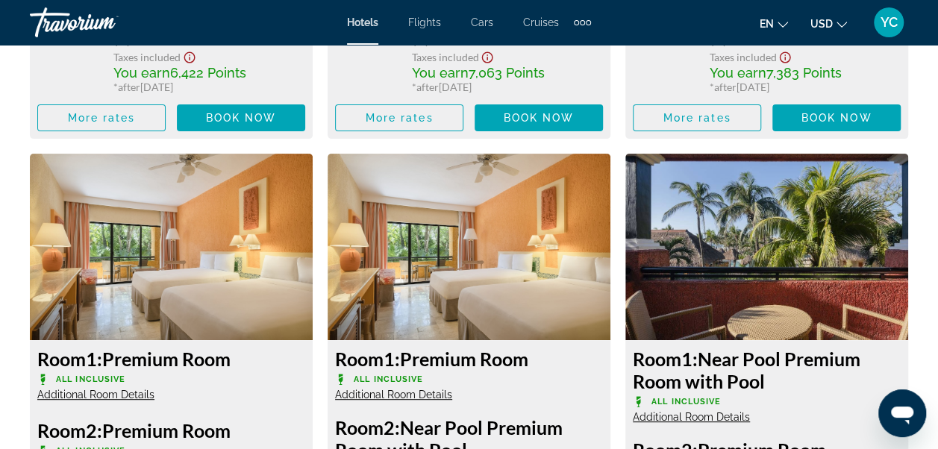
scroll to position [3032, 0]
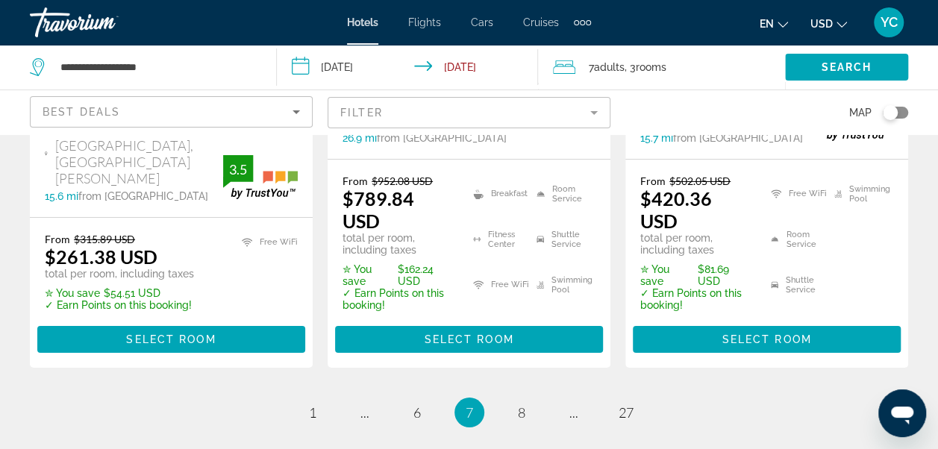
scroll to position [2506, 0]
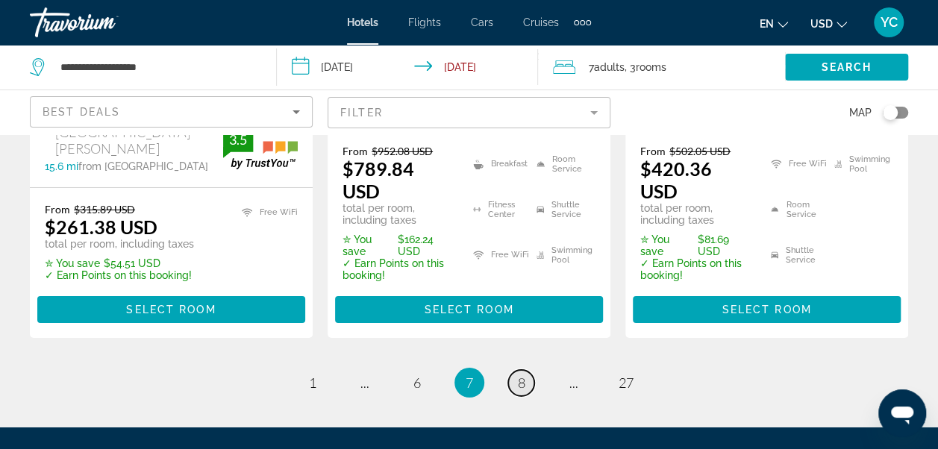
click at [522, 375] on span "8" at bounding box center [521, 383] width 7 height 16
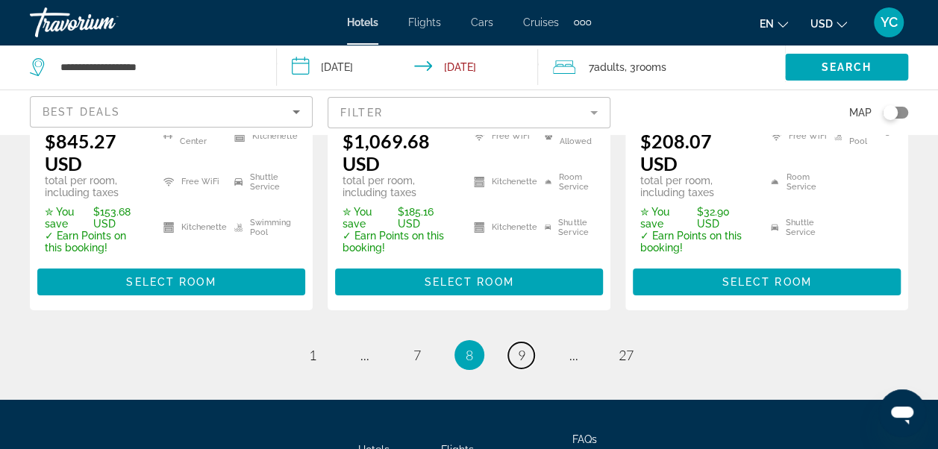
scroll to position [2448, 0]
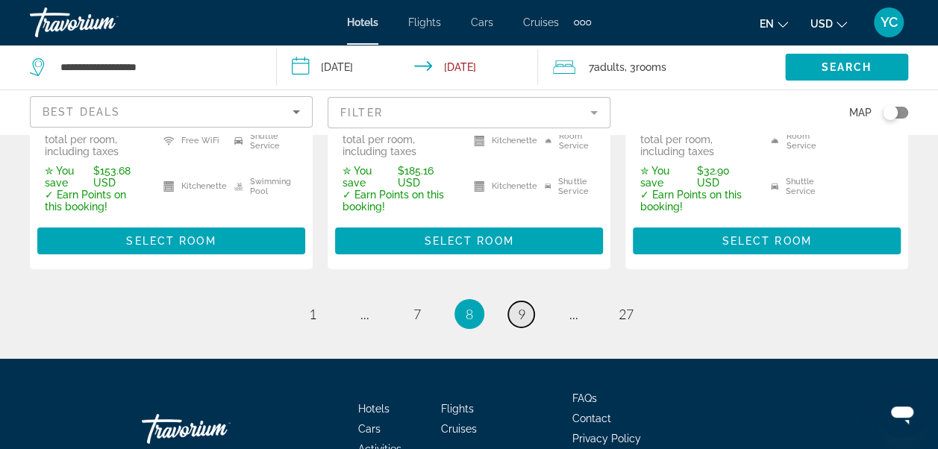
click at [522, 306] on span "9" at bounding box center [521, 314] width 7 height 16
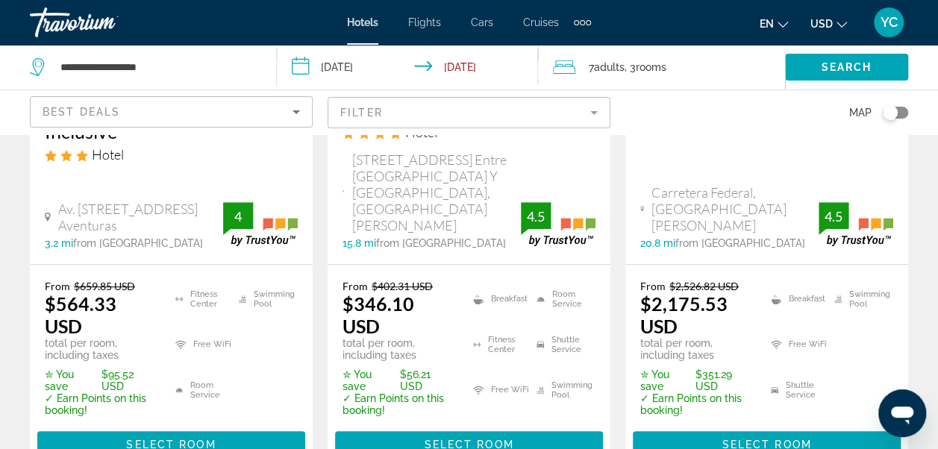
scroll to position [378, 0]
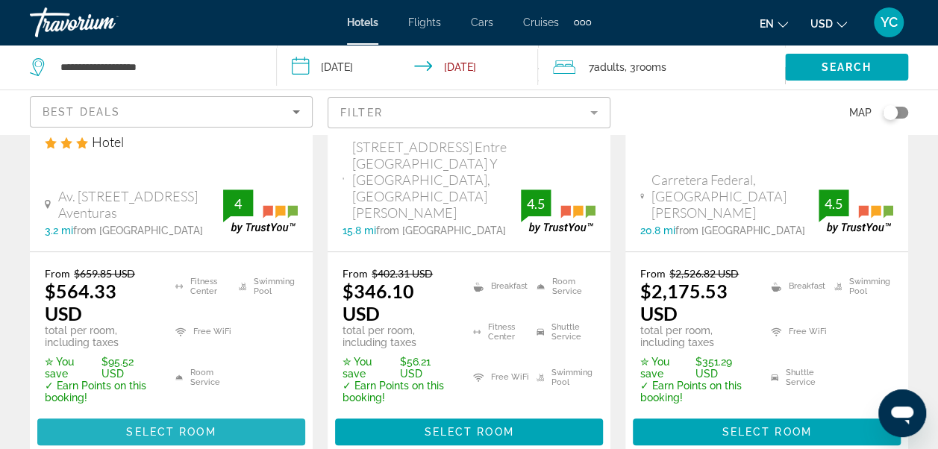
click at [190, 426] on span "Select Room" at bounding box center [171, 432] width 90 height 12
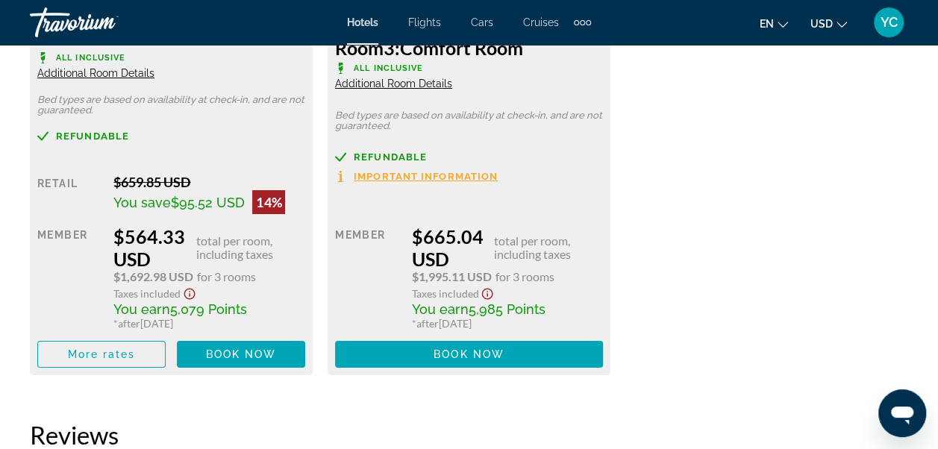
scroll to position [2684, 0]
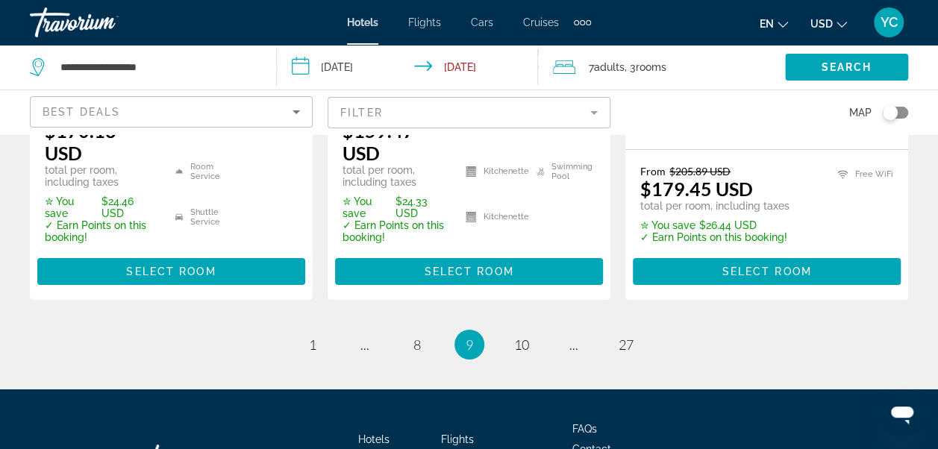
scroll to position [2512, 0]
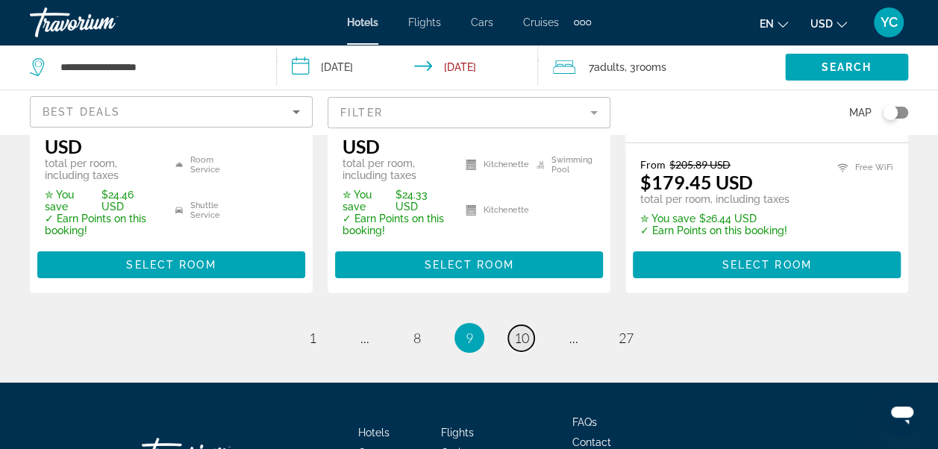
click at [520, 330] on span "10" at bounding box center [521, 338] width 15 height 16
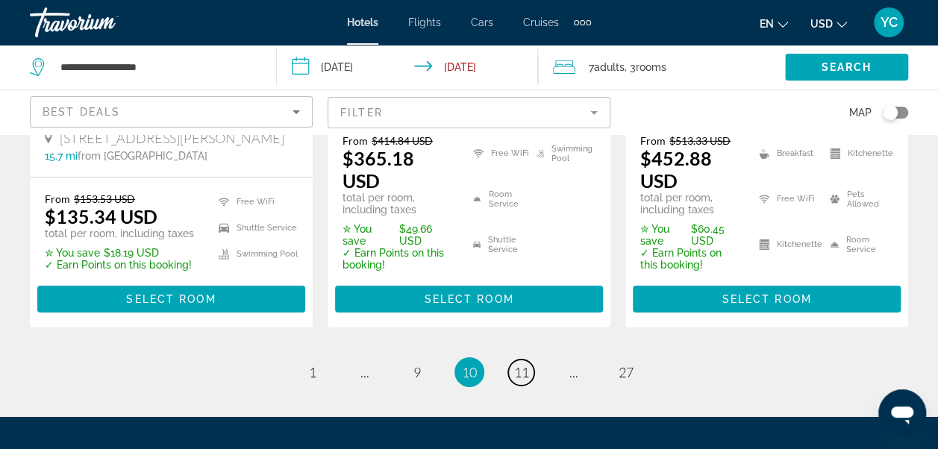
scroll to position [2466, 0]
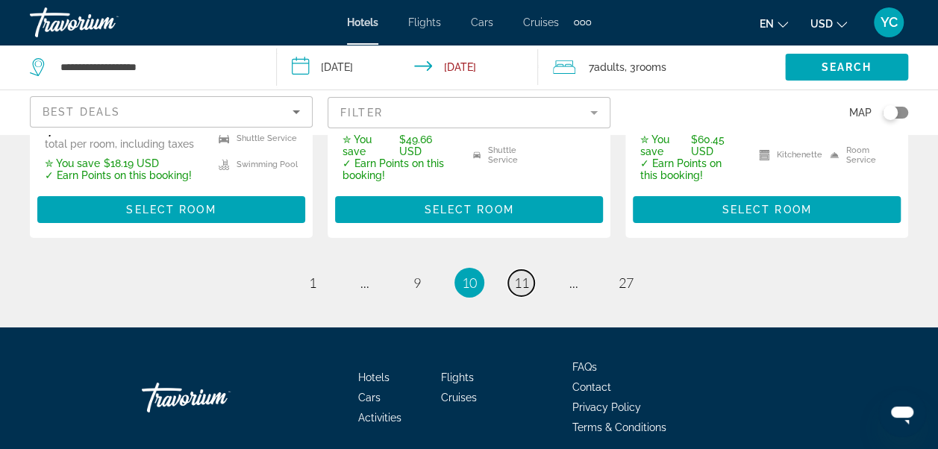
click at [522, 275] on span "11" at bounding box center [521, 283] width 15 height 16
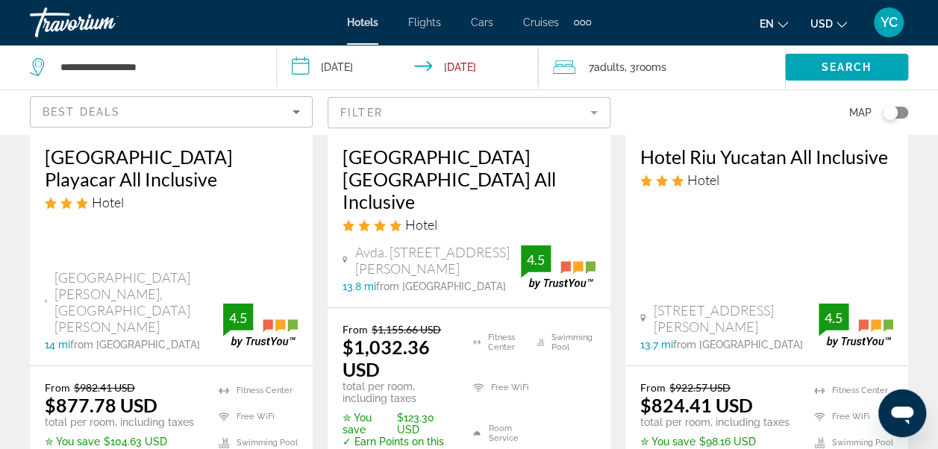
scroll to position [2256, 0]
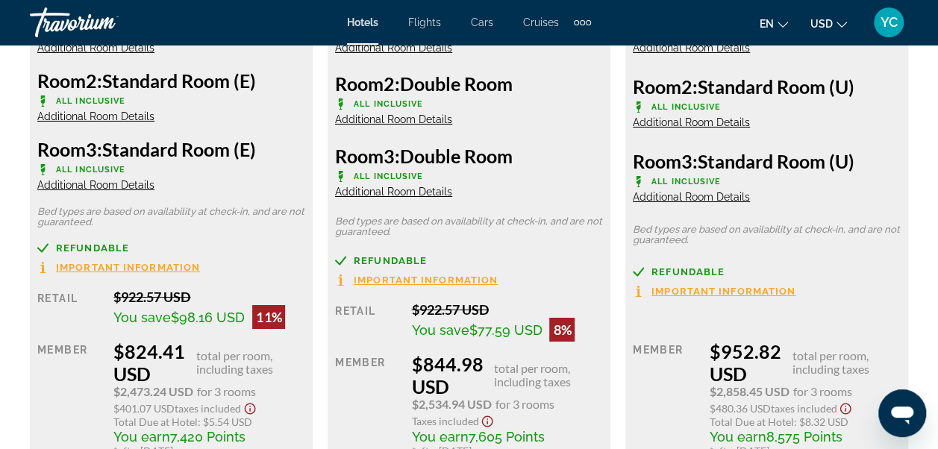
scroll to position [2596, 0]
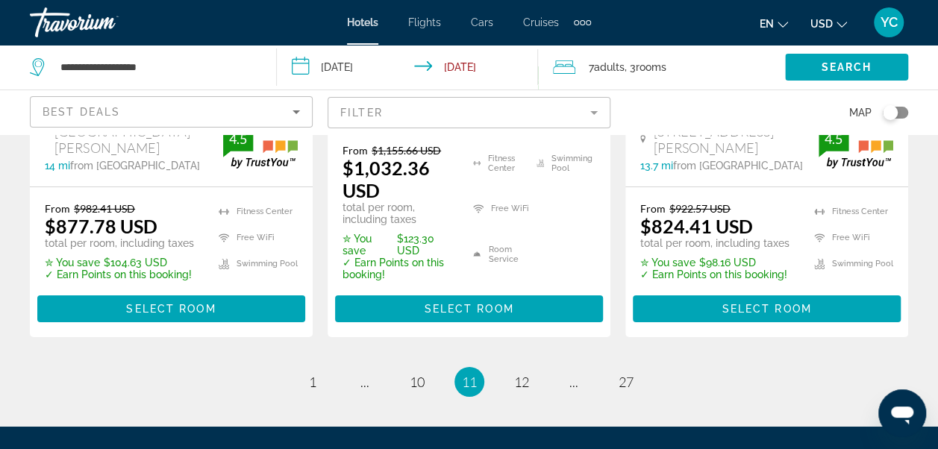
scroll to position [2494, 0]
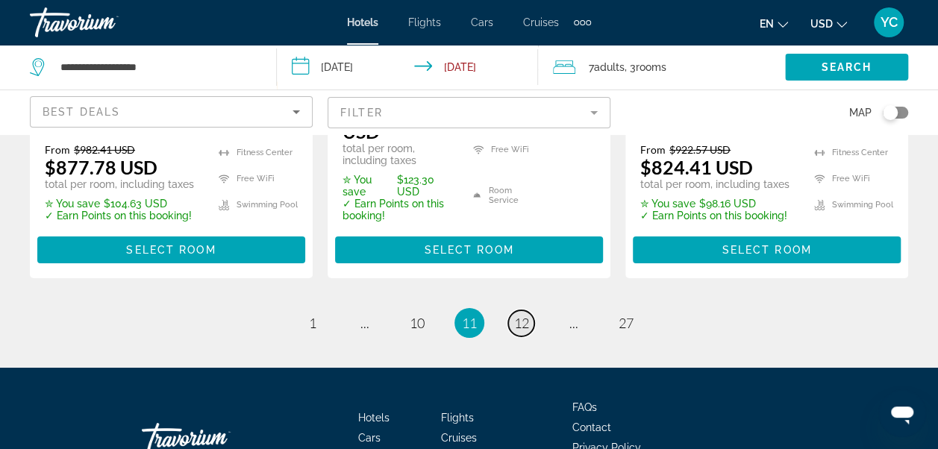
click at [522, 315] on span "12" at bounding box center [521, 323] width 15 height 16
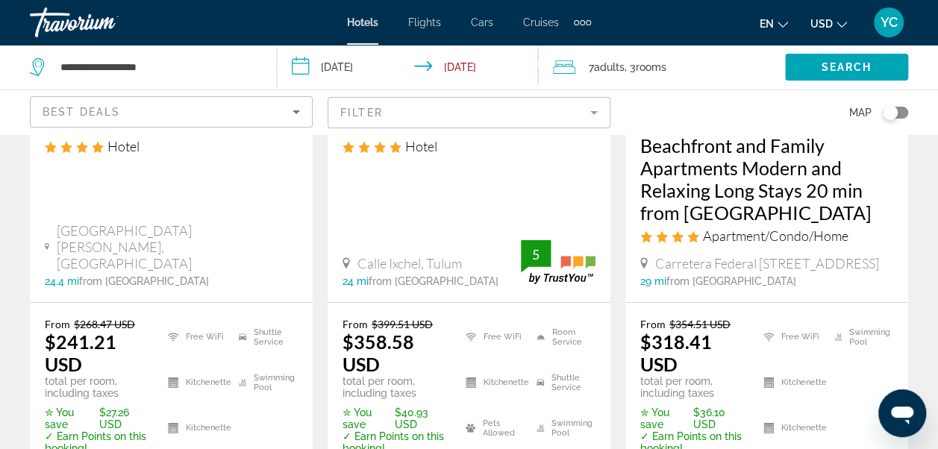
scroll to position [2435, 0]
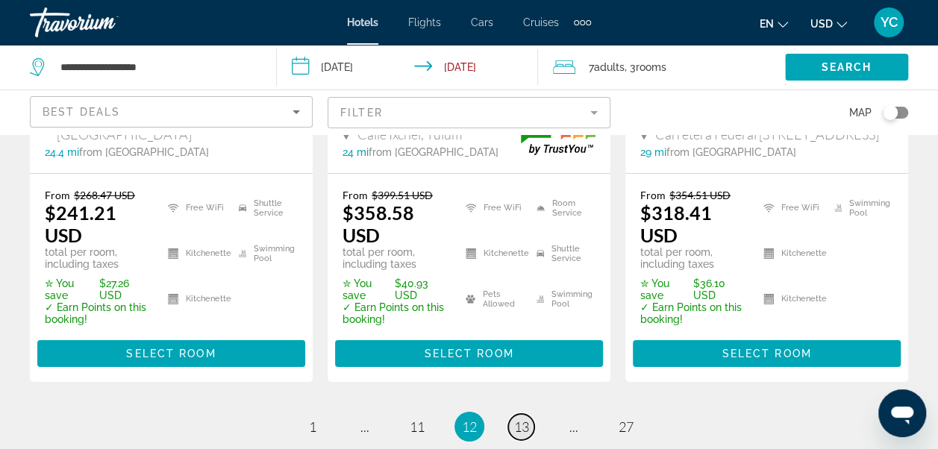
click at [525, 419] on span "13" at bounding box center [521, 427] width 15 height 16
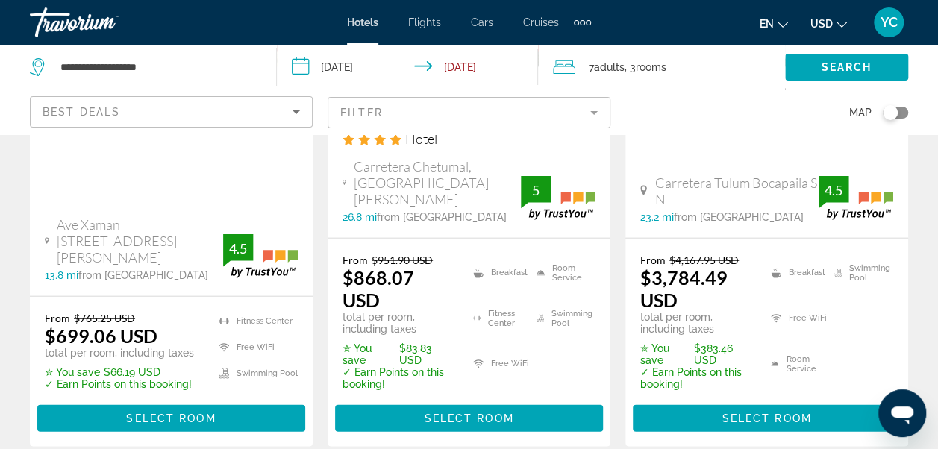
scroll to position [1680, 0]
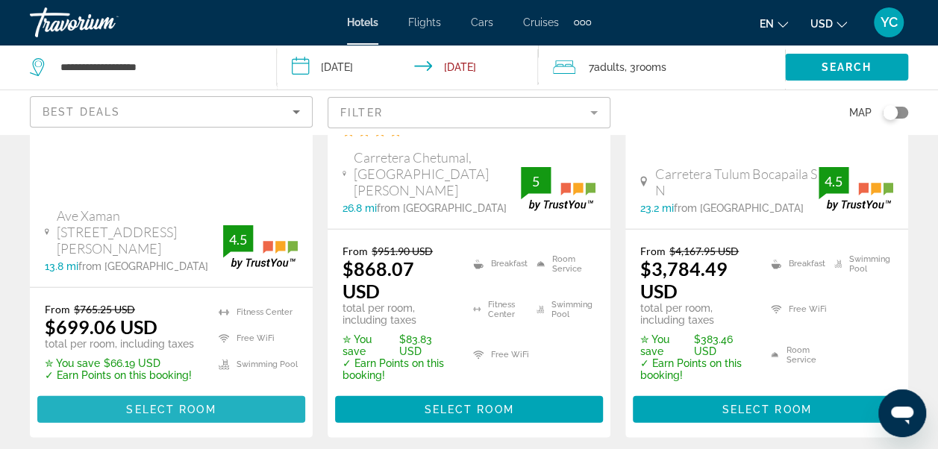
click at [240, 392] on span "Main content" at bounding box center [171, 410] width 268 height 36
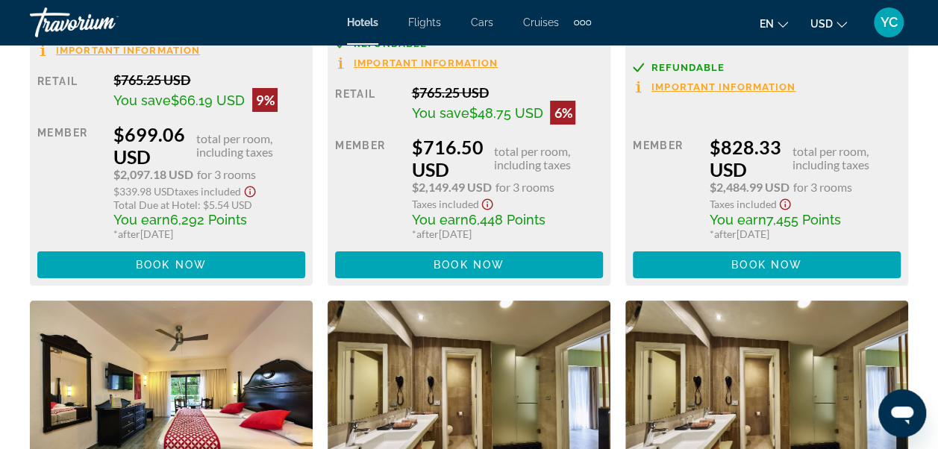
scroll to position [2804, 0]
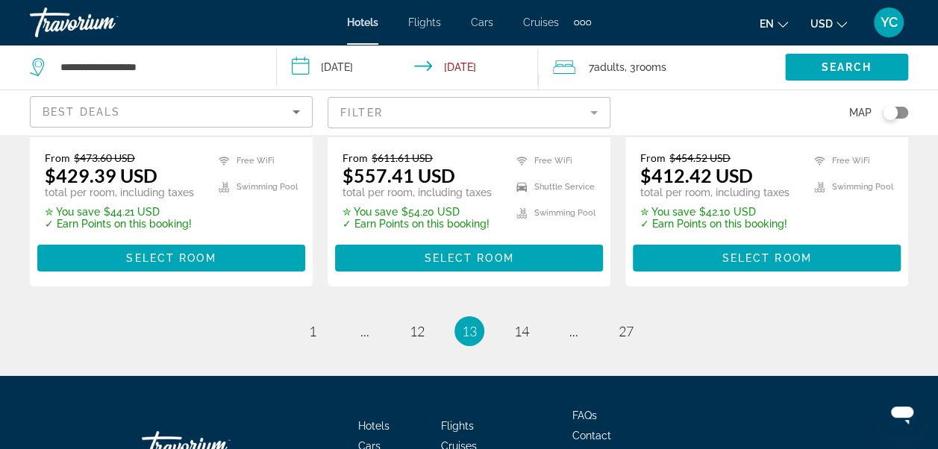
scroll to position [2461, 0]
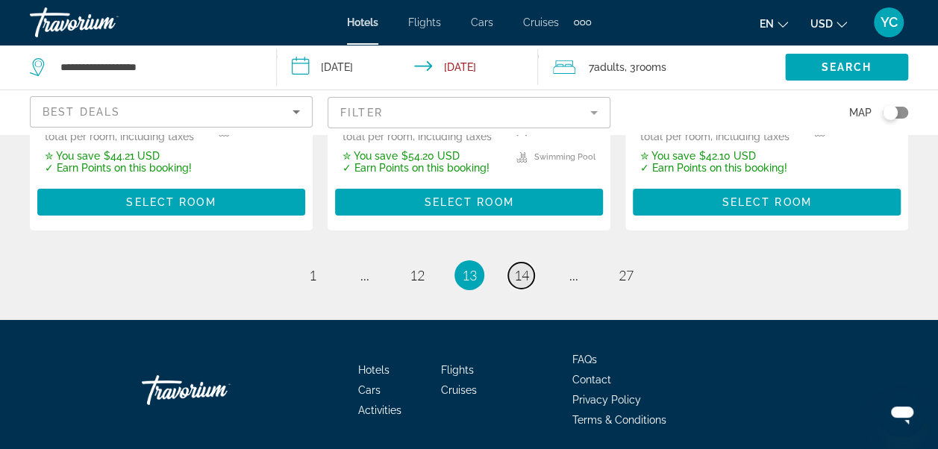
click at [525, 267] on span "14" at bounding box center [521, 275] width 15 height 16
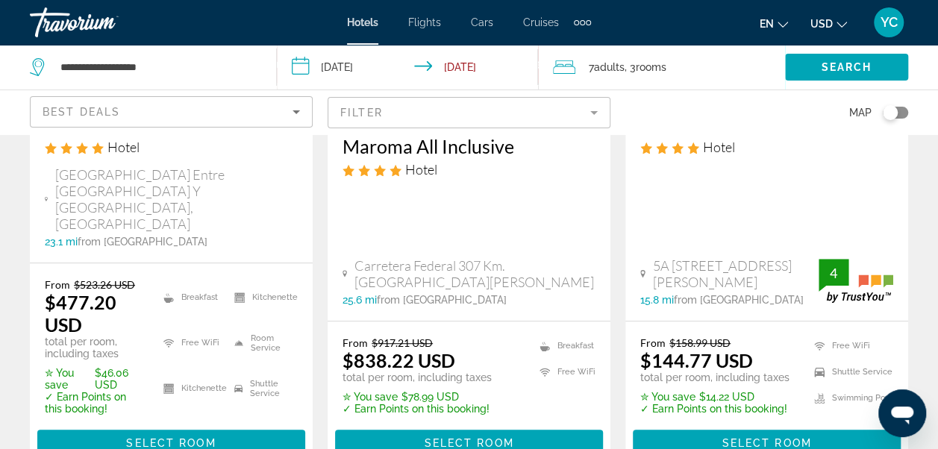
scroll to position [328, 0]
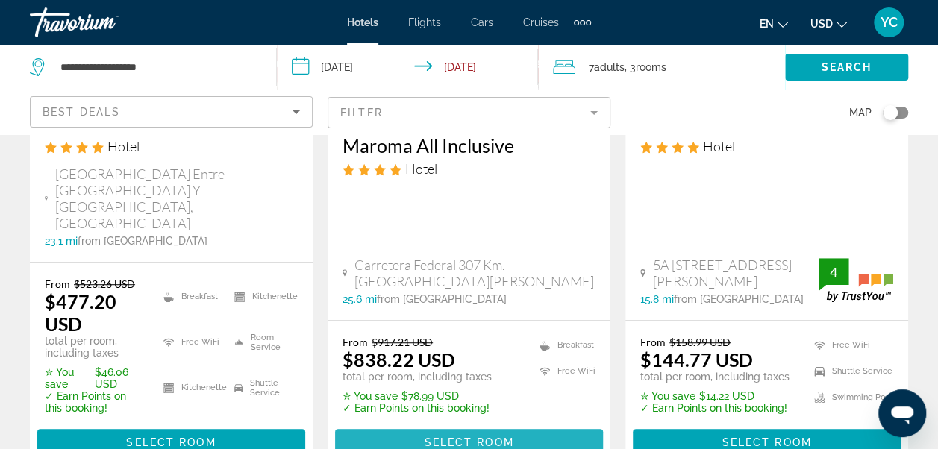
click at [452, 436] on span "Select Room" at bounding box center [469, 442] width 90 height 12
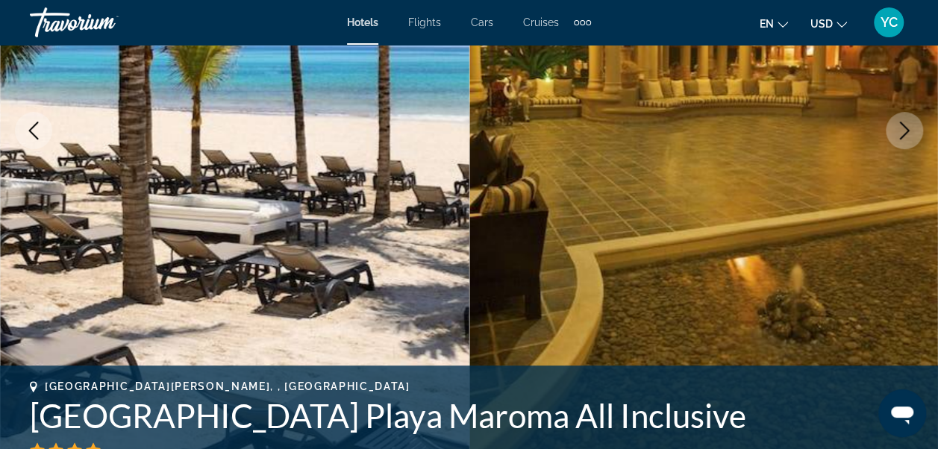
scroll to position [219, 0]
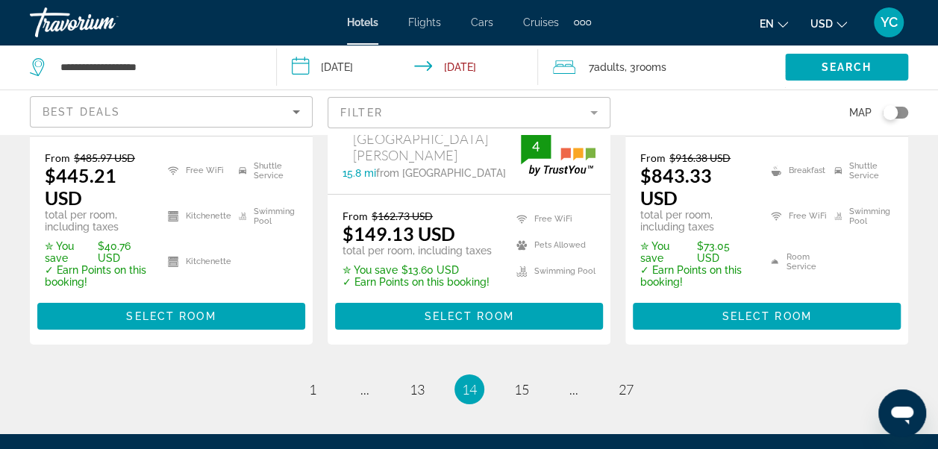
scroll to position [2439, 0]
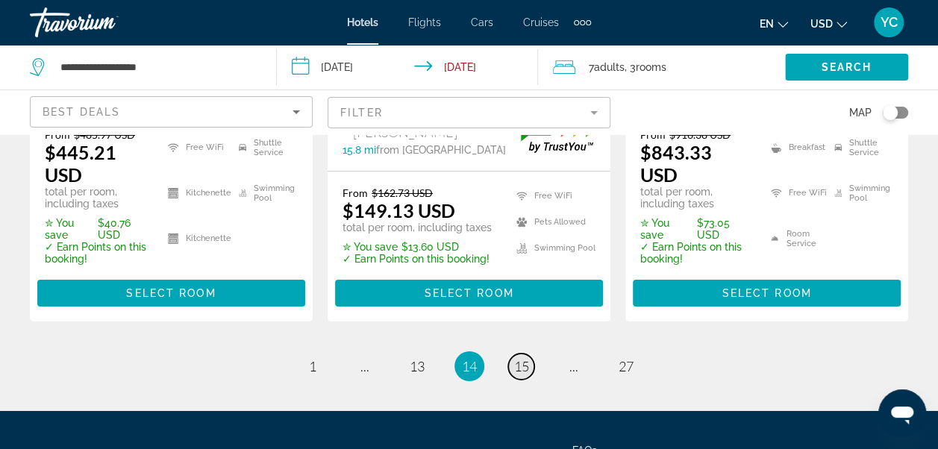
click at [527, 358] on span "15" at bounding box center [521, 366] width 15 height 16
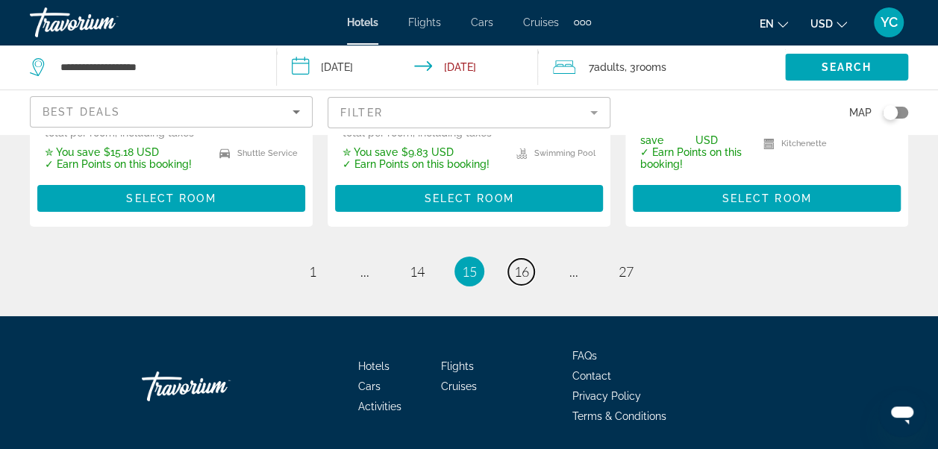
scroll to position [2473, 0]
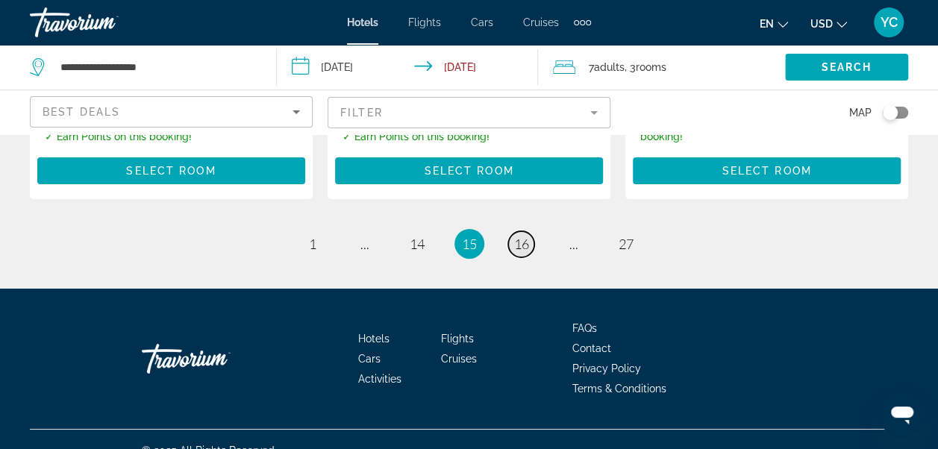
click at [522, 236] on span "16" at bounding box center [521, 244] width 15 height 16
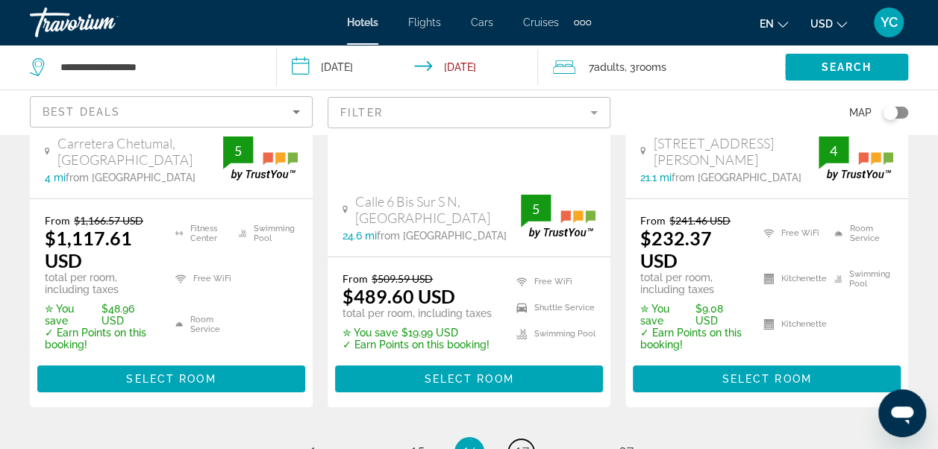
scroll to position [2435, 0]
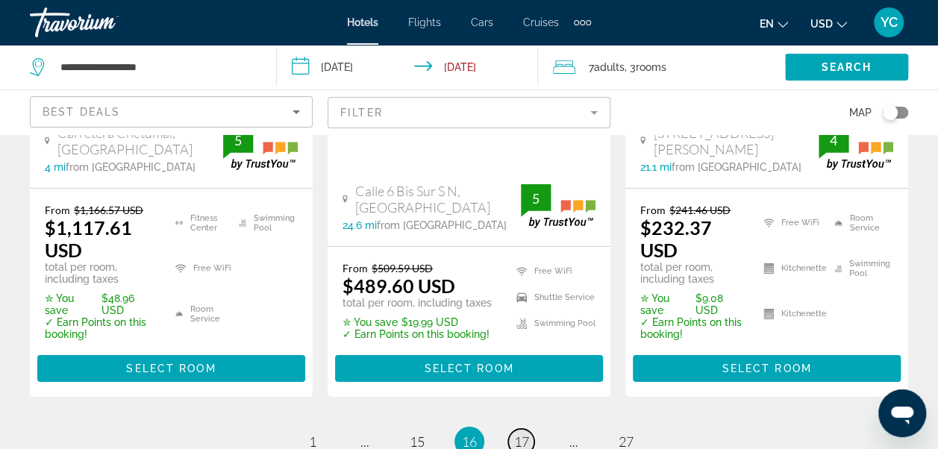
click at [518, 429] on link "page 17" at bounding box center [521, 442] width 26 height 26
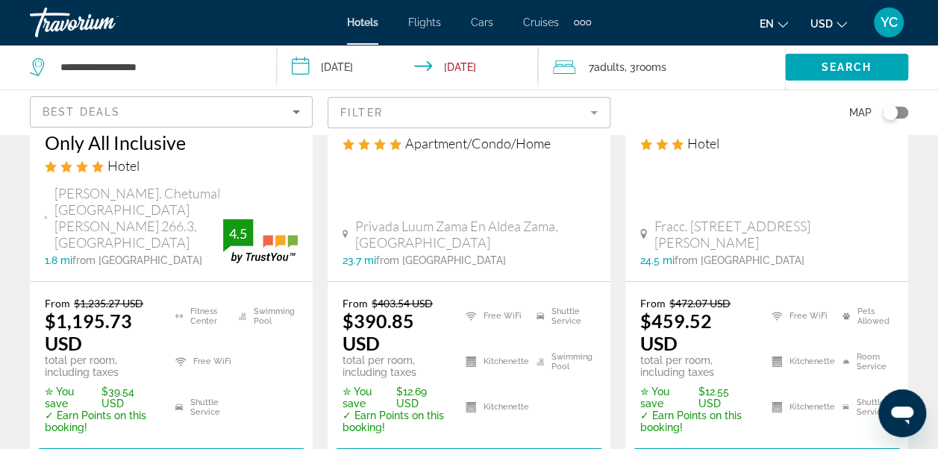
scroll to position [2347, 0]
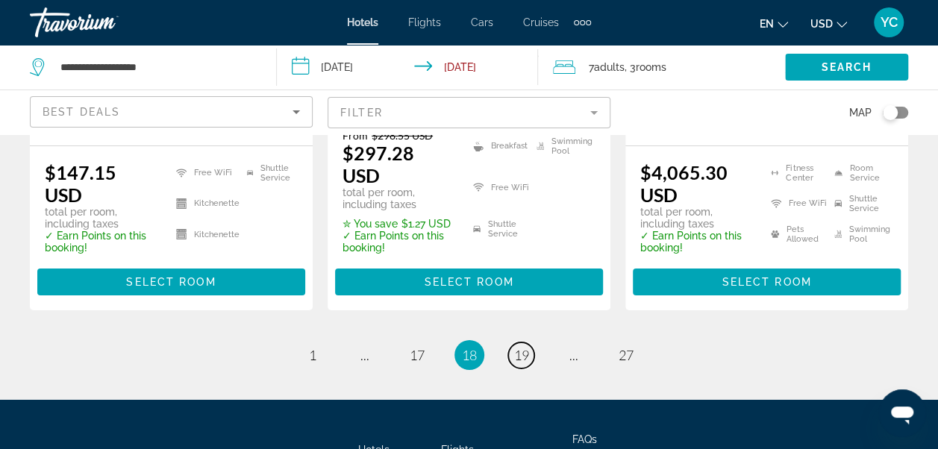
scroll to position [2429, 0]
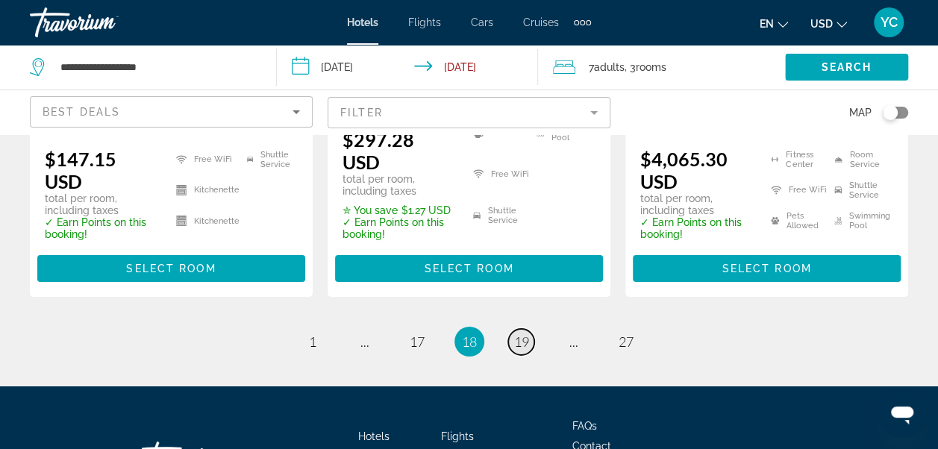
click at [527, 334] on span "19" at bounding box center [521, 342] width 15 height 16
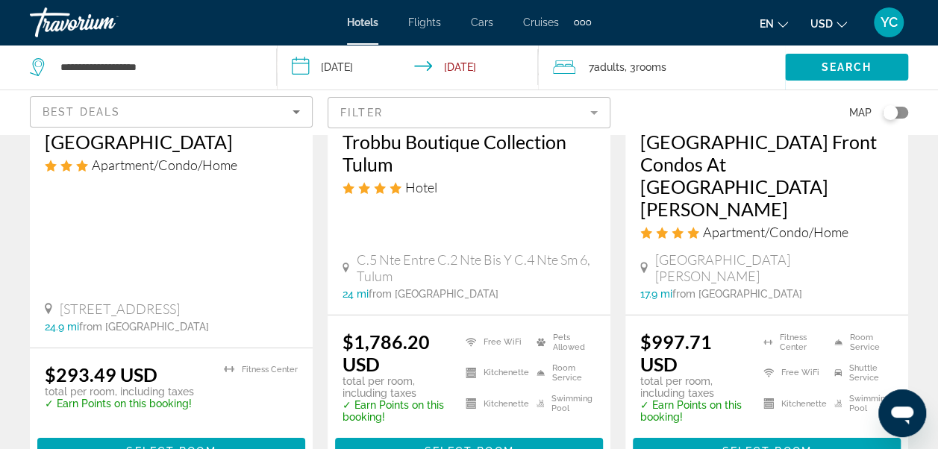
scroll to position [2167, 0]
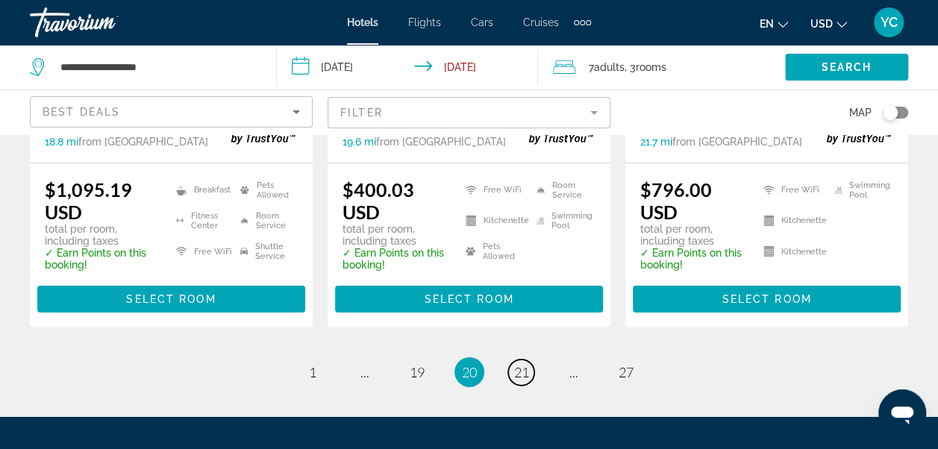
scroll to position [2307, 0]
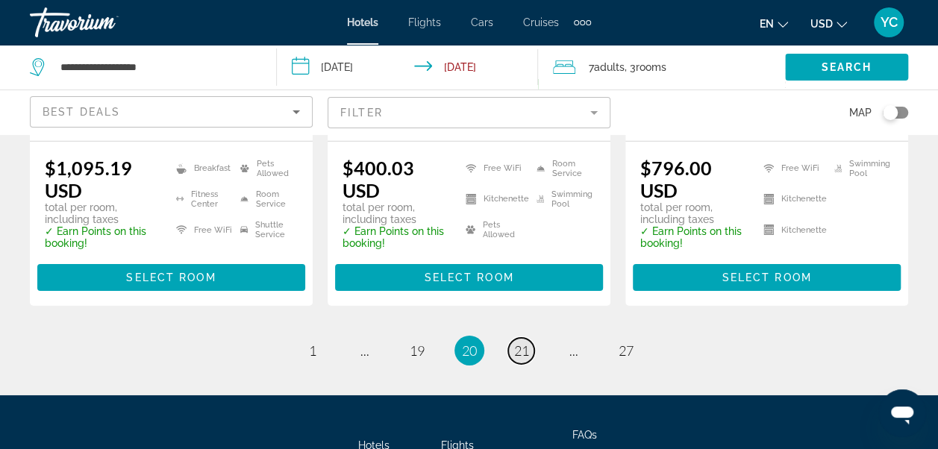
click at [519, 342] on span "21" at bounding box center [521, 350] width 15 height 16
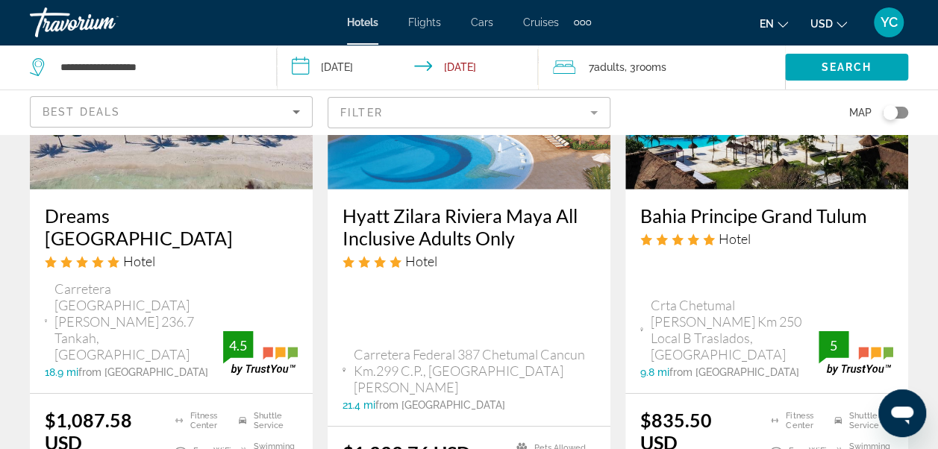
scroll to position [2197, 0]
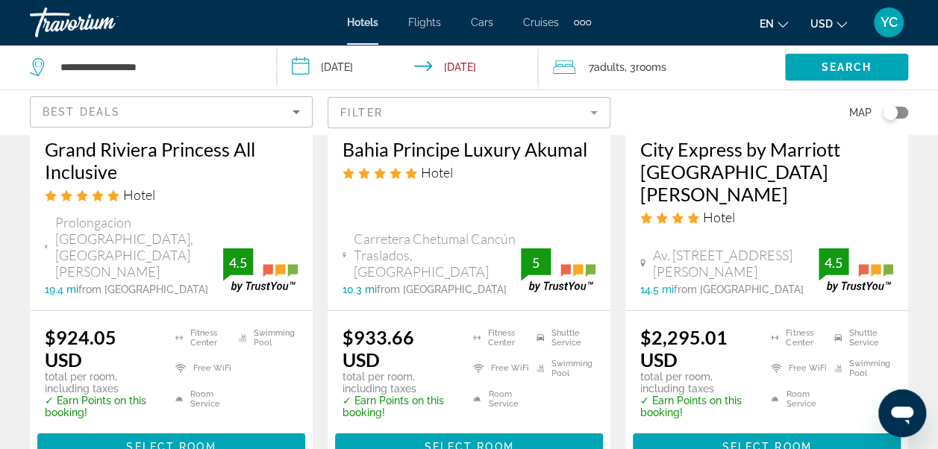
scroll to position [2157, 0]
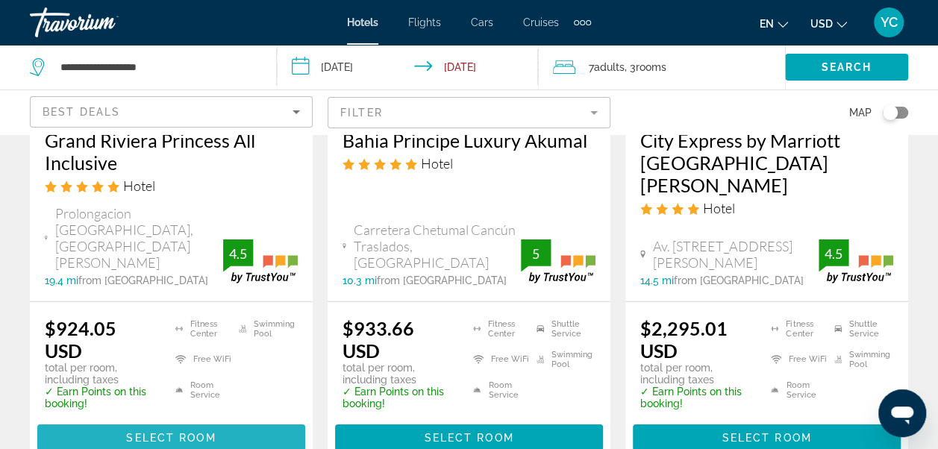
click at [209, 432] on span "Select Room" at bounding box center [171, 438] width 90 height 12
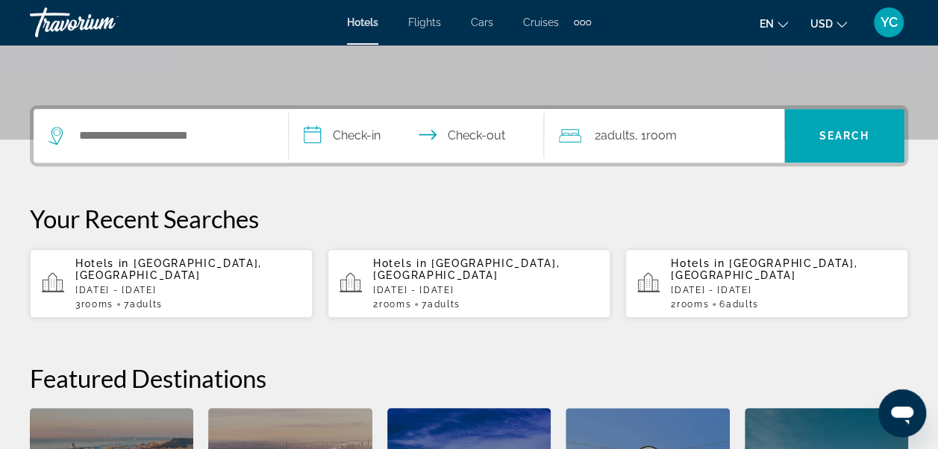
scroll to position [318, 0]
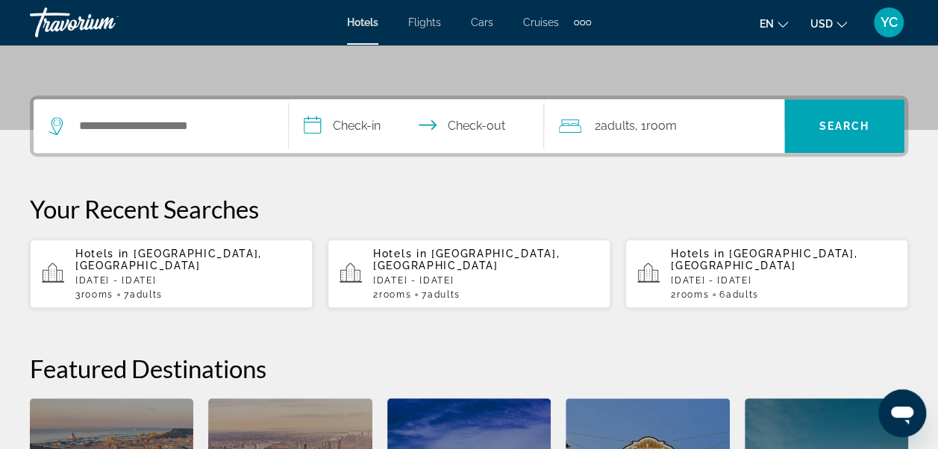
click at [221, 261] on div "Hotels in Riviera Maya, Mexico Wed, 09 Sep - Sat, 12 Sep 3 Room rooms 7 Adult A…" at bounding box center [187, 274] width 225 height 52
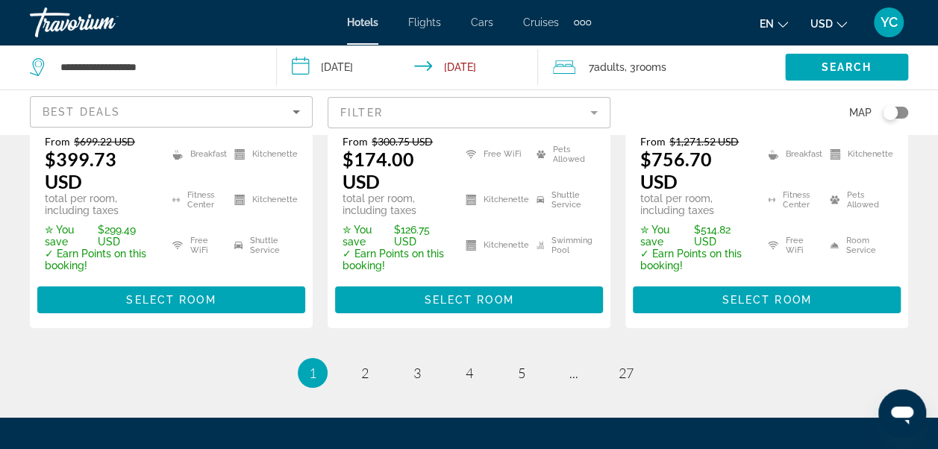
scroll to position [2452, 0]
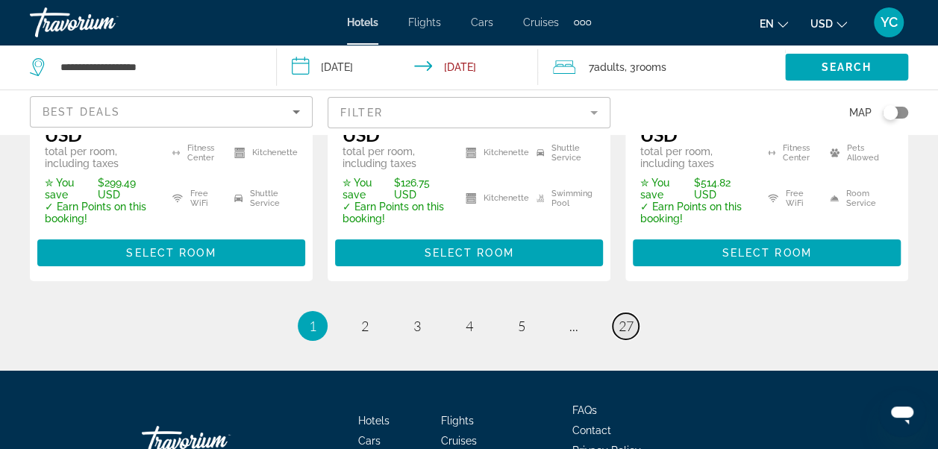
click at [626, 318] on span "27" at bounding box center [626, 326] width 15 height 16
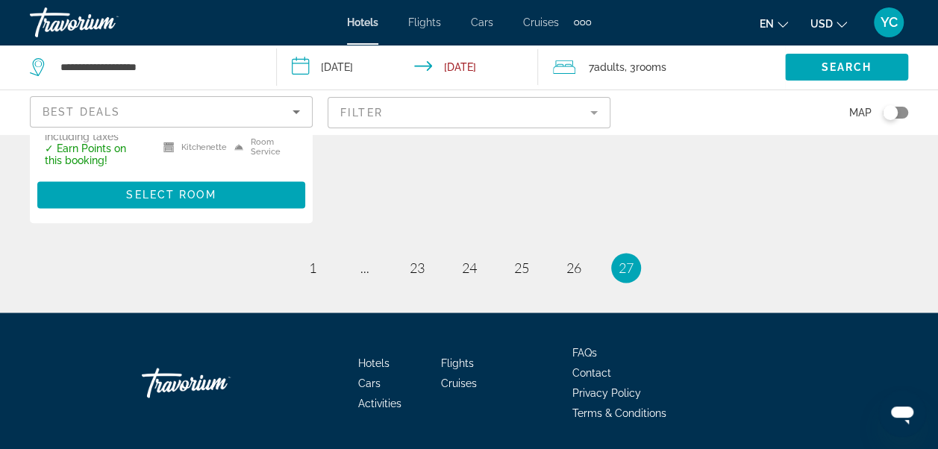
scroll to position [1123, 0]
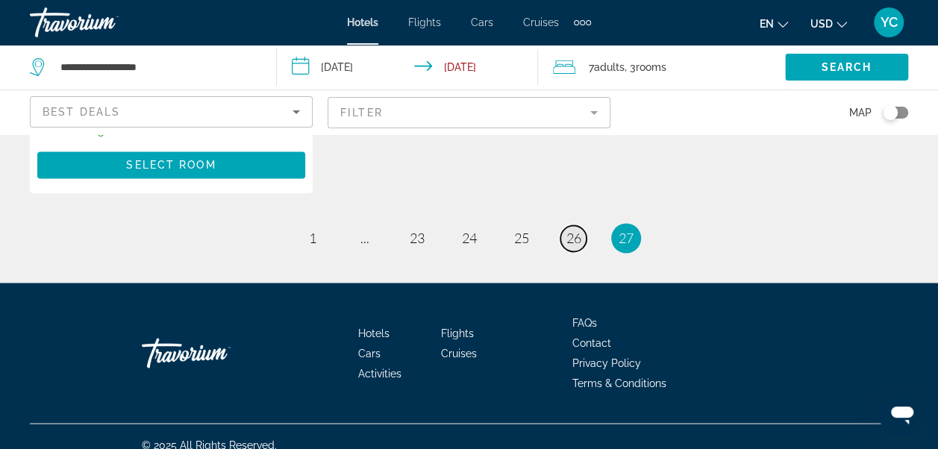
click at [575, 251] on link "page 26" at bounding box center [573, 238] width 26 height 26
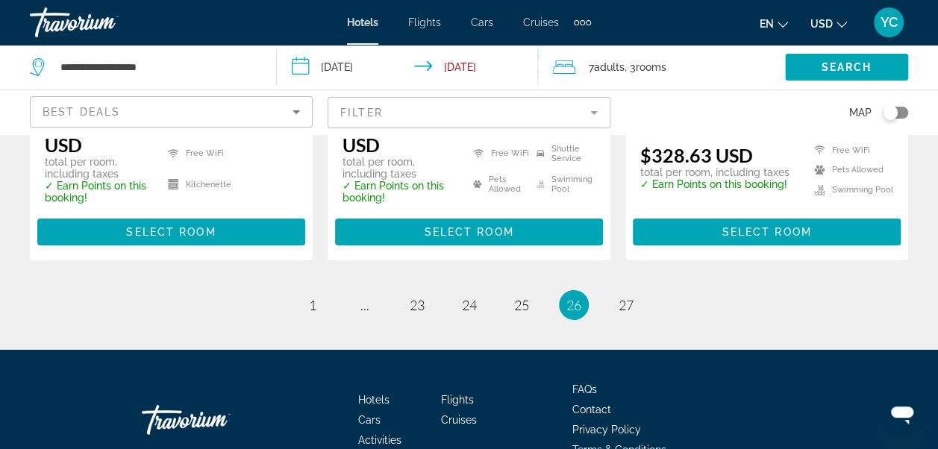
scroll to position [2281, 0]
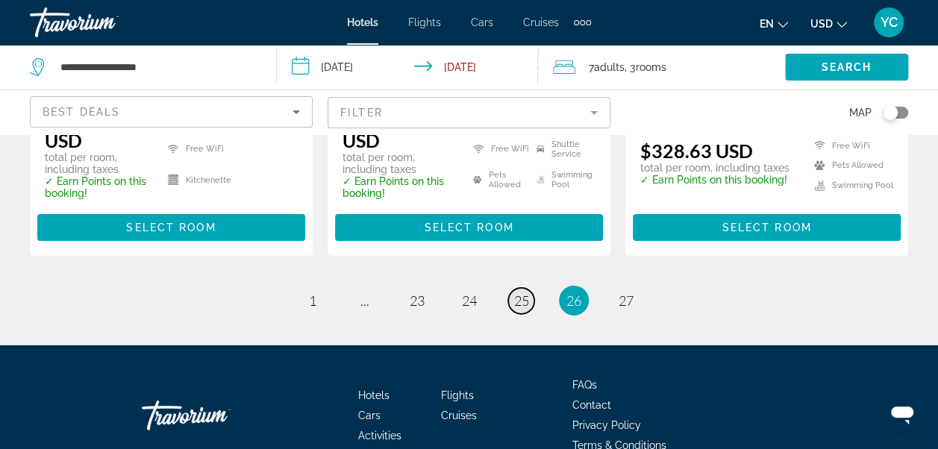
click at [521, 292] on span "25" at bounding box center [521, 300] width 15 height 16
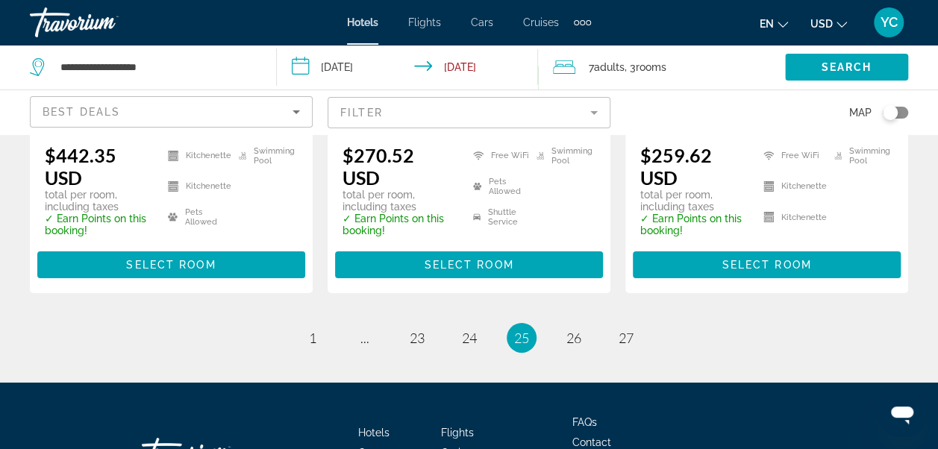
scroll to position [2341, 0]
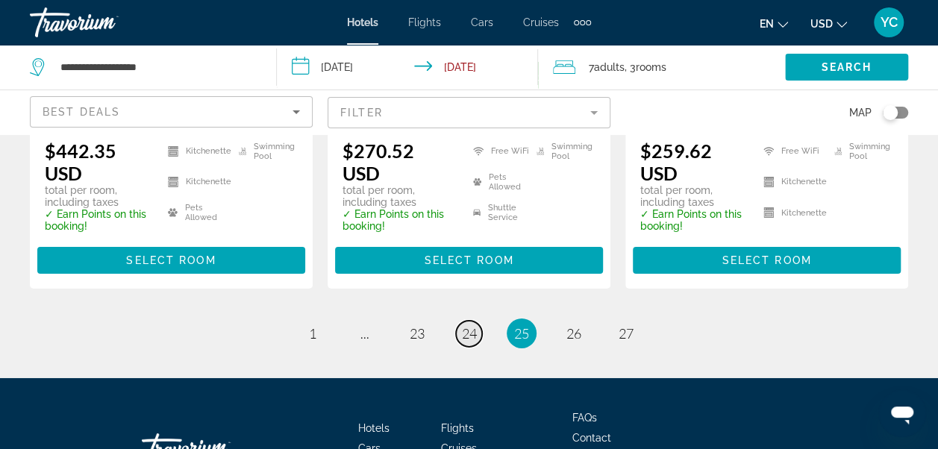
click at [464, 325] on span "24" at bounding box center [469, 333] width 15 height 16
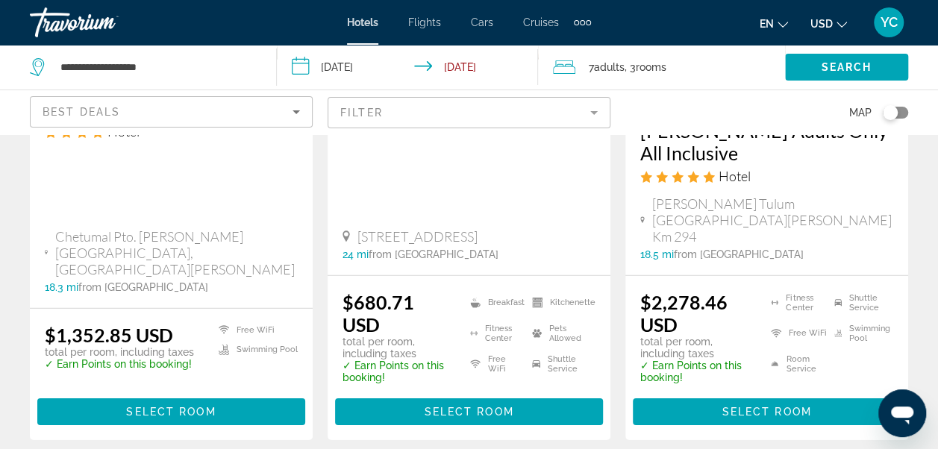
scroll to position [2197, 0]
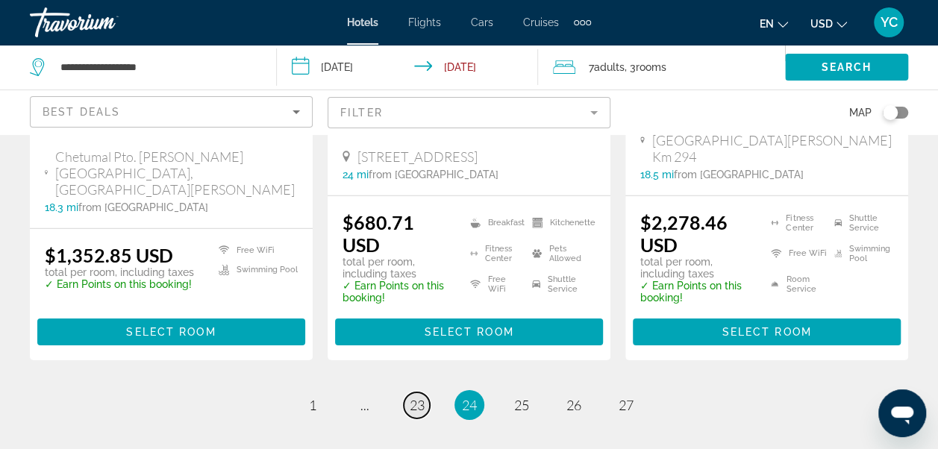
click at [415, 397] on span "23" at bounding box center [417, 405] width 15 height 16
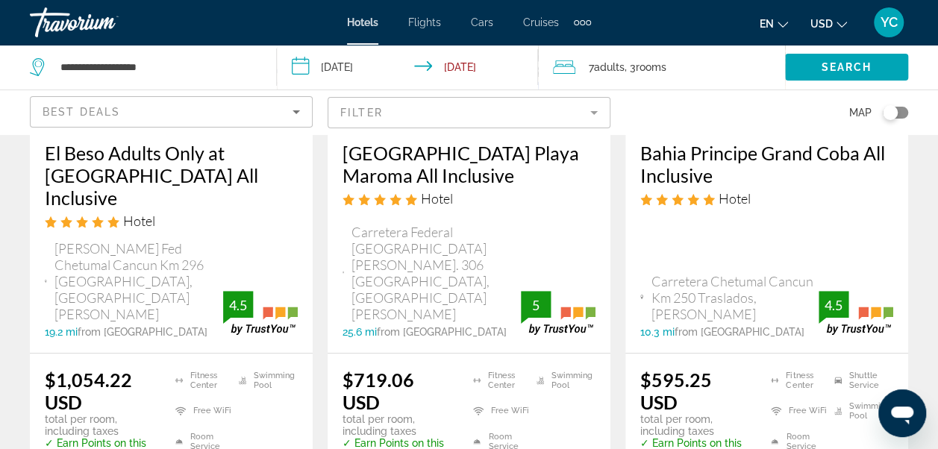
scroll to position [328, 0]
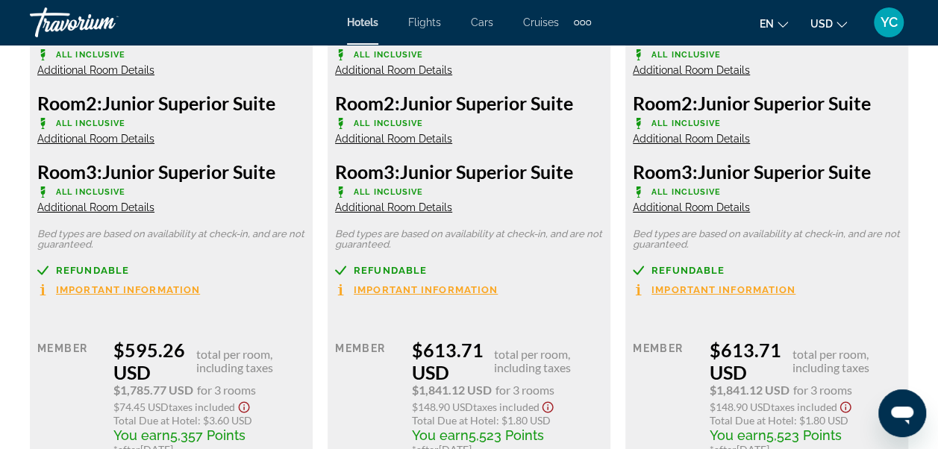
scroll to position [2574, 0]
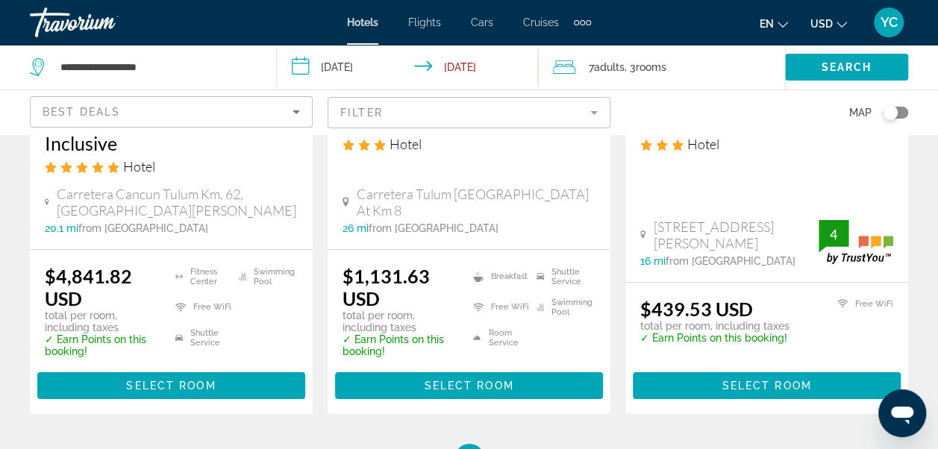
scroll to position [2356, 0]
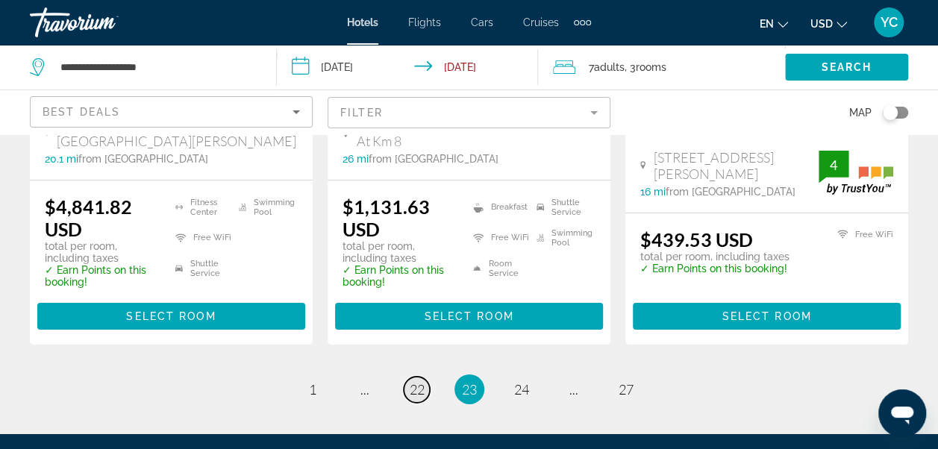
click at [413, 381] on span "22" at bounding box center [417, 389] width 15 height 16
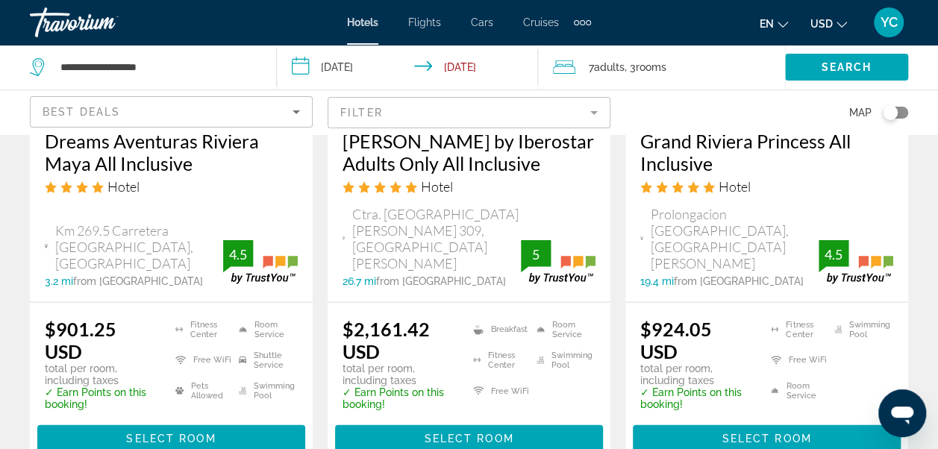
scroll to position [1561, 0]
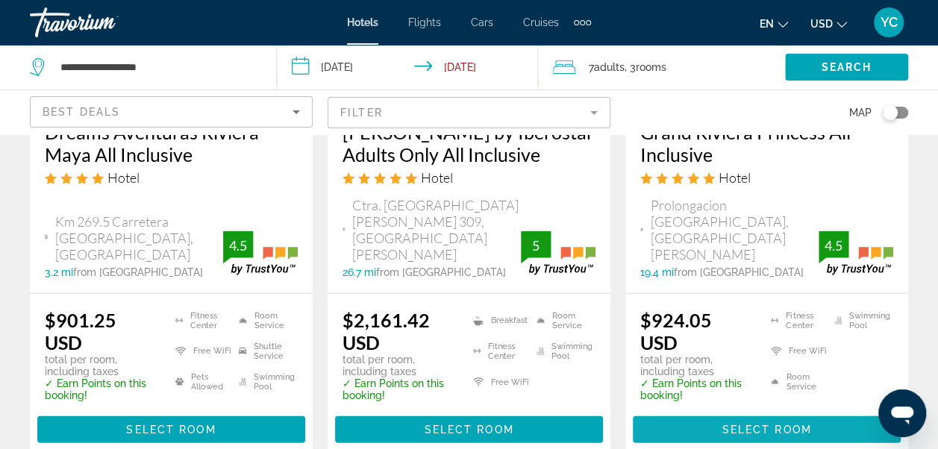
click at [829, 412] on span "Main content" at bounding box center [767, 430] width 268 height 36
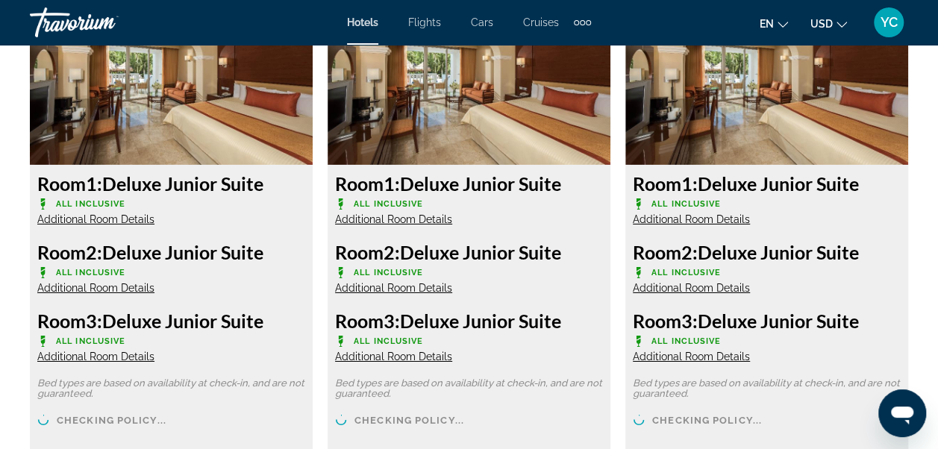
scroll to position [2604, 0]
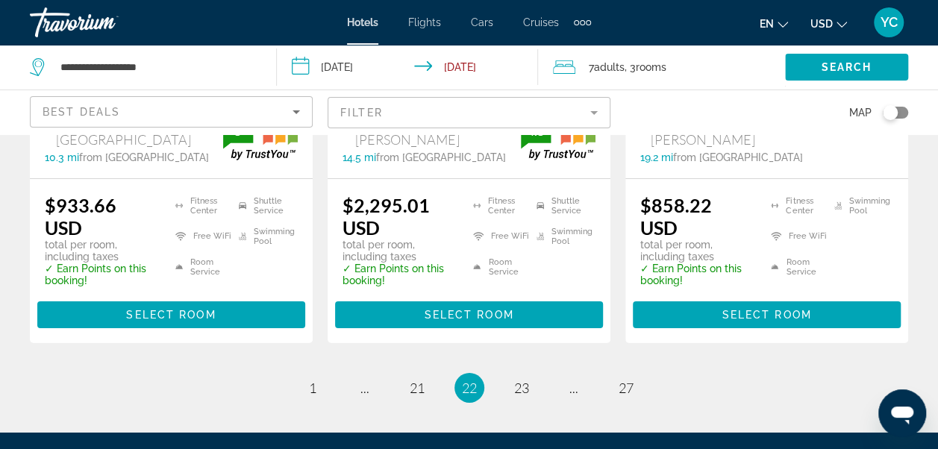
scroll to position [2316, 0]
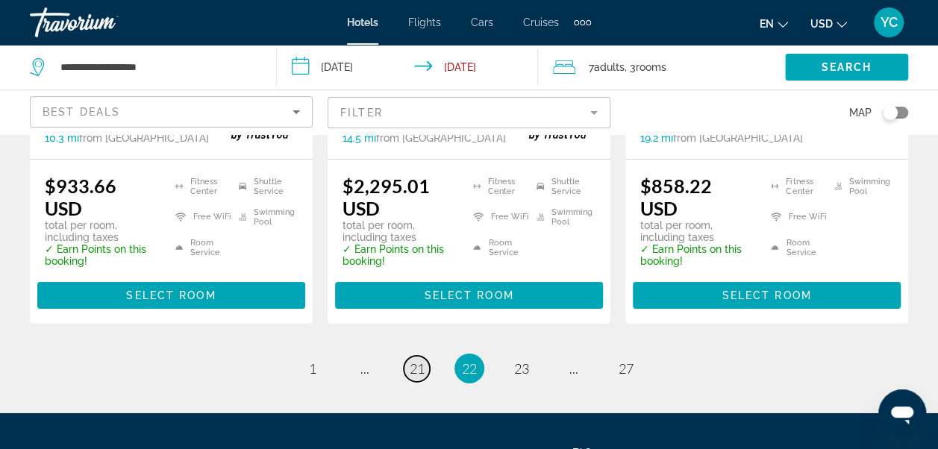
click at [416, 360] on span "21" at bounding box center [417, 368] width 15 height 16
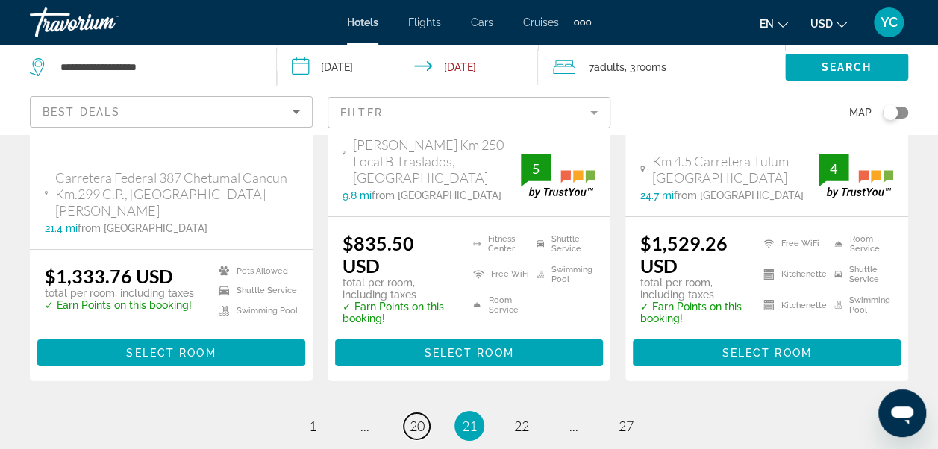
scroll to position [2346, 0]
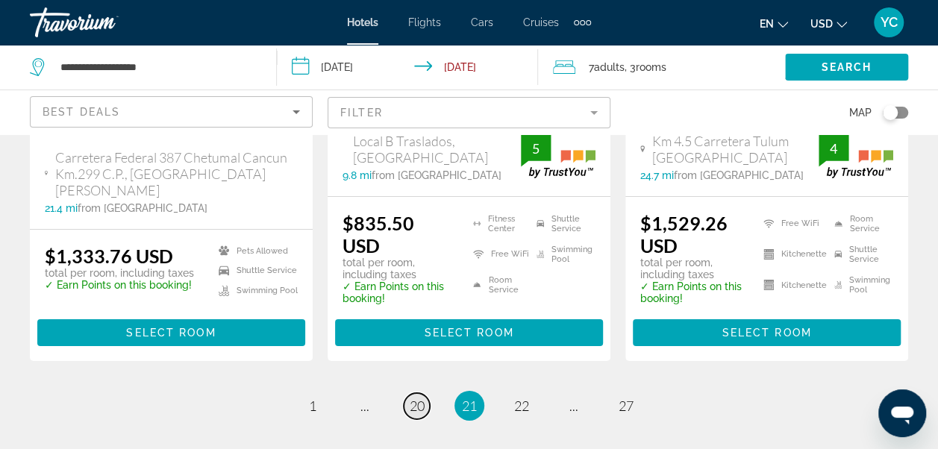
click at [420, 398] on span "20" at bounding box center [417, 406] width 15 height 16
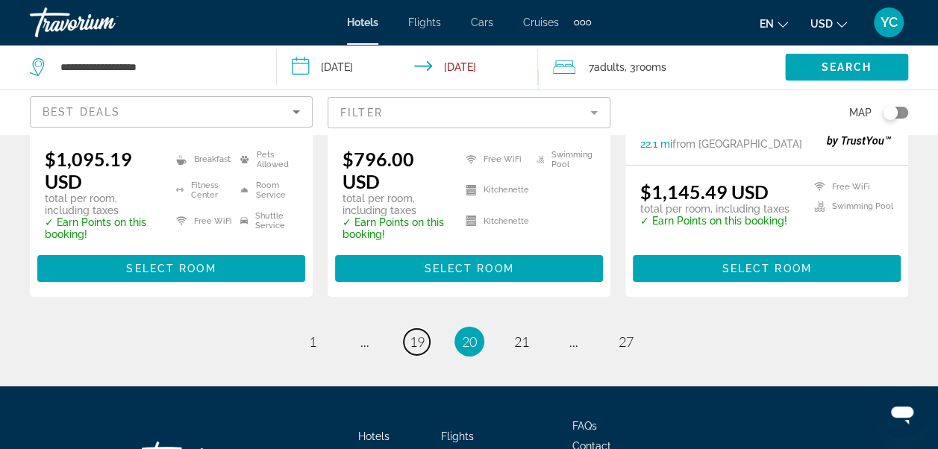
scroll to position [2365, 0]
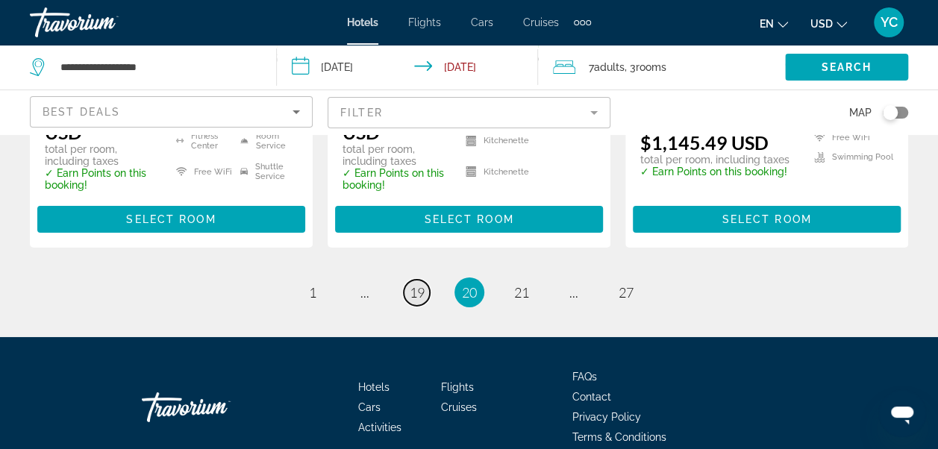
click at [422, 284] on span "19" at bounding box center [417, 292] width 15 height 16
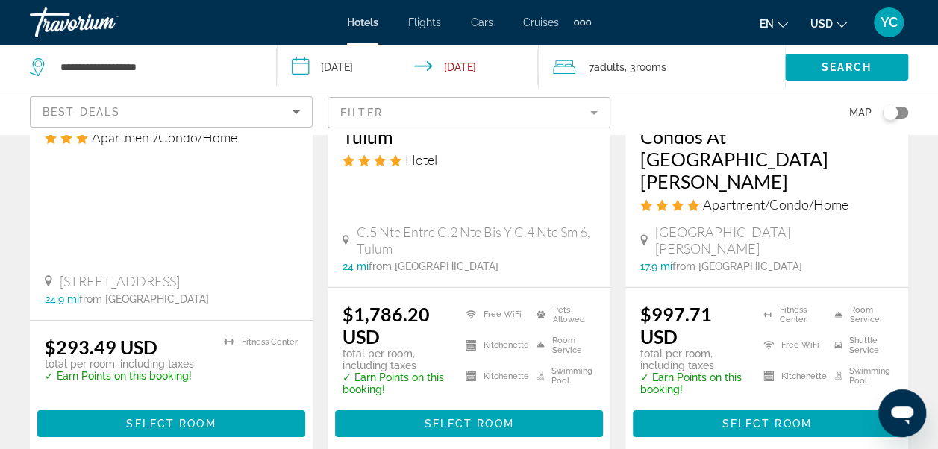
scroll to position [2197, 0]
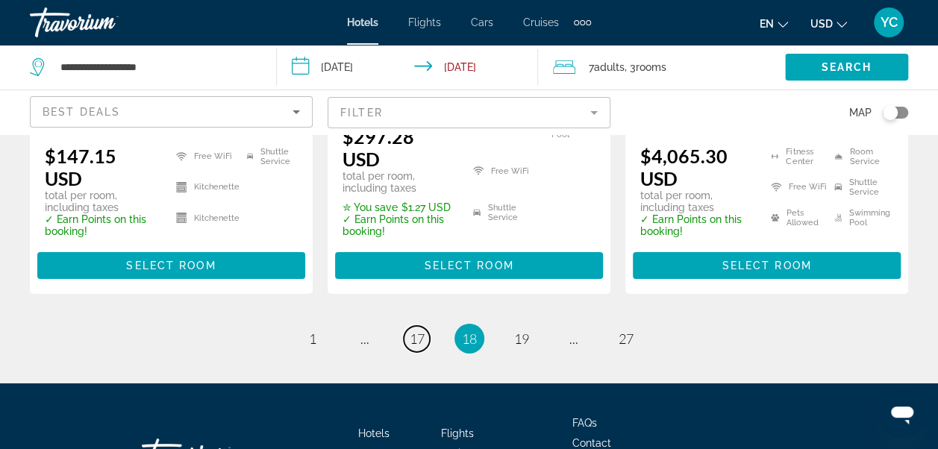
scroll to position [2423, 0]
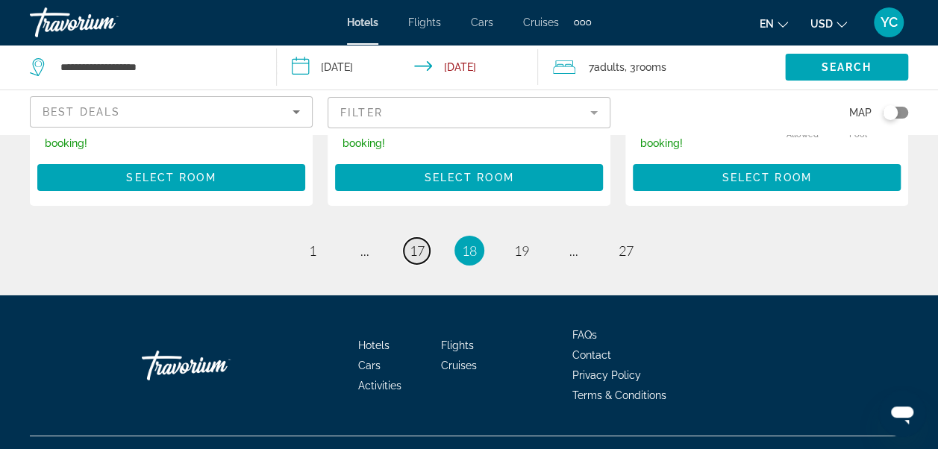
click at [415, 242] on span "17" at bounding box center [417, 250] width 15 height 16
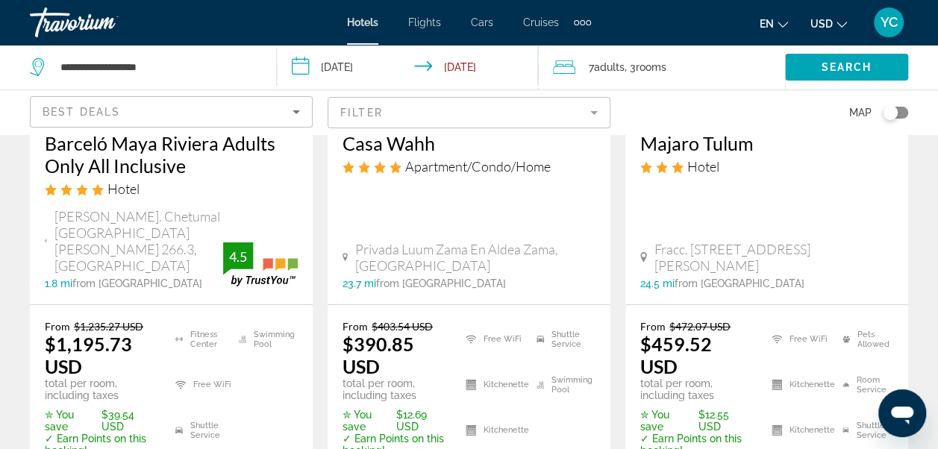
scroll to position [2356, 0]
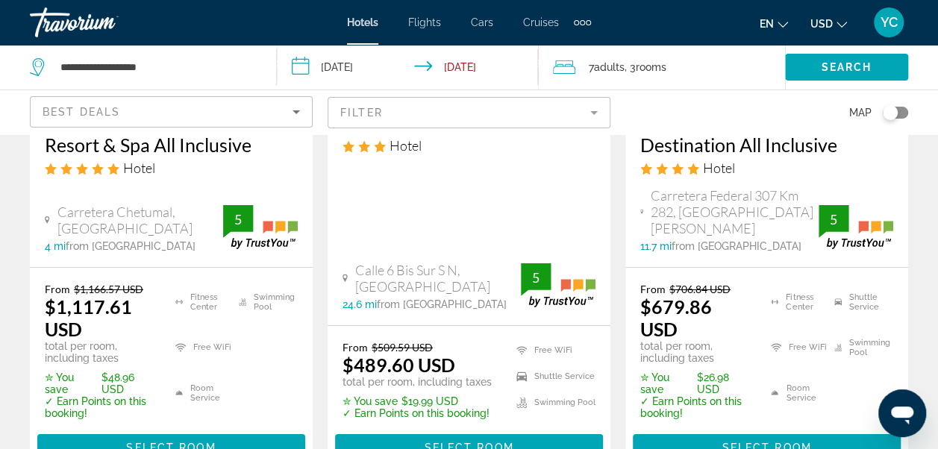
scroll to position [2375, 0]
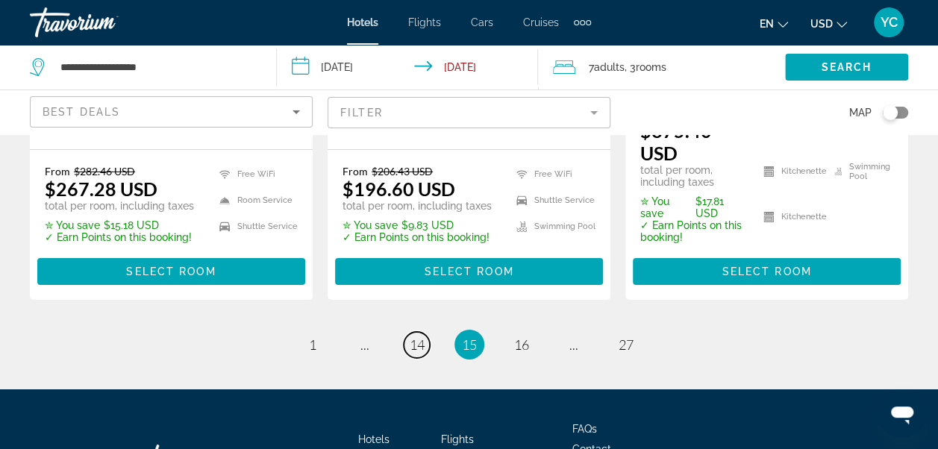
scroll to position [2474, 0]
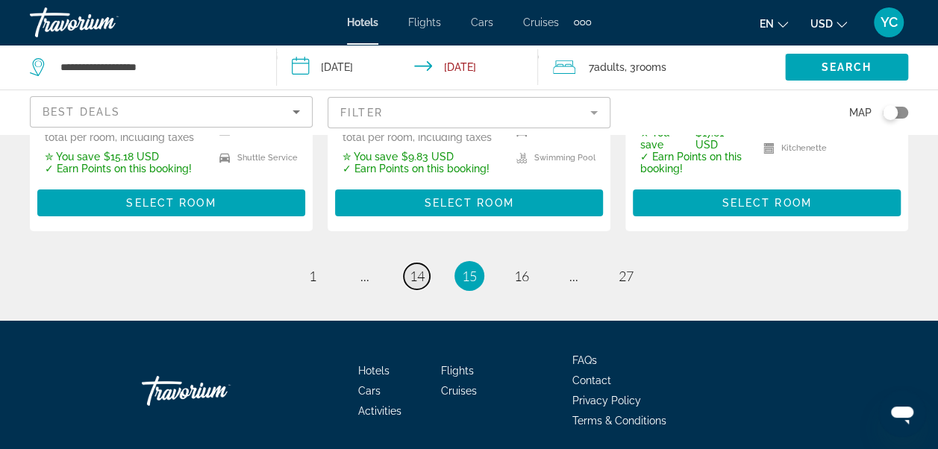
click at [418, 268] on span "14" at bounding box center [417, 276] width 15 height 16
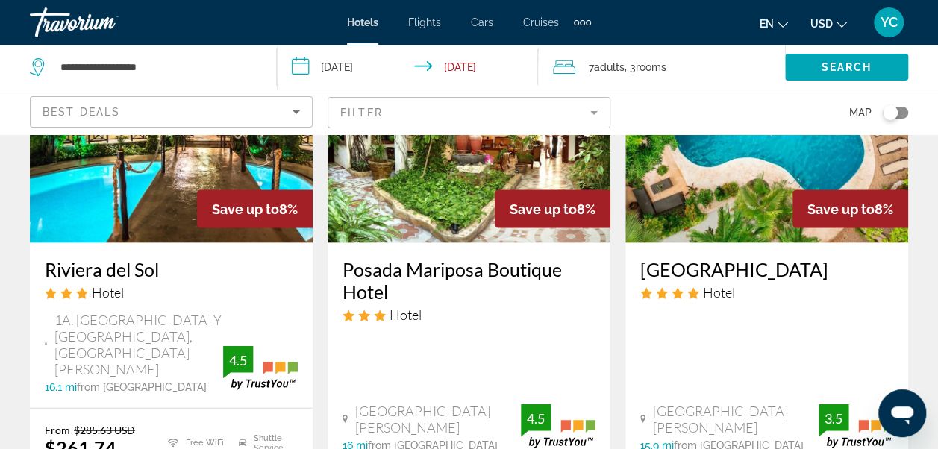
scroll to position [1521, 0]
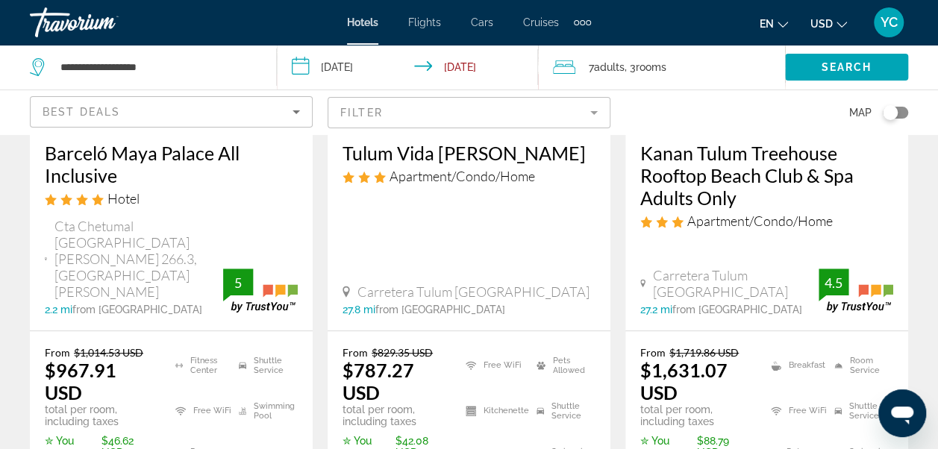
scroll to position [328, 0]
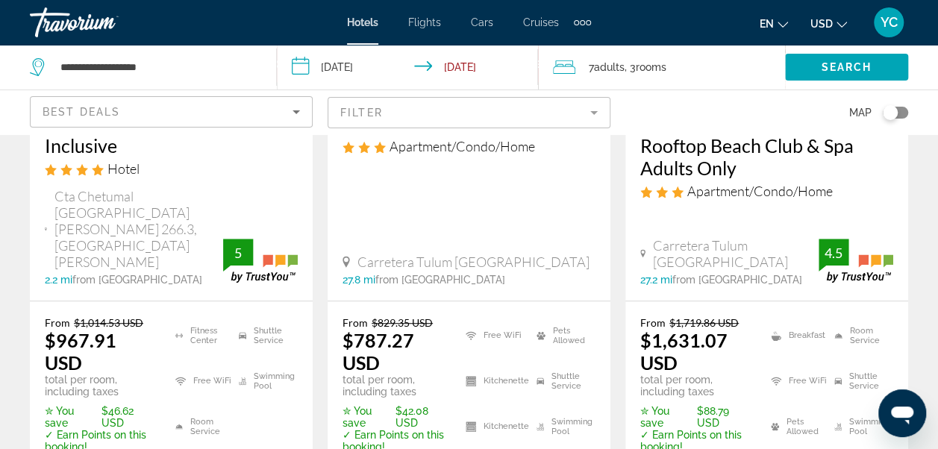
click at [306, 70] on input "**********" at bounding box center [411, 69] width 268 height 49
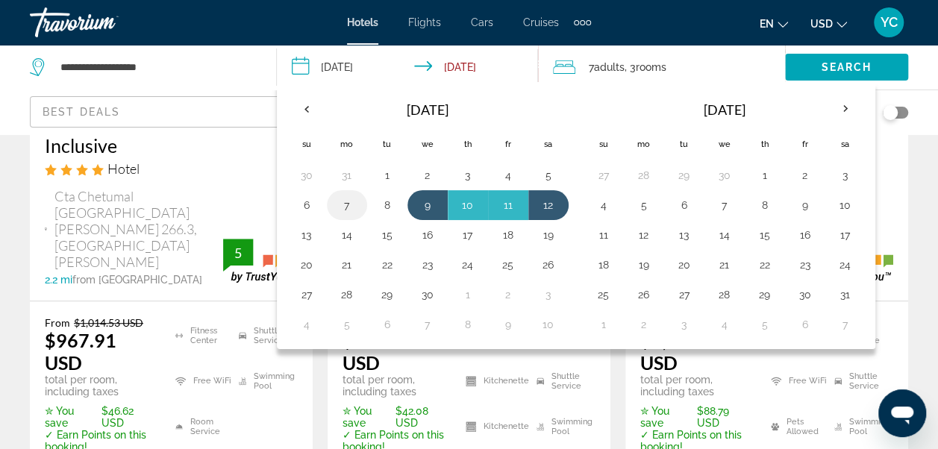
click at [345, 207] on button "7" at bounding box center [347, 205] width 24 height 21
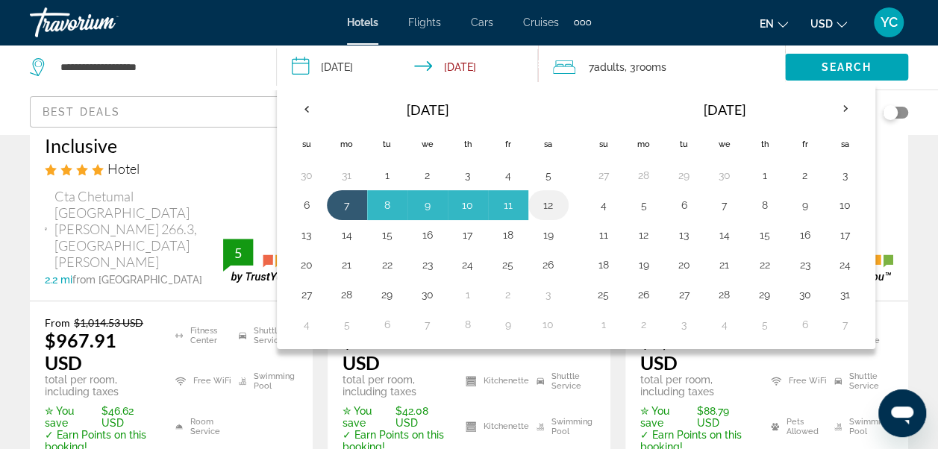
click at [549, 210] on button "12" at bounding box center [548, 205] width 24 height 21
type input "**********"
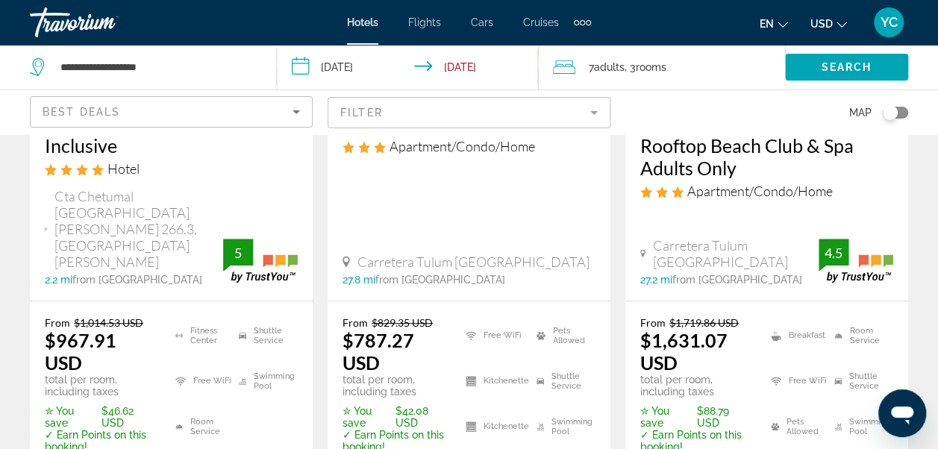
click at [630, 75] on span ", 3 Room rooms" at bounding box center [645, 67] width 42 height 21
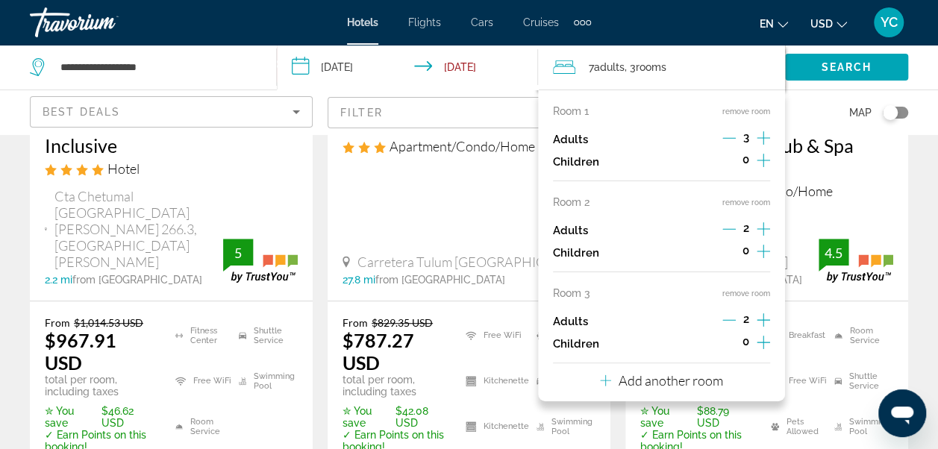
click at [727, 138] on icon "Decrement adults" at bounding box center [728, 138] width 13 height 1
click at [727, 225] on icon "Decrement adults" at bounding box center [728, 228] width 13 height 13
click at [751, 294] on button "remove room" at bounding box center [746, 294] width 48 height 10
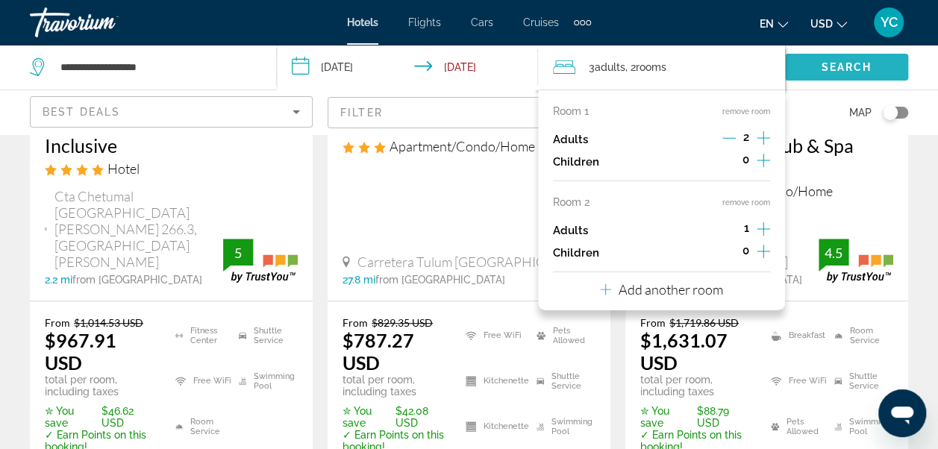
click at [818, 72] on span "Search widget" at bounding box center [846, 67] width 123 height 36
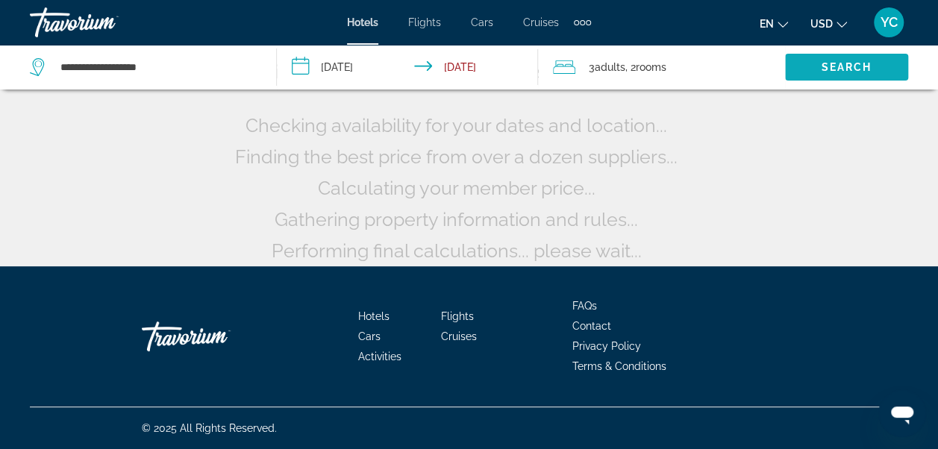
scroll to position [152, 0]
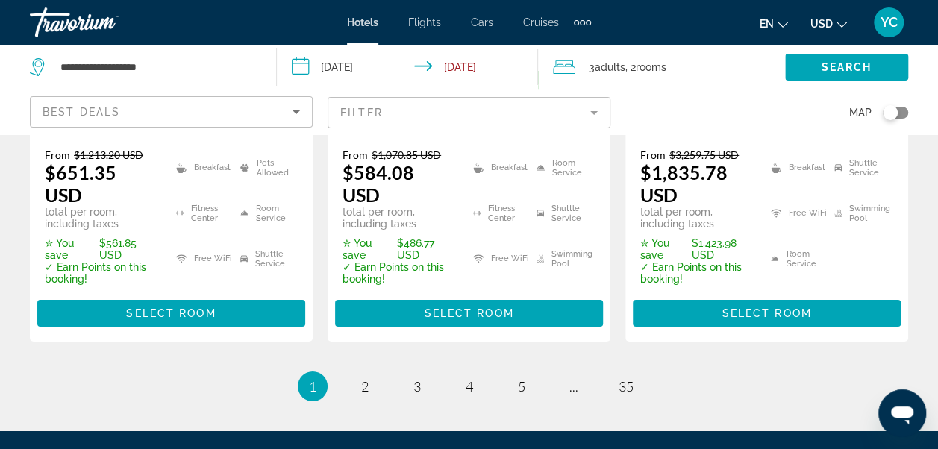
scroll to position [2428, 0]
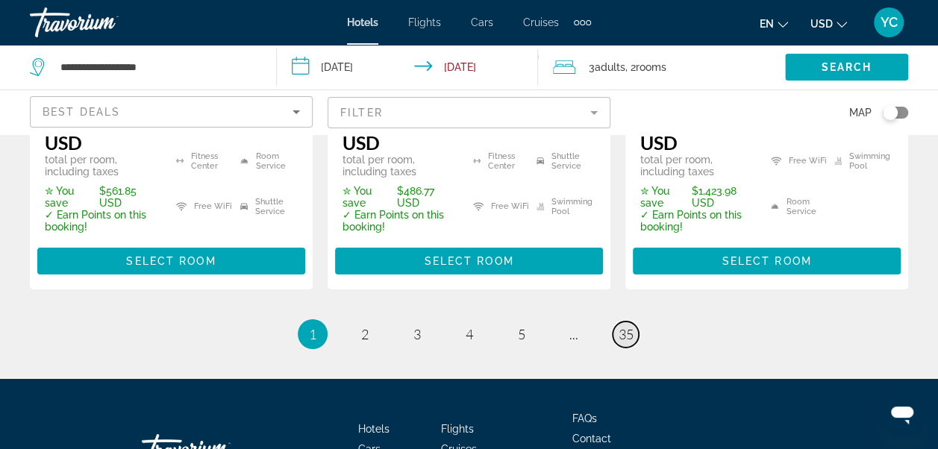
click at [625, 326] on span "35" at bounding box center [626, 334] width 15 height 16
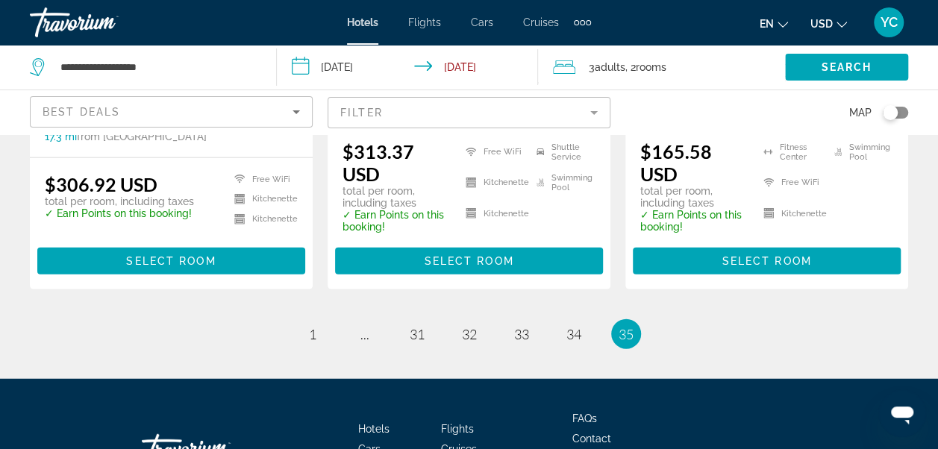
scroll to position [1700, 0]
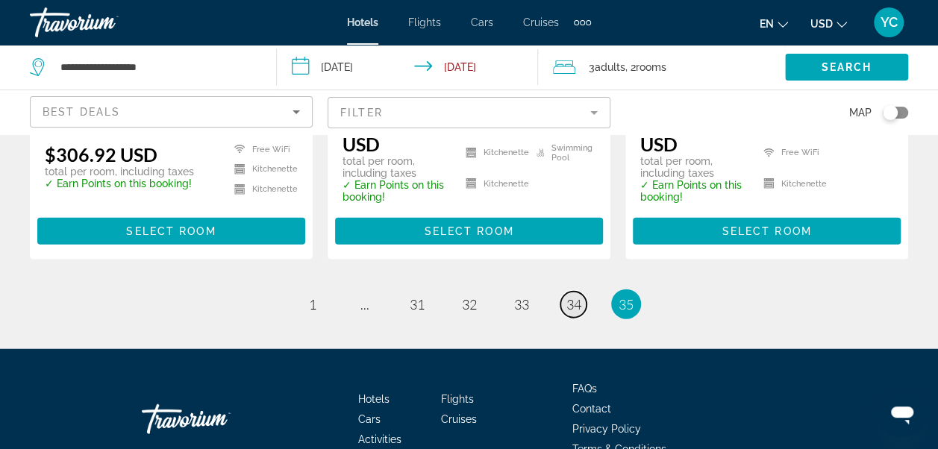
click at [570, 292] on link "page 34" at bounding box center [573, 305] width 26 height 26
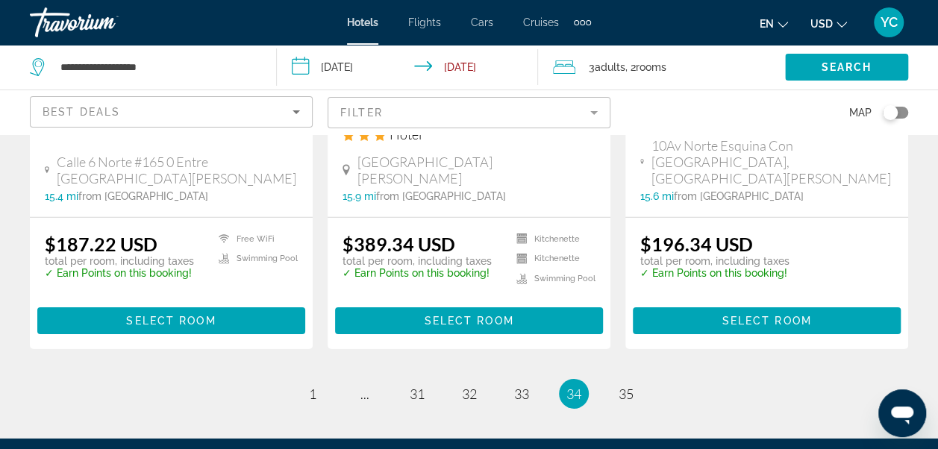
scroll to position [2226, 0]
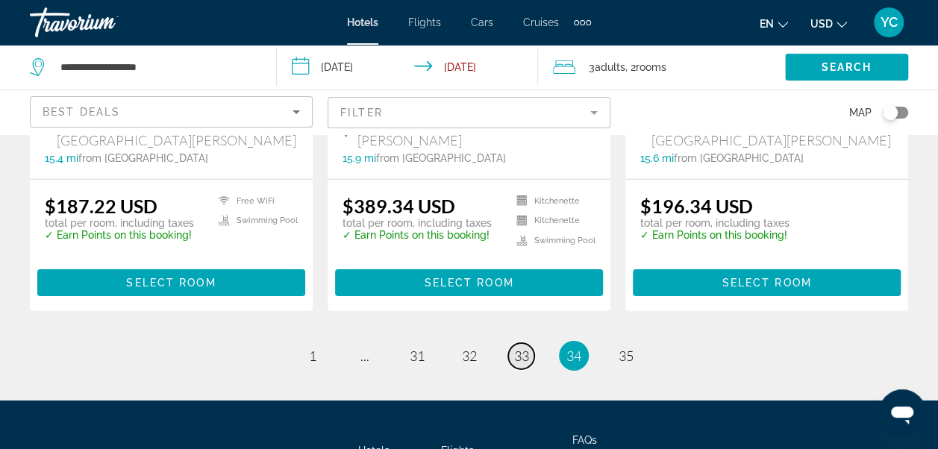
click at [521, 348] on span "33" at bounding box center [521, 356] width 15 height 16
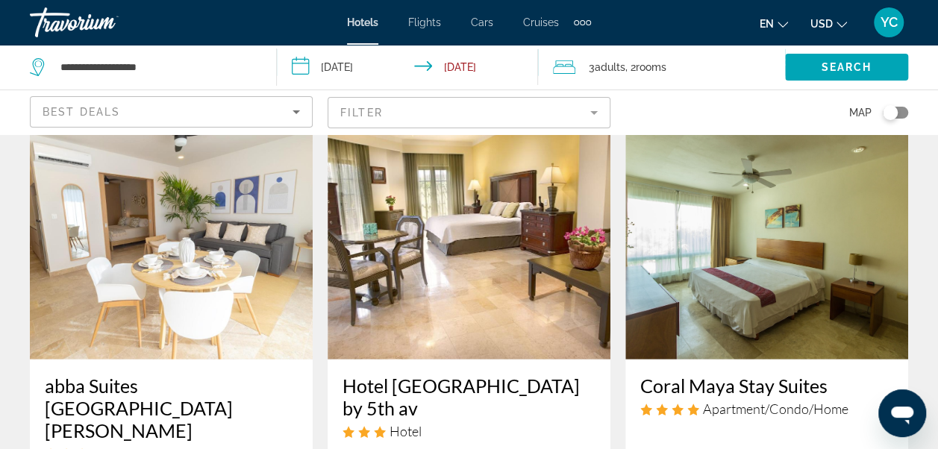
scroll to position [1918, 0]
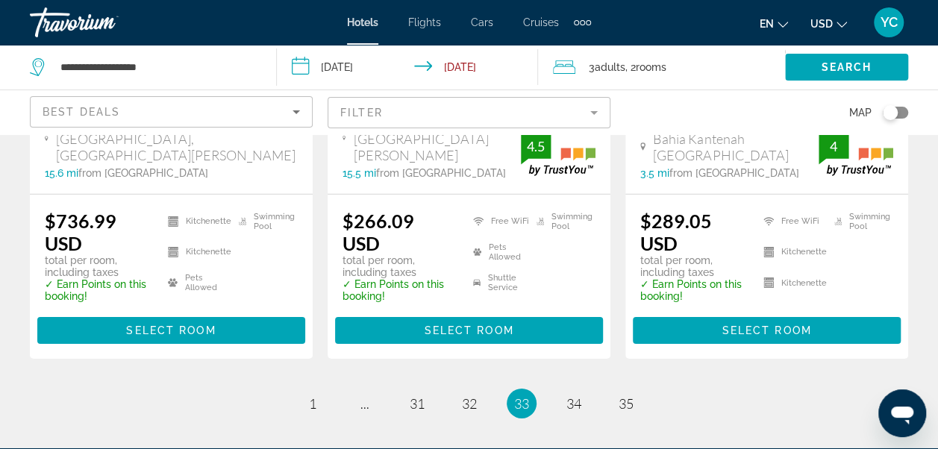
drag, startPoint x: 942, startPoint y: 436, endPoint x: 7, endPoint y: 28, distance: 1019.4
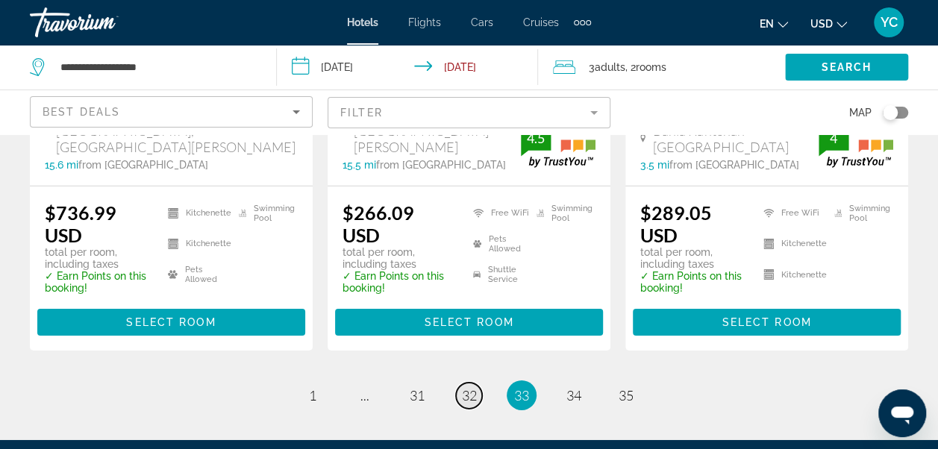
click at [470, 387] on span "32" at bounding box center [469, 395] width 15 height 16
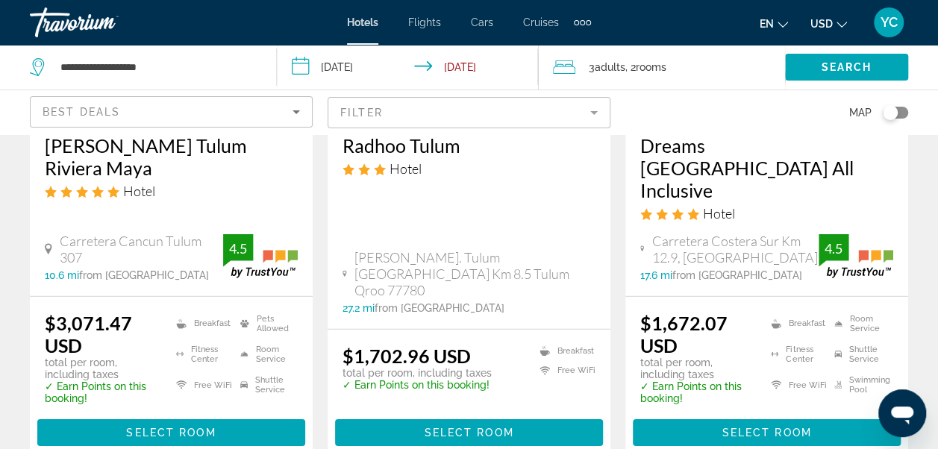
scroll to position [2137, 0]
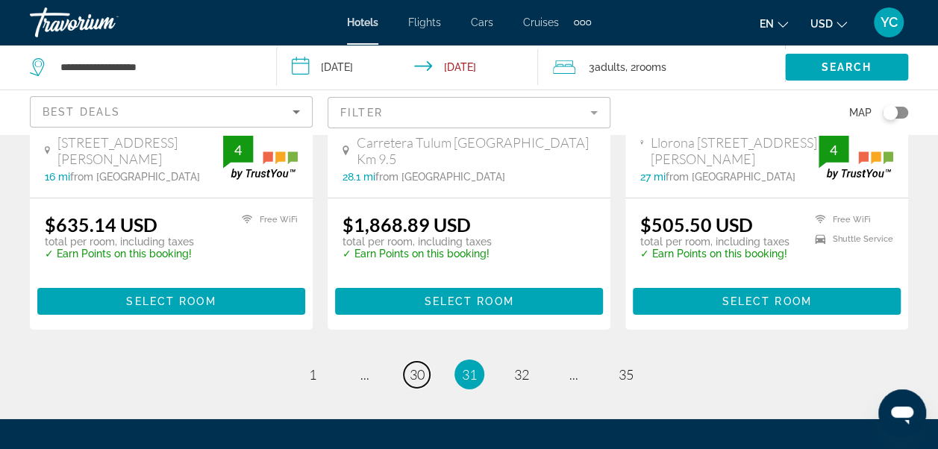
scroll to position [2363, 0]
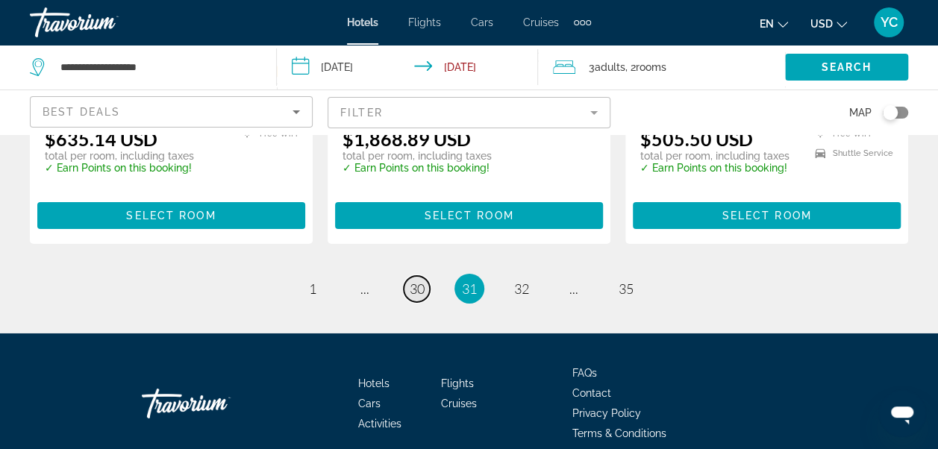
click at [418, 281] on span "30" at bounding box center [417, 289] width 15 height 16
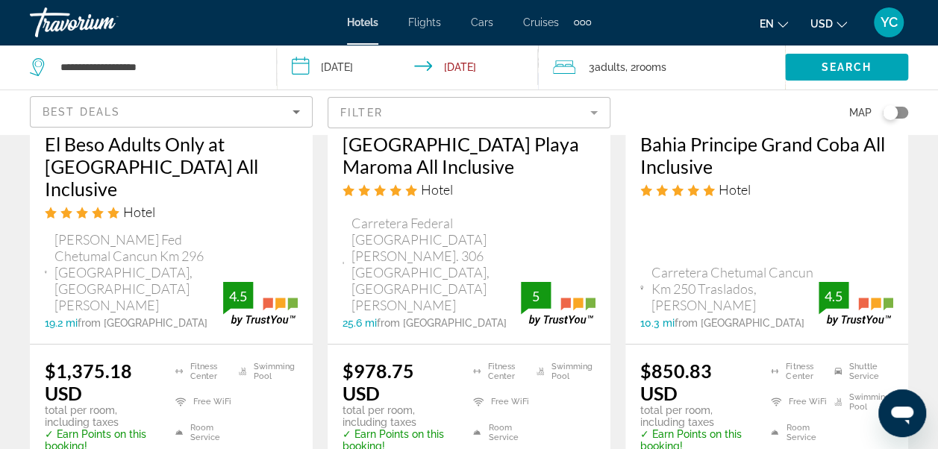
scroll to position [2187, 0]
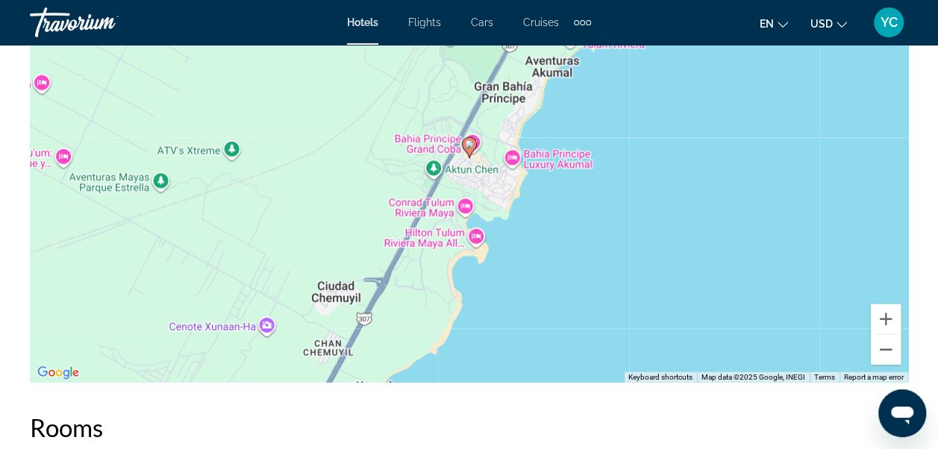
scroll to position [1829, 0]
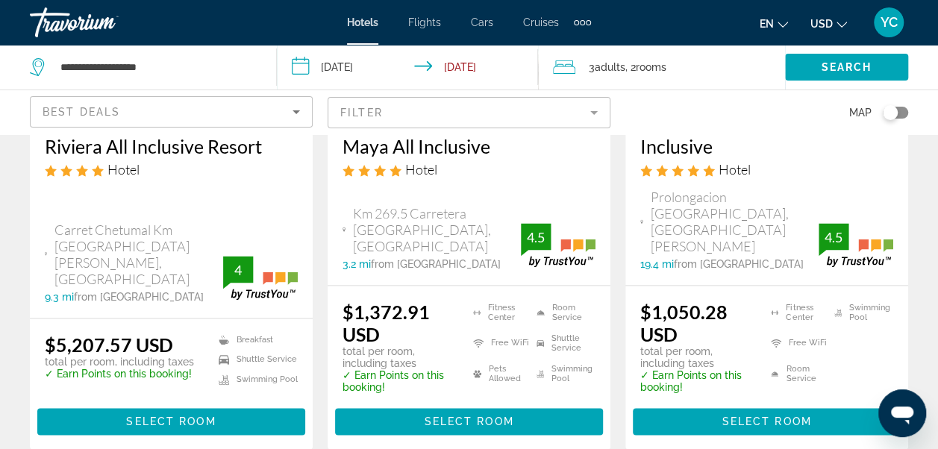
scroll to position [994, 0]
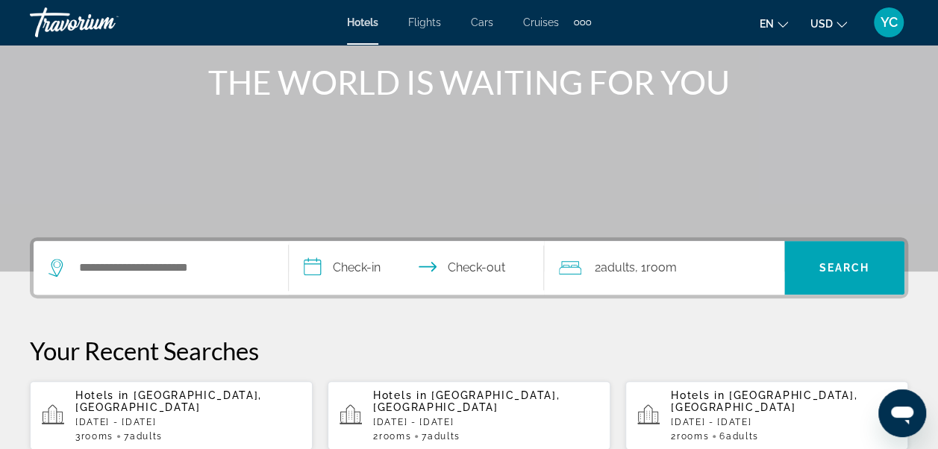
scroll to position [179, 0]
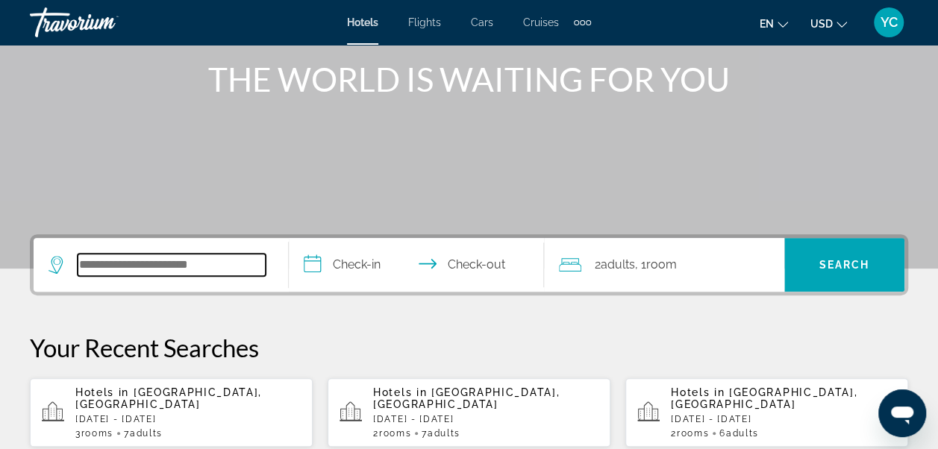
click at [220, 260] on input "Search widget" at bounding box center [172, 265] width 188 height 22
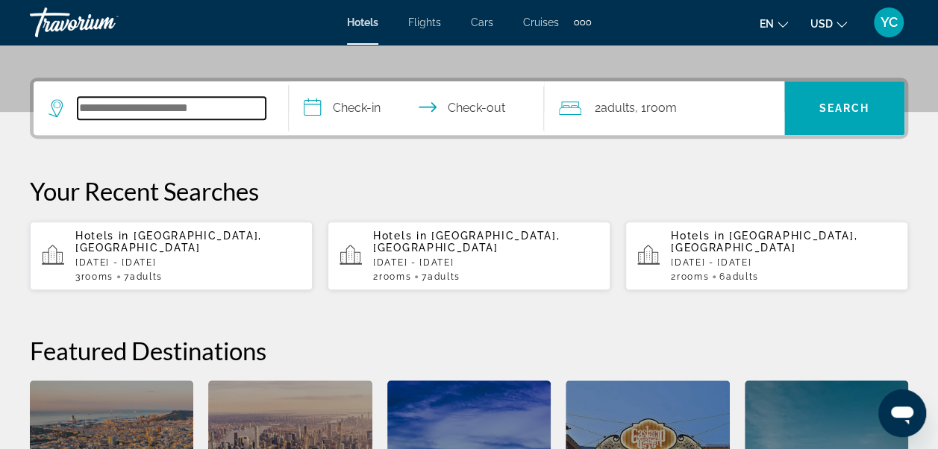
scroll to position [364, 0]
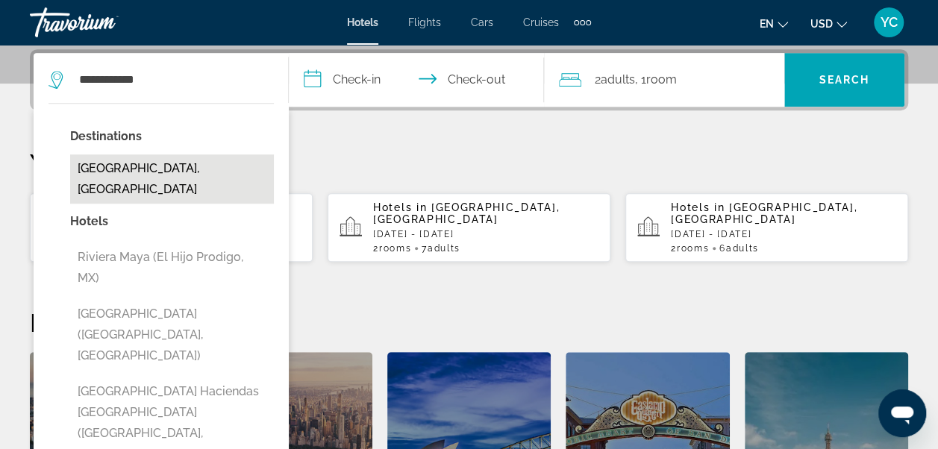
click at [183, 165] on button "[GEOGRAPHIC_DATA], [GEOGRAPHIC_DATA]" at bounding box center [172, 178] width 204 height 49
type input "**********"
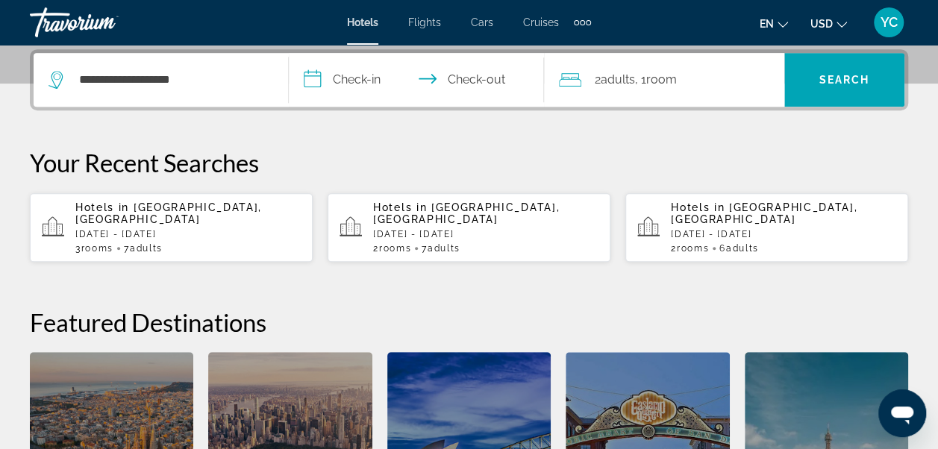
click at [348, 80] on input "**********" at bounding box center [419, 82] width 261 height 58
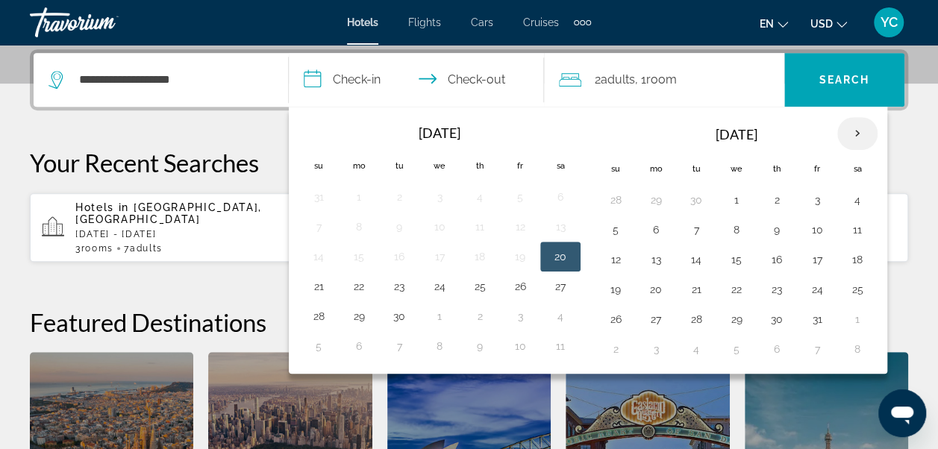
click at [846, 137] on th "Next month" at bounding box center [857, 133] width 40 height 33
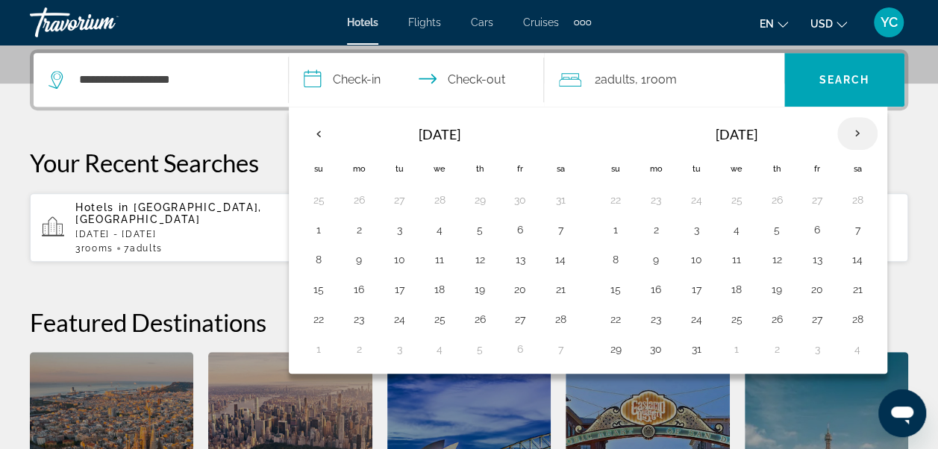
click at [846, 137] on th "Next month" at bounding box center [857, 133] width 40 height 33
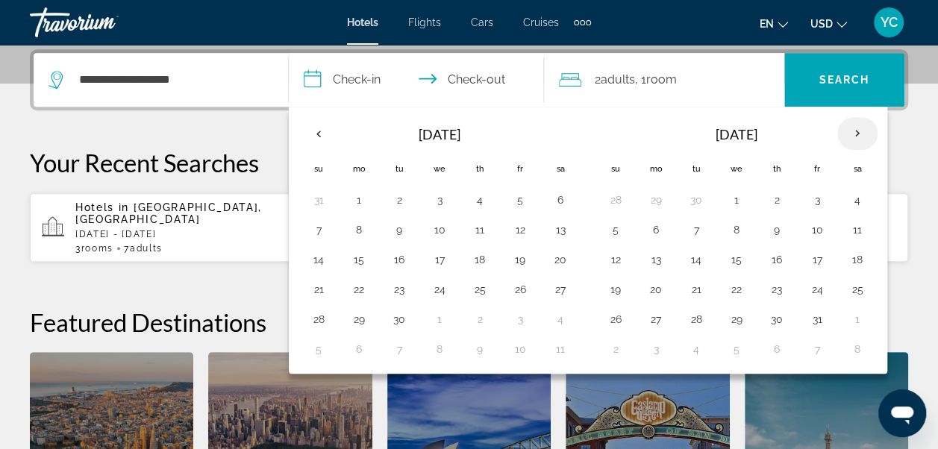
click at [846, 137] on th "Next month" at bounding box center [857, 133] width 40 height 33
click at [355, 228] on button "7" at bounding box center [359, 229] width 24 height 21
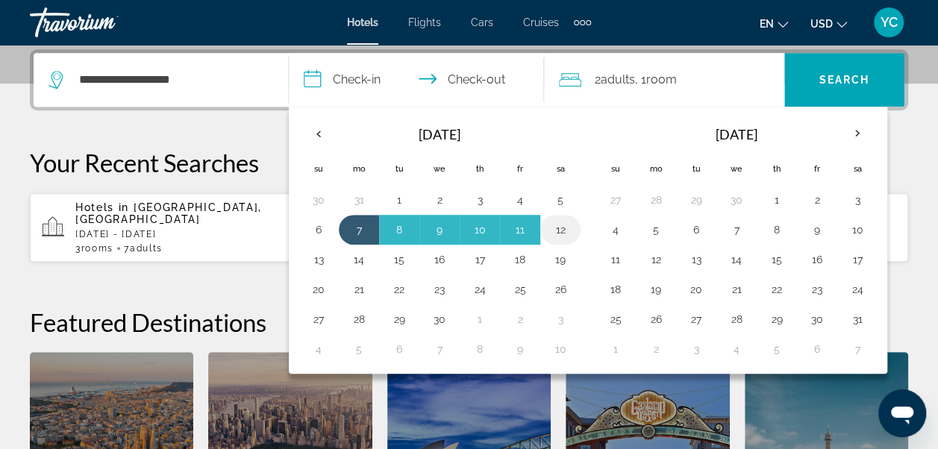
click at [560, 234] on button "12" at bounding box center [560, 229] width 24 height 21
type input "**********"
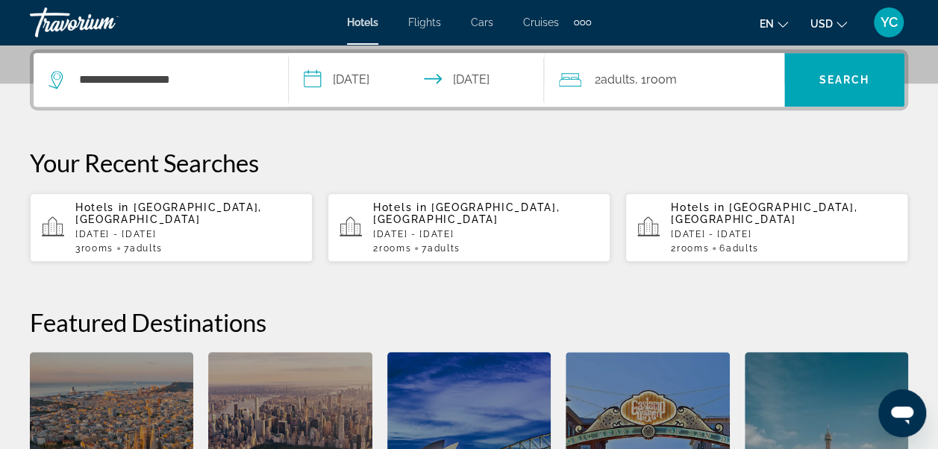
click at [706, 102] on div "2 Adult Adults , 1 Room rooms" at bounding box center [671, 80] width 225 height 54
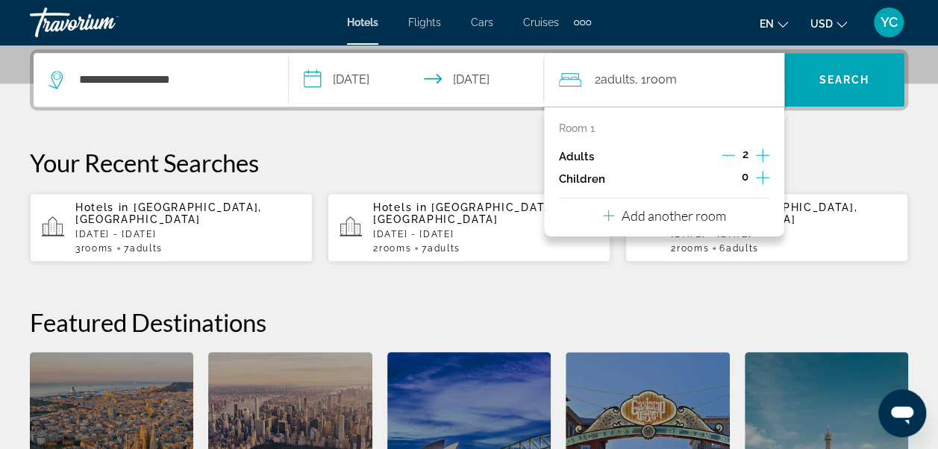
click at [688, 210] on p "Add another room" at bounding box center [674, 215] width 104 height 16
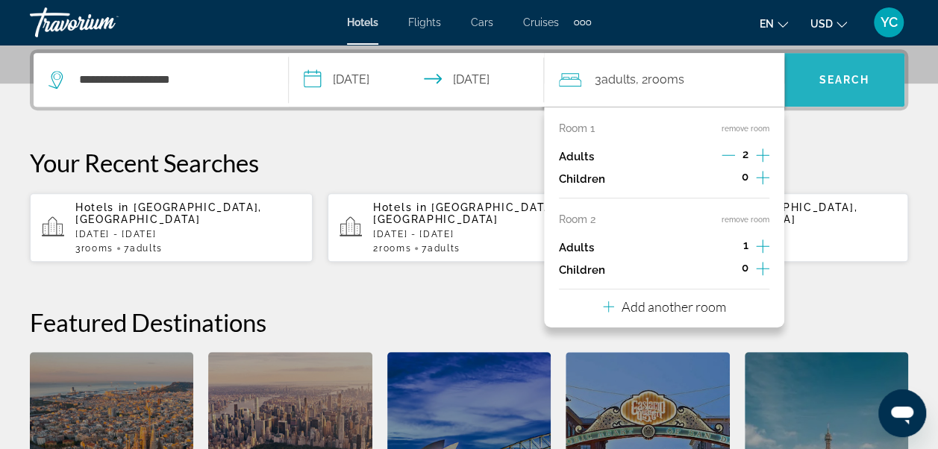
click at [842, 93] on span "Search widget" at bounding box center [844, 80] width 120 height 36
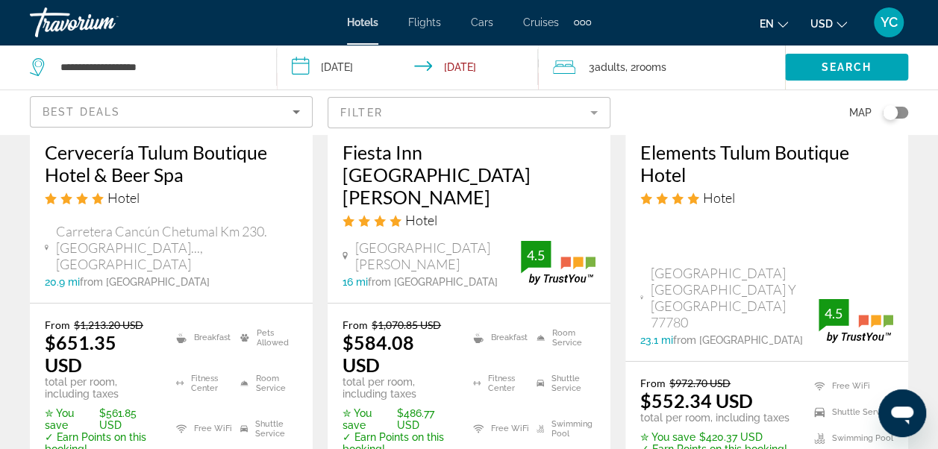
scroll to position [2228, 0]
